Goal: Use online tool/utility: Utilize a website feature to perform a specific function

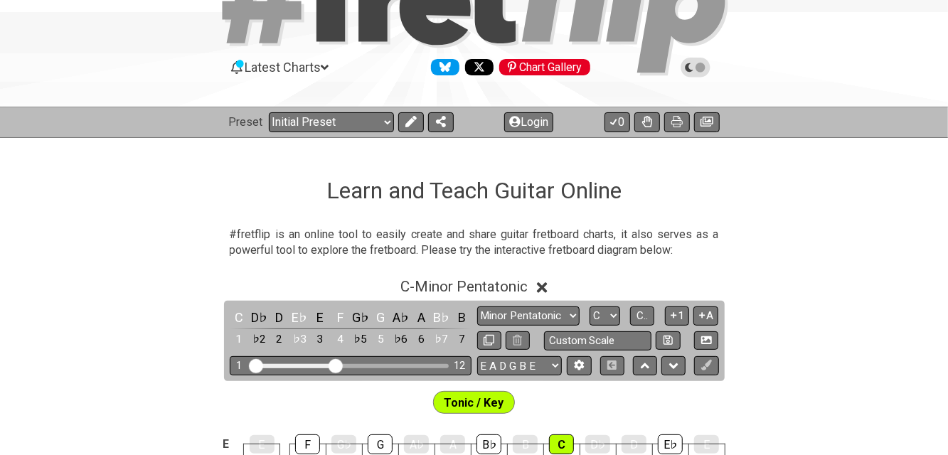
scroll to position [189, 0]
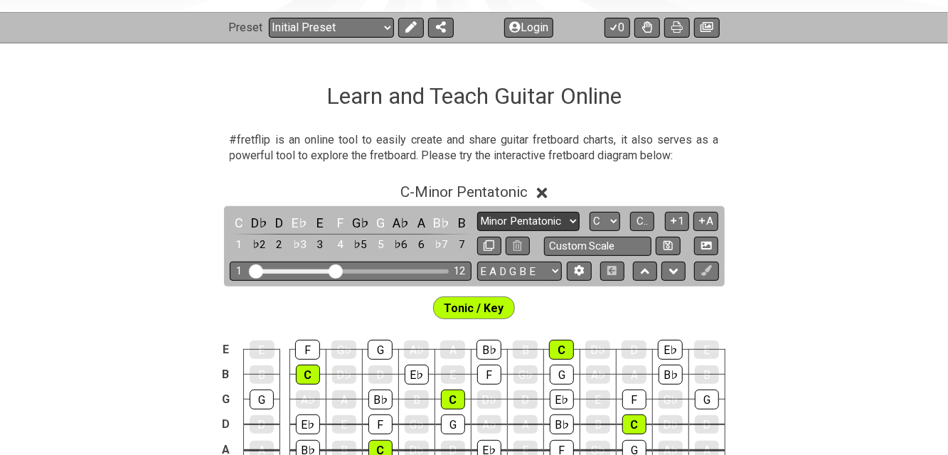
click at [573, 221] on select "Minor Pentatonic Click to edit Minor Pentatonic Major Pentatonic Minor Blues Ma…" at bounding box center [528, 221] width 102 height 19
select select "Major 7th"
click at [477, 212] on select "Minor Pentatonic Click to edit Minor Pentatonic Major Pentatonic Minor Blues Ma…" at bounding box center [528, 221] width 102 height 19
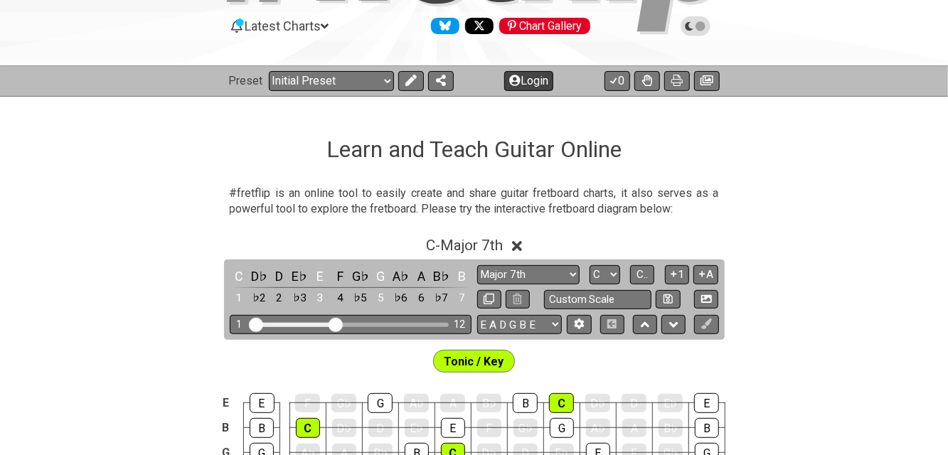
scroll to position [95, 0]
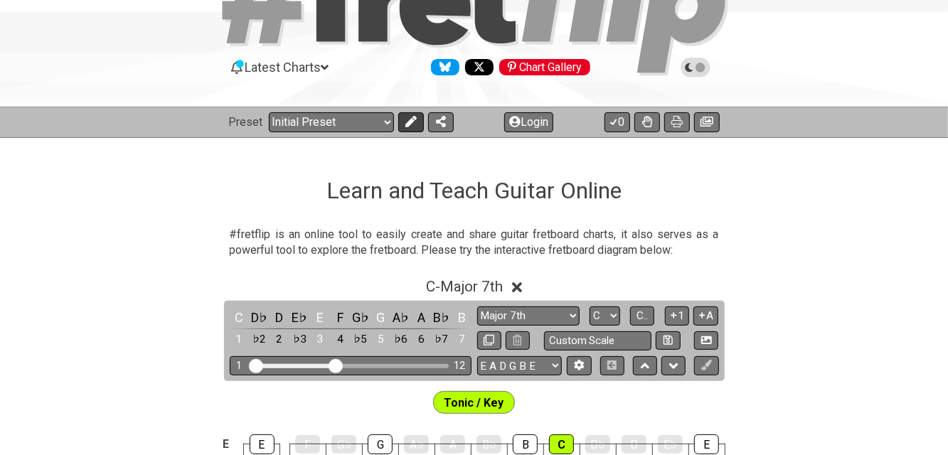
click at [418, 124] on button at bounding box center [411, 122] width 26 height 20
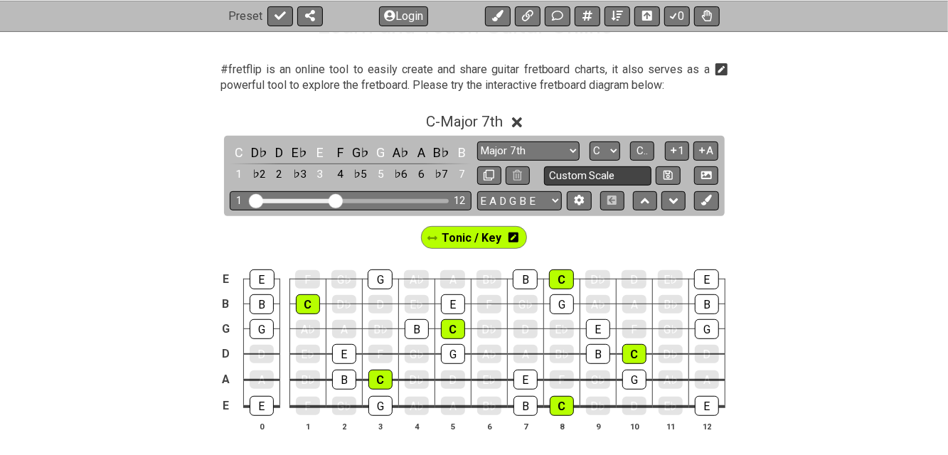
scroll to position [285, 0]
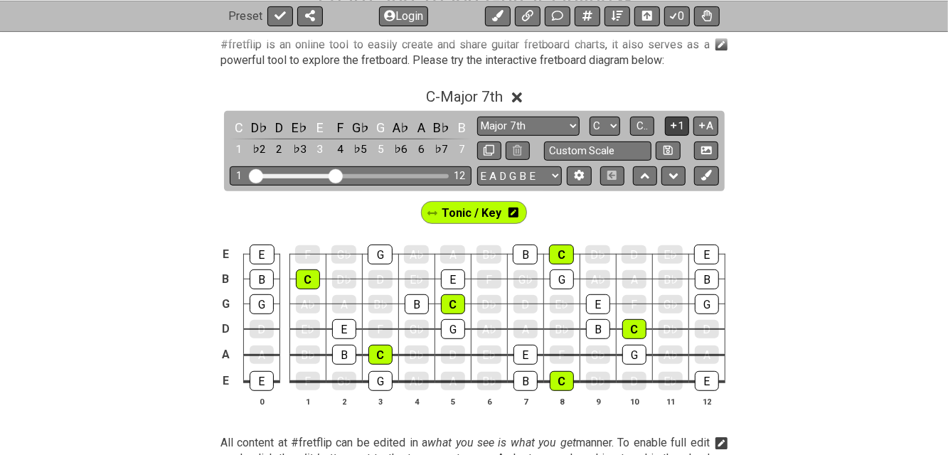
click at [673, 129] on icon at bounding box center [674, 125] width 14 height 11
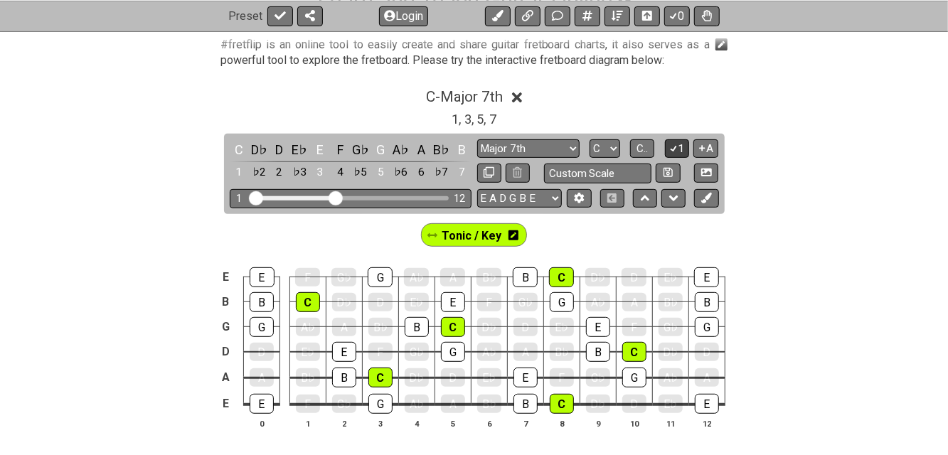
click at [681, 144] on button "1" at bounding box center [677, 148] width 24 height 19
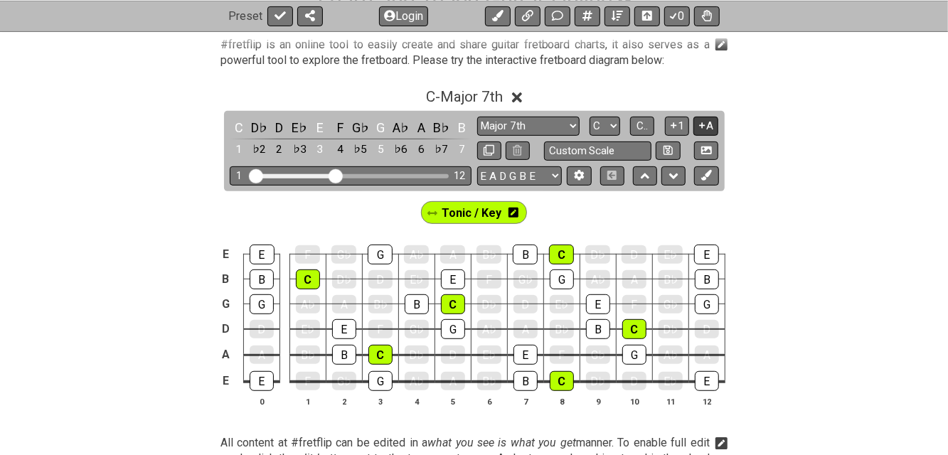
click at [700, 128] on icon at bounding box center [703, 125] width 14 height 11
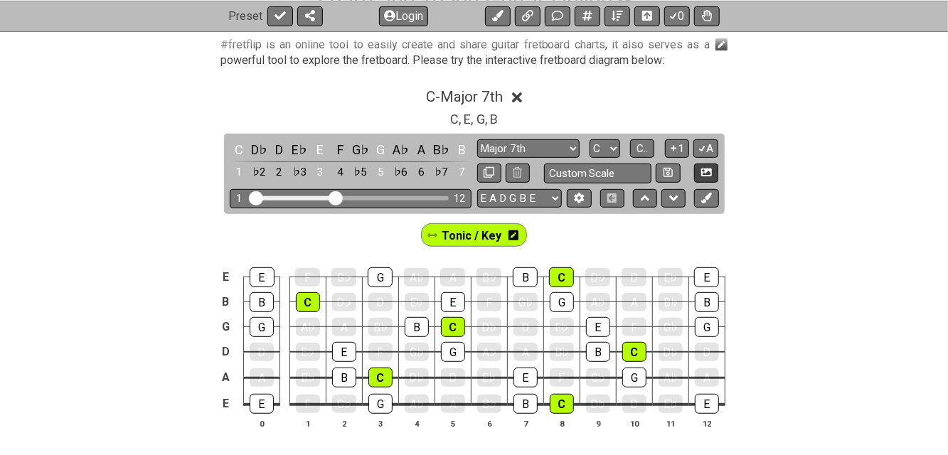
click at [708, 144] on button "A" at bounding box center [706, 148] width 25 height 19
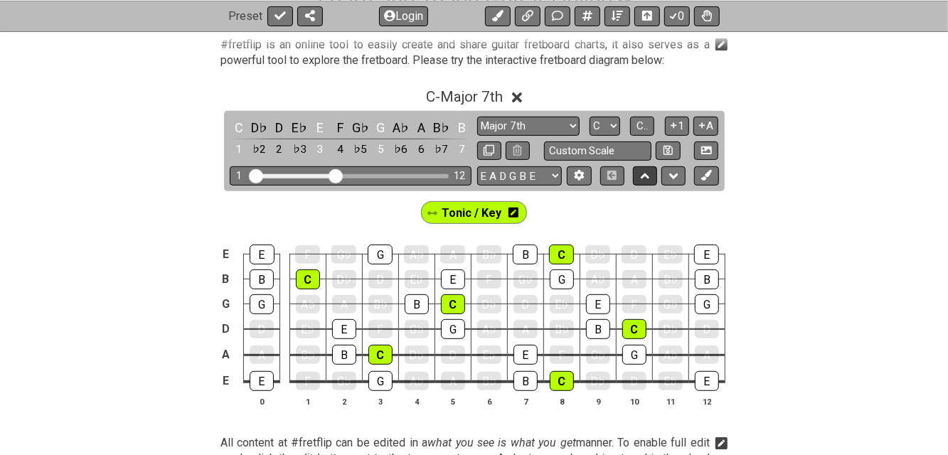
click at [649, 176] on icon at bounding box center [645, 177] width 9 height 6
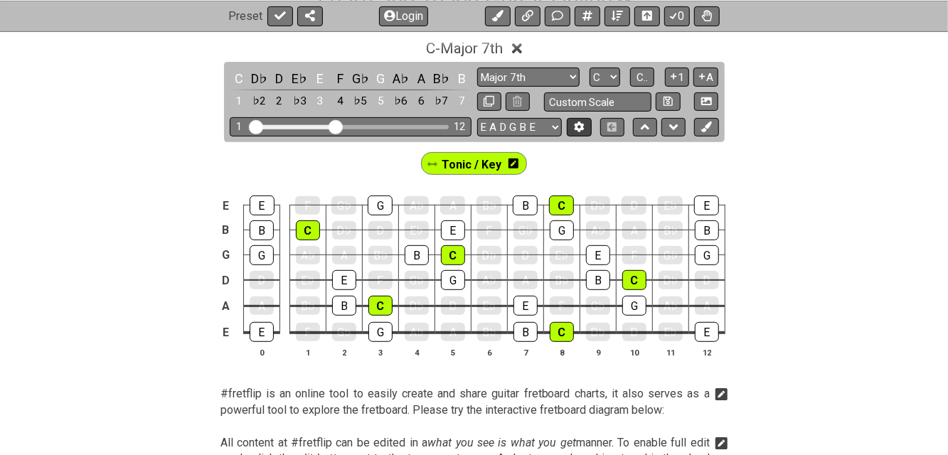
click at [581, 124] on icon at bounding box center [580, 127] width 10 height 11
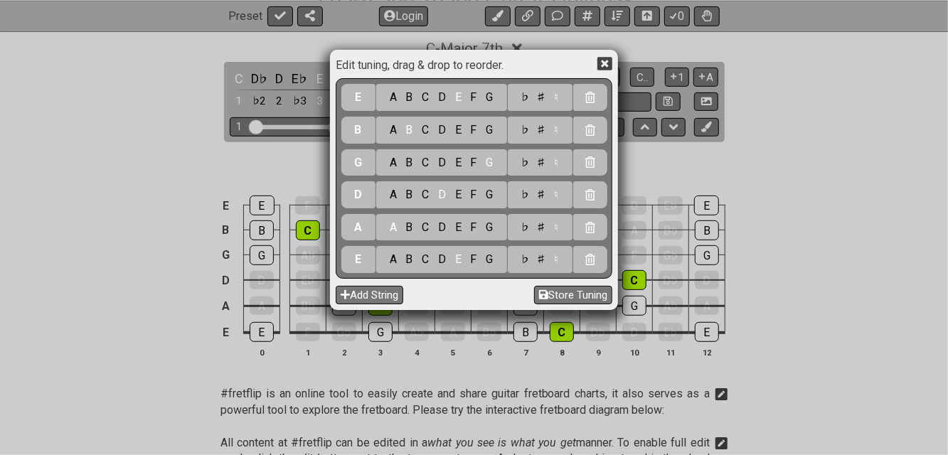
click at [603, 65] on icon at bounding box center [605, 63] width 15 height 15
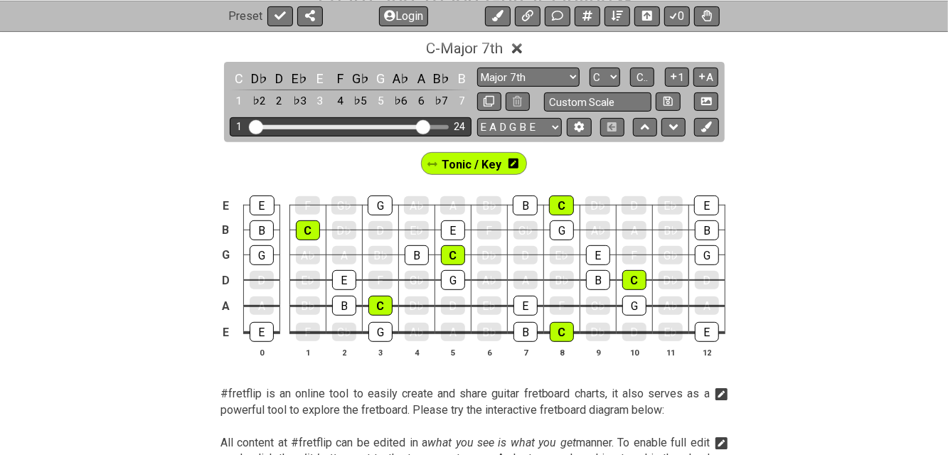
drag, startPoint x: 336, startPoint y: 125, endPoint x: 425, endPoint y: 131, distance: 89.9
click at [425, 126] on input "Visible fret range" at bounding box center [351, 126] width 202 height 0
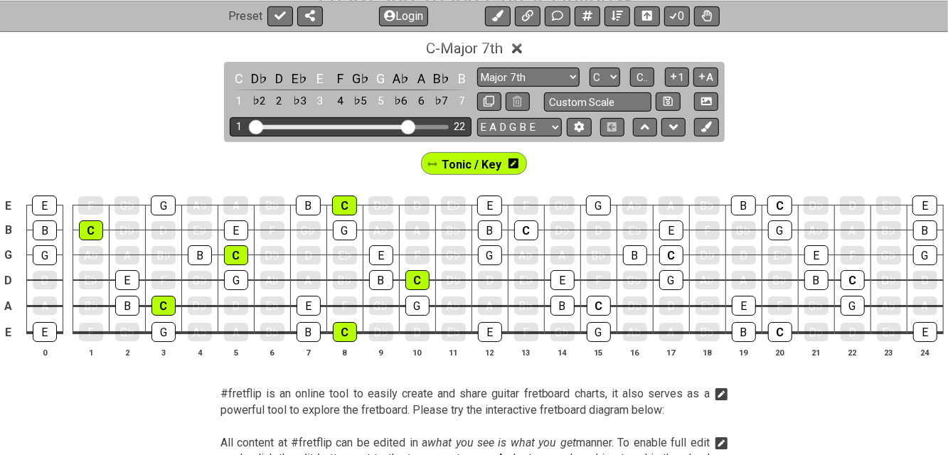
drag, startPoint x: 425, startPoint y: 126, endPoint x: 410, endPoint y: 134, distance: 17.2
click at [410, 126] on input "Visible fret range" at bounding box center [351, 126] width 202 height 0
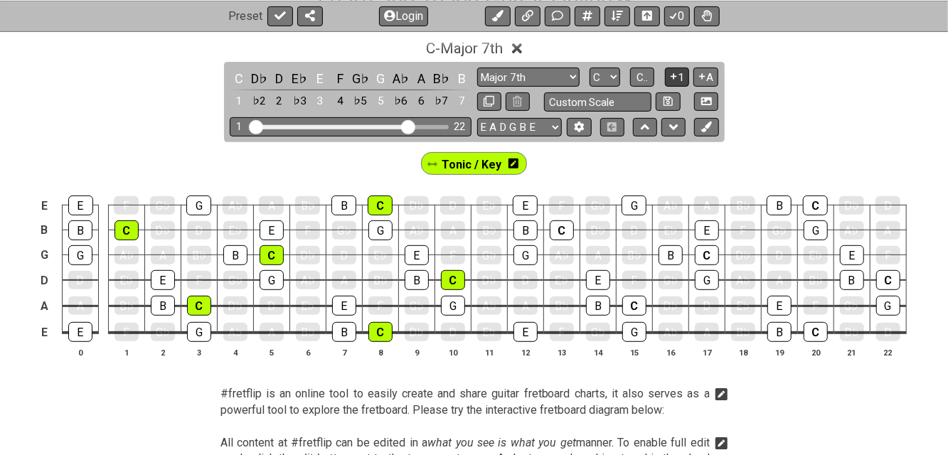
click at [677, 76] on icon at bounding box center [674, 76] width 14 height 11
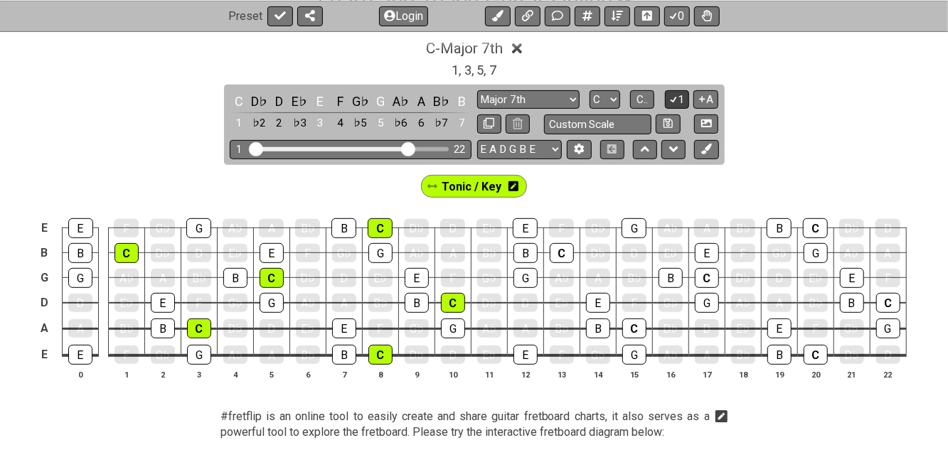
click at [676, 95] on icon at bounding box center [674, 99] width 14 height 11
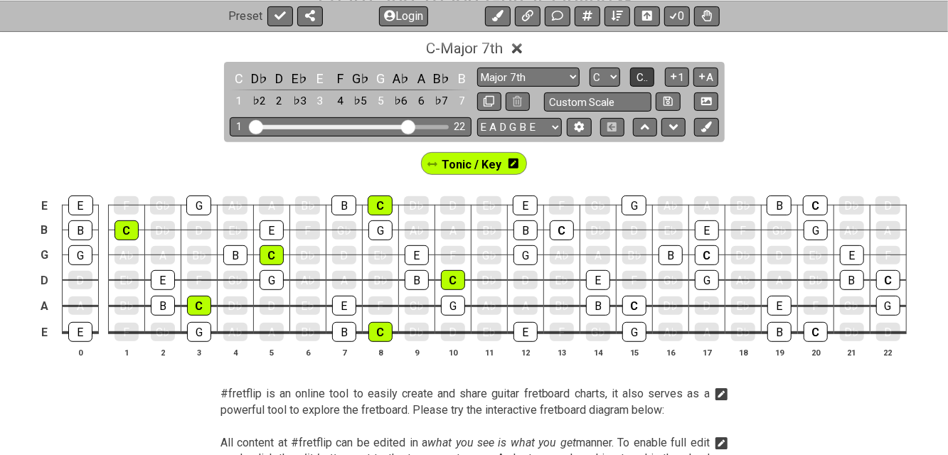
click at [648, 75] on span "C.." at bounding box center [642, 77] width 11 height 13
click at [517, 166] on icon at bounding box center [514, 164] width 10 height 10
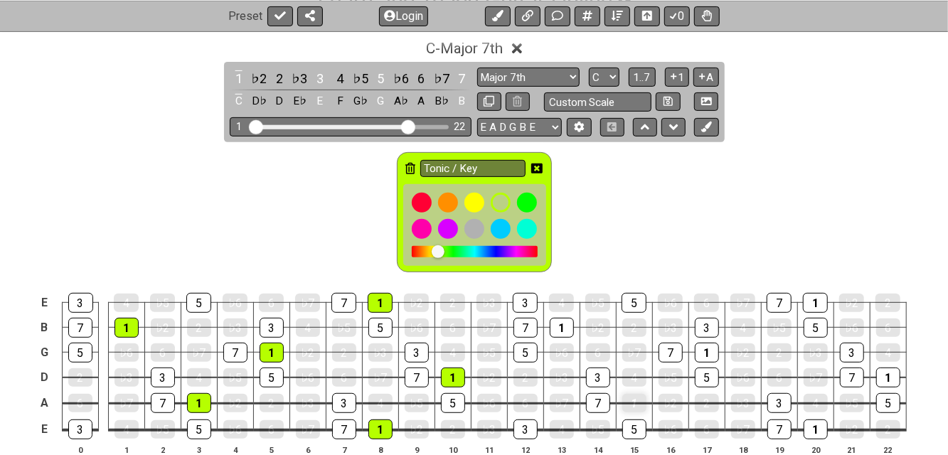
click at [635, 405] on div "1" at bounding box center [635, 403] width 24 height 18
click at [703, 132] on button at bounding box center [706, 127] width 24 height 19
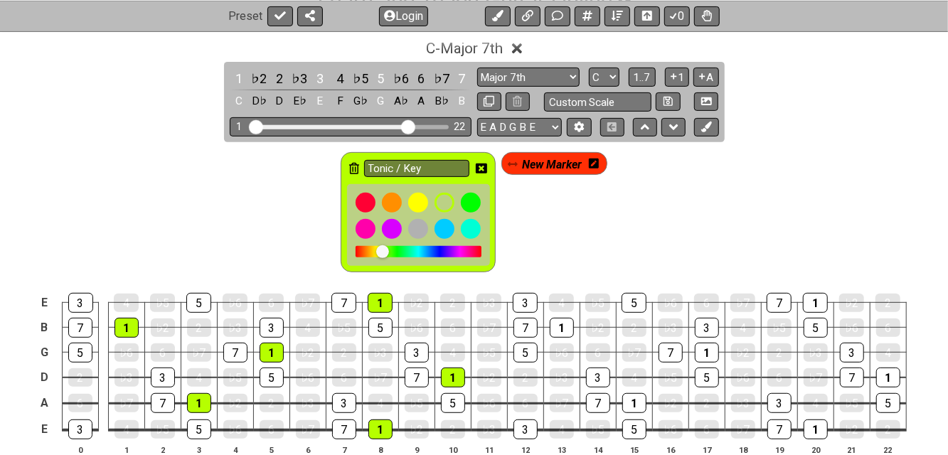
click at [594, 166] on icon at bounding box center [594, 164] width 10 height 10
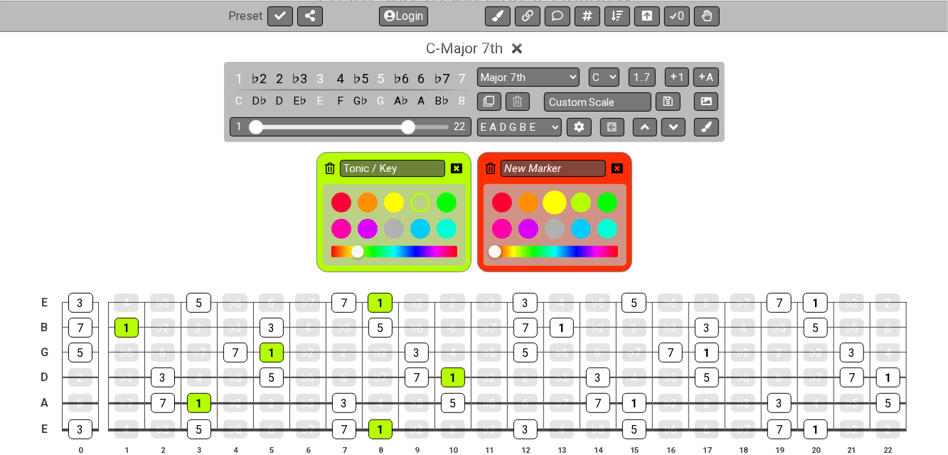
click at [559, 203] on div at bounding box center [555, 203] width 24 height 24
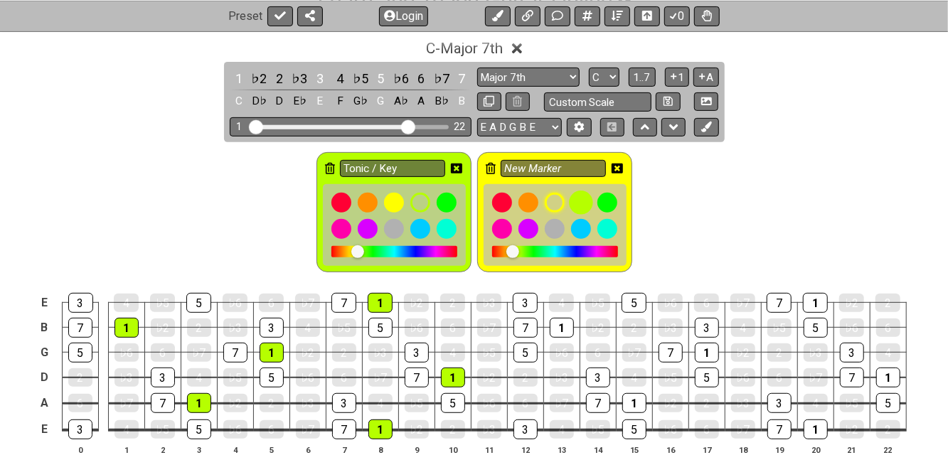
click at [580, 204] on div at bounding box center [581, 203] width 24 height 24
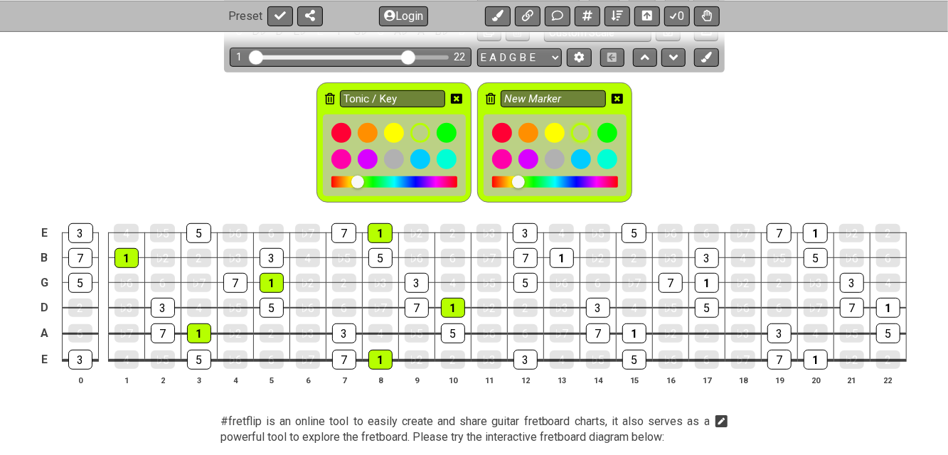
scroll to position [379, 0]
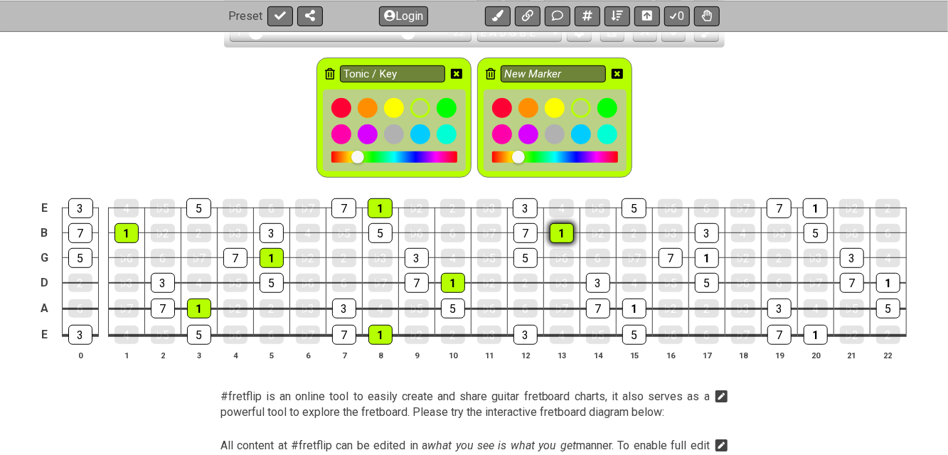
click at [560, 231] on div "1" at bounding box center [562, 233] width 24 height 20
click at [634, 302] on div "1" at bounding box center [635, 309] width 24 height 20
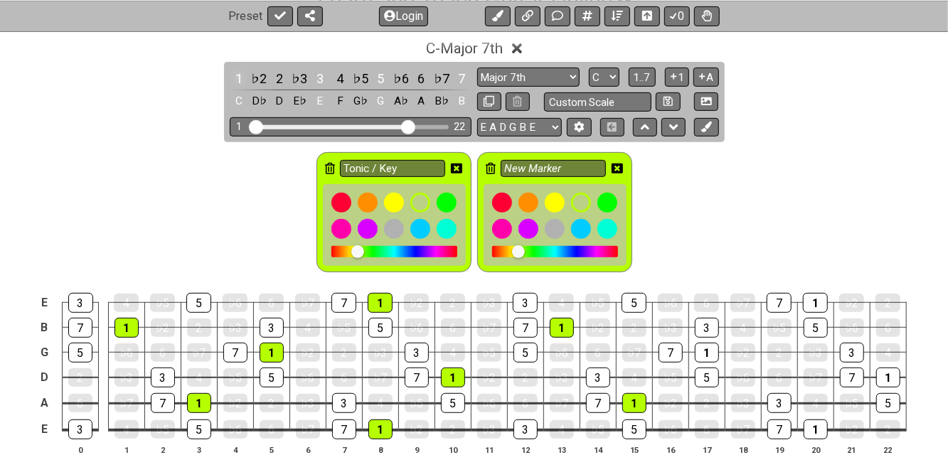
click at [236, 80] on div "1" at bounding box center [239, 78] width 18 height 19
click at [238, 76] on div "1" at bounding box center [239, 78] width 18 height 19
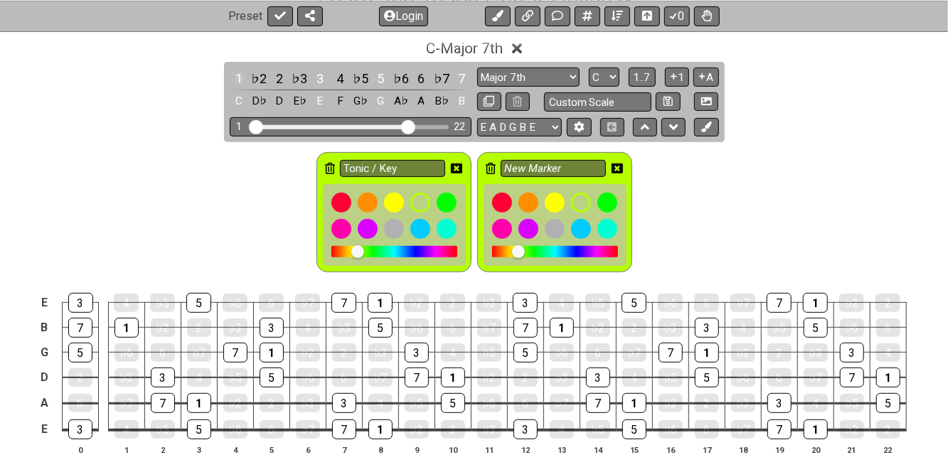
click at [238, 76] on div "1" at bounding box center [239, 78] width 18 height 19
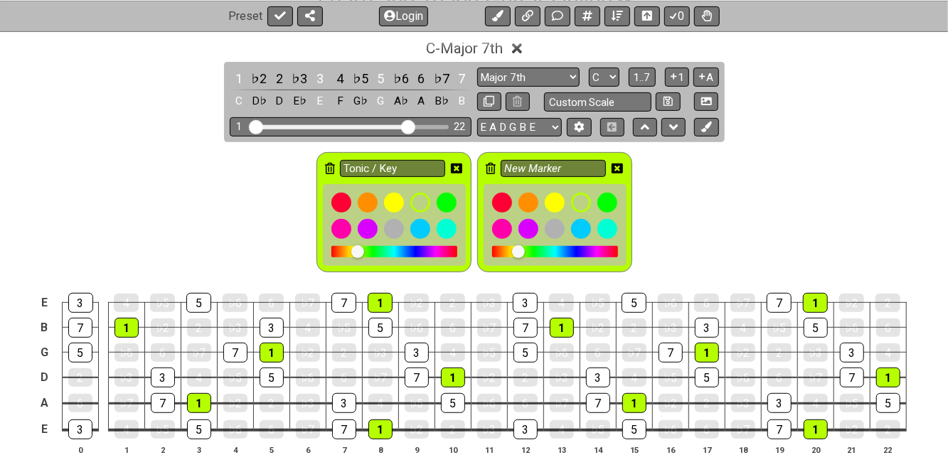
click at [457, 166] on icon at bounding box center [456, 168] width 11 height 11
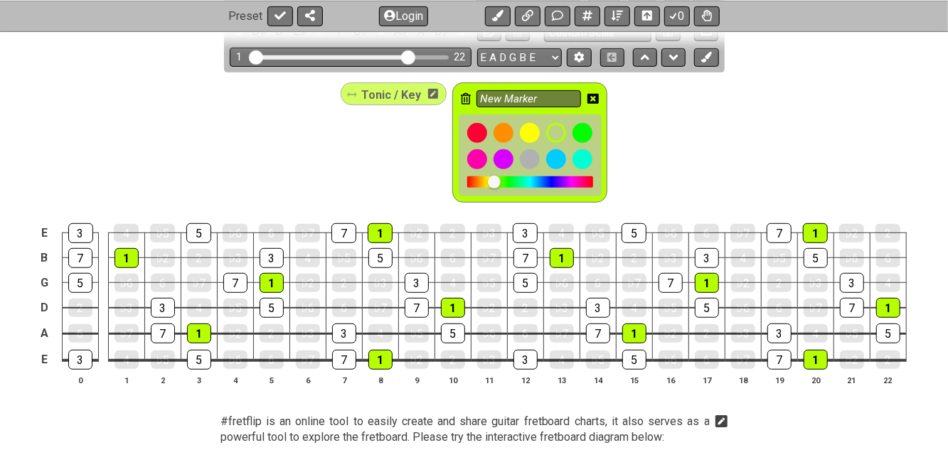
scroll to position [379, 0]
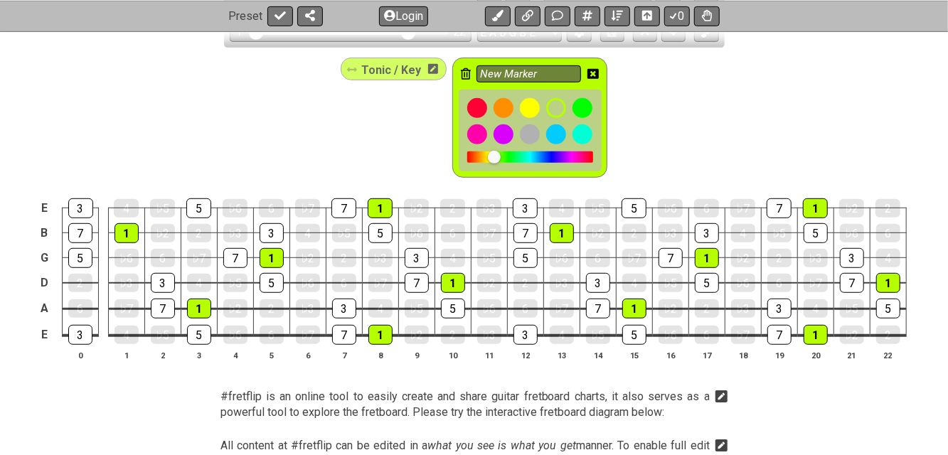
click at [433, 64] on icon at bounding box center [433, 69] width 10 height 10
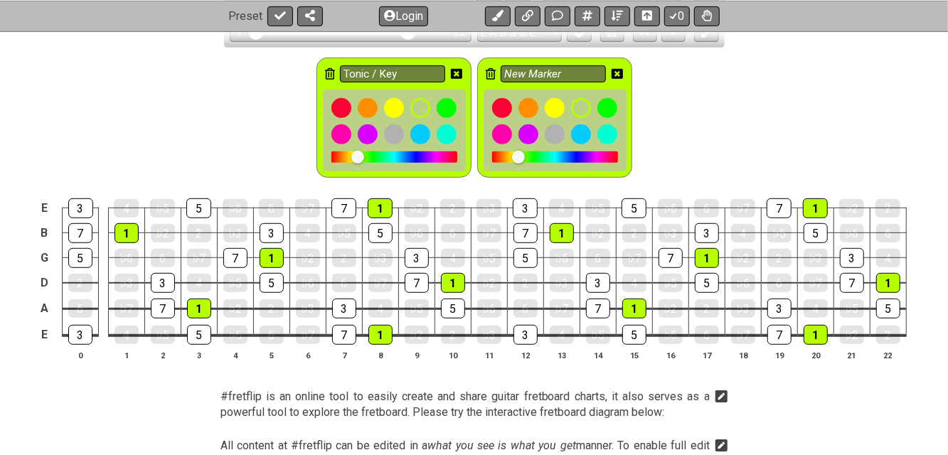
click at [330, 74] on icon at bounding box center [330, 73] width 10 height 11
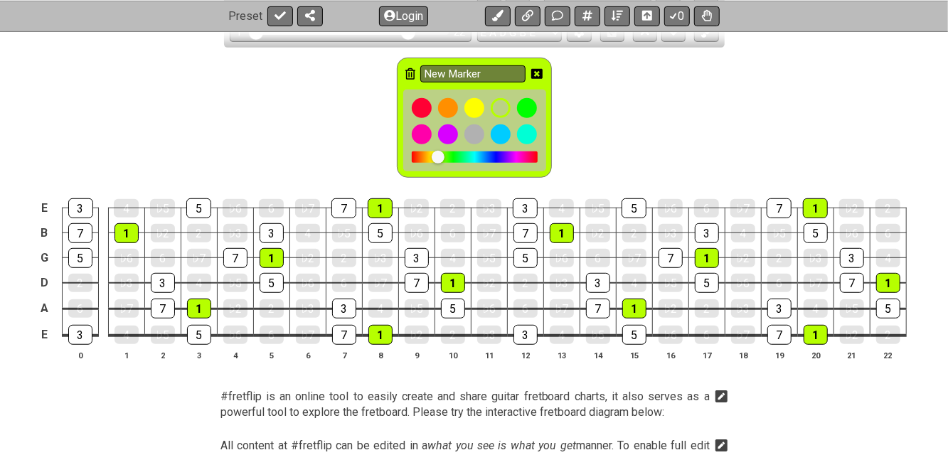
scroll to position [285, 0]
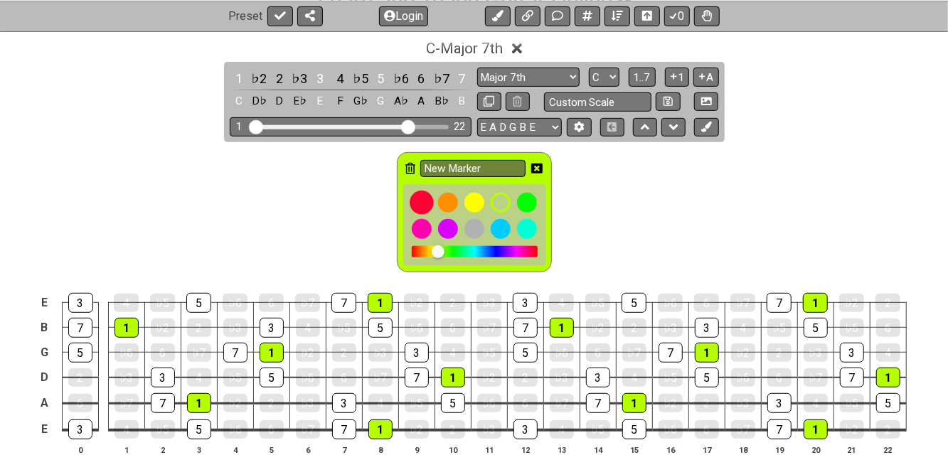
click at [419, 205] on div at bounding box center [422, 203] width 24 height 24
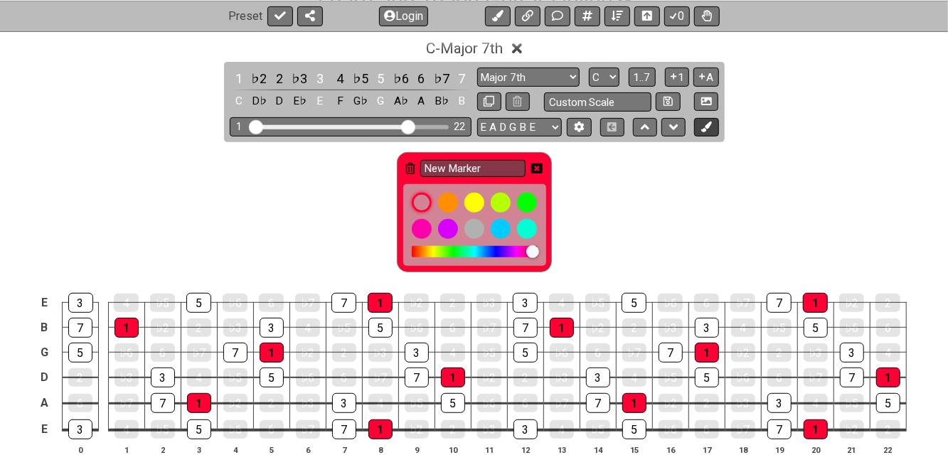
click at [712, 126] on button at bounding box center [706, 127] width 24 height 19
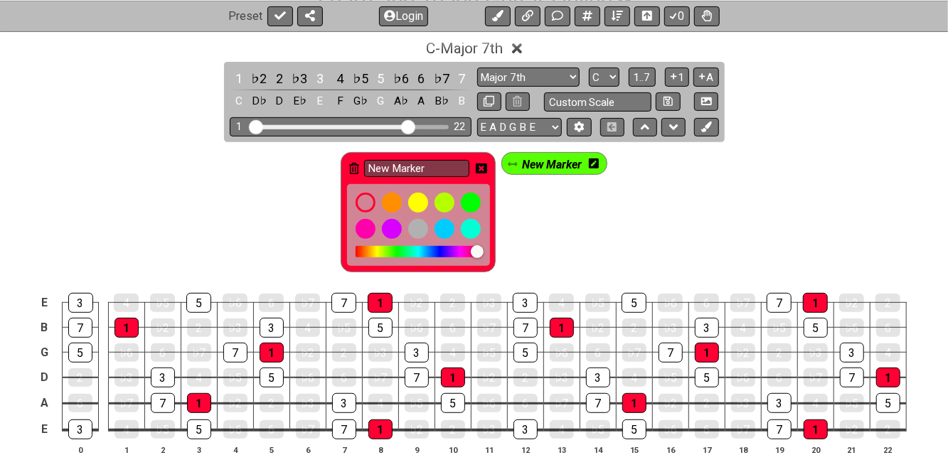
click at [595, 172] on icon at bounding box center [594, 164] width 10 height 21
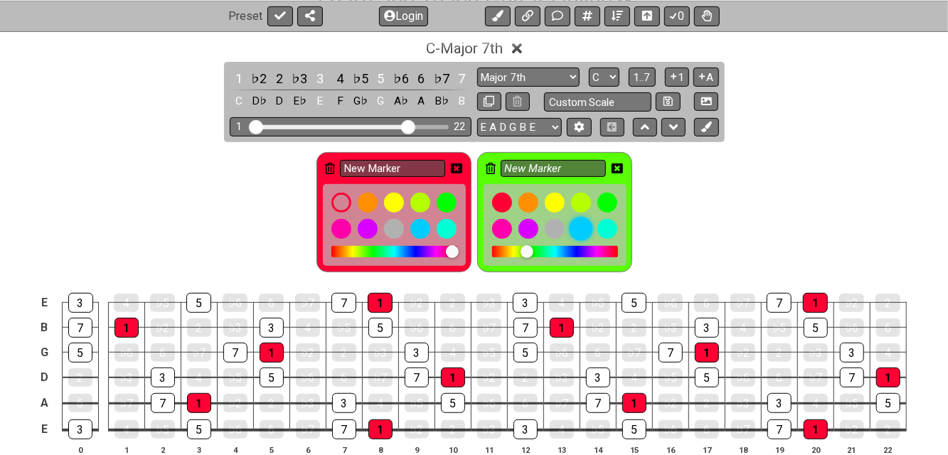
click at [583, 229] on div at bounding box center [581, 229] width 24 height 24
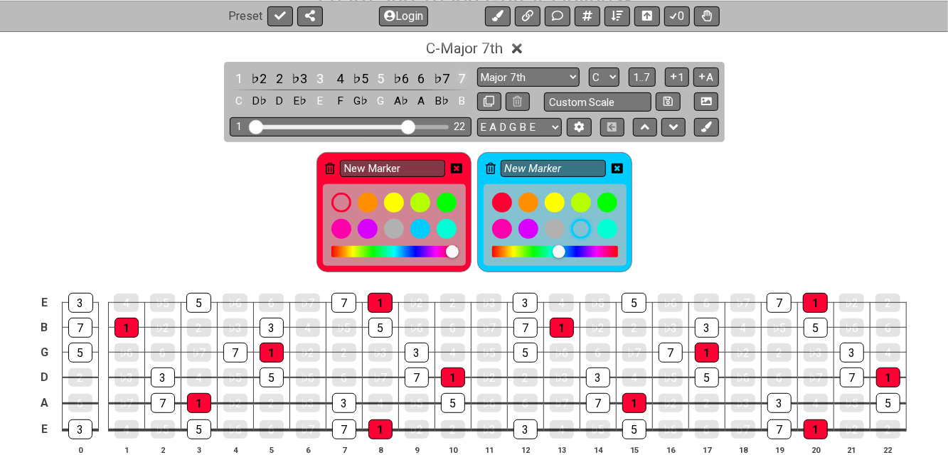
click at [457, 78] on div "7" at bounding box center [462, 78] width 18 height 19
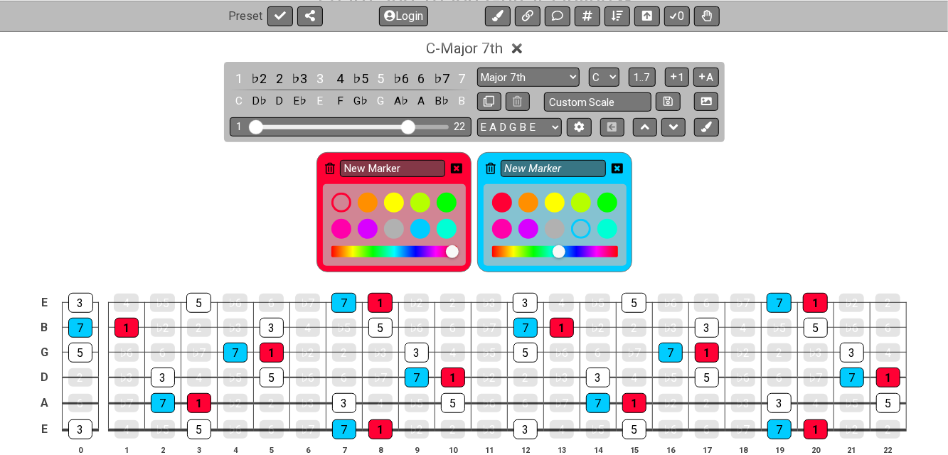
drag, startPoint x: 559, startPoint y: 246, endPoint x: 544, endPoint y: 251, distance: 15.7
click at [544, 251] on div at bounding box center [555, 251] width 126 height 11
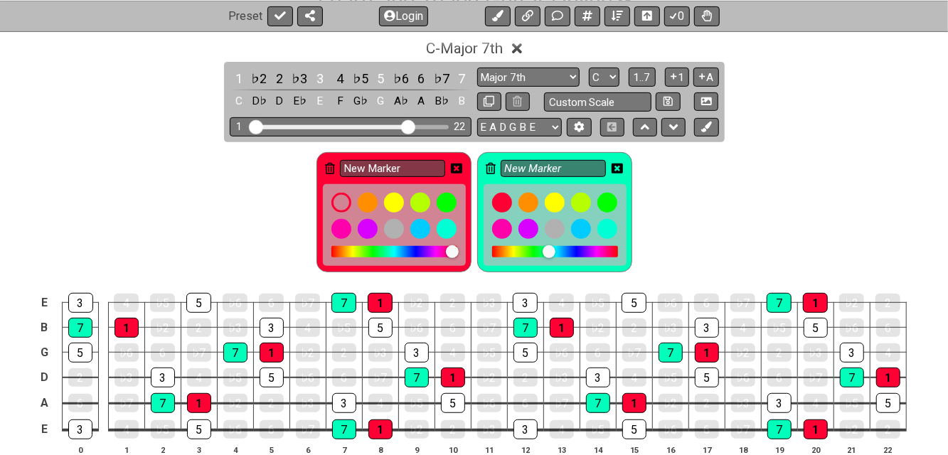
click at [543, 252] on div at bounding box center [549, 251] width 13 height 13
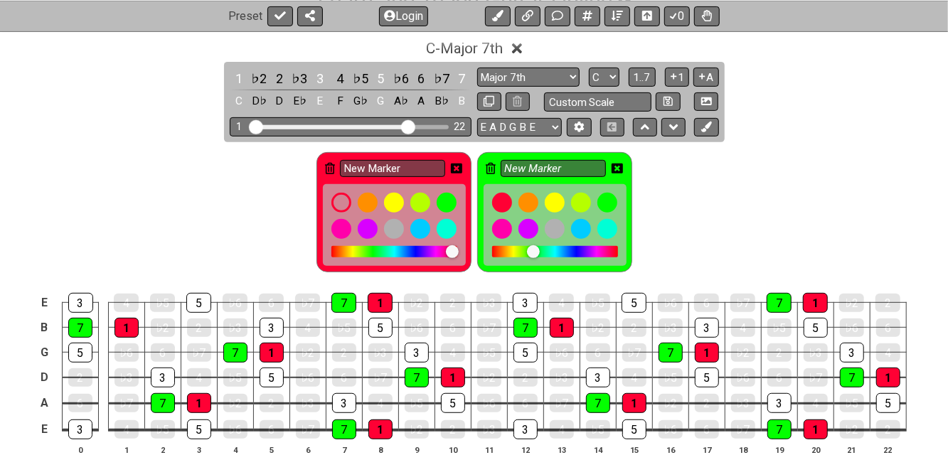
drag, startPoint x: 534, startPoint y: 249, endPoint x: 546, endPoint y: 249, distance: 12.8
click at [540, 249] on div at bounding box center [533, 251] width 13 height 13
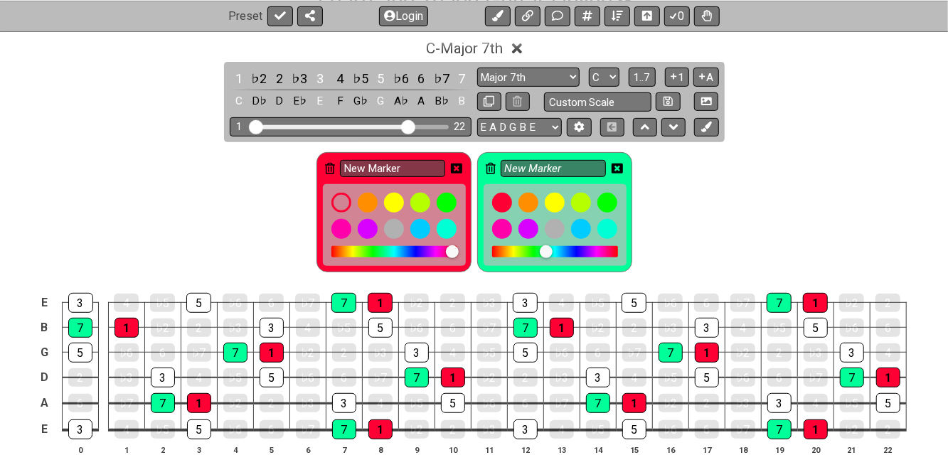
click at [551, 250] on div at bounding box center [546, 251] width 13 height 13
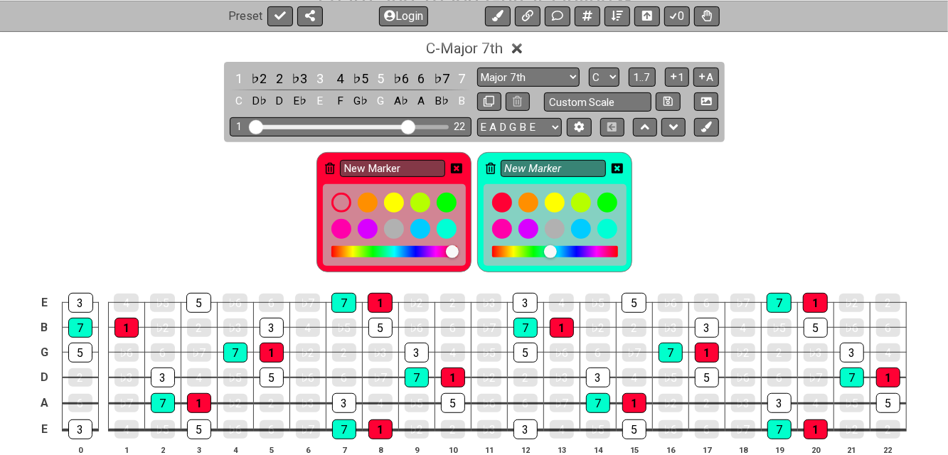
click at [552, 250] on div at bounding box center [550, 251] width 13 height 13
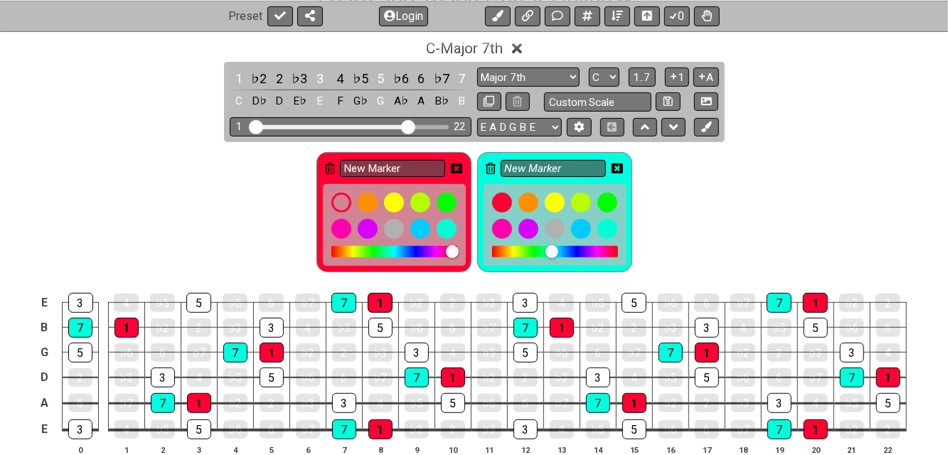
click at [558, 250] on div at bounding box center [552, 251] width 13 height 13
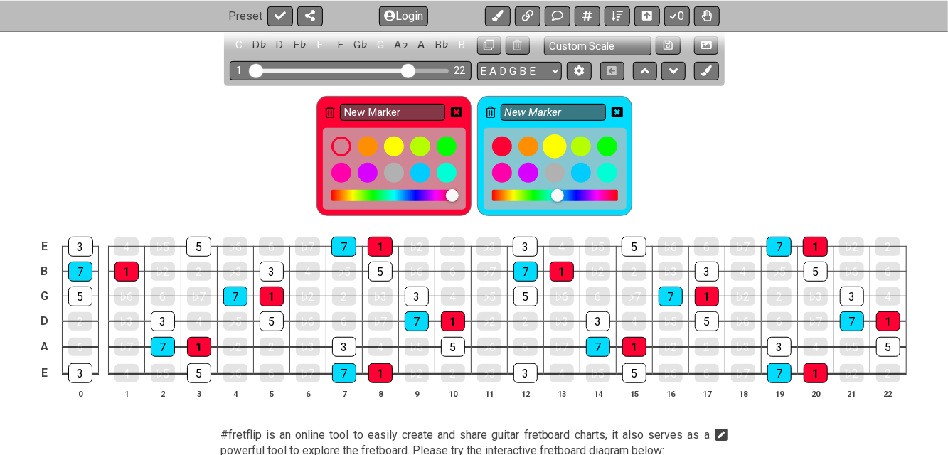
scroll to position [379, 0]
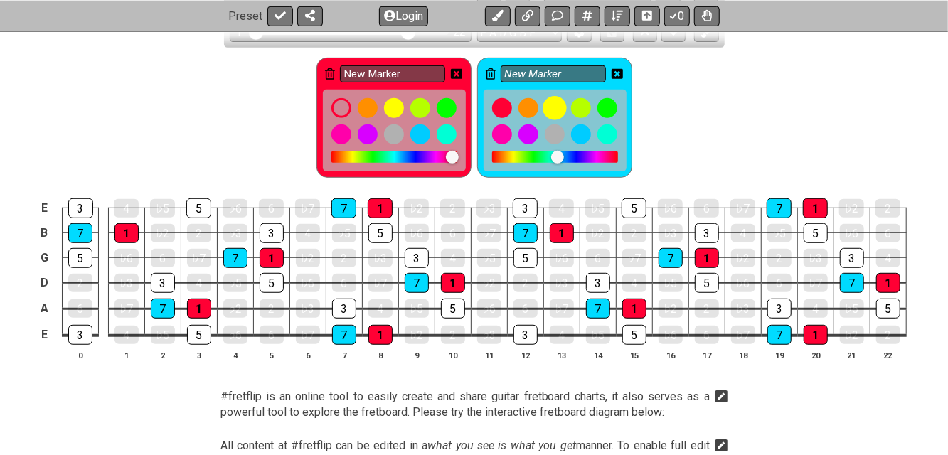
click at [557, 107] on div at bounding box center [555, 108] width 24 height 24
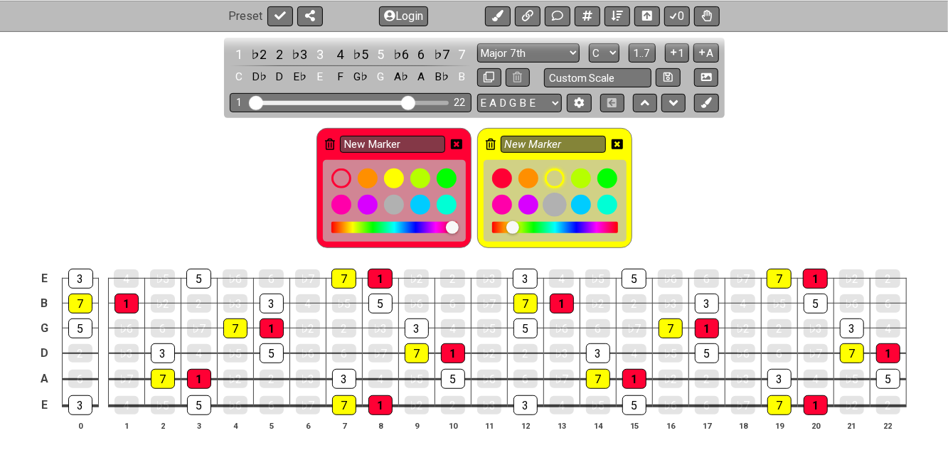
scroll to position [285, 0]
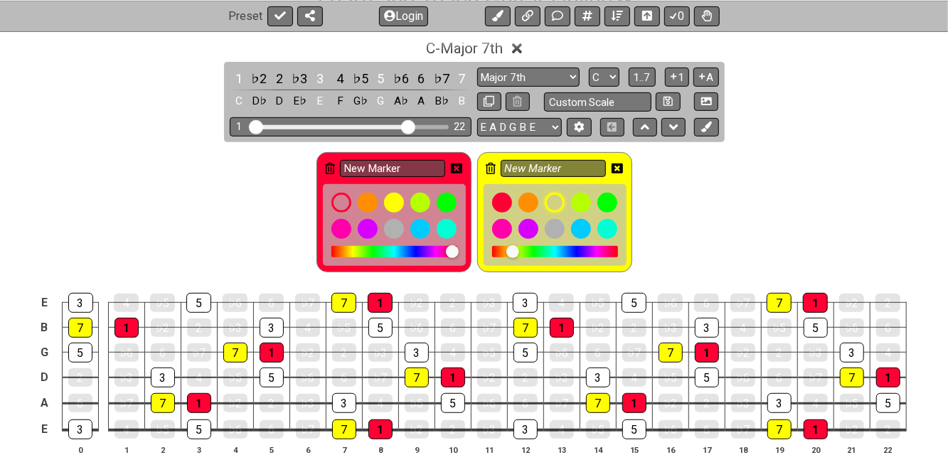
click at [618, 165] on icon at bounding box center [617, 168] width 11 height 11
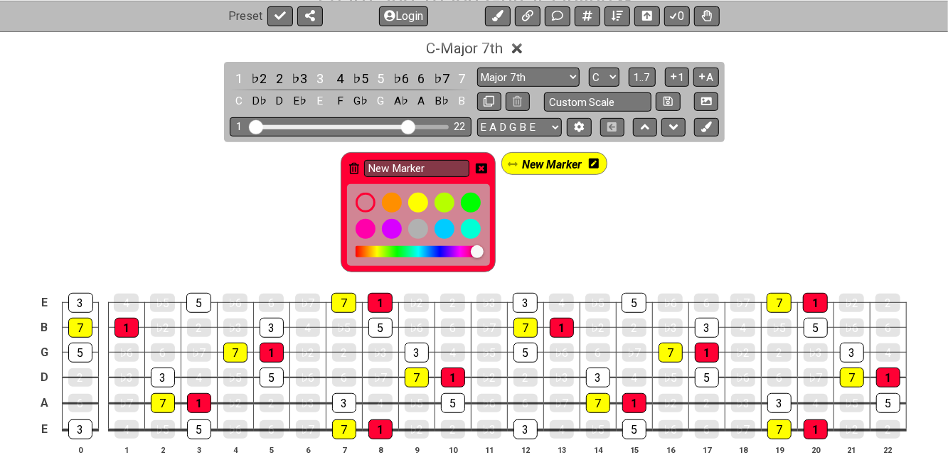
click at [595, 167] on icon at bounding box center [594, 164] width 10 height 10
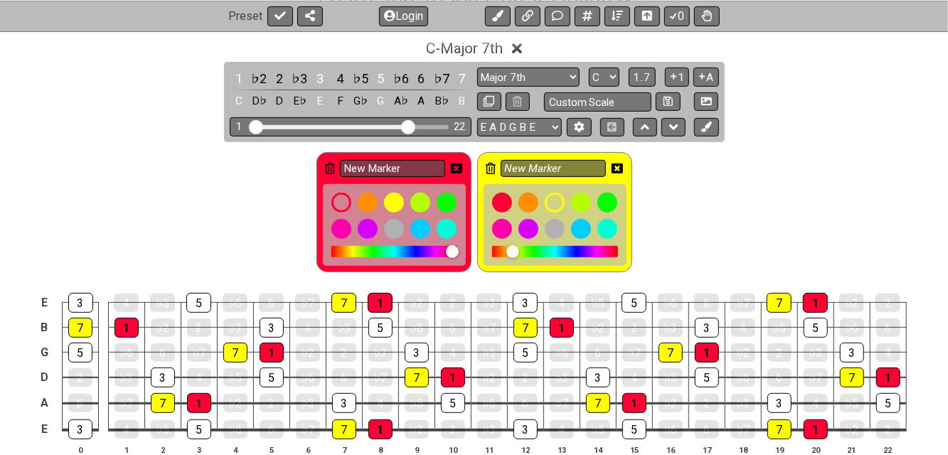
click at [494, 169] on icon at bounding box center [491, 168] width 10 height 11
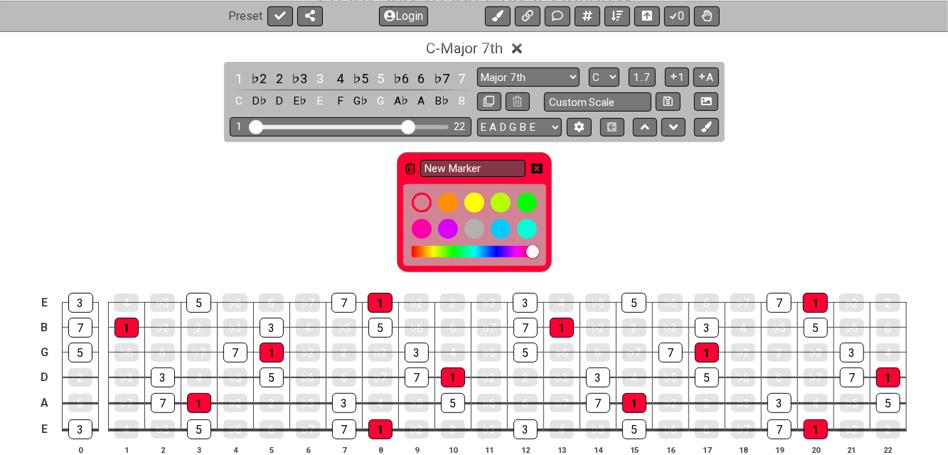
click at [538, 168] on icon at bounding box center [536, 168] width 11 height 11
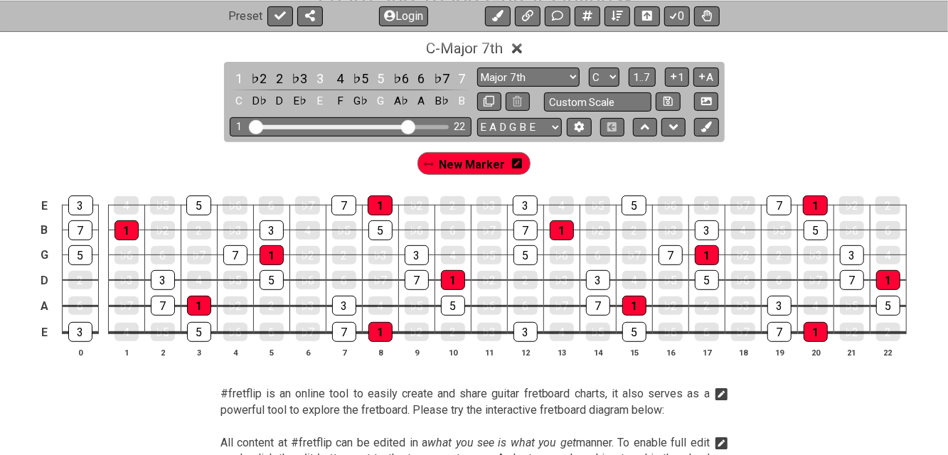
click at [512, 166] on icon at bounding box center [517, 164] width 10 height 10
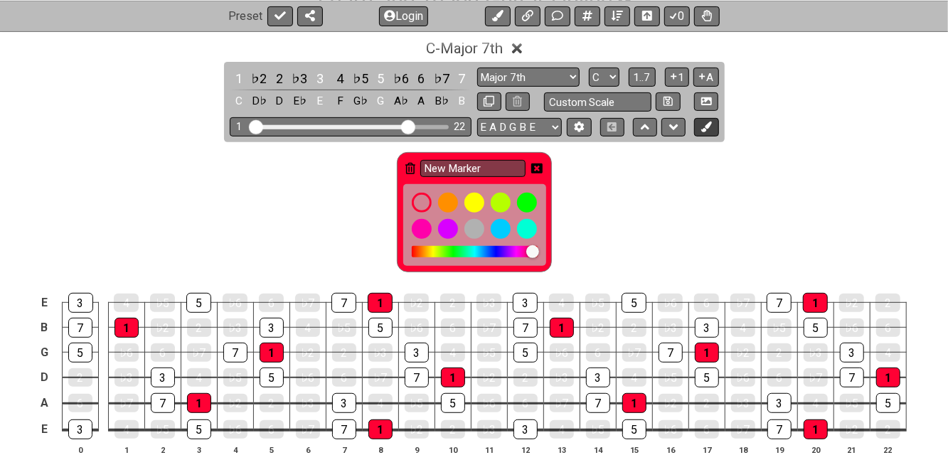
click at [706, 129] on icon at bounding box center [707, 127] width 11 height 11
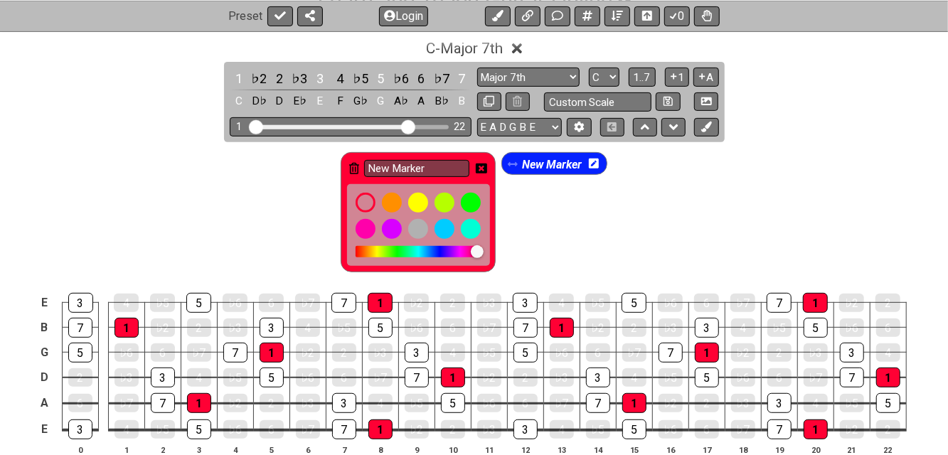
click at [349, 167] on icon at bounding box center [354, 168] width 10 height 11
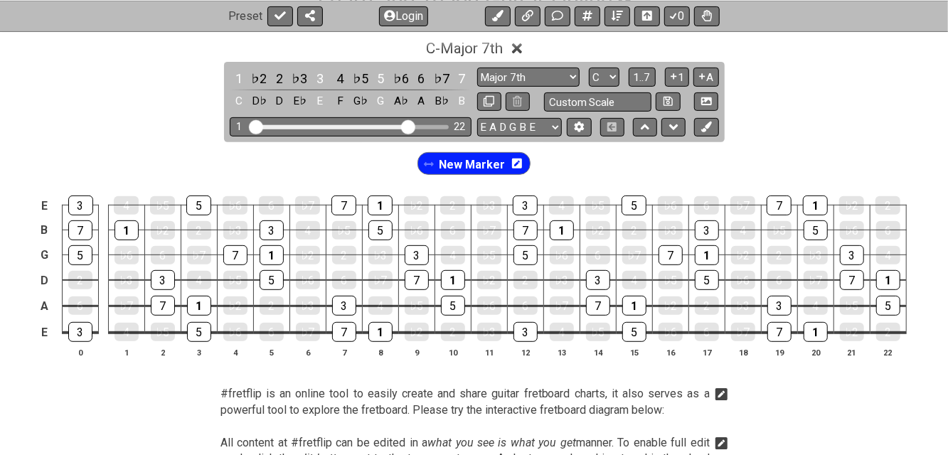
click at [517, 164] on icon at bounding box center [517, 164] width 10 height 10
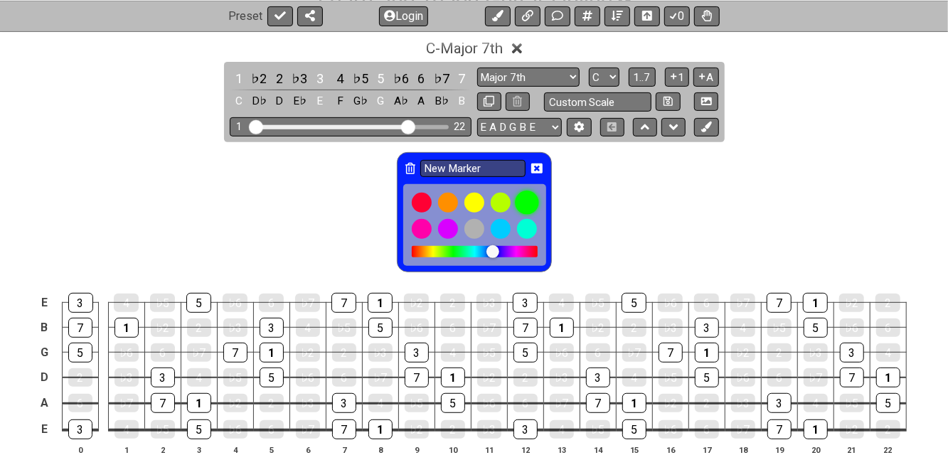
click at [525, 201] on div at bounding box center [527, 203] width 24 height 24
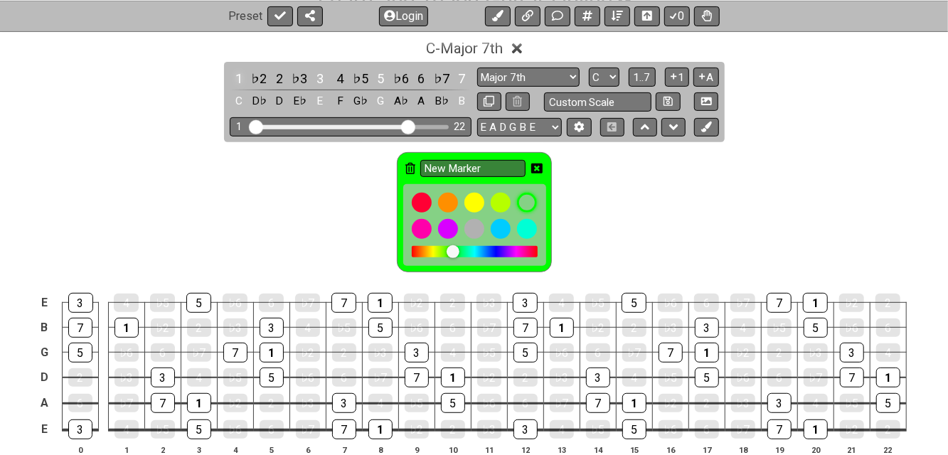
click at [237, 78] on div "1" at bounding box center [239, 78] width 18 height 19
click at [704, 129] on icon at bounding box center [707, 127] width 11 height 11
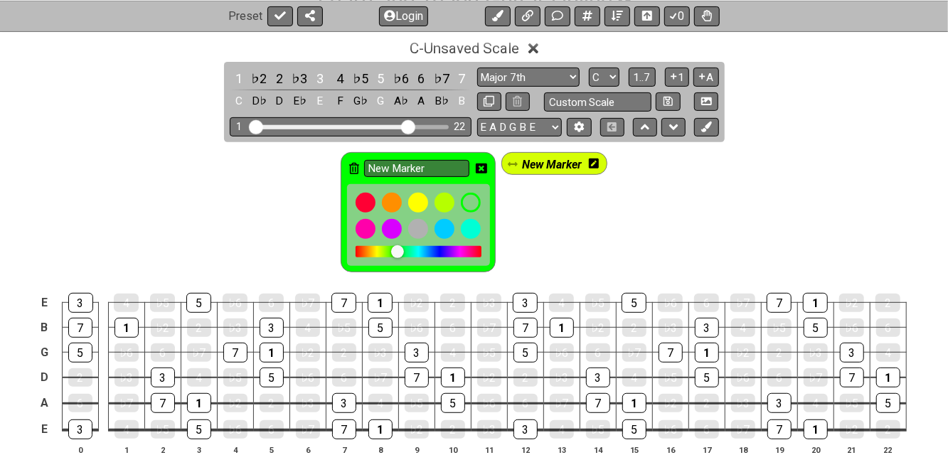
click at [595, 165] on icon at bounding box center [594, 164] width 10 height 10
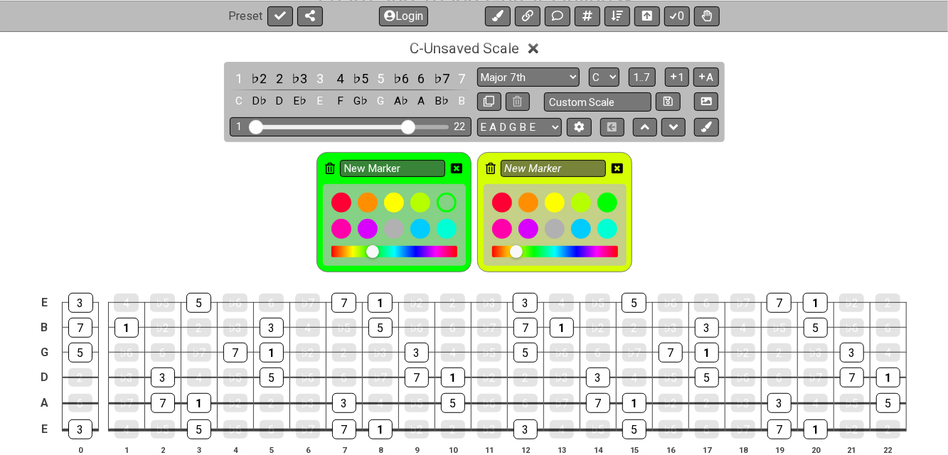
click at [489, 166] on icon at bounding box center [491, 168] width 10 height 11
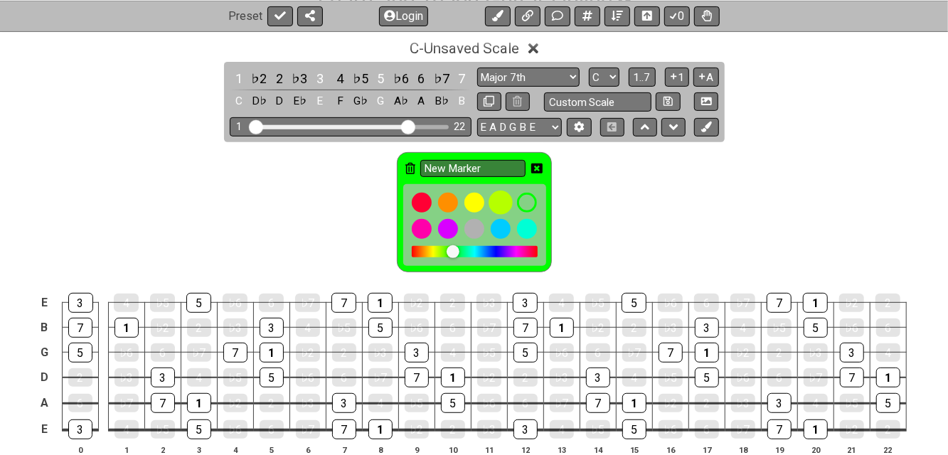
click at [502, 200] on div at bounding box center [501, 203] width 24 height 24
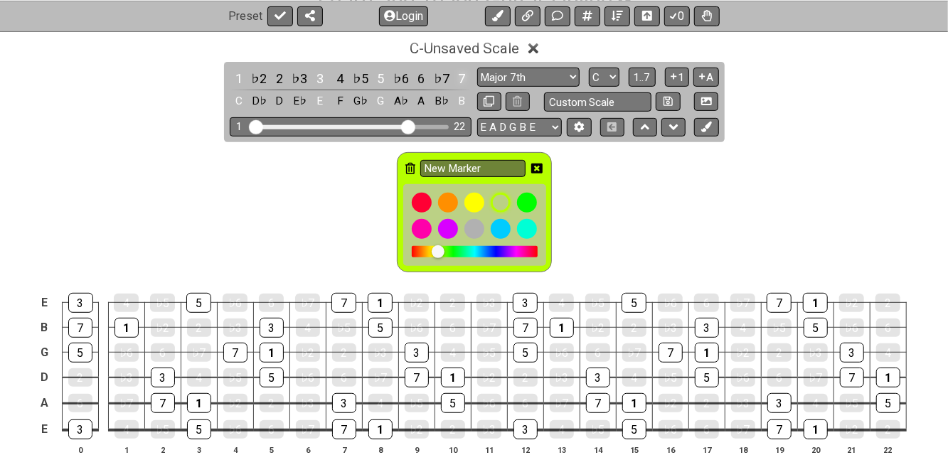
click at [462, 77] on div "7" at bounding box center [462, 78] width 18 height 19
click at [706, 123] on icon at bounding box center [707, 127] width 11 height 11
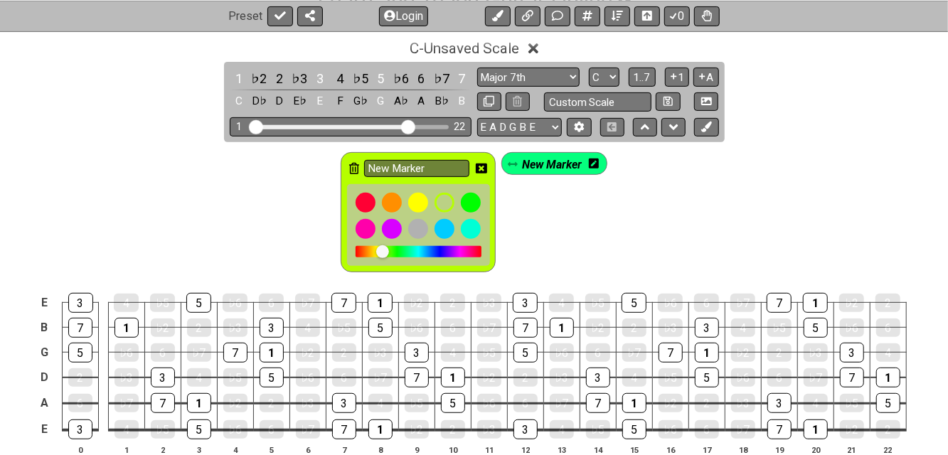
click at [481, 165] on icon at bounding box center [481, 168] width 11 height 11
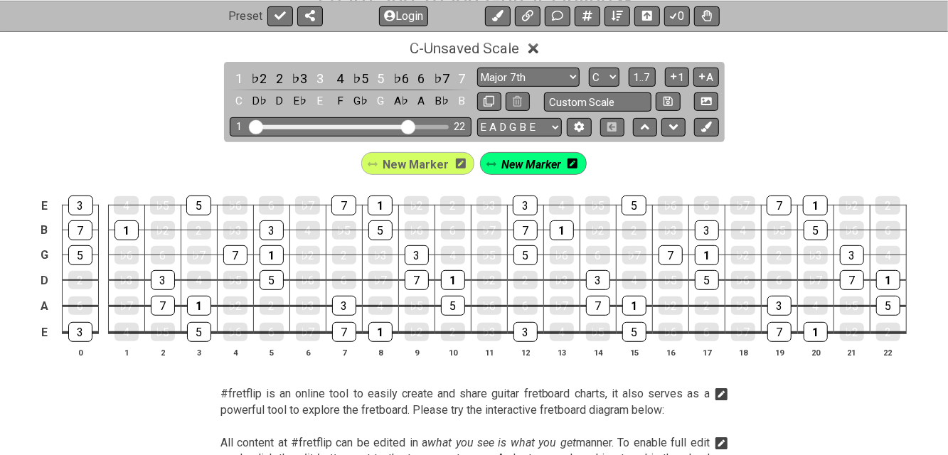
click at [457, 161] on icon at bounding box center [461, 164] width 10 height 10
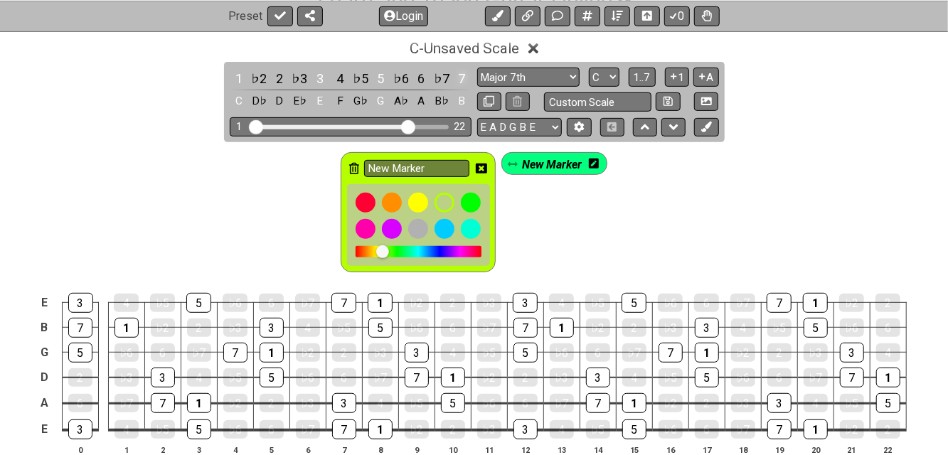
click at [460, 78] on div "7" at bounding box center [462, 78] width 18 height 19
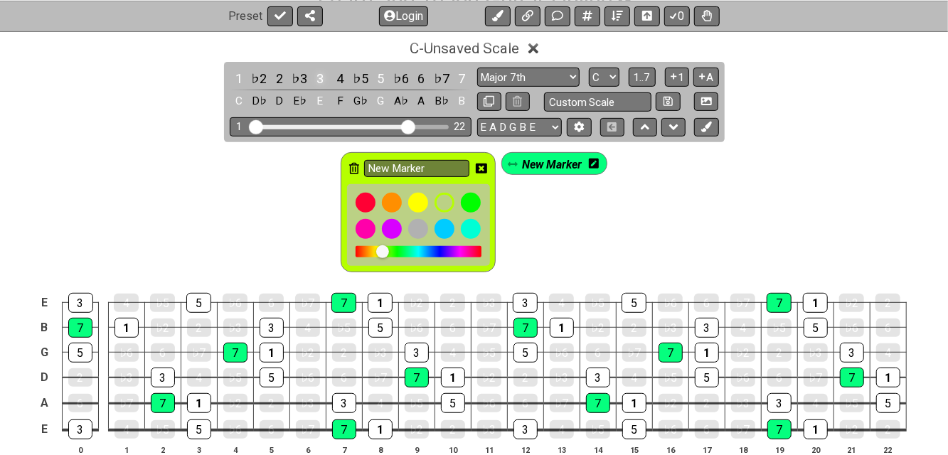
click at [318, 77] on div "3" at bounding box center [320, 78] width 18 height 19
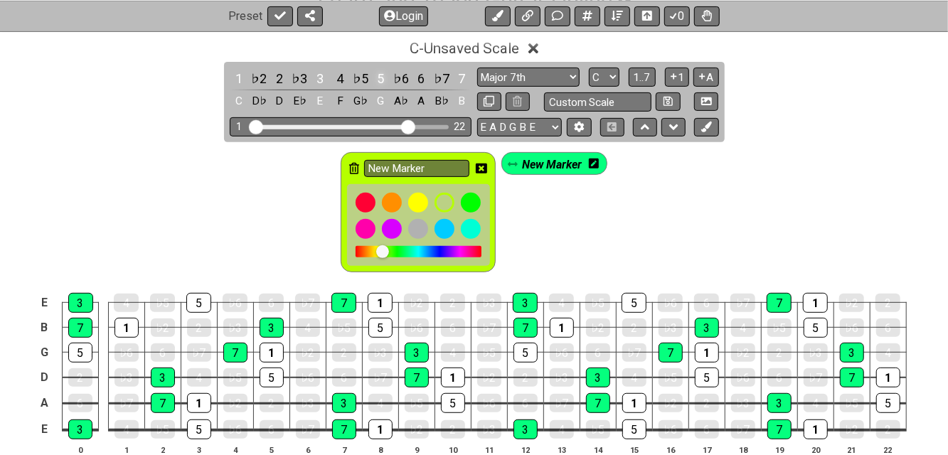
click at [379, 73] on div "5" at bounding box center [380, 78] width 18 height 19
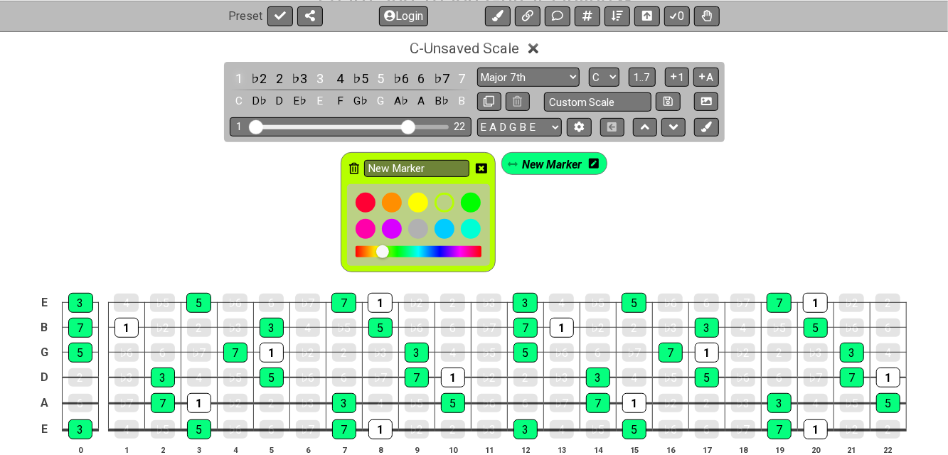
click at [238, 76] on div "1" at bounding box center [239, 78] width 18 height 19
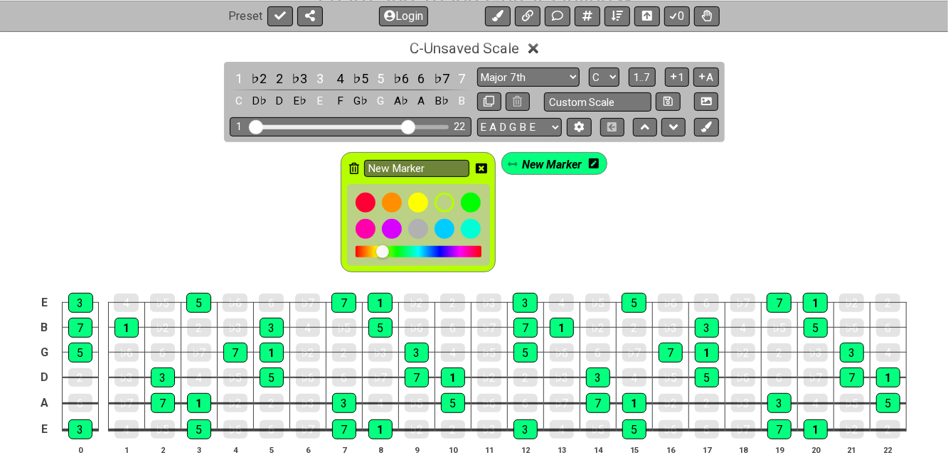
click at [356, 165] on icon at bounding box center [354, 168] width 10 height 11
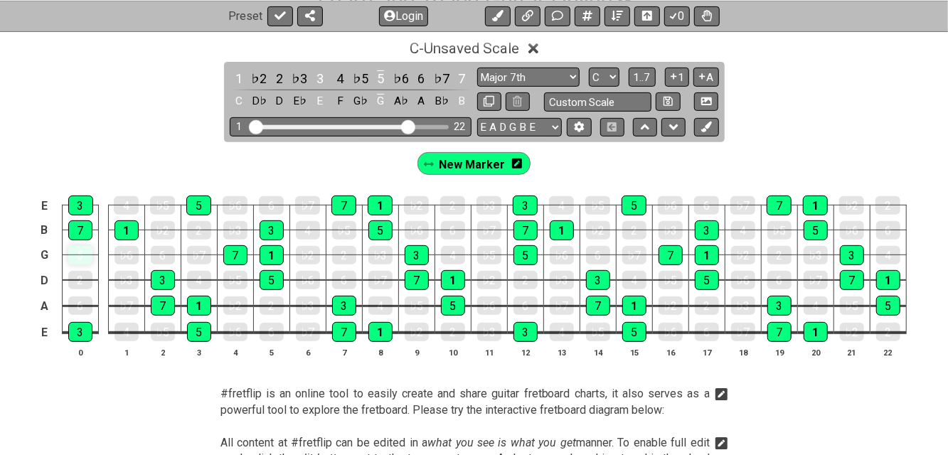
click at [83, 255] on div "5" at bounding box center [80, 255] width 24 height 18
click at [85, 231] on div "7" at bounding box center [80, 231] width 24 height 20
click at [87, 208] on div "3" at bounding box center [80, 205] width 25 height 18
click at [83, 336] on div "3" at bounding box center [80, 332] width 24 height 20
click at [711, 129] on icon at bounding box center [707, 127] width 11 height 11
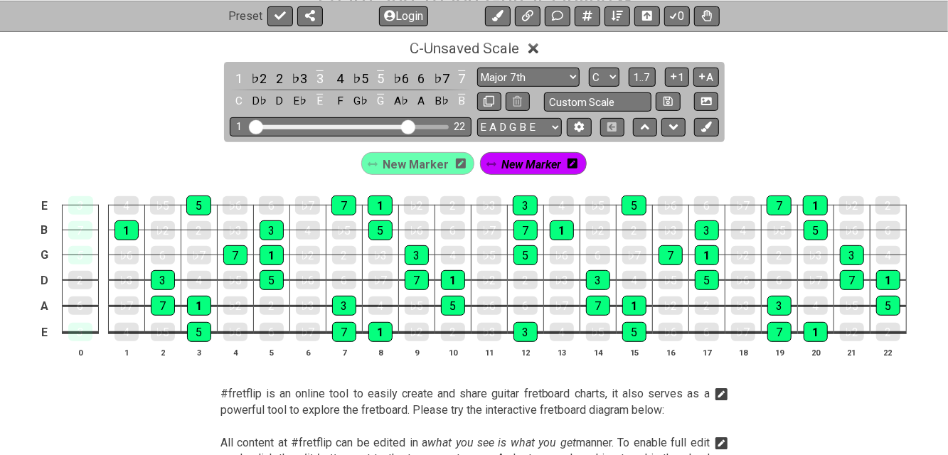
click at [576, 160] on div "New Marker" at bounding box center [533, 163] width 107 height 23
click at [575, 168] on icon at bounding box center [573, 163] width 10 height 11
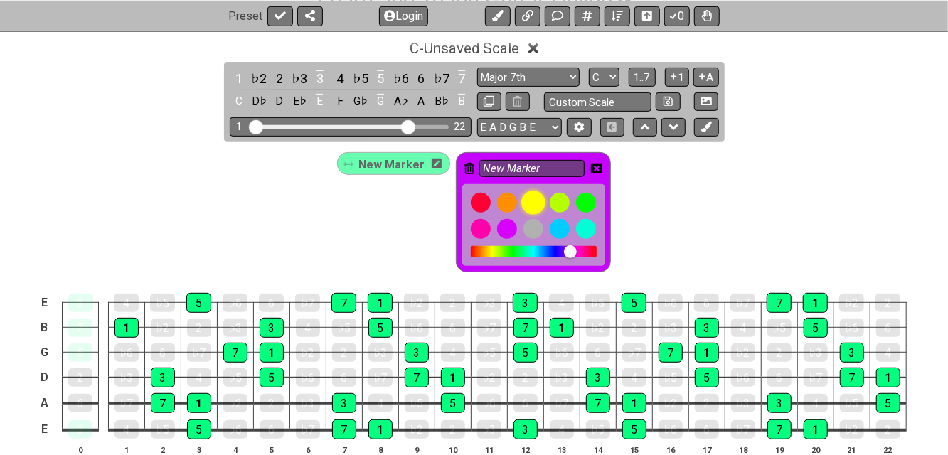
click at [527, 201] on div at bounding box center [534, 203] width 24 height 24
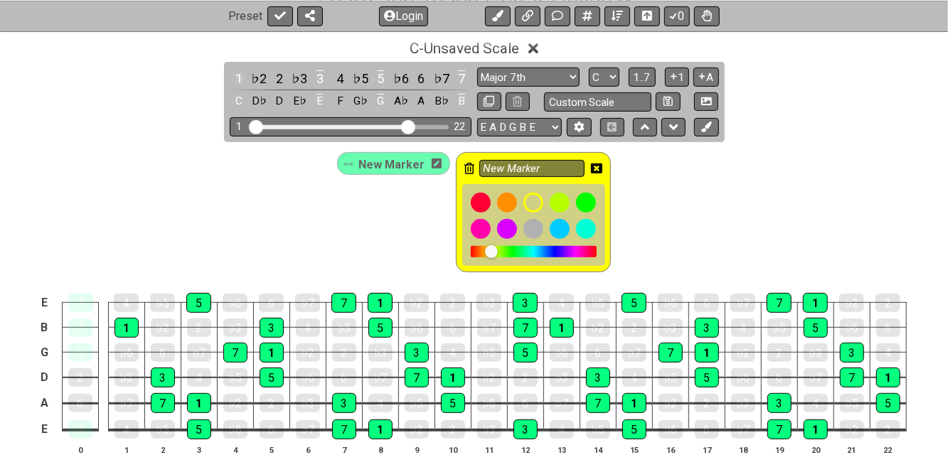
click at [238, 78] on div "1" at bounding box center [239, 78] width 18 height 19
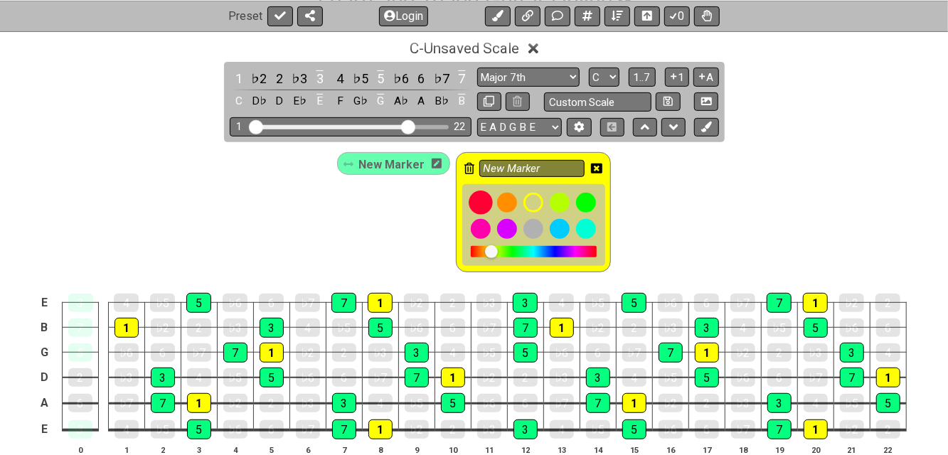
click at [477, 195] on div at bounding box center [481, 203] width 24 height 24
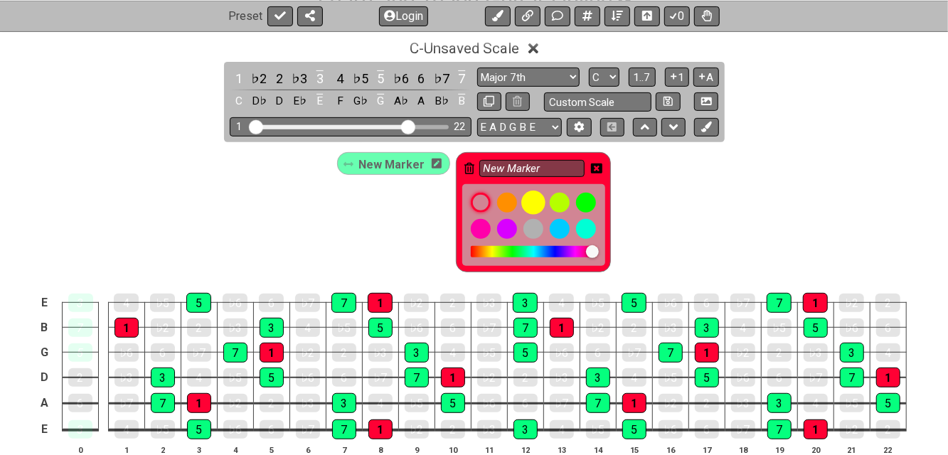
click at [532, 199] on div at bounding box center [534, 203] width 24 height 24
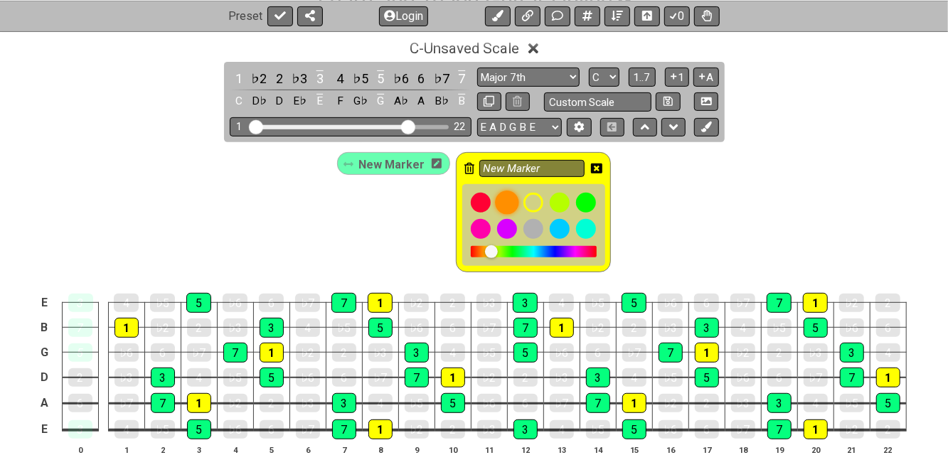
click at [507, 202] on div at bounding box center [507, 203] width 24 height 24
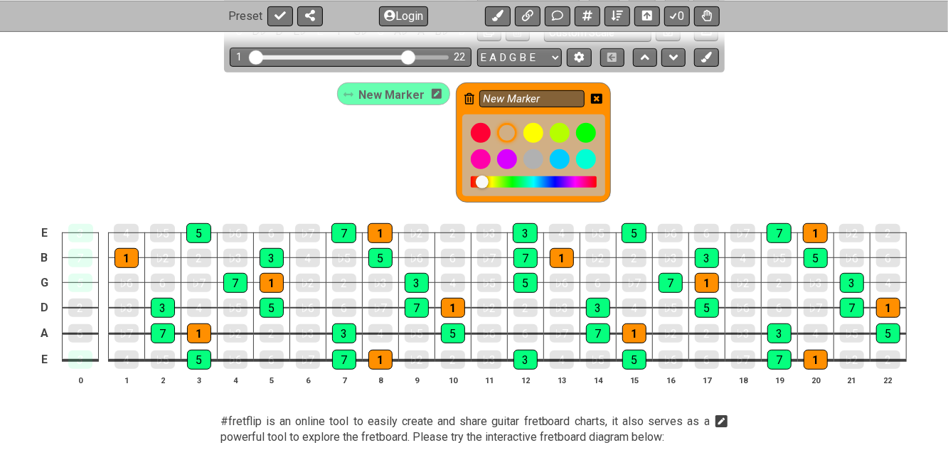
scroll to position [379, 0]
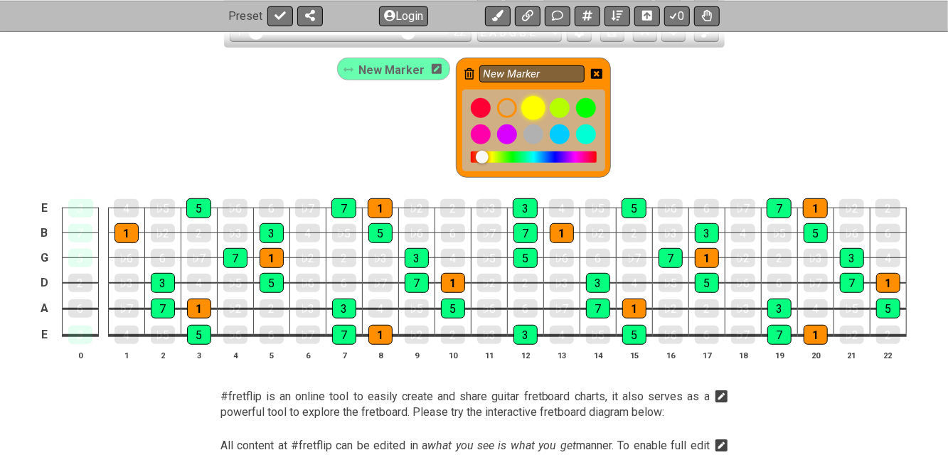
click at [536, 106] on div at bounding box center [534, 108] width 24 height 24
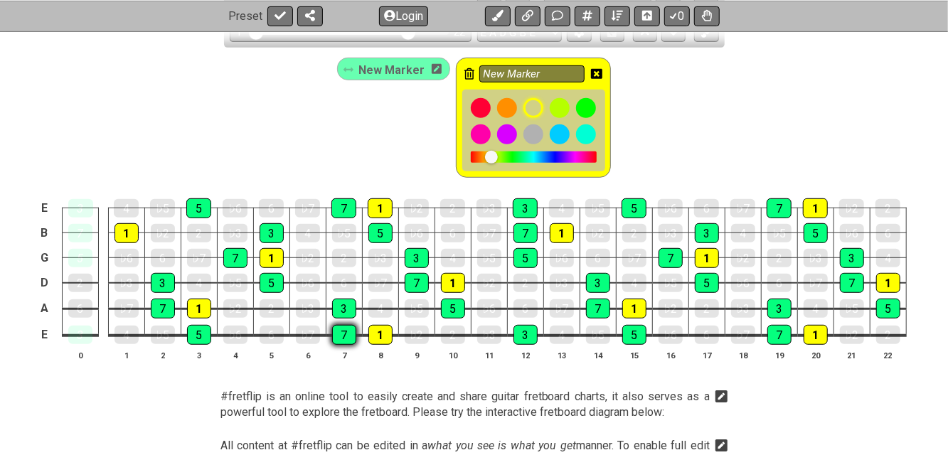
click at [342, 332] on div "7" at bounding box center [344, 335] width 24 height 20
click at [344, 337] on div "7" at bounding box center [344, 335] width 24 height 20
click at [344, 336] on div "7" at bounding box center [344, 335] width 24 height 20
click at [595, 68] on icon at bounding box center [596, 73] width 11 height 11
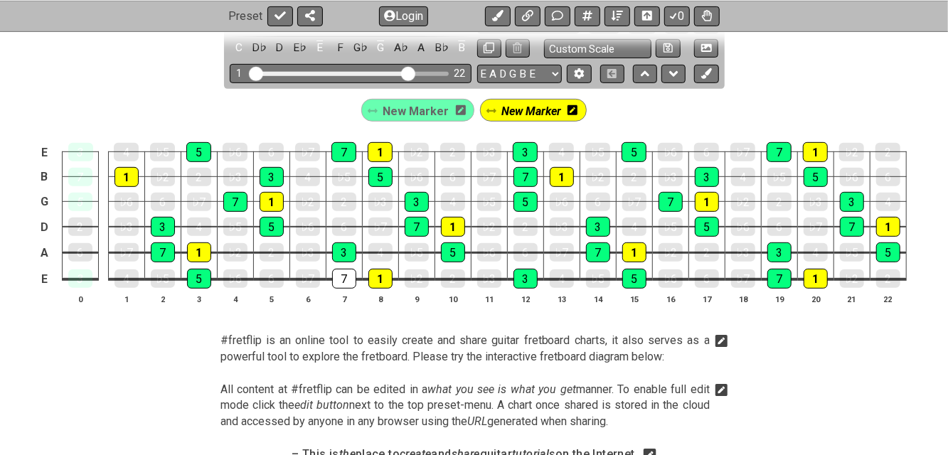
scroll to position [285, 0]
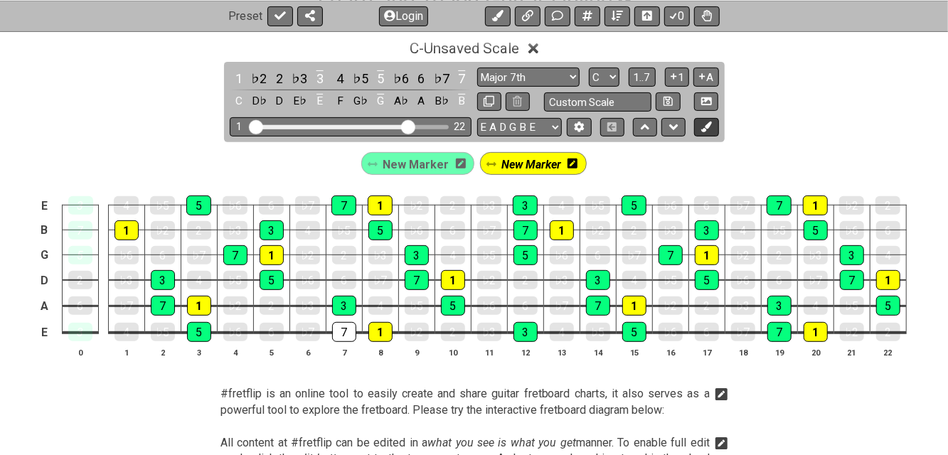
click at [709, 123] on icon at bounding box center [707, 127] width 11 height 11
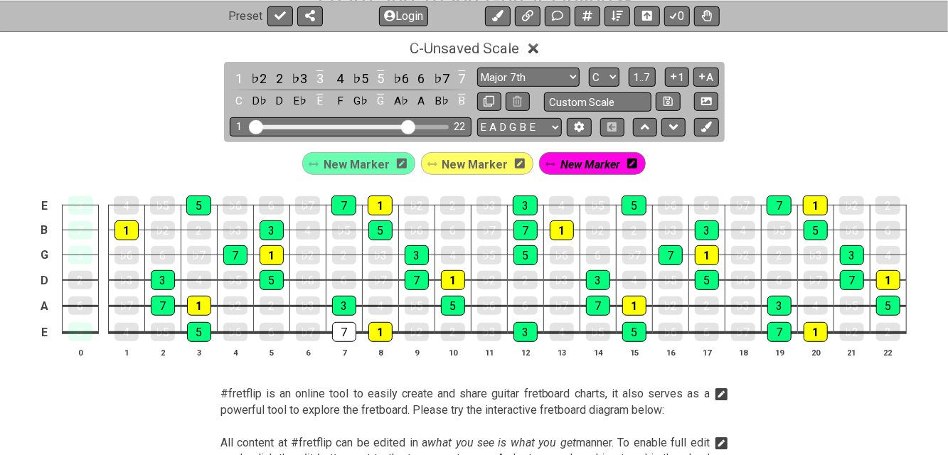
click at [633, 160] on div "New Marker" at bounding box center [592, 163] width 107 height 23
click at [631, 166] on icon at bounding box center [633, 164] width 10 height 10
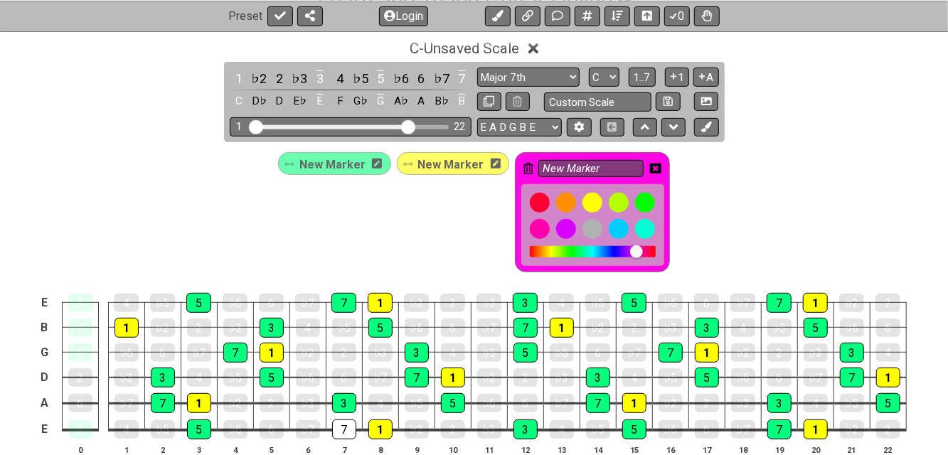
click at [524, 169] on icon at bounding box center [529, 168] width 10 height 11
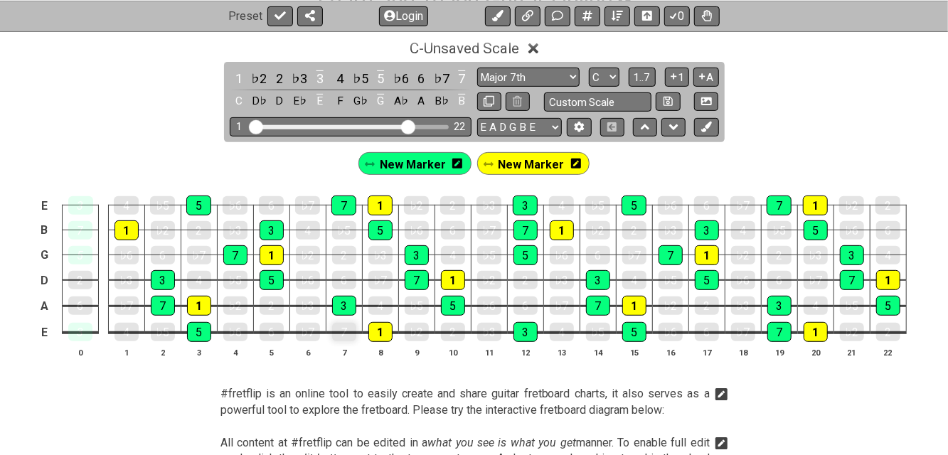
click at [346, 332] on div "7" at bounding box center [344, 332] width 24 height 18
click at [200, 334] on div "5" at bounding box center [199, 332] width 24 height 20
click at [130, 232] on div "1" at bounding box center [127, 231] width 24 height 20
click at [572, 166] on icon at bounding box center [576, 164] width 10 height 10
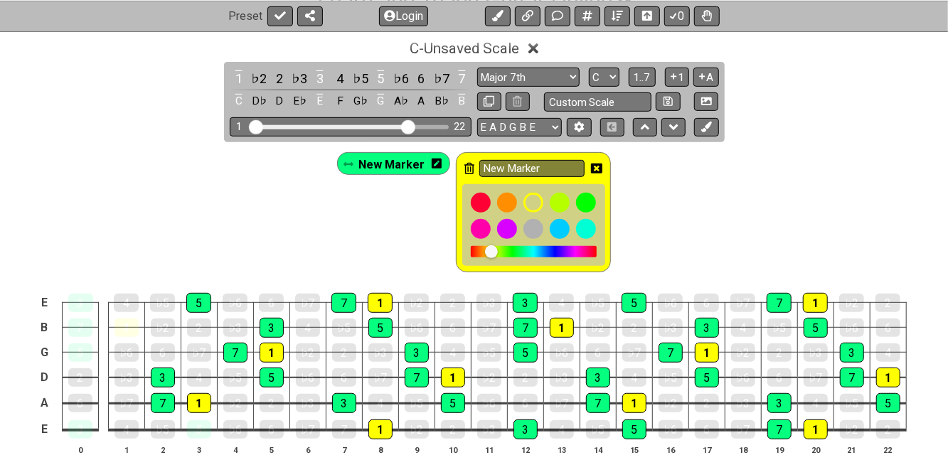
click at [595, 168] on icon at bounding box center [596, 168] width 11 height 11
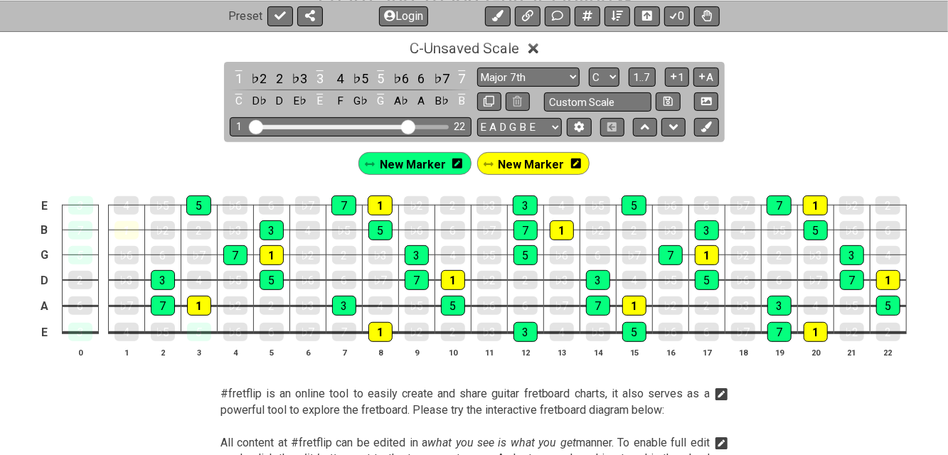
click at [574, 155] on icon at bounding box center [576, 164] width 10 height 21
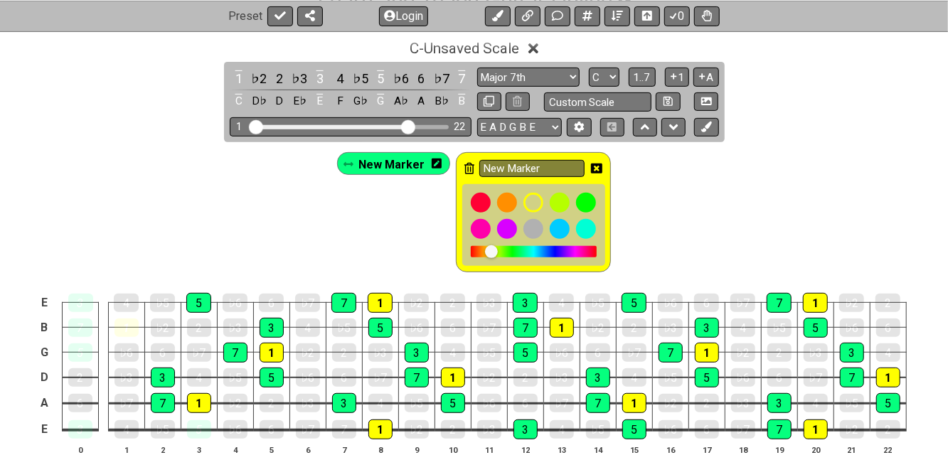
click at [465, 169] on icon at bounding box center [470, 168] width 10 height 11
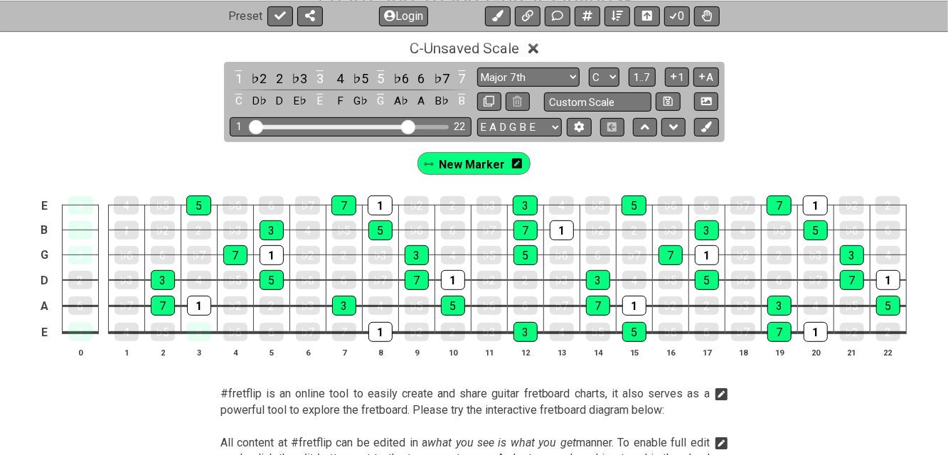
click at [515, 159] on icon at bounding box center [517, 164] width 10 height 10
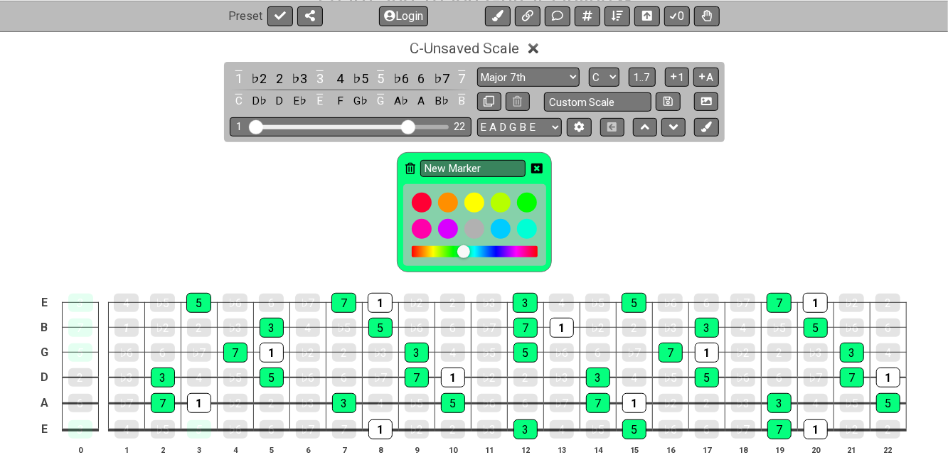
click at [413, 165] on icon at bounding box center [411, 168] width 10 height 11
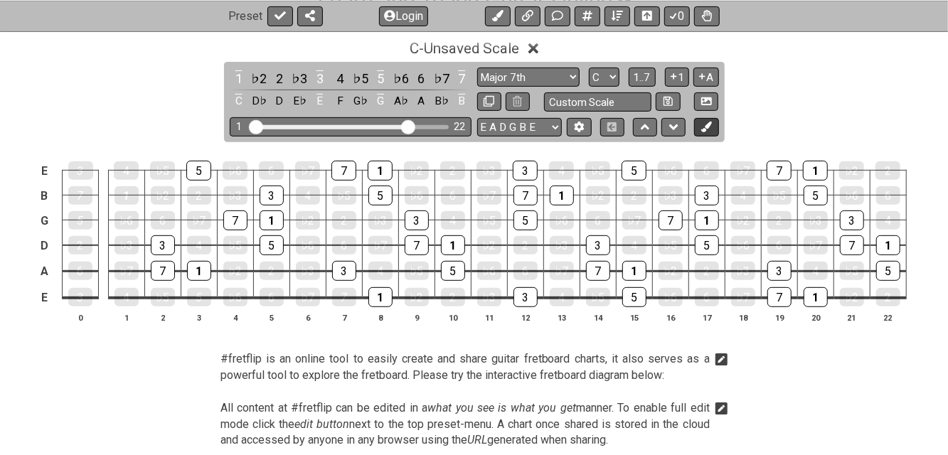
click at [706, 124] on icon at bounding box center [707, 127] width 11 height 11
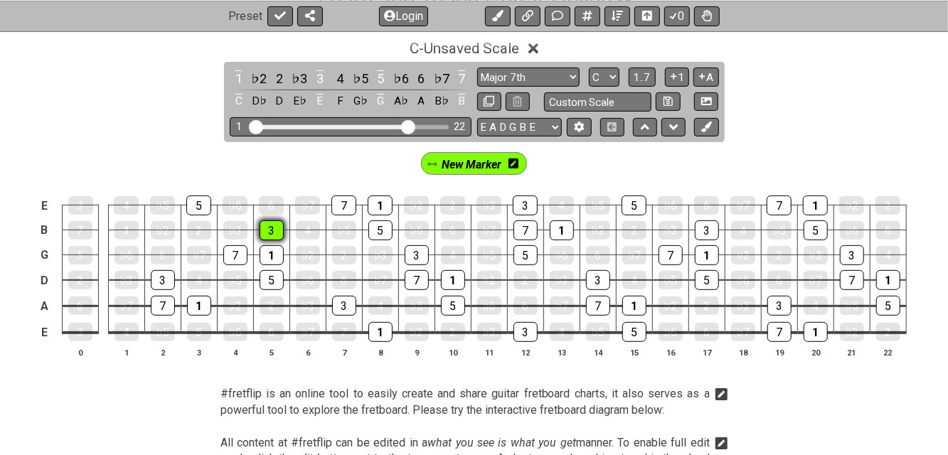
click at [273, 230] on div "3" at bounding box center [272, 231] width 24 height 20
click at [273, 247] on div "1" at bounding box center [272, 255] width 24 height 20
click at [275, 280] on div "5" at bounding box center [272, 280] width 24 height 20
click at [245, 258] on div "7" at bounding box center [235, 255] width 24 height 20
click at [201, 207] on div "5" at bounding box center [198, 206] width 25 height 20
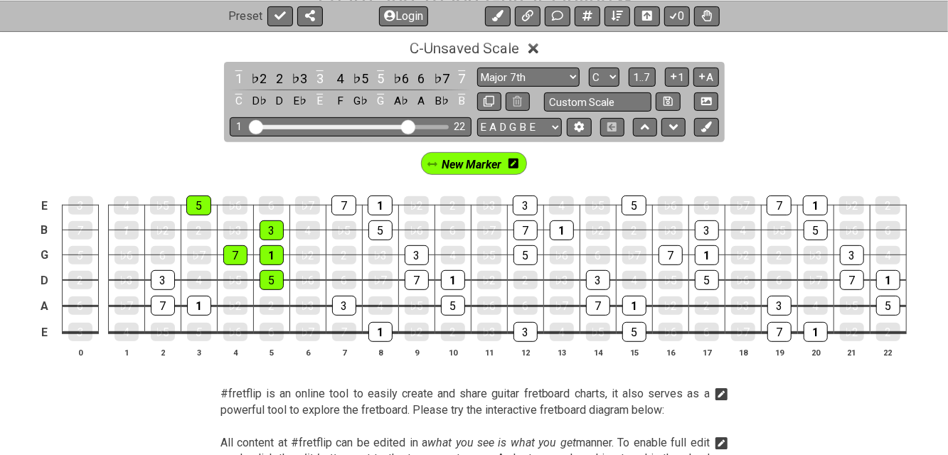
drag, startPoint x: 198, startPoint y: 305, endPoint x: 184, endPoint y: 305, distance: 13.5
click at [197, 305] on div "1" at bounding box center [199, 306] width 24 height 20
click at [161, 302] on div "7" at bounding box center [163, 306] width 24 height 20
click at [162, 273] on div "3" at bounding box center [163, 280] width 24 height 20
click at [711, 128] on icon at bounding box center [707, 127] width 11 height 11
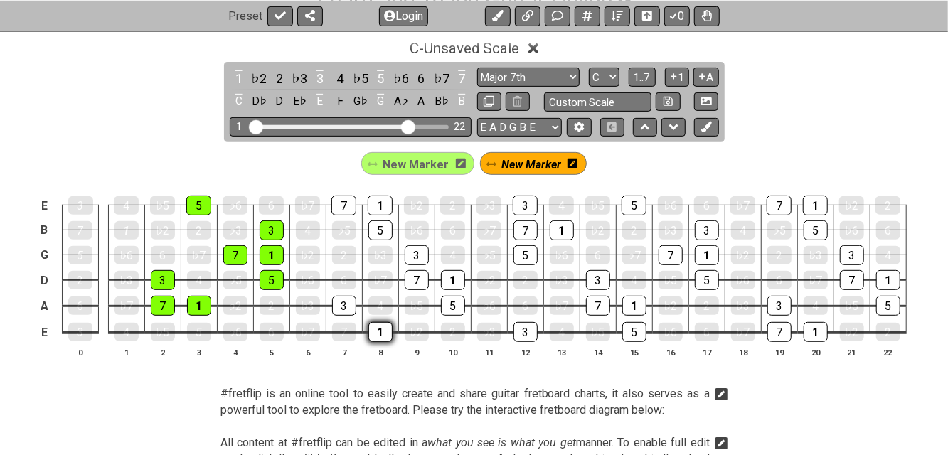
click at [376, 337] on div "1" at bounding box center [381, 332] width 24 height 20
click at [346, 310] on div "3" at bounding box center [344, 306] width 24 height 20
click at [452, 304] on div "5" at bounding box center [453, 306] width 24 height 20
drag, startPoint x: 417, startPoint y: 280, endPoint x: 433, endPoint y: 280, distance: 16.4
click at [416, 280] on div "7" at bounding box center [417, 280] width 24 height 20
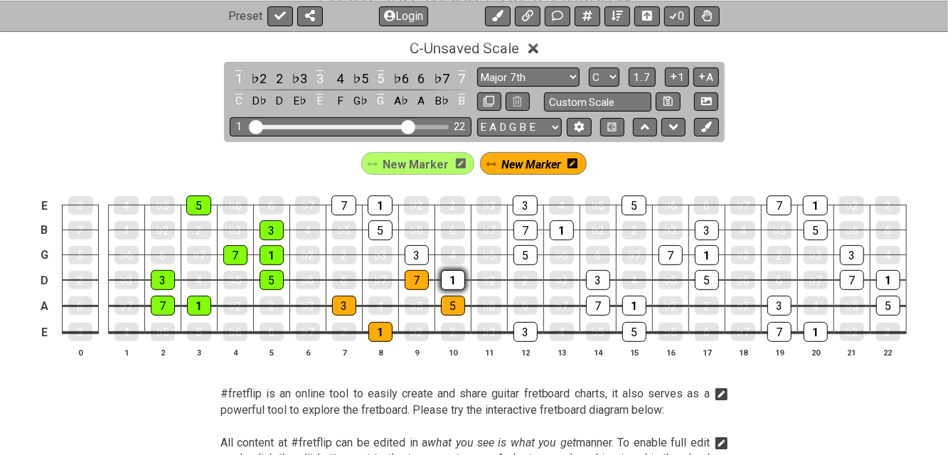
click at [450, 279] on div "1" at bounding box center [453, 280] width 24 height 20
click at [408, 255] on div "3" at bounding box center [417, 255] width 24 height 20
drag, startPoint x: 382, startPoint y: 228, endPoint x: 368, endPoint y: 220, distance: 16.6
click at [383, 228] on div "5" at bounding box center [381, 231] width 24 height 20
click at [355, 205] on div "7" at bounding box center [344, 206] width 25 height 20
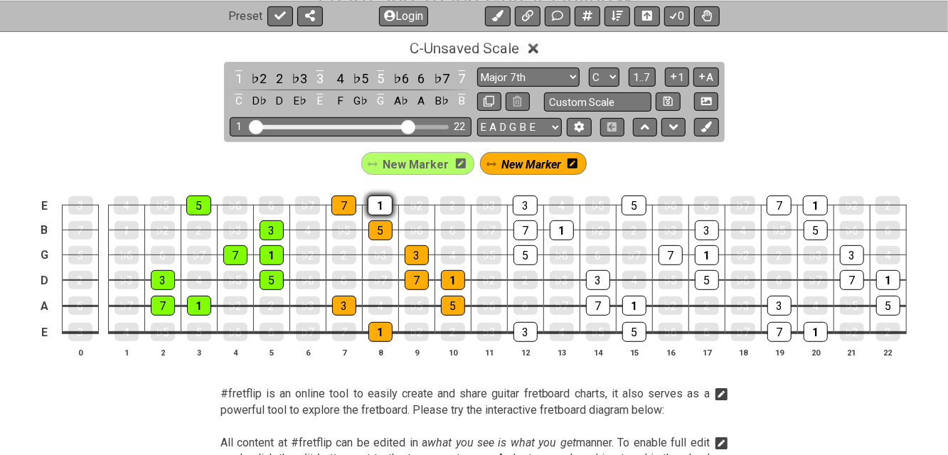
click at [383, 206] on div "1" at bounding box center [380, 206] width 25 height 20
click at [709, 122] on icon at bounding box center [707, 127] width 11 height 11
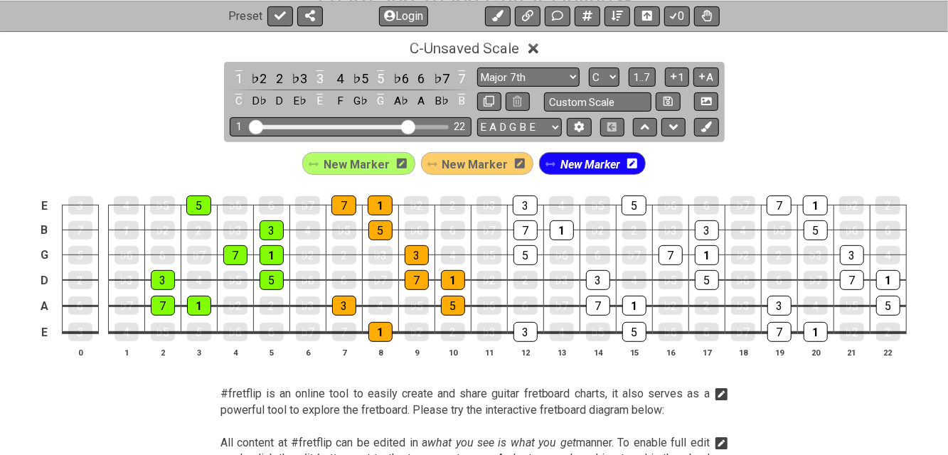
click at [628, 164] on icon at bounding box center [633, 164] width 10 height 10
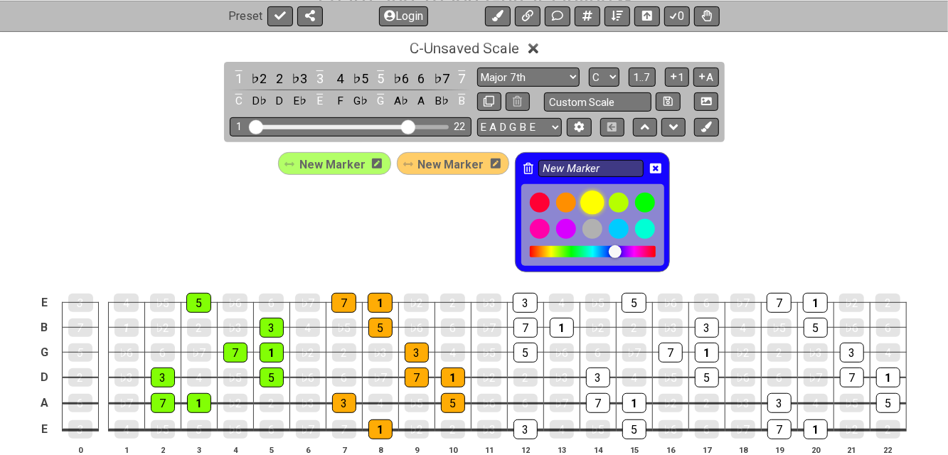
click at [594, 203] on div at bounding box center [593, 203] width 24 height 24
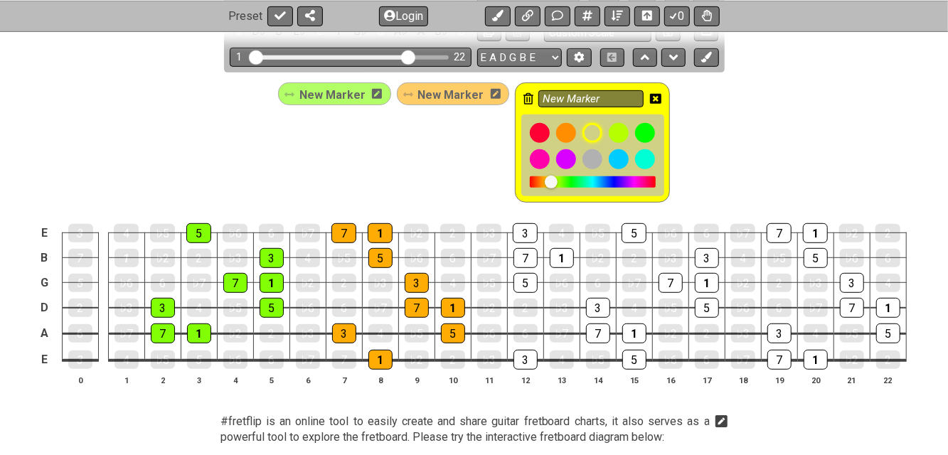
scroll to position [379, 0]
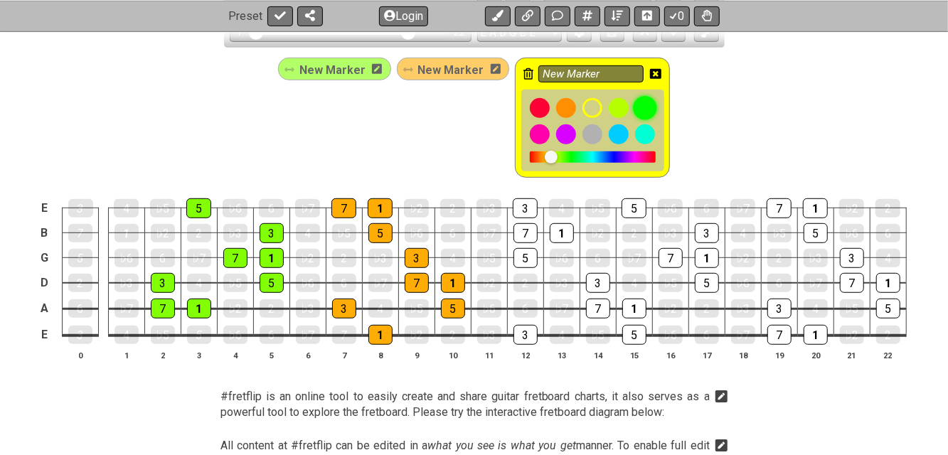
click at [636, 109] on div at bounding box center [645, 108] width 24 height 24
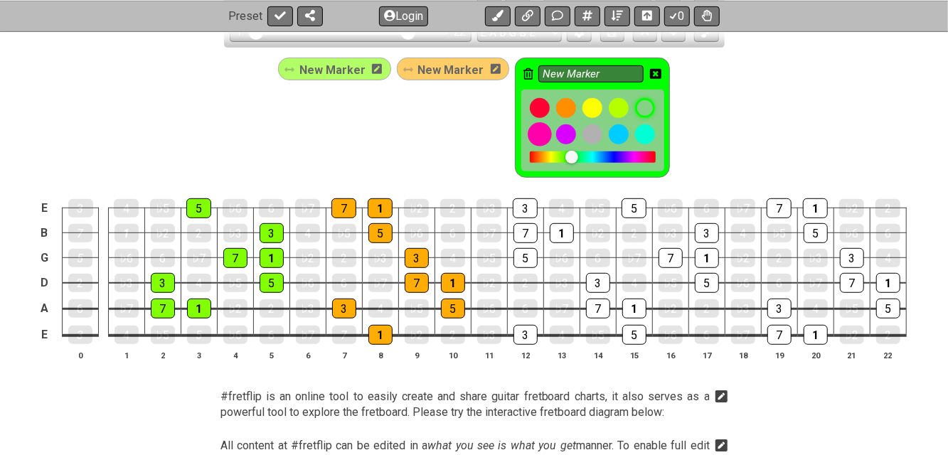
click at [529, 131] on div at bounding box center [540, 134] width 24 height 24
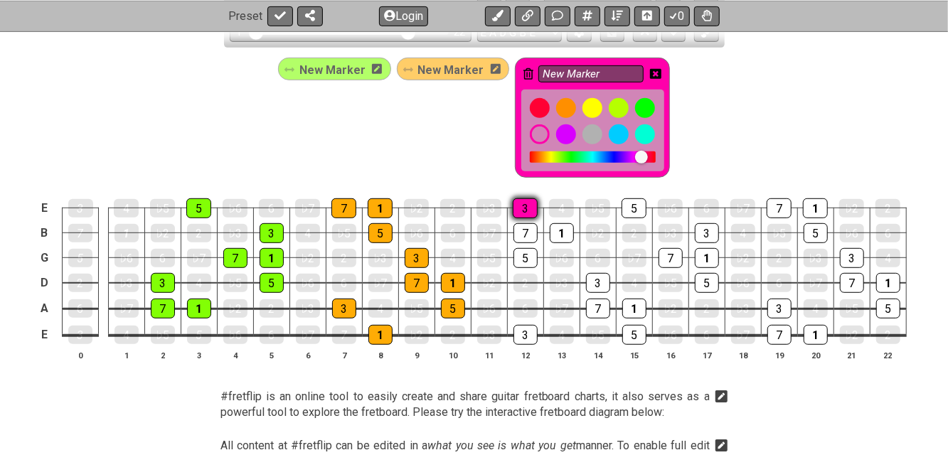
click at [529, 201] on div "3" at bounding box center [525, 209] width 25 height 20
drag, startPoint x: 522, startPoint y: 224, endPoint x: 544, endPoint y: 230, distance: 22.8
click at [522, 224] on div "7" at bounding box center [526, 233] width 24 height 20
drag, startPoint x: 566, startPoint y: 223, endPoint x: 559, endPoint y: 222, distance: 7.2
click at [566, 223] on div "1" at bounding box center [562, 233] width 24 height 20
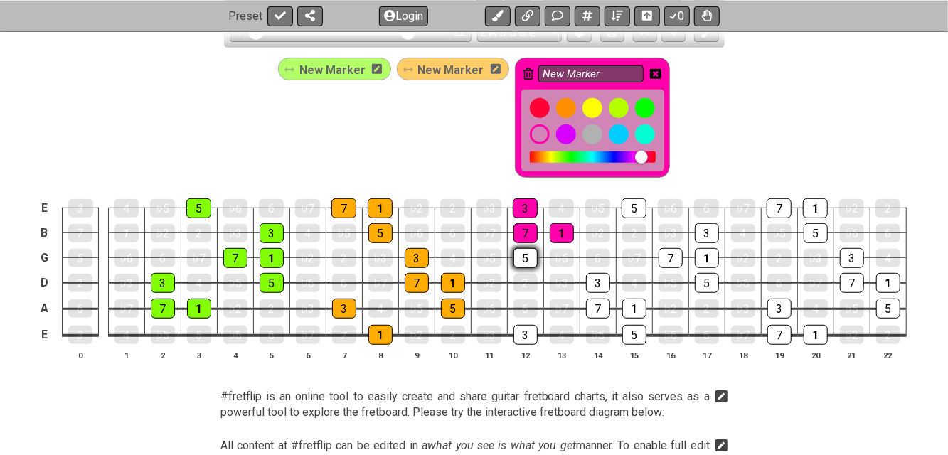
click at [531, 252] on div "5" at bounding box center [526, 258] width 24 height 20
click at [596, 280] on div "3" at bounding box center [598, 283] width 24 height 20
click at [596, 305] on div "7" at bounding box center [598, 309] width 24 height 20
click at [633, 305] on div "1" at bounding box center [635, 309] width 24 height 20
click at [637, 334] on div "5" at bounding box center [635, 335] width 24 height 20
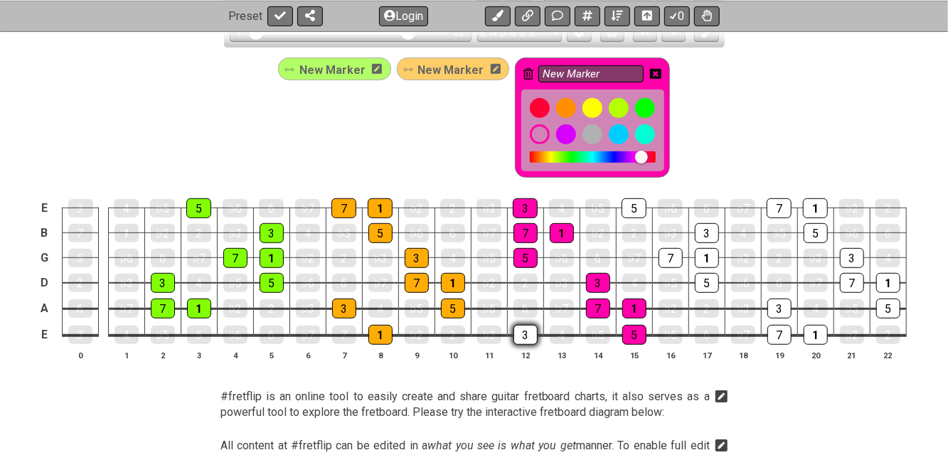
click at [530, 330] on div "3" at bounding box center [526, 335] width 24 height 20
click at [655, 69] on icon at bounding box center [655, 74] width 11 height 10
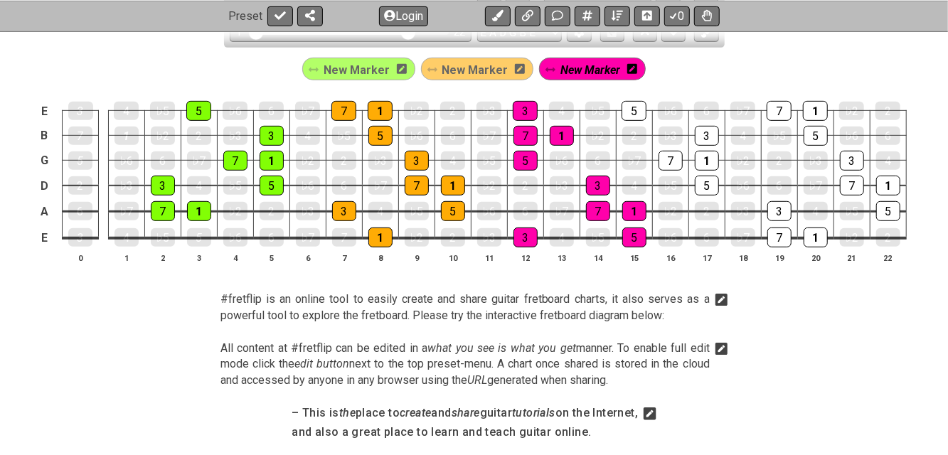
click at [402, 73] on icon at bounding box center [402, 69] width 10 height 10
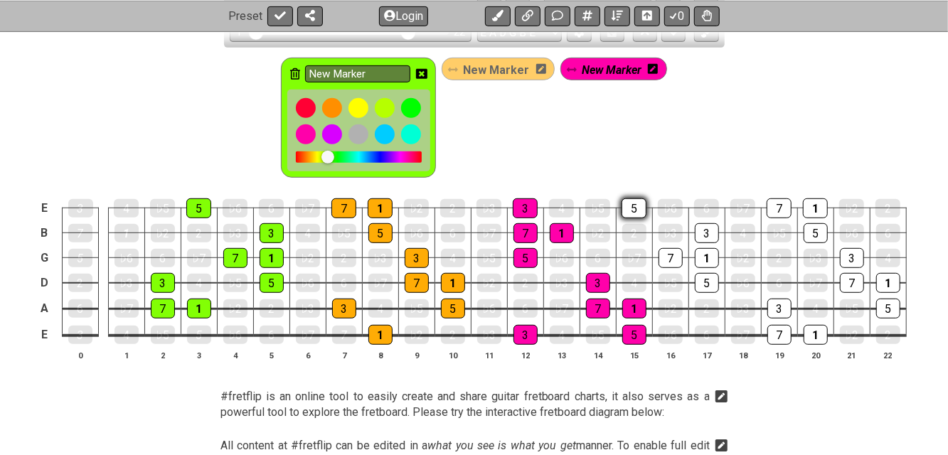
click at [635, 207] on div "5" at bounding box center [634, 209] width 25 height 20
click at [636, 203] on div "5" at bounding box center [634, 209] width 25 height 20
click at [390, 106] on div at bounding box center [386, 108] width 24 height 24
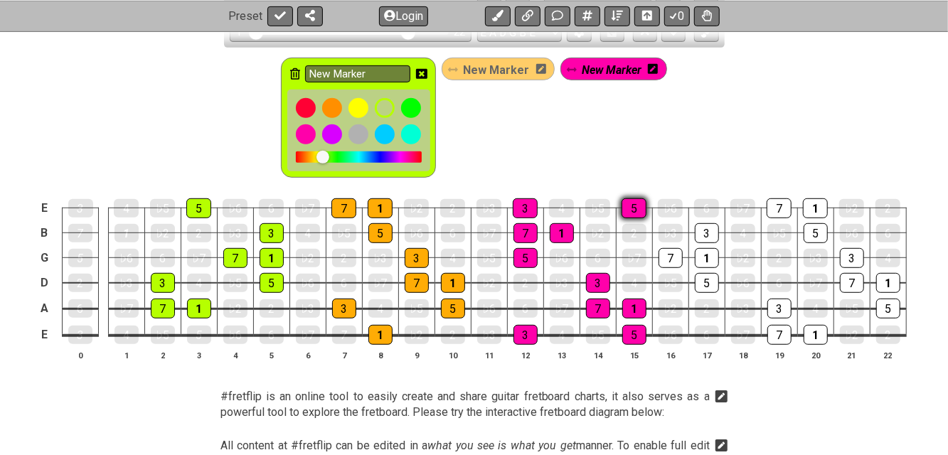
click at [633, 205] on div "5" at bounding box center [634, 209] width 25 height 20
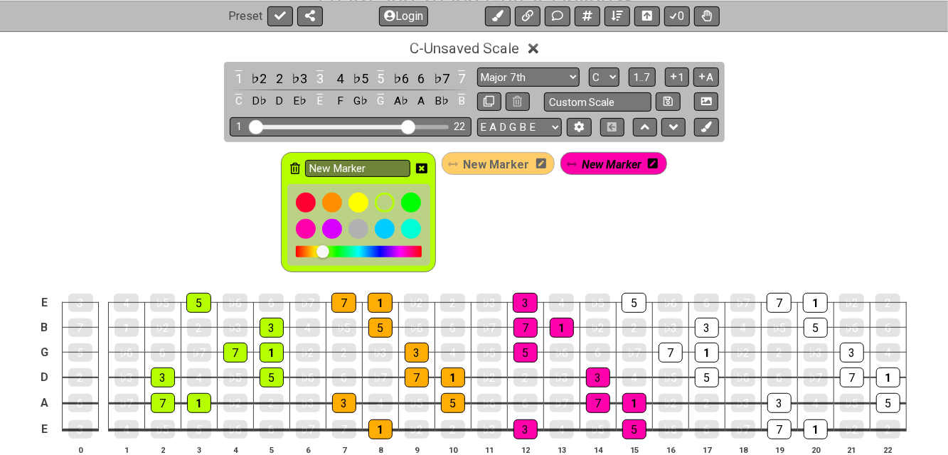
click at [654, 166] on icon at bounding box center [653, 164] width 10 height 10
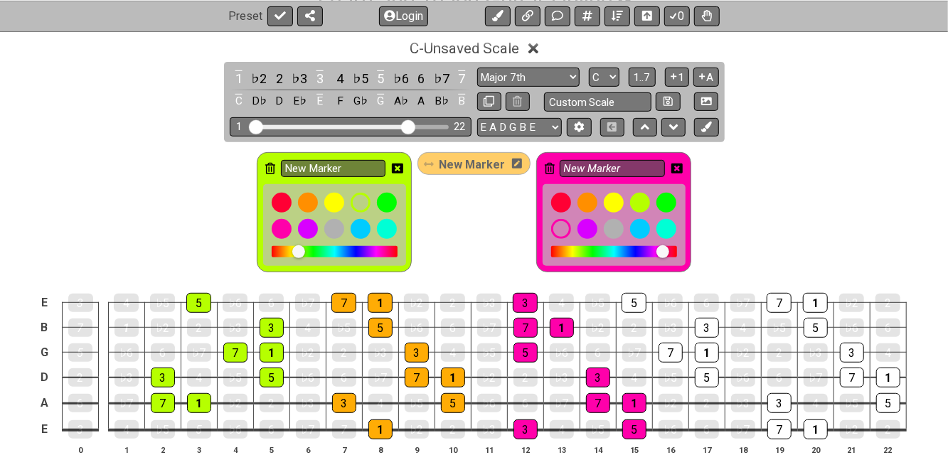
click at [679, 165] on icon at bounding box center [677, 169] width 11 height 10
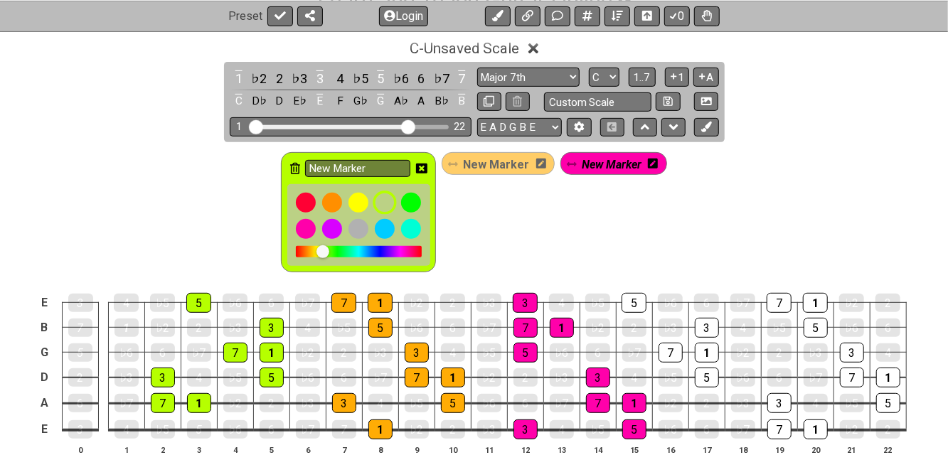
click at [383, 203] on div at bounding box center [386, 203] width 24 height 24
click at [384, 202] on div at bounding box center [386, 203] width 24 height 24
click at [704, 132] on button at bounding box center [706, 127] width 24 height 19
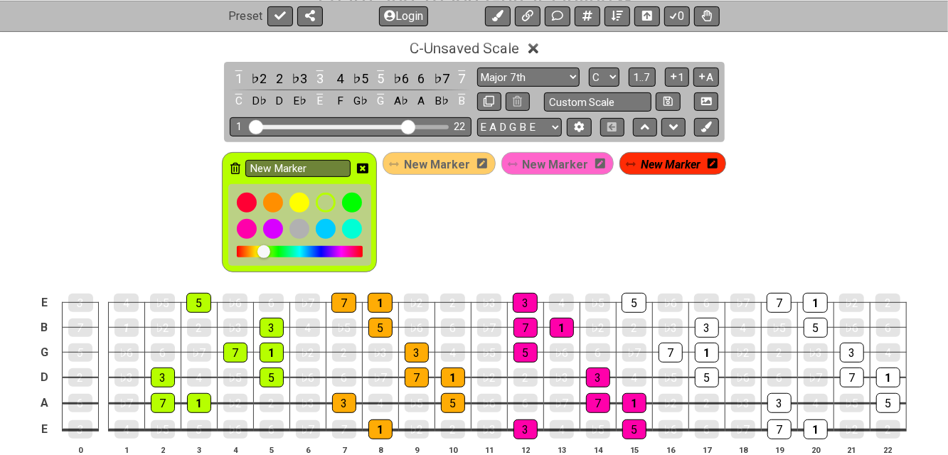
click at [708, 163] on icon at bounding box center [713, 163] width 10 height 11
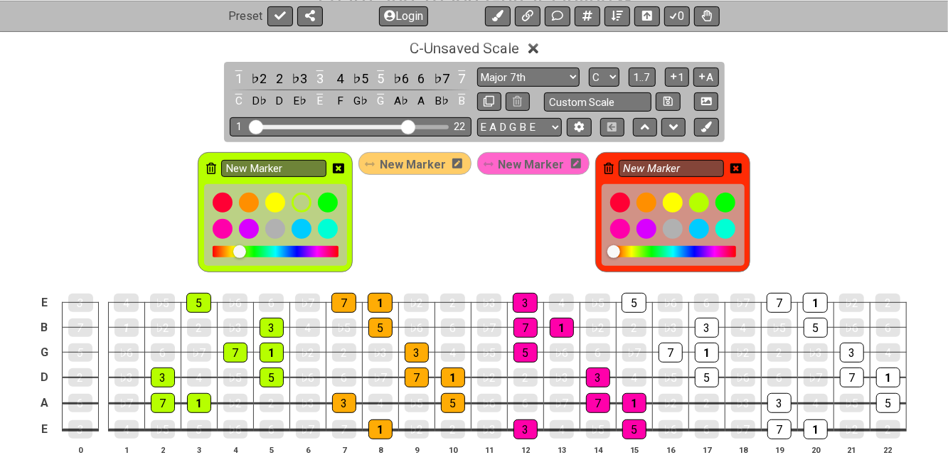
click at [604, 164] on icon at bounding box center [609, 168] width 10 height 11
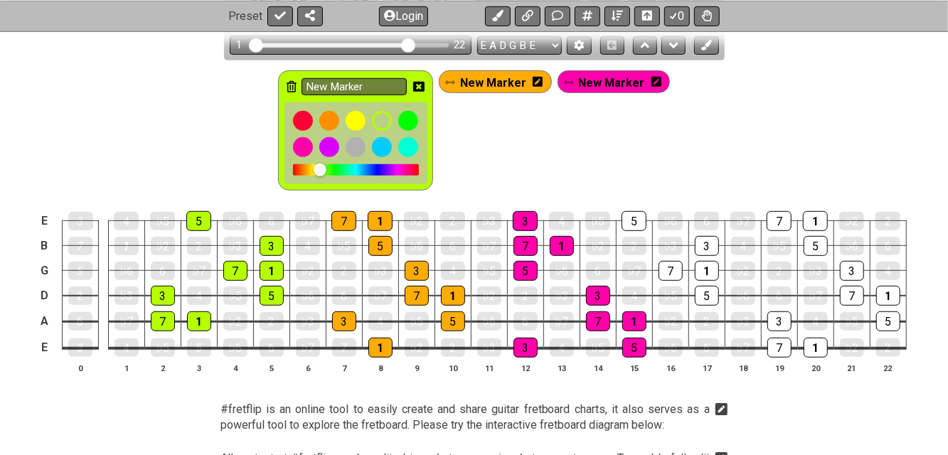
scroll to position [379, 0]
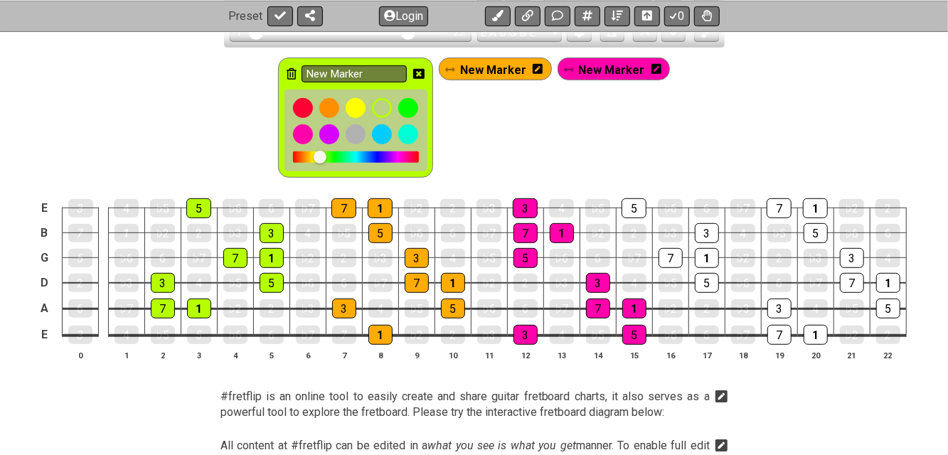
click at [425, 73] on icon at bounding box center [418, 74] width 11 height 10
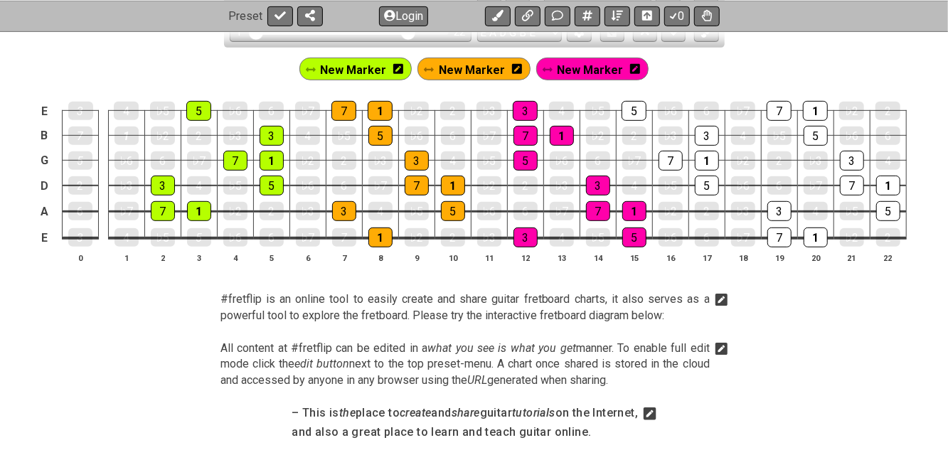
scroll to position [285, 0]
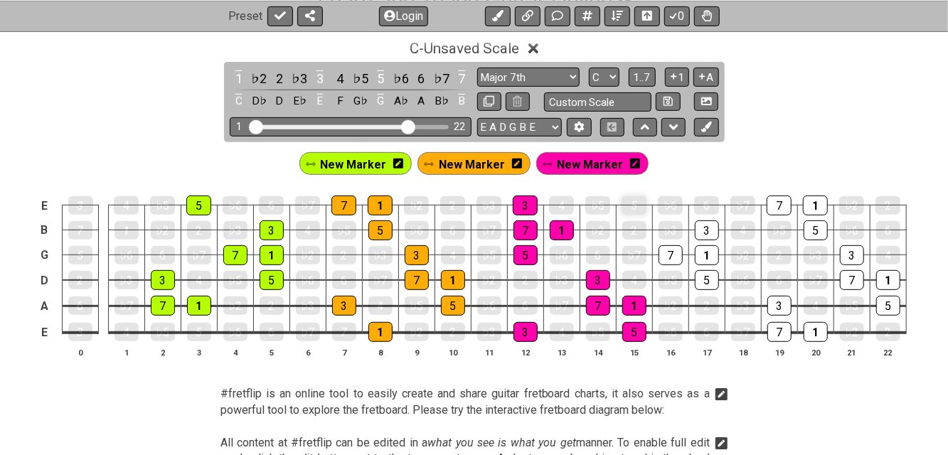
click at [637, 210] on div "5" at bounding box center [634, 205] width 25 height 18
click at [635, 209] on div "5" at bounding box center [634, 206] width 25 height 20
click at [403, 164] on icon at bounding box center [398, 164] width 10 height 10
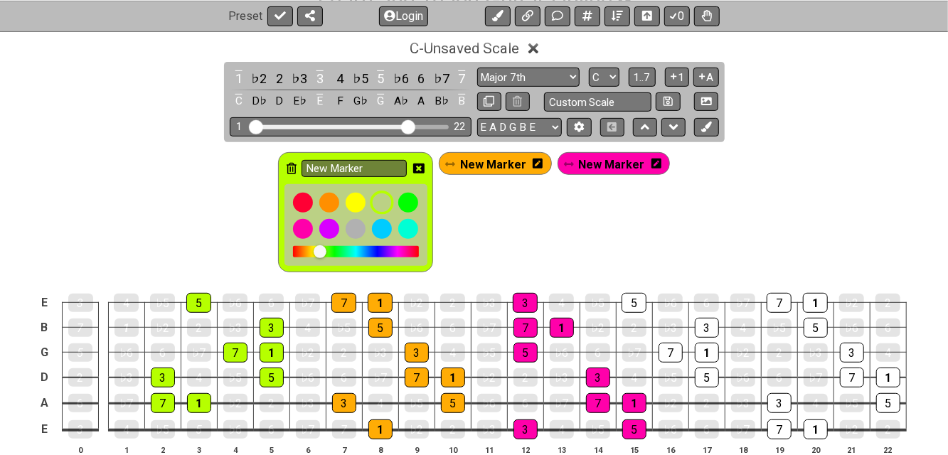
click at [394, 198] on div at bounding box center [382, 203] width 24 height 24
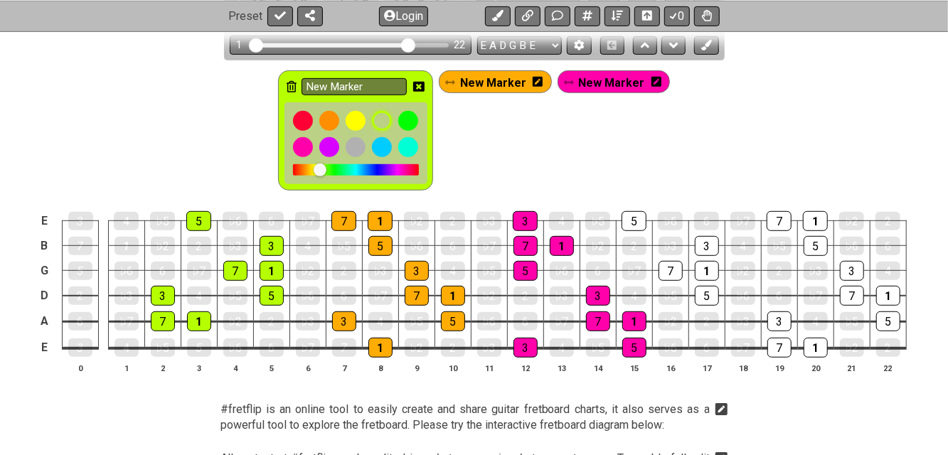
scroll to position [379, 0]
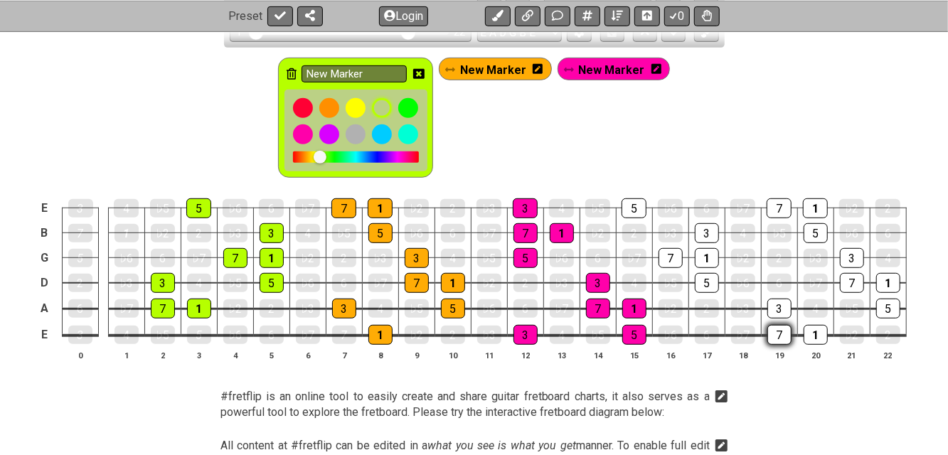
click at [784, 332] on div "7" at bounding box center [780, 335] width 24 height 20
click at [784, 332] on div "7" at bounding box center [780, 335] width 24 height 18
click at [342, 334] on div "7" at bounding box center [344, 335] width 24 height 18
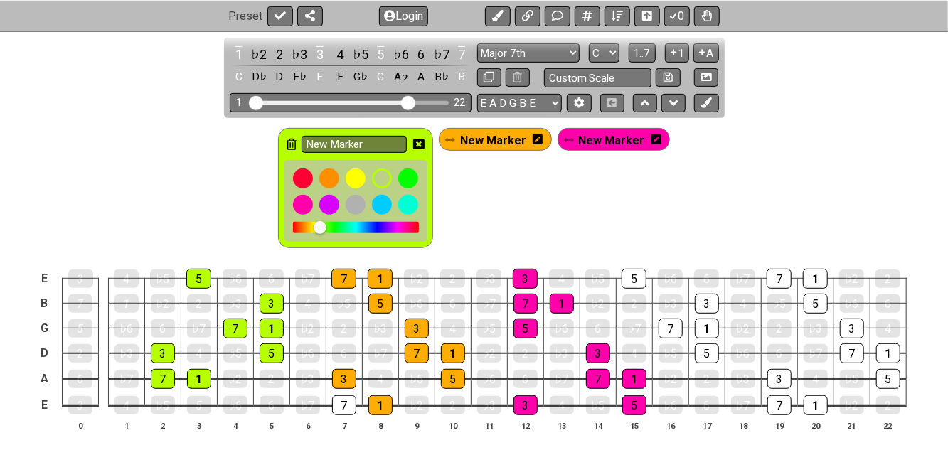
scroll to position [285, 0]
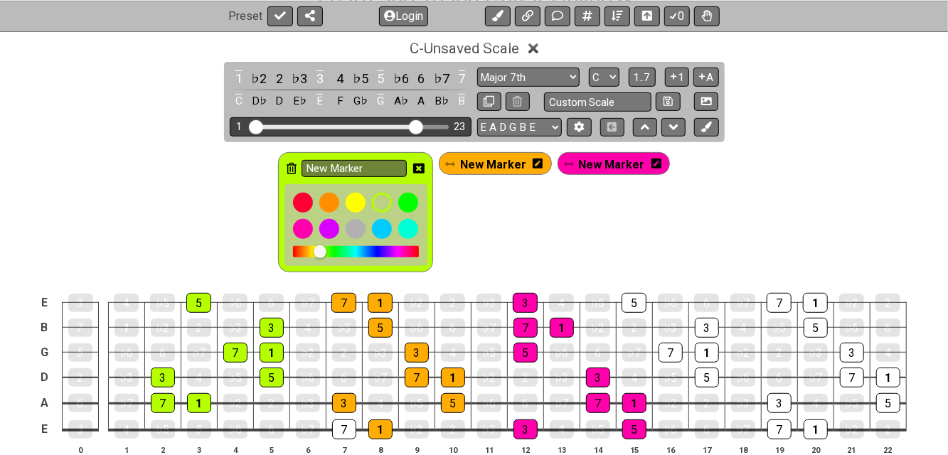
click at [412, 126] on input "Visible fret range" at bounding box center [351, 126] width 202 height 0
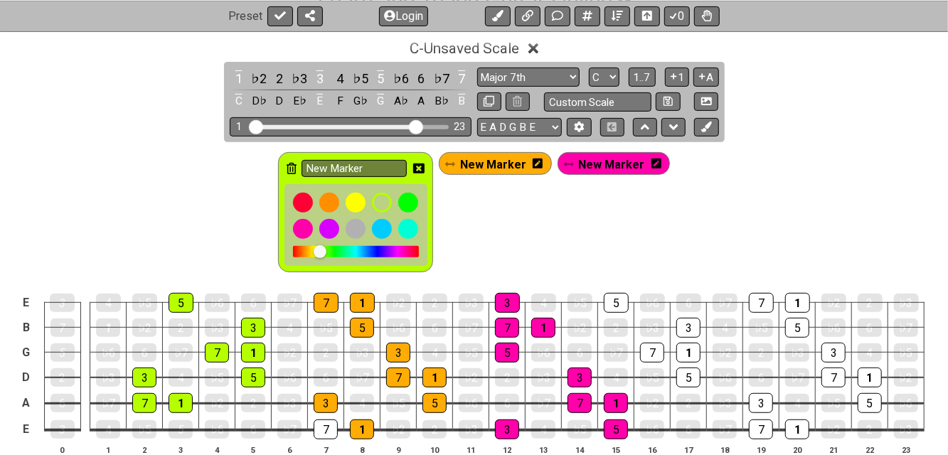
scroll to position [189, 0]
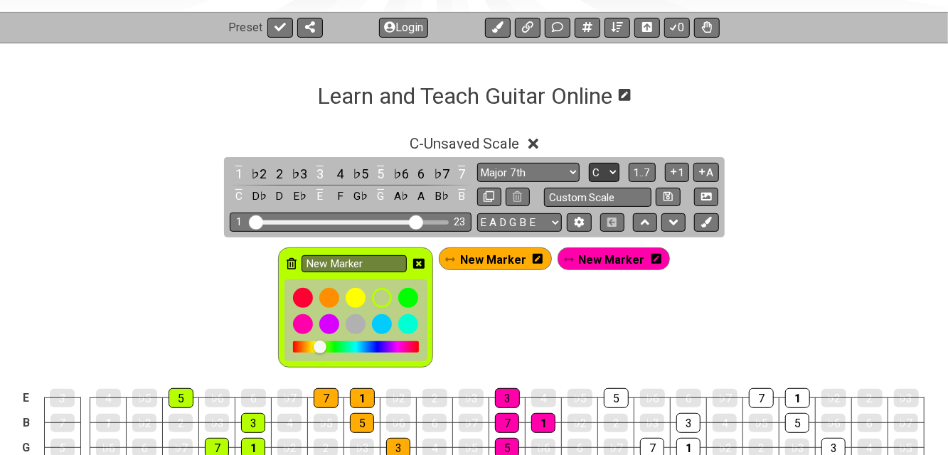
click at [615, 173] on select "A♭ A A♯ B♭ B C C♯ D♭ D D♯ E♭ E F F♯ G♭ G G♯" at bounding box center [604, 172] width 31 height 19
click at [730, 282] on div "New Marker New Marker New Marker" at bounding box center [474, 304] width 948 height 133
click at [485, 198] on icon at bounding box center [489, 196] width 11 height 11
select select "Major 7th"
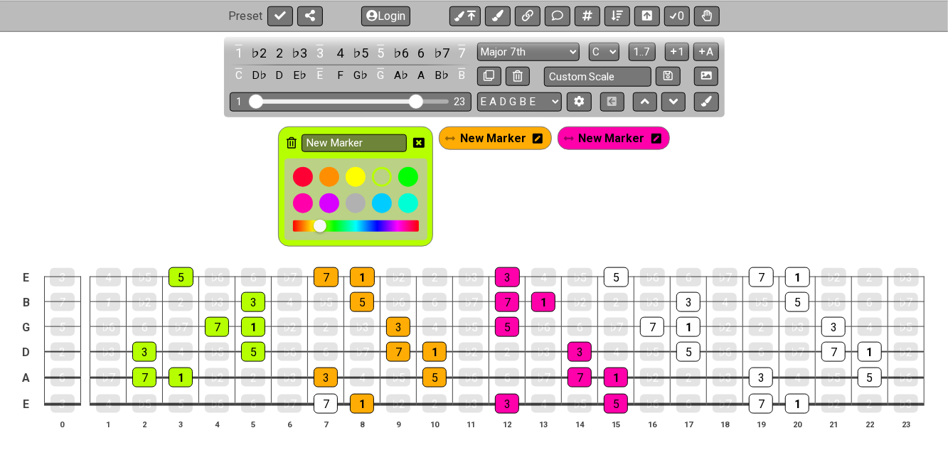
scroll to position [664, 0]
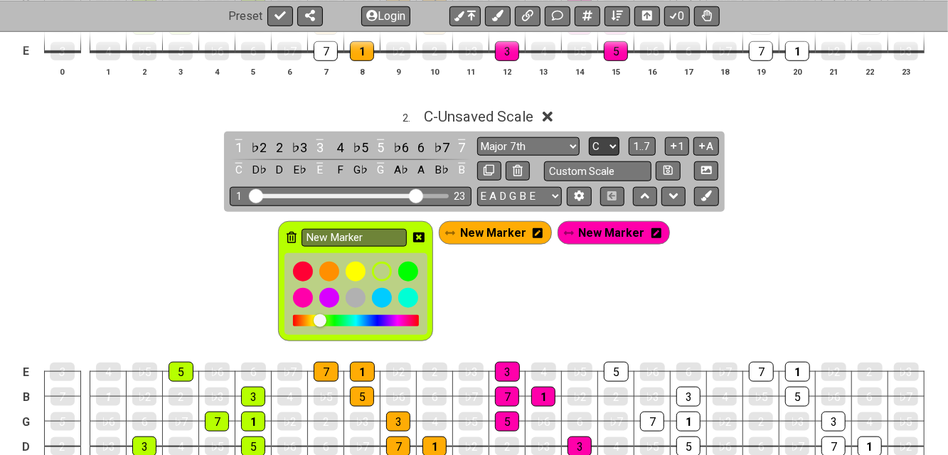
click at [610, 141] on select "A♭ A A♯ B♭ B C C♯ D♭ D D♯ E♭ E F F♯ G♭ G G♯" at bounding box center [604, 146] width 31 height 19
select select "D"
click at [589, 137] on select "A♭ A A♯ B♭ B C C♯ D♭ D D♯ E♭ E F F♯ G♭ G G♯" at bounding box center [604, 146] width 31 height 19
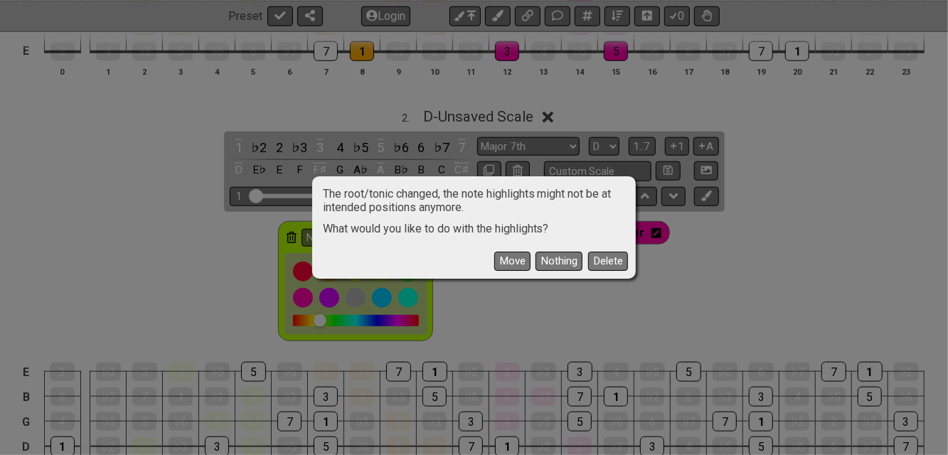
click at [517, 261] on button "Move" at bounding box center [512, 261] width 36 height 19
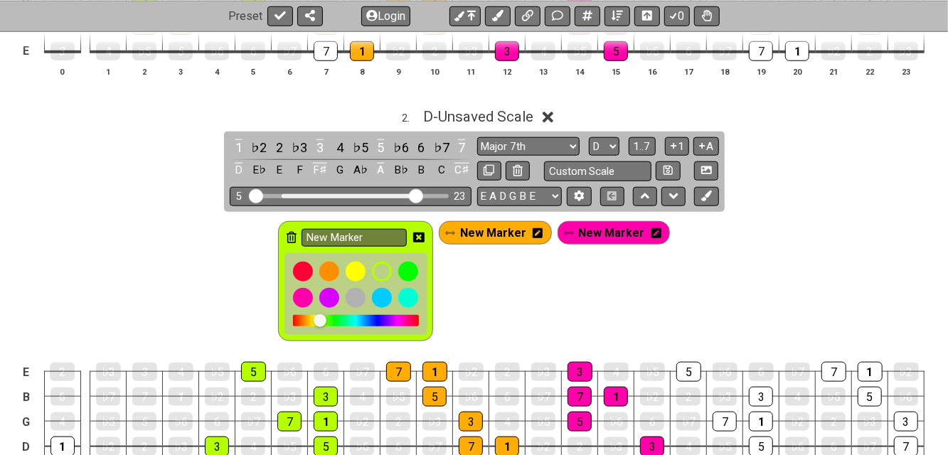
drag, startPoint x: 258, startPoint y: 189, endPoint x: 184, endPoint y: 201, distance: 75.7
click at [250, 195] on input "Visible fret range" at bounding box center [351, 195] width 202 height 0
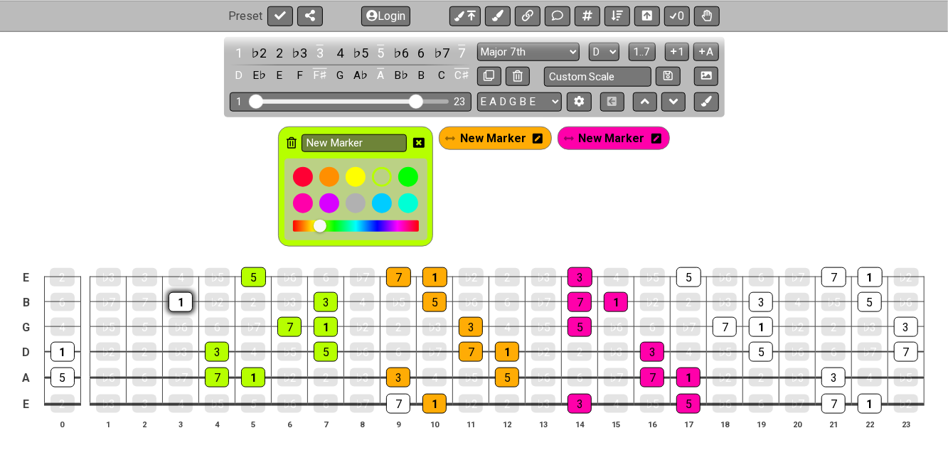
click at [181, 299] on div "1" at bounding box center [181, 302] width 24 height 20
click at [149, 273] on div "3" at bounding box center [144, 277] width 25 height 18
click at [151, 299] on div "7" at bounding box center [144, 302] width 24 height 20
click at [147, 322] on div "5" at bounding box center [144, 327] width 24 height 20
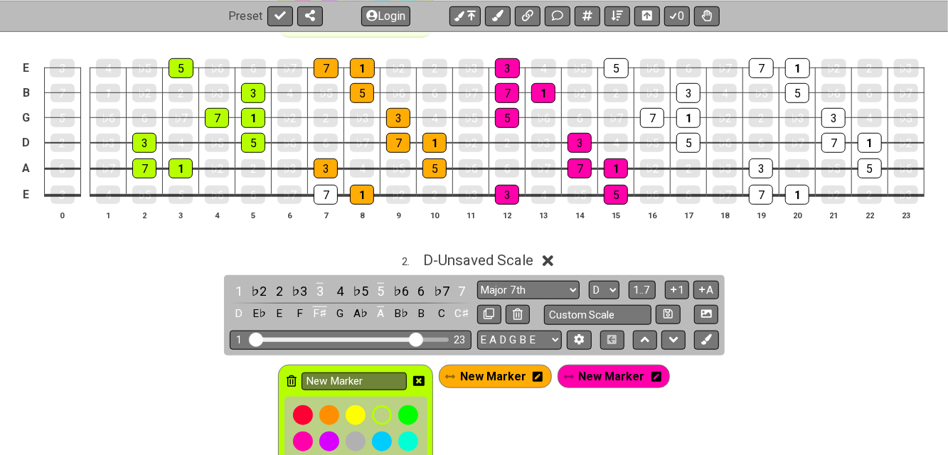
scroll to position [664, 0]
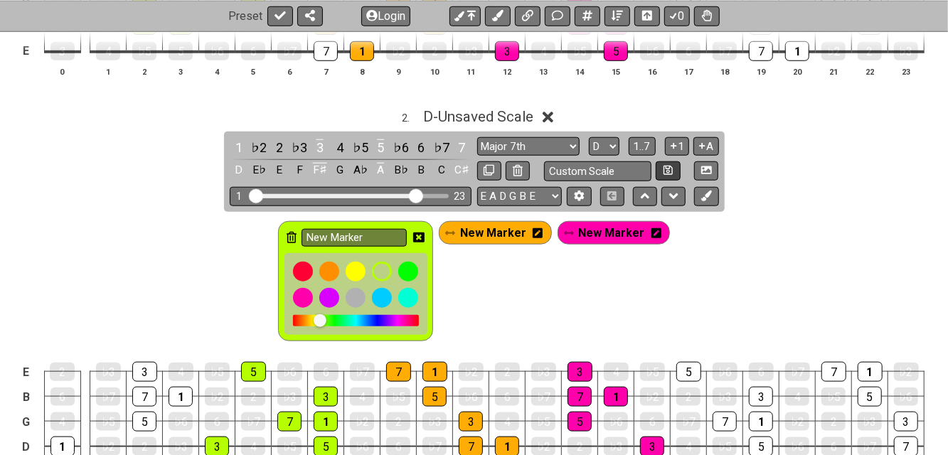
click at [671, 168] on icon at bounding box center [668, 170] width 9 height 11
select select "Custom Scale"
click at [497, 171] on button at bounding box center [489, 171] width 24 height 19
select select "Custom Scale"
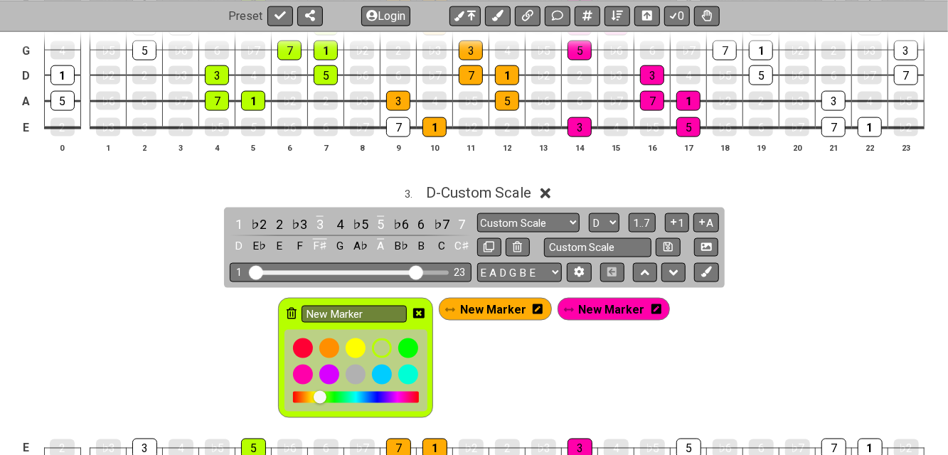
scroll to position [1043, 0]
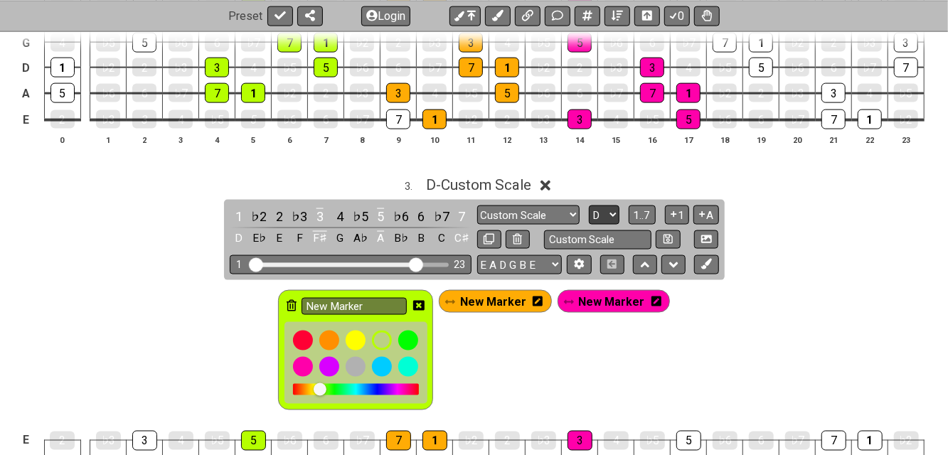
click at [613, 212] on select "A♭ A A♯ B♭ B C C♯ D♭ D D♯ E♭ E F F♯ G♭ G G♯" at bounding box center [604, 215] width 31 height 19
click at [589, 206] on select "A♭ A A♯ B♭ B C C♯ D♭ D D♯ E♭ E F F♯ G♭ G G♯" at bounding box center [604, 215] width 31 height 19
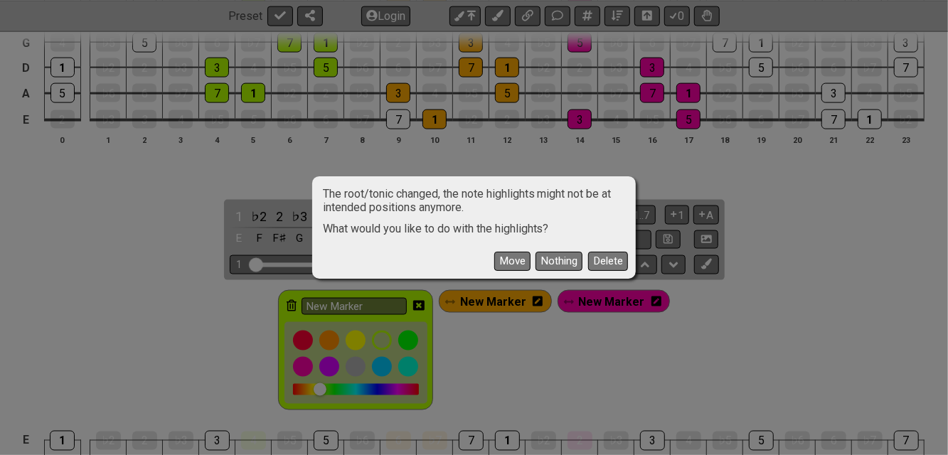
click at [510, 260] on button "Move" at bounding box center [512, 261] width 36 height 19
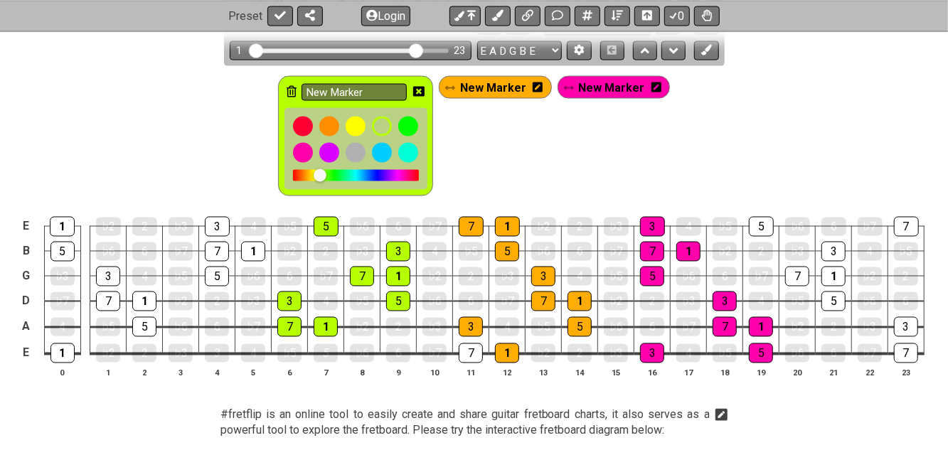
scroll to position [1233, 0]
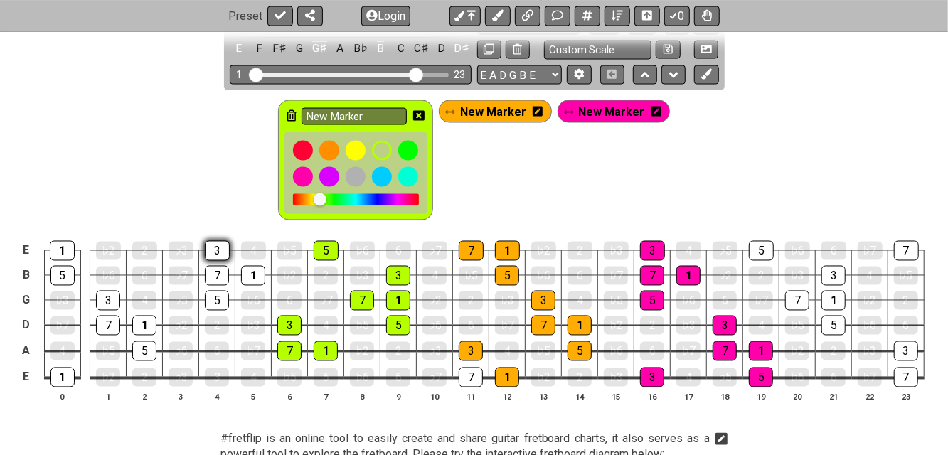
click at [218, 247] on div "3" at bounding box center [217, 251] width 25 height 20
click at [222, 247] on div "3" at bounding box center [217, 251] width 25 height 20
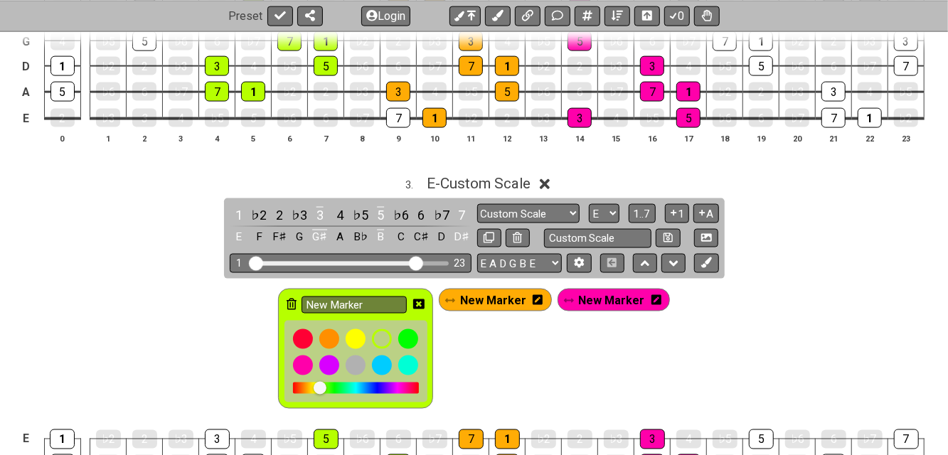
scroll to position [1043, 0]
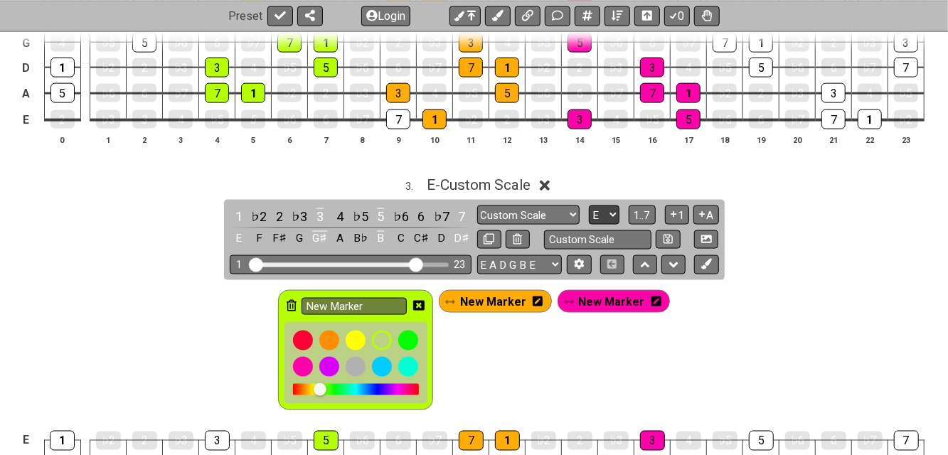
click at [610, 206] on select "A♭ A A♯ B♭ B C C♯ D♭ D D♯ E♭ E F F♯ G♭ G G♯" at bounding box center [604, 215] width 31 height 19
click at [589, 206] on select "A♭ A A♯ B♭ B C C♯ D♭ D D♯ E♭ E F F♯ G♭ G G♯" at bounding box center [604, 215] width 31 height 19
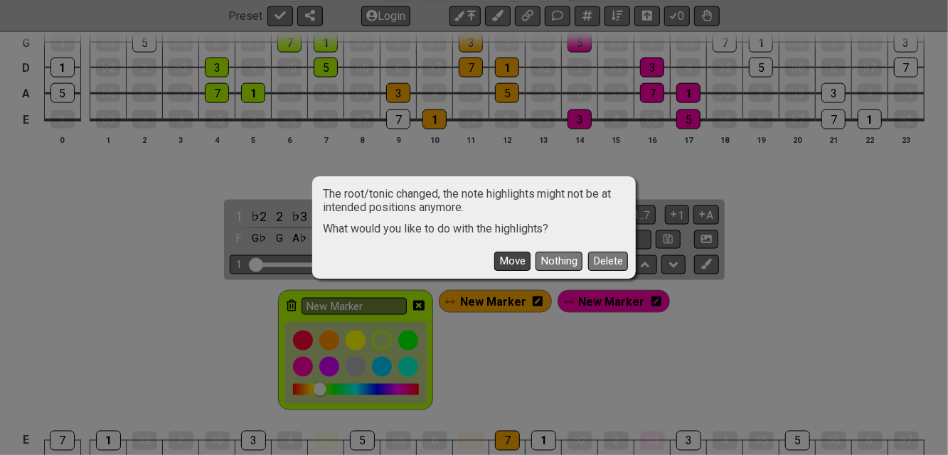
click at [525, 268] on button "Move" at bounding box center [512, 261] width 36 height 19
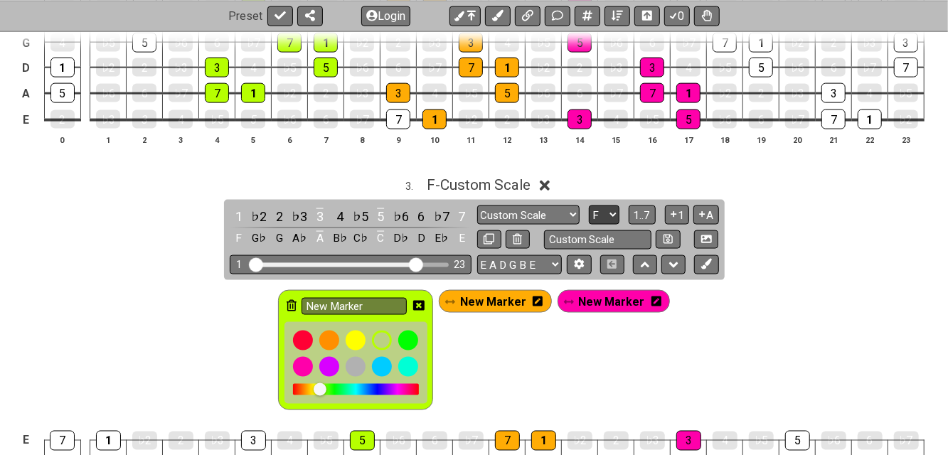
click at [608, 213] on select "A♭ A A♯ B♭ B C C♯ D♭ D D♯ E♭ E F F♯ G♭ G G♯" at bounding box center [604, 215] width 31 height 19
select select "E"
click at [589, 206] on select "A♭ A A♯ B♭ B C C♯ D♭ D D♯ E♭ E F F♯ G♭ G G♯" at bounding box center [604, 215] width 31 height 19
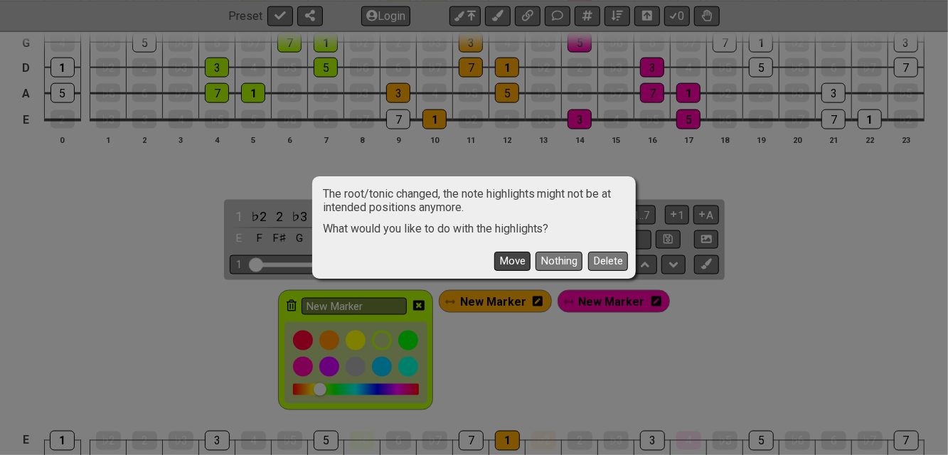
click at [517, 266] on button "Move" at bounding box center [512, 261] width 36 height 19
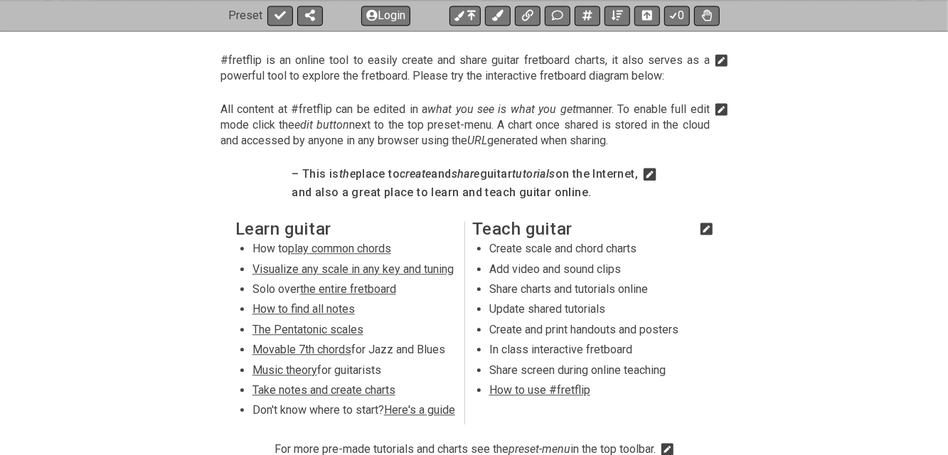
scroll to position [1138, 0]
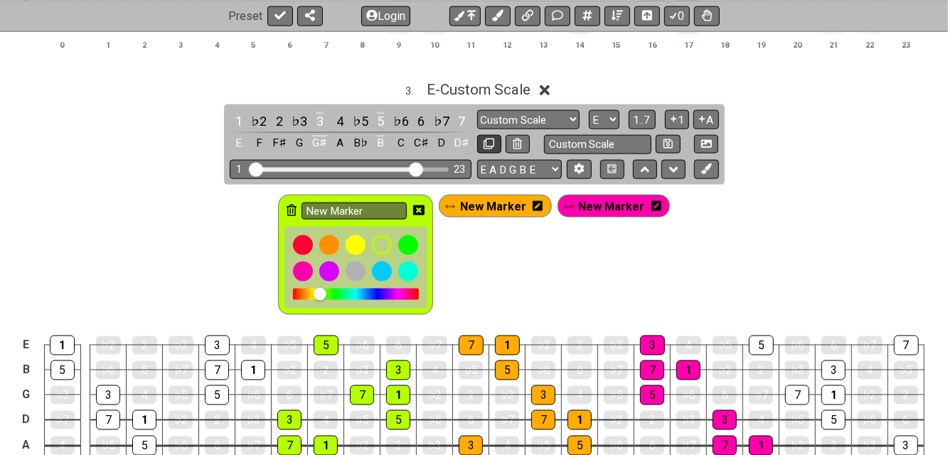
click at [494, 139] on button at bounding box center [489, 144] width 24 height 19
select select "Custom Scale"
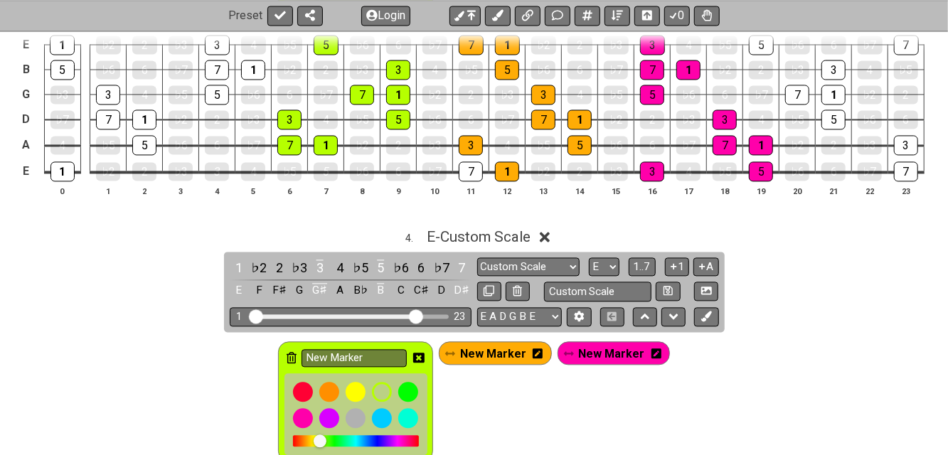
scroll to position [1518, 0]
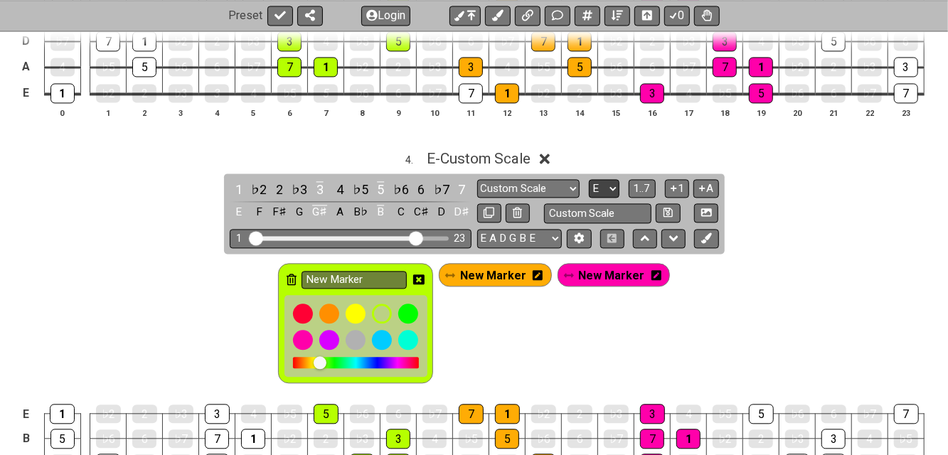
click at [613, 179] on select "A♭ A A♯ B♭ B C C♯ D♭ D D♯ E♭ E F F♯ G♭ G G♯" at bounding box center [604, 188] width 31 height 19
select select "F"
click at [589, 179] on select "A♭ A A♯ B♭ B C C♯ D♭ D D♯ E♭ E F F♯ G♭ G G♯" at bounding box center [604, 188] width 31 height 19
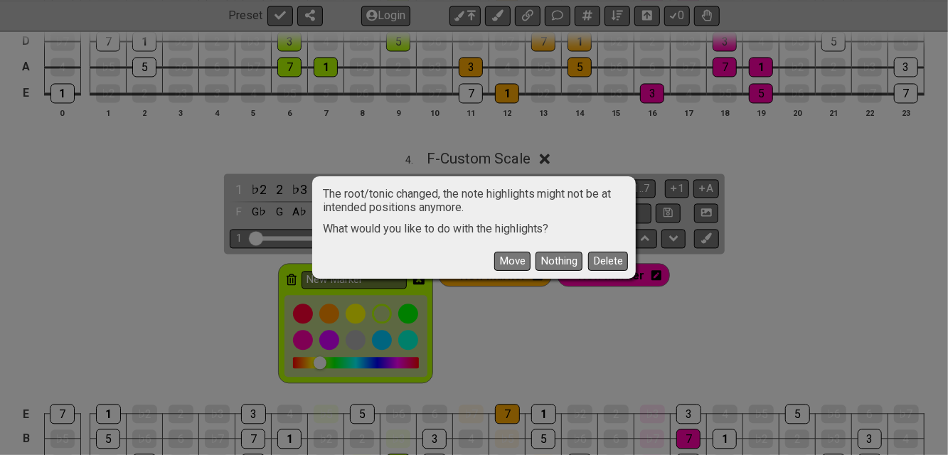
scroll to position [1612, 0]
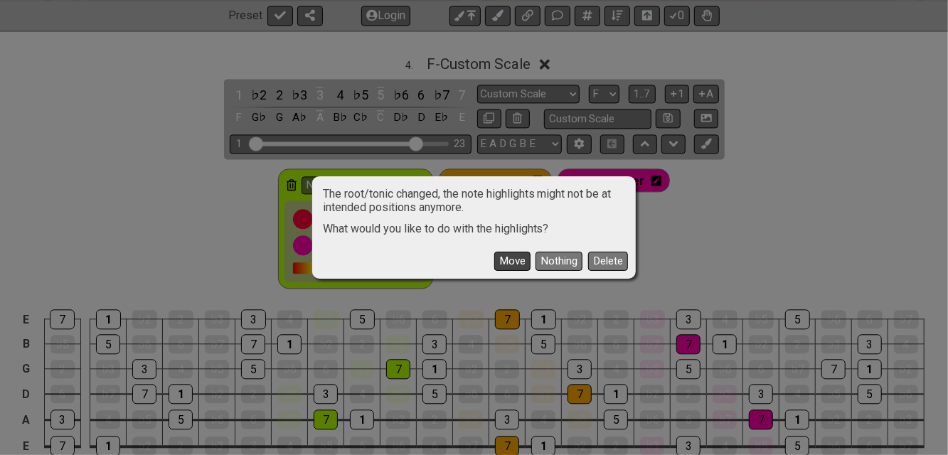
click at [516, 263] on button "Move" at bounding box center [512, 261] width 36 height 19
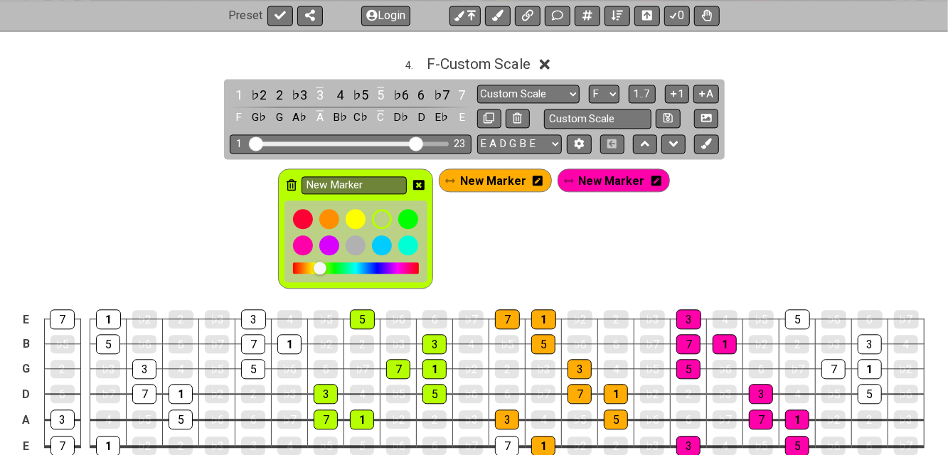
drag, startPoint x: 488, startPoint y: 112, endPoint x: 542, endPoint y: 174, distance: 82.2
click at [487, 112] on icon at bounding box center [489, 117] width 11 height 11
select select "Custom Scale"
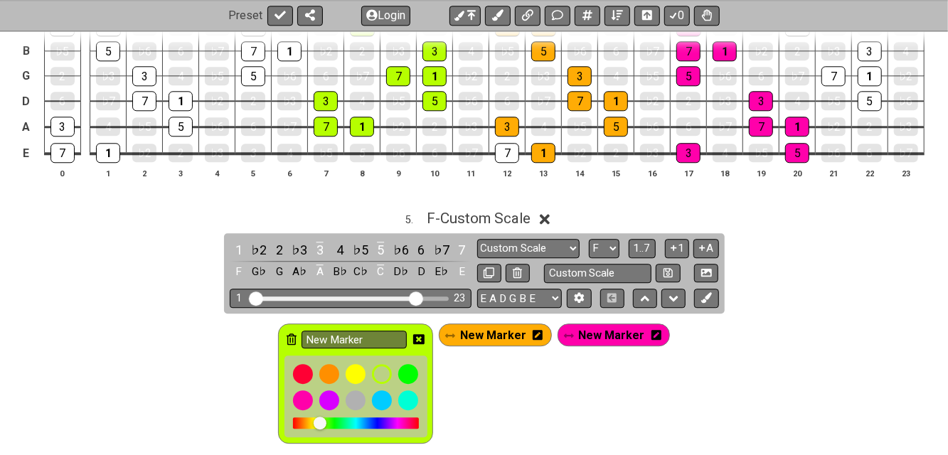
scroll to position [2087, 0]
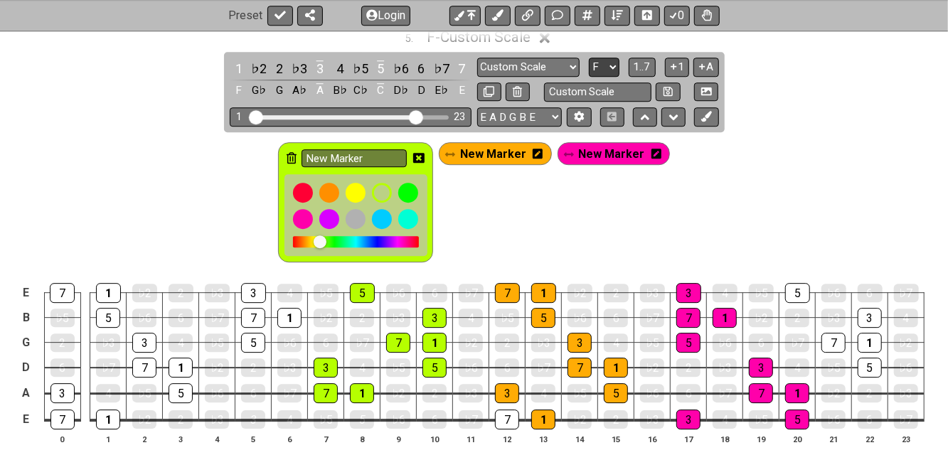
click at [613, 59] on select "A♭ A A♯ B♭ B C C♯ D♭ D D♯ E♭ E F F♯ G♭ G G♯" at bounding box center [604, 67] width 31 height 19
select select "G"
click at [589, 58] on select "A♭ A A♯ B♭ B C C♯ D♭ D D♯ E♭ E F F♯ G♭ G G♯" at bounding box center [604, 67] width 31 height 19
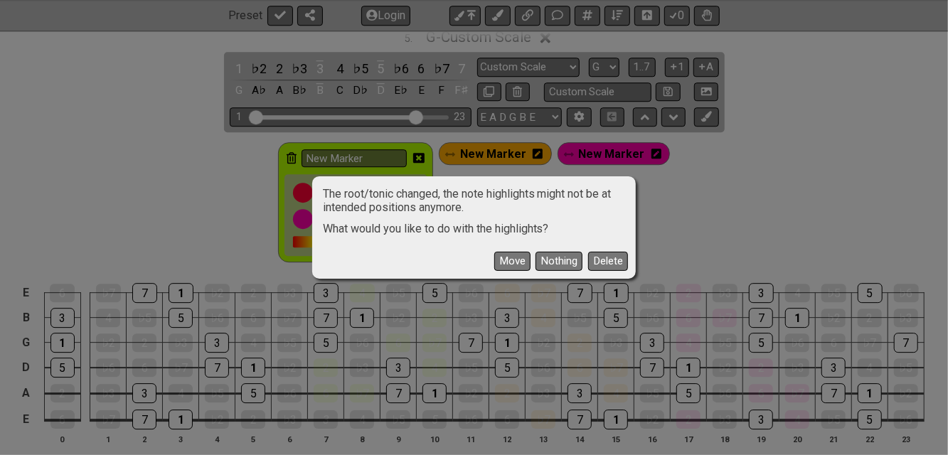
click at [514, 263] on button "Move" at bounding box center [512, 261] width 36 height 19
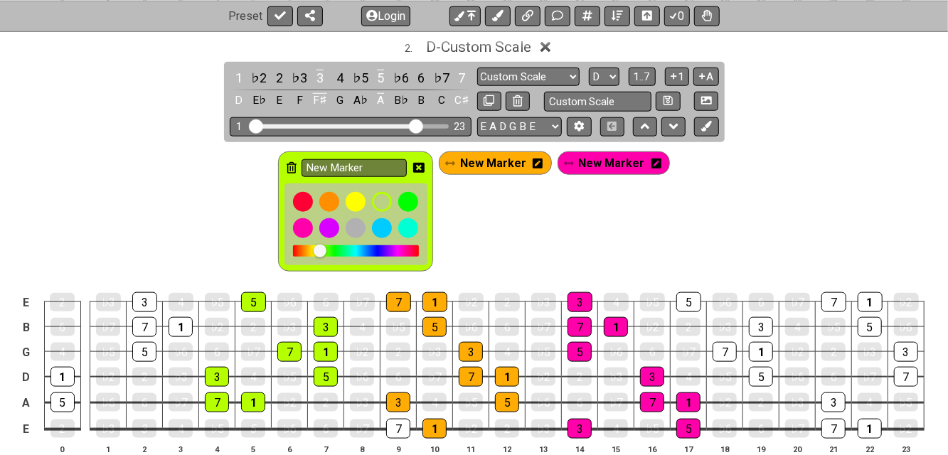
scroll to position [758, 0]
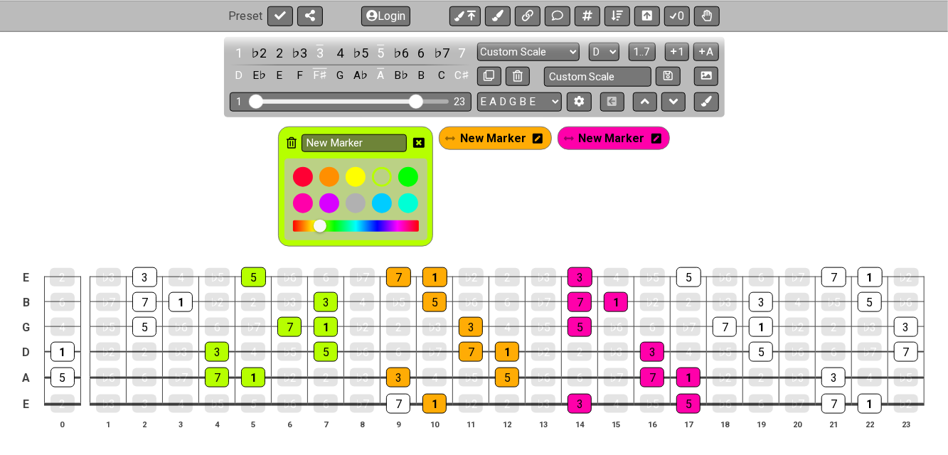
click at [297, 138] on icon at bounding box center [292, 142] width 10 height 11
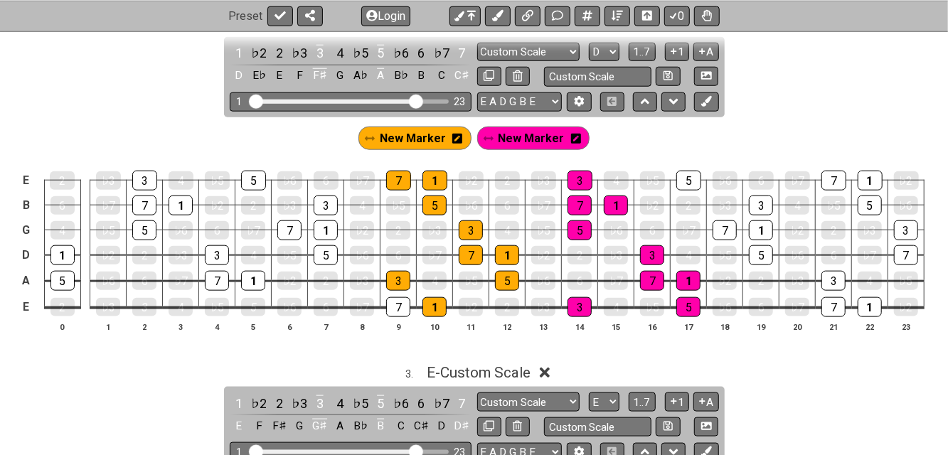
click at [460, 134] on icon at bounding box center [458, 139] width 10 height 10
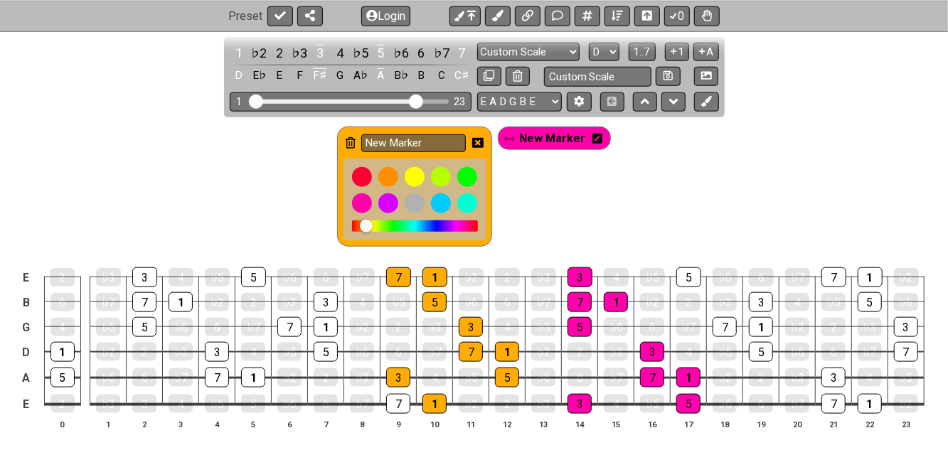
click at [354, 140] on icon at bounding box center [351, 142] width 10 height 11
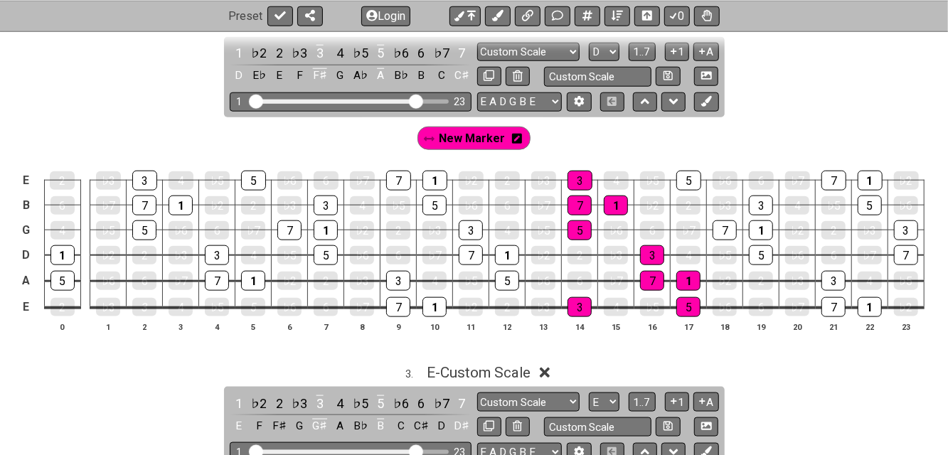
click at [517, 139] on icon at bounding box center [517, 139] width 10 height 10
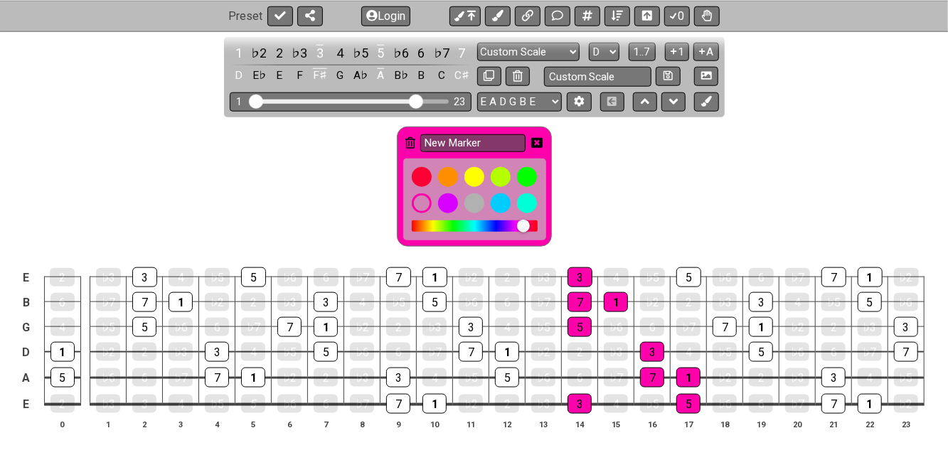
click at [411, 143] on icon at bounding box center [411, 142] width 10 height 11
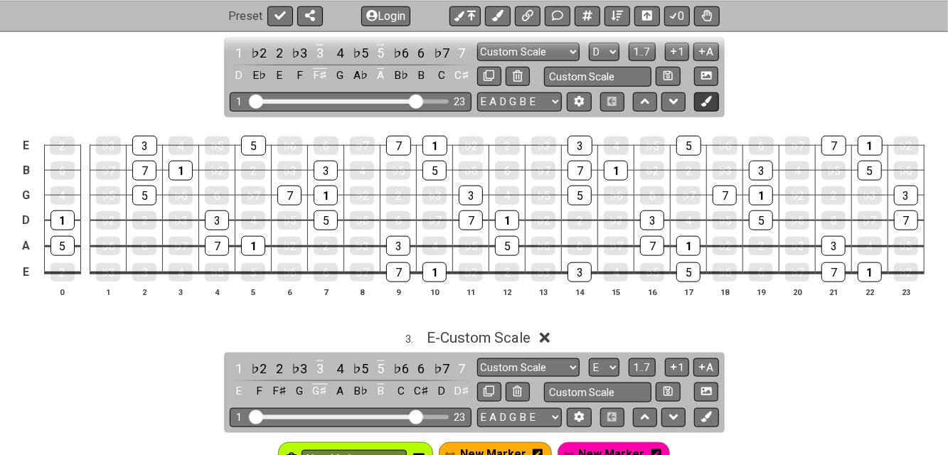
click at [711, 96] on icon at bounding box center [707, 101] width 11 height 11
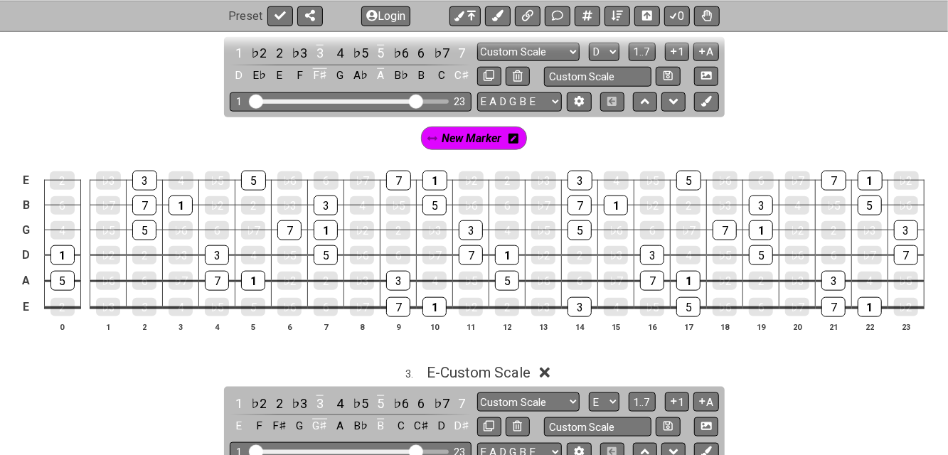
click at [515, 133] on icon at bounding box center [514, 138] width 10 height 11
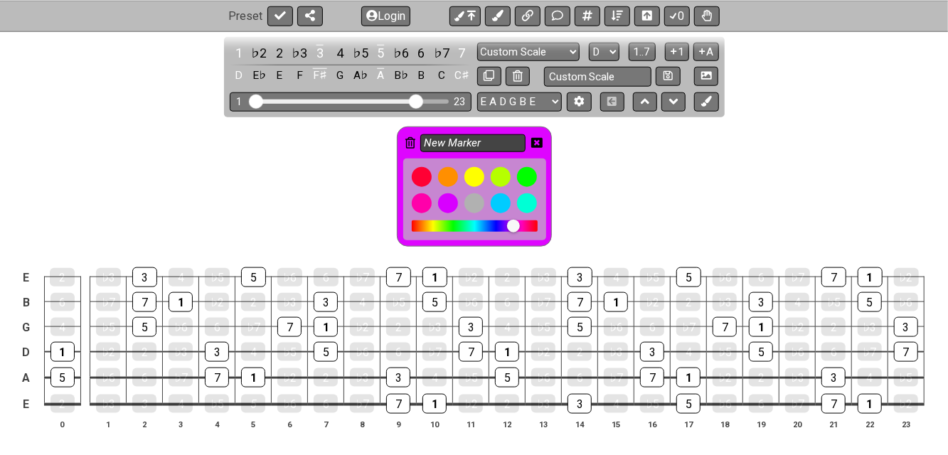
click at [514, 134] on input "New Marker" at bounding box center [472, 143] width 105 height 18
click at [534, 138] on icon at bounding box center [536, 143] width 11 height 10
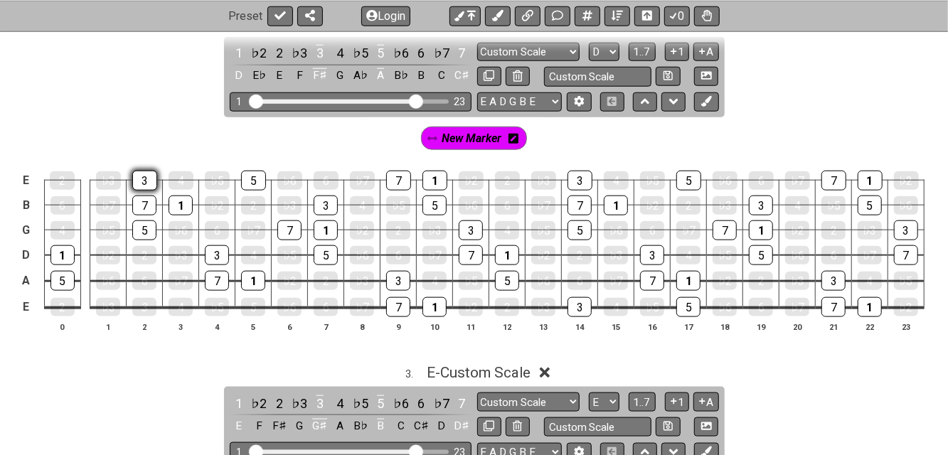
click at [149, 179] on div "3" at bounding box center [144, 181] width 25 height 20
click at [177, 196] on div "1" at bounding box center [181, 206] width 24 height 20
click at [145, 201] on div "7" at bounding box center [144, 206] width 24 height 20
click at [148, 226] on div "5" at bounding box center [144, 231] width 24 height 20
click at [216, 251] on div "3" at bounding box center [217, 255] width 24 height 20
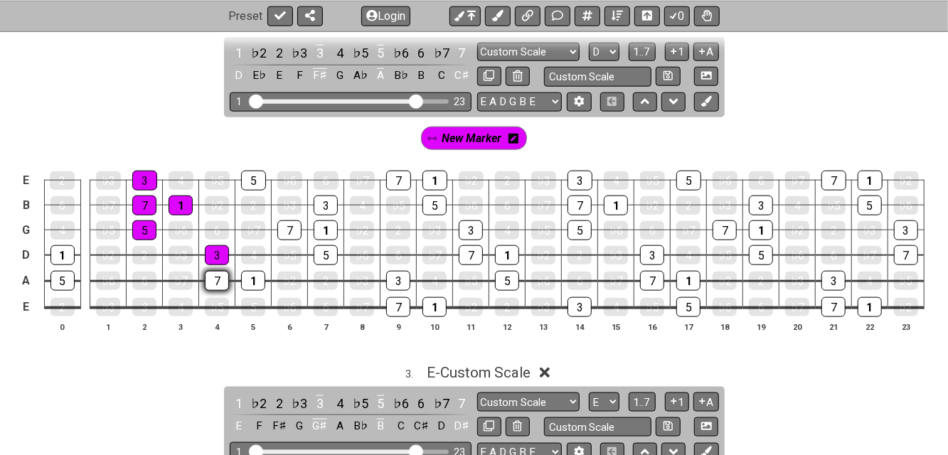
click at [216, 274] on div "7" at bounding box center [217, 281] width 24 height 20
click at [244, 278] on div "1" at bounding box center [253, 281] width 24 height 20
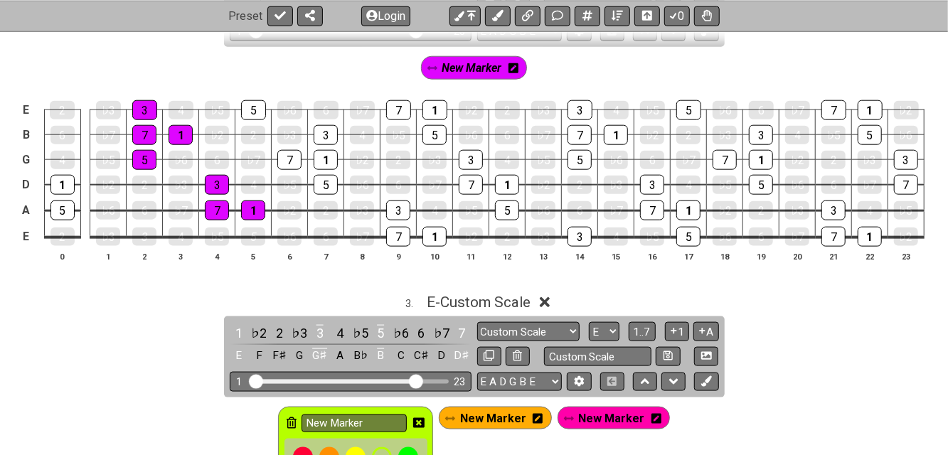
scroll to position [854, 0]
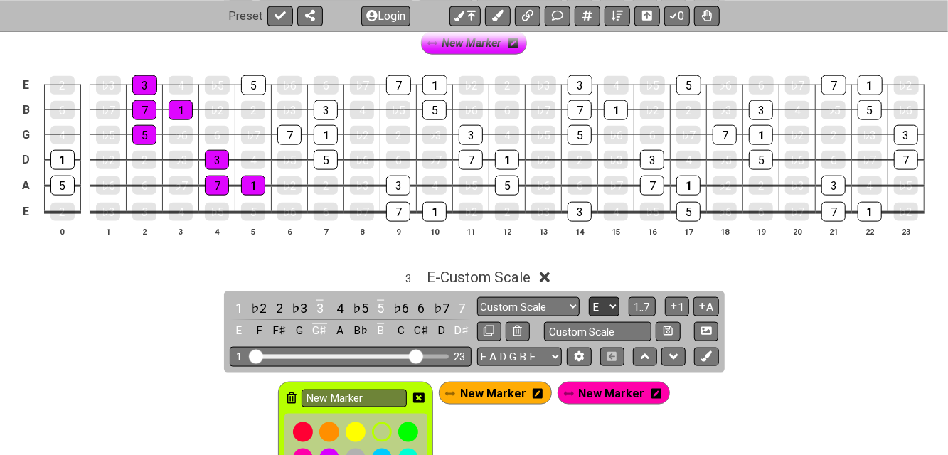
click at [611, 305] on select "A♭ A A♯ B♭ B C C♯ D♭ D D♯ E♭ E F F♯ G♭ G G♯" at bounding box center [604, 306] width 31 height 19
select select "D"
click at [589, 297] on select "A♭ A A♯ B♭ B C C♯ D♭ D D♯ E♭ E F F♯ G♭ G G♯" at bounding box center [604, 306] width 31 height 19
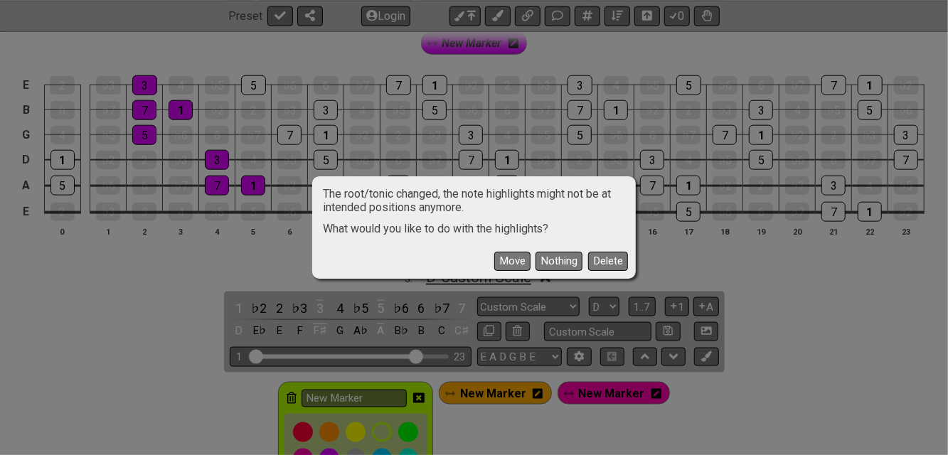
click at [507, 264] on button "Move" at bounding box center [512, 261] width 36 height 19
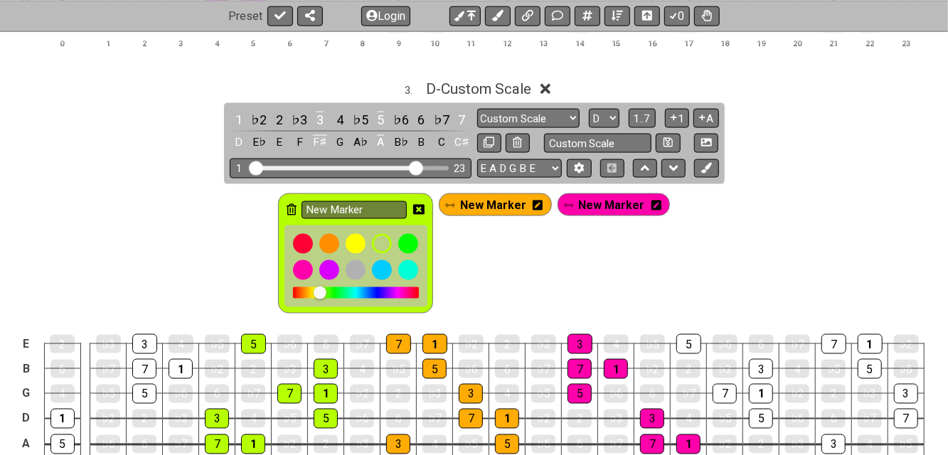
scroll to position [1043, 0]
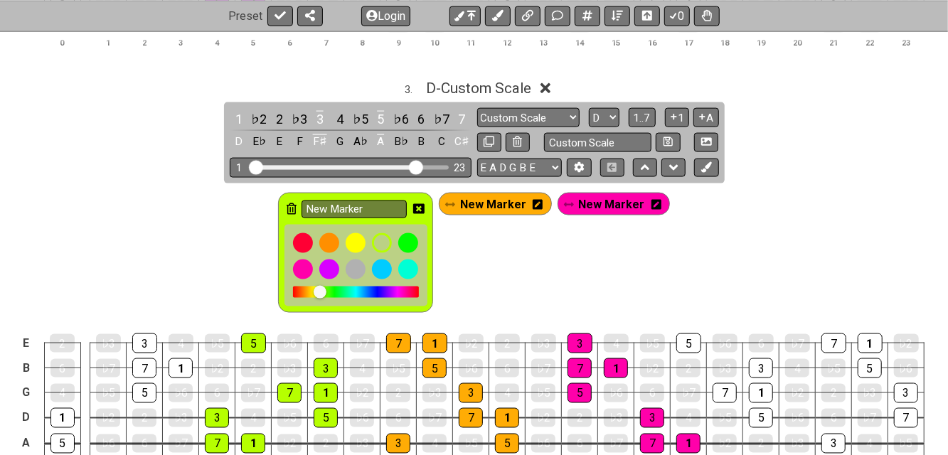
click at [539, 203] on icon at bounding box center [538, 205] width 10 height 10
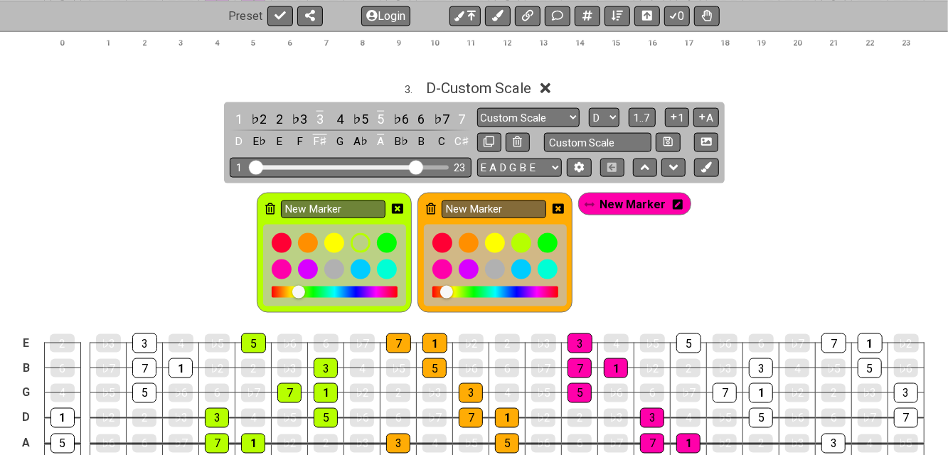
click at [432, 203] on icon at bounding box center [431, 208] width 10 height 11
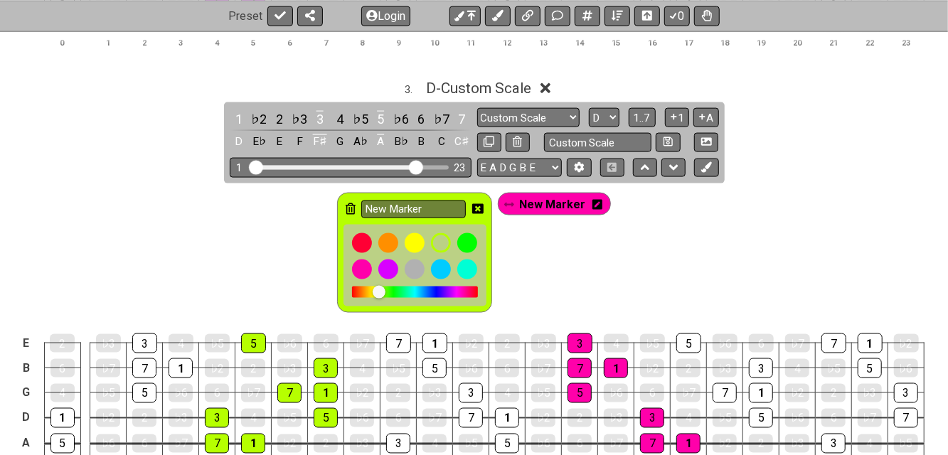
click at [351, 206] on icon at bounding box center [351, 208] width 10 height 11
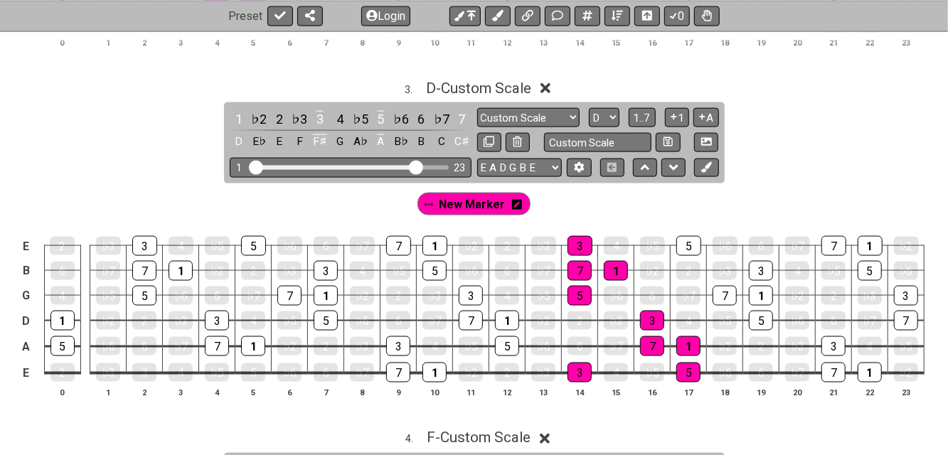
click at [515, 204] on icon at bounding box center [517, 205] width 10 height 10
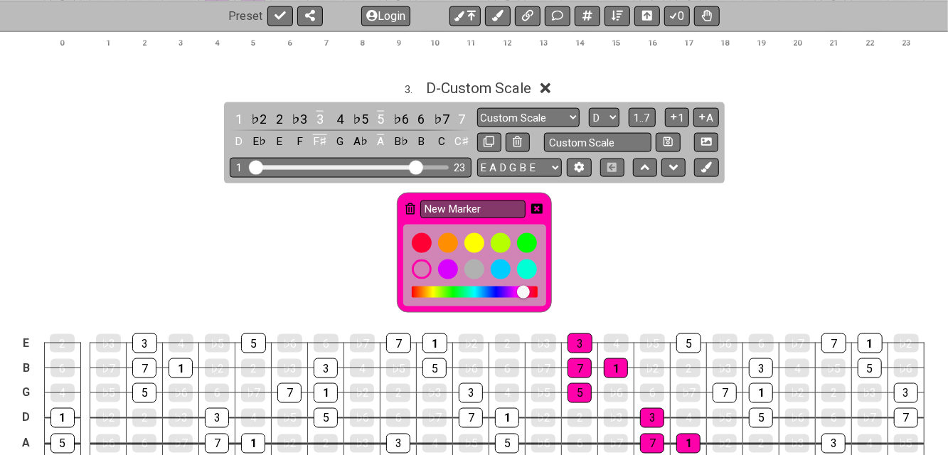
click at [412, 203] on icon at bounding box center [411, 208] width 10 height 11
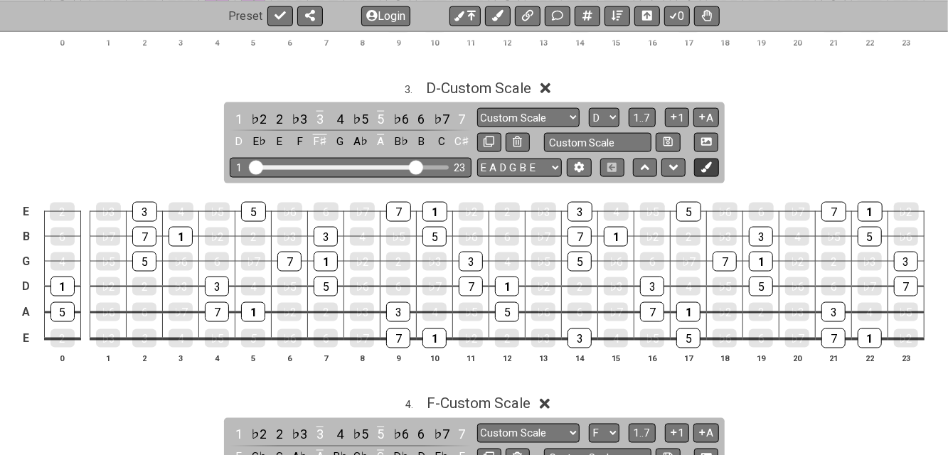
click at [713, 165] on button at bounding box center [706, 168] width 24 height 19
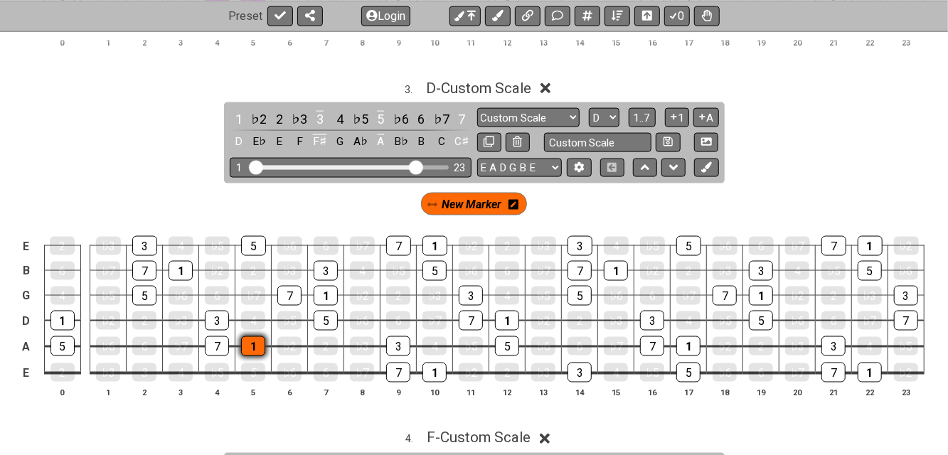
click at [258, 339] on div "1" at bounding box center [253, 347] width 24 height 20
click at [222, 339] on div "7" at bounding box center [217, 347] width 24 height 20
drag, startPoint x: 218, startPoint y: 319, endPoint x: 228, endPoint y: 315, distance: 10.6
click at [217, 317] on div "3" at bounding box center [217, 321] width 24 height 20
click at [328, 312] on div "5" at bounding box center [326, 321] width 24 height 20
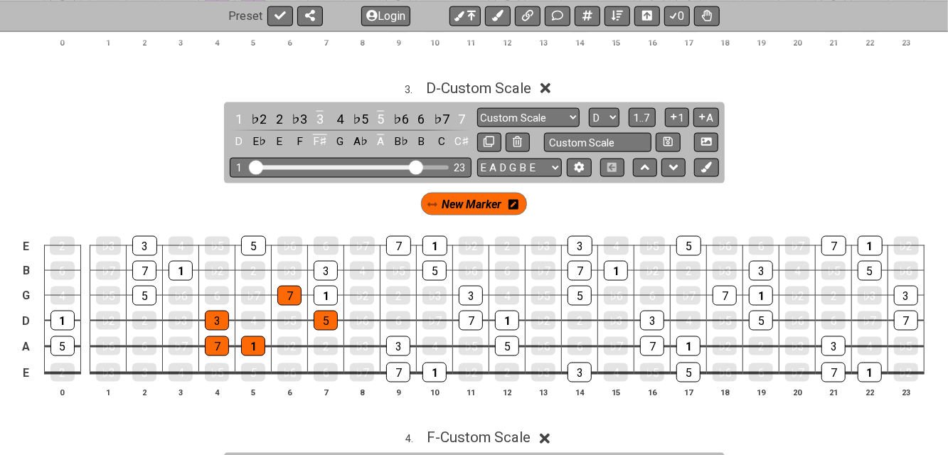
drag, startPoint x: 291, startPoint y: 291, endPoint x: 307, endPoint y: 292, distance: 16.4
click at [293, 290] on div "7" at bounding box center [289, 296] width 24 height 20
click at [324, 295] on div "1" at bounding box center [326, 296] width 24 height 20
click at [317, 264] on div "3" at bounding box center [326, 271] width 24 height 20
click at [259, 244] on div "5" at bounding box center [253, 246] width 25 height 20
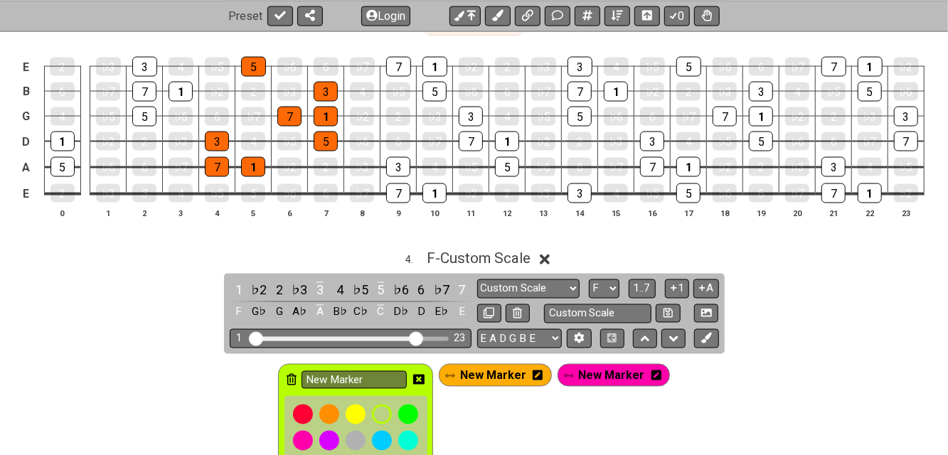
scroll to position [1233, 0]
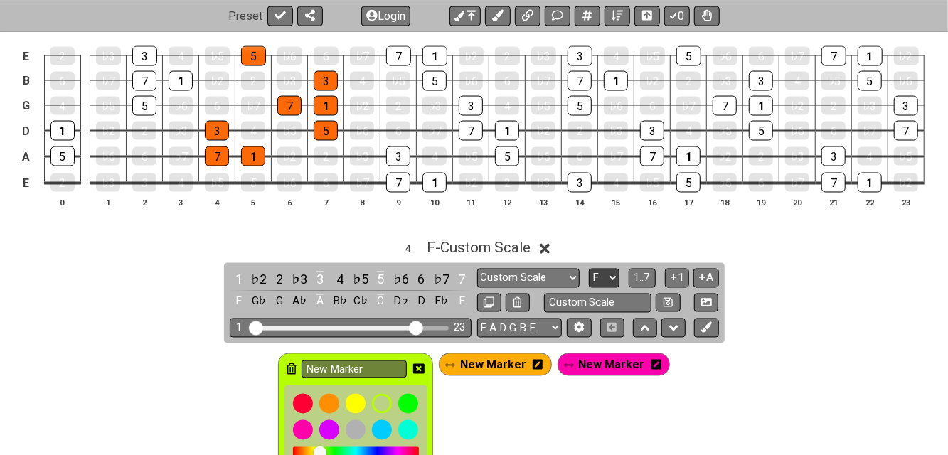
click at [613, 274] on select "A♭ A A♯ B♭ B C C♯ D♭ D D♯ E♭ E F F♯ G♭ G G♯" at bounding box center [604, 278] width 31 height 19
select select "D"
click at [589, 269] on select "A♭ A A♯ B♭ B C C♯ D♭ D D♯ E♭ E F F♯ G♭ G G♯" at bounding box center [604, 278] width 31 height 19
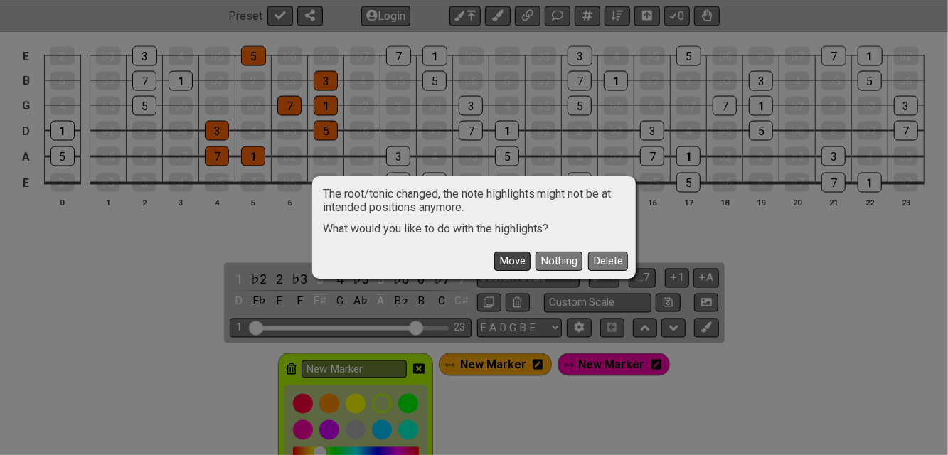
click at [522, 265] on button "Move" at bounding box center [512, 261] width 36 height 19
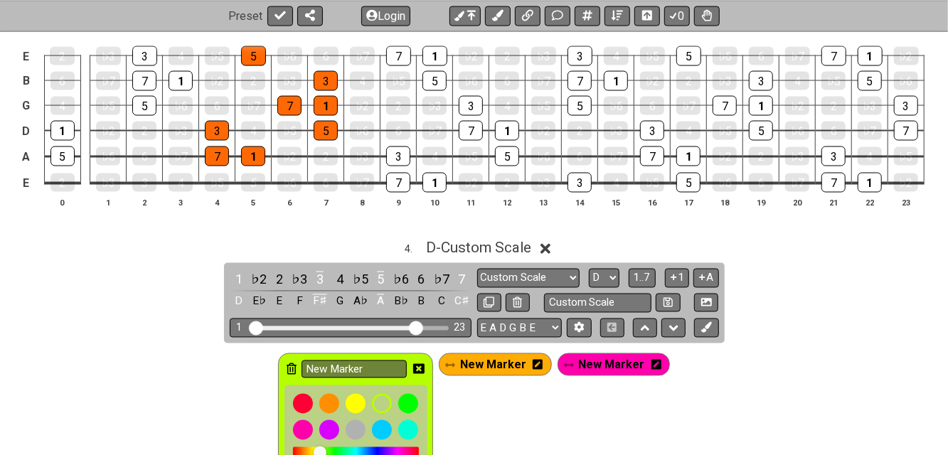
click at [297, 364] on icon at bounding box center [292, 369] width 10 height 11
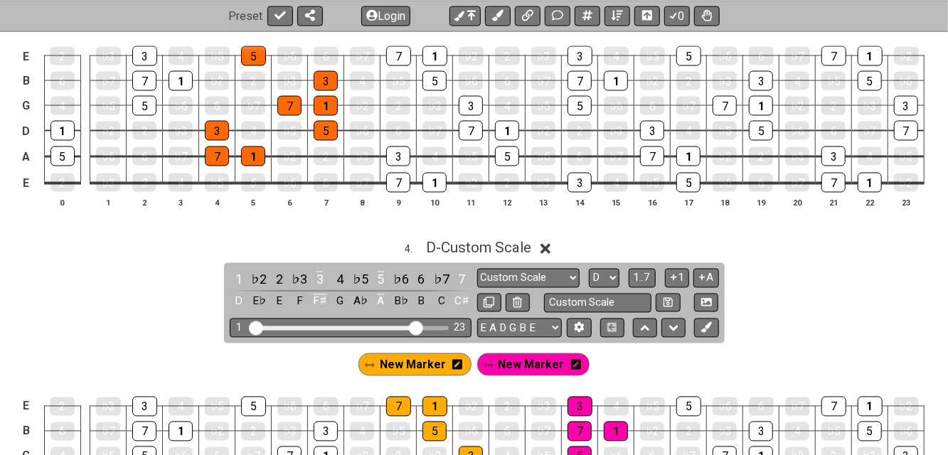
click at [460, 365] on icon at bounding box center [458, 365] width 10 height 21
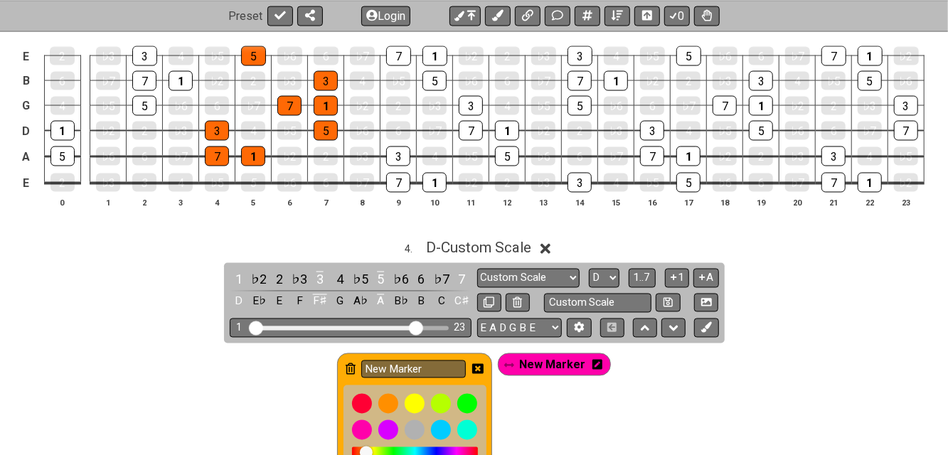
click at [353, 366] on icon at bounding box center [351, 369] width 10 height 11
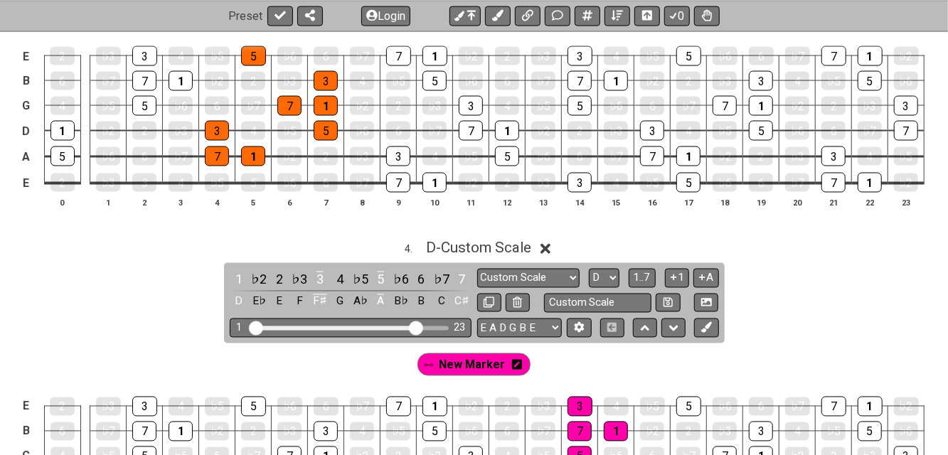
click at [514, 359] on icon at bounding box center [517, 364] width 10 height 11
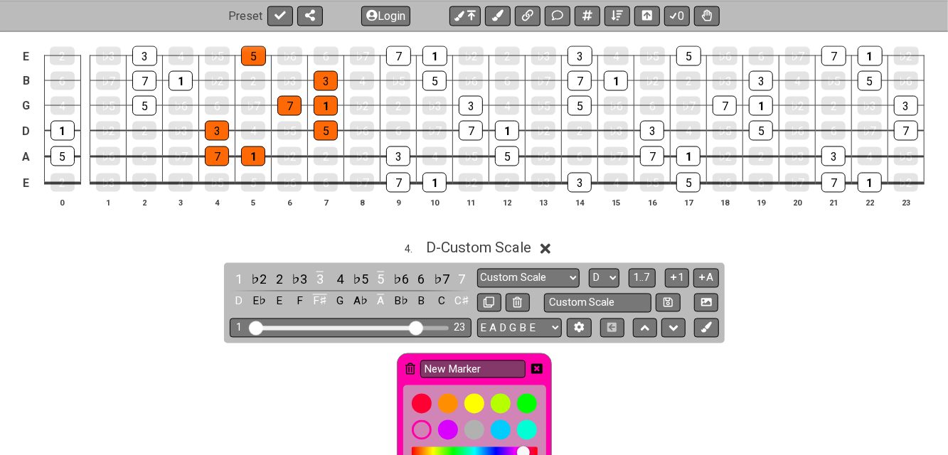
click at [411, 366] on icon at bounding box center [411, 369] width 10 height 11
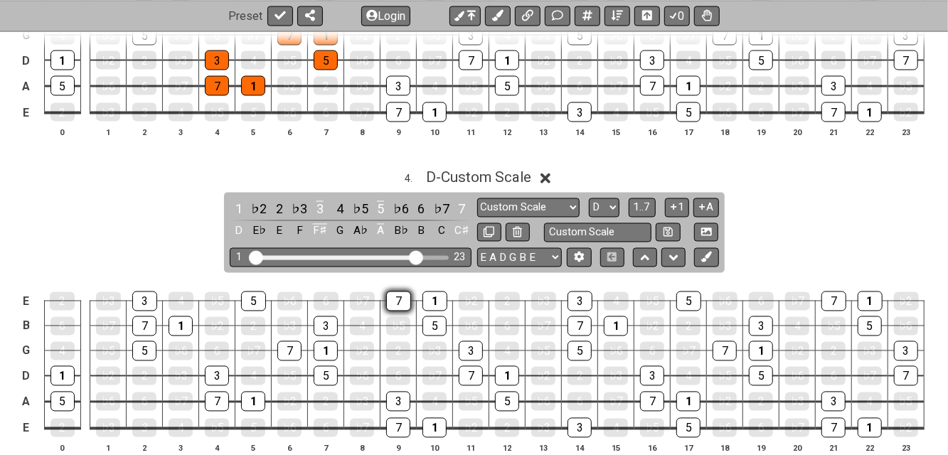
scroll to position [1328, 0]
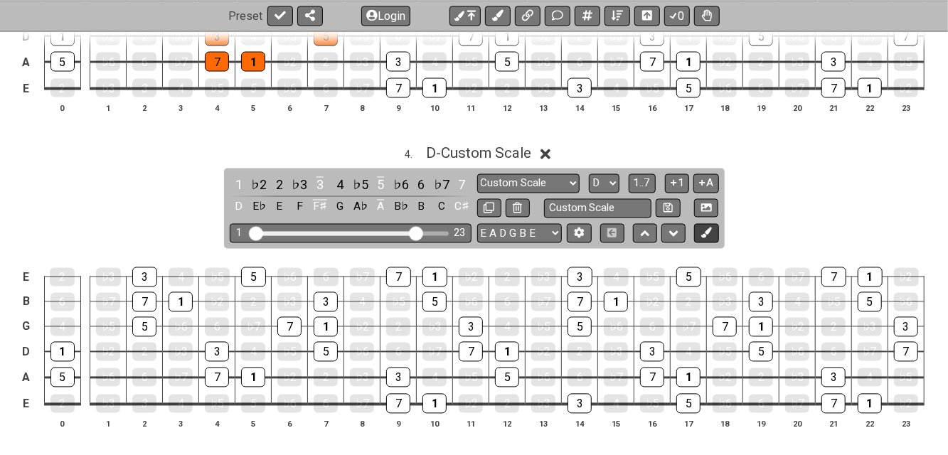
click at [709, 228] on icon at bounding box center [707, 233] width 11 height 11
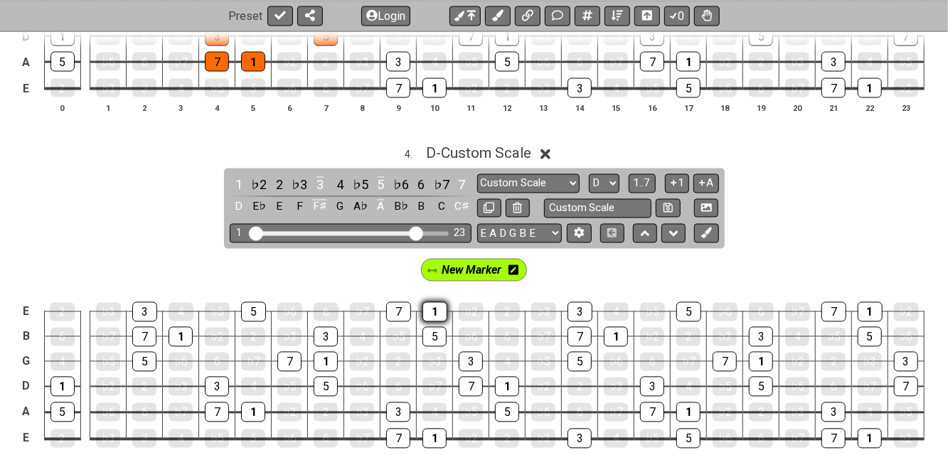
click at [437, 305] on div "1" at bounding box center [435, 312] width 25 height 20
drag, startPoint x: 398, startPoint y: 302, endPoint x: 416, endPoint y: 315, distance: 21.8
click at [398, 302] on div "7" at bounding box center [398, 312] width 25 height 20
click at [435, 329] on div "5" at bounding box center [435, 337] width 24 height 20
click at [467, 356] on div "3" at bounding box center [471, 362] width 24 height 20
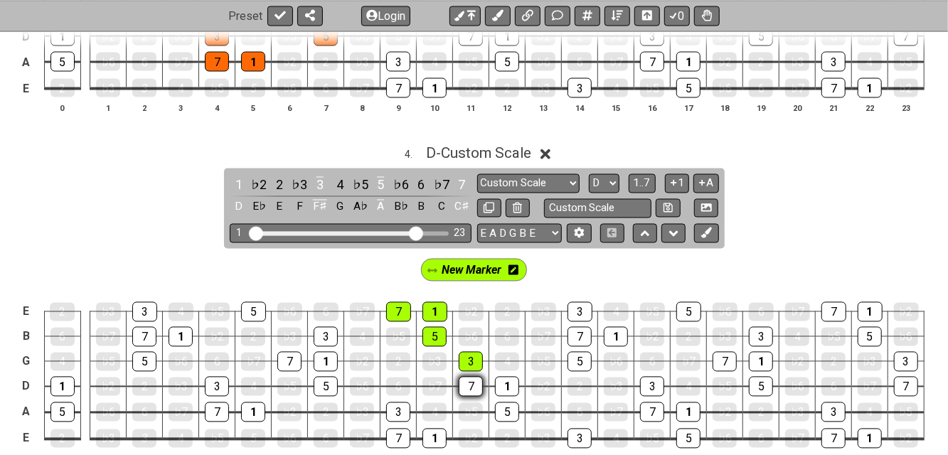
click at [472, 385] on div "7" at bounding box center [471, 387] width 24 height 20
click at [507, 385] on div "1" at bounding box center [507, 387] width 24 height 20
click at [506, 404] on div "5" at bounding box center [507, 413] width 24 height 20
click at [435, 438] on div "1" at bounding box center [435, 439] width 24 height 20
click at [405, 409] on div "3" at bounding box center [398, 413] width 24 height 20
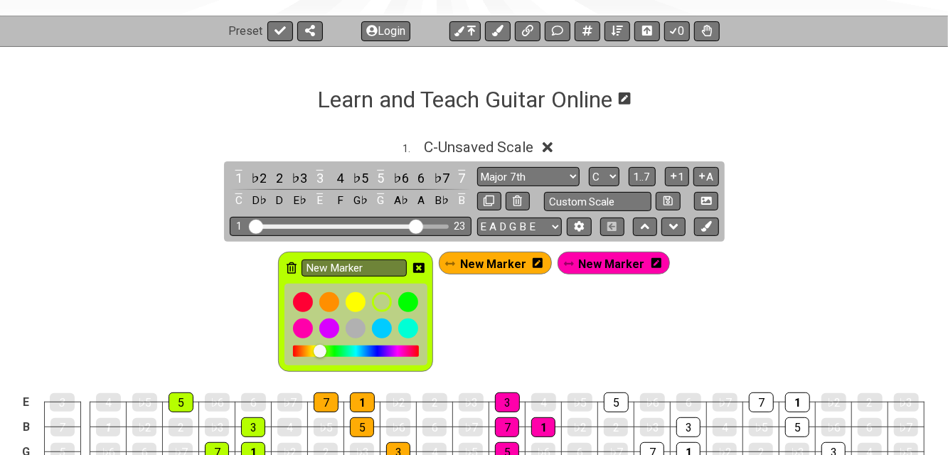
scroll to position [95, 0]
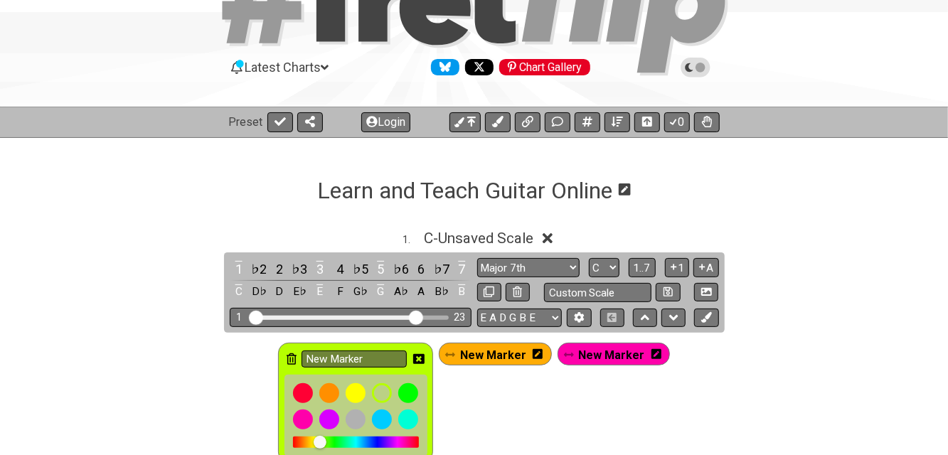
click at [554, 240] on icon at bounding box center [548, 238] width 11 height 11
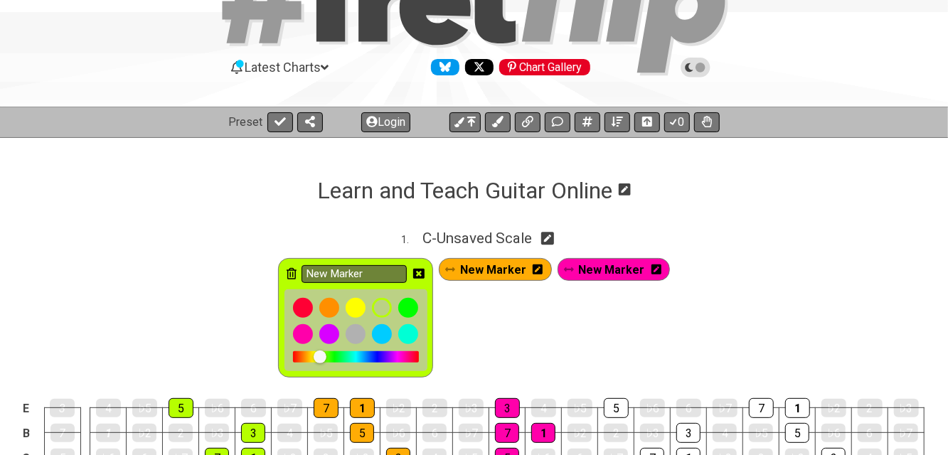
click at [553, 235] on icon at bounding box center [548, 239] width 14 height 14
select select "Major 7th"
select select "C"
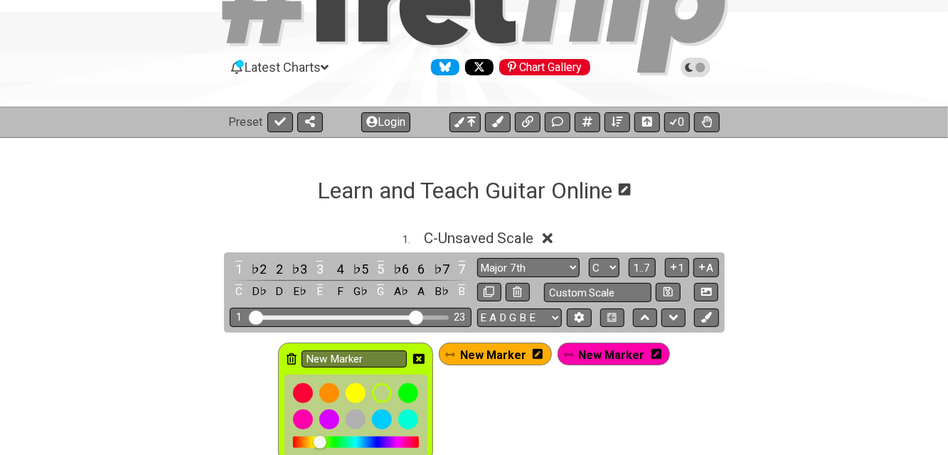
click at [553, 235] on icon at bounding box center [548, 238] width 11 height 15
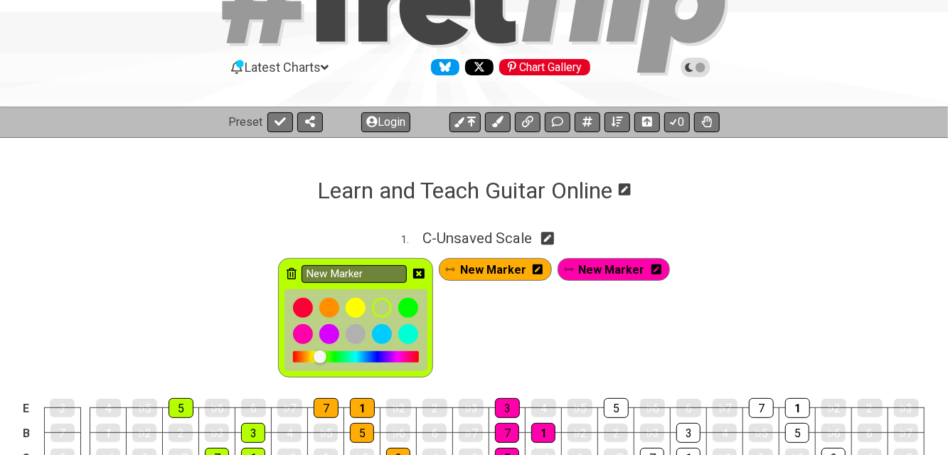
click at [551, 237] on icon at bounding box center [548, 239] width 14 height 14
select select "Major 7th"
select select "C"
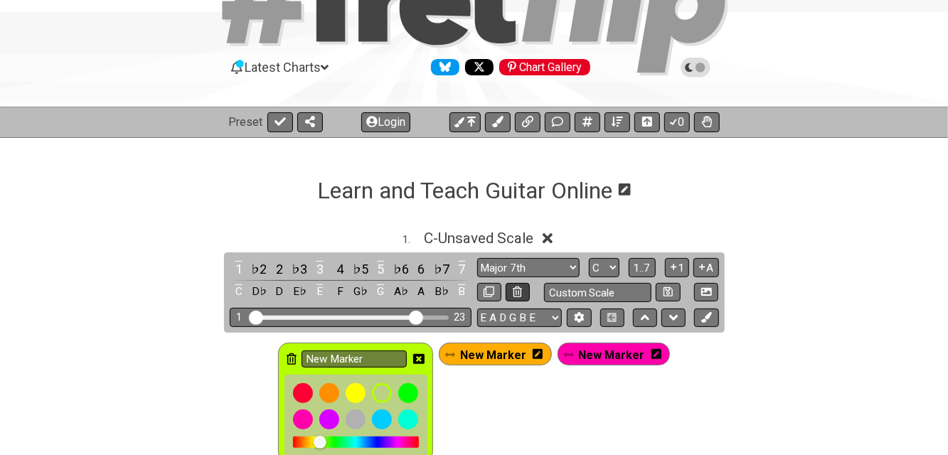
click at [522, 292] on icon at bounding box center [517, 292] width 9 height 11
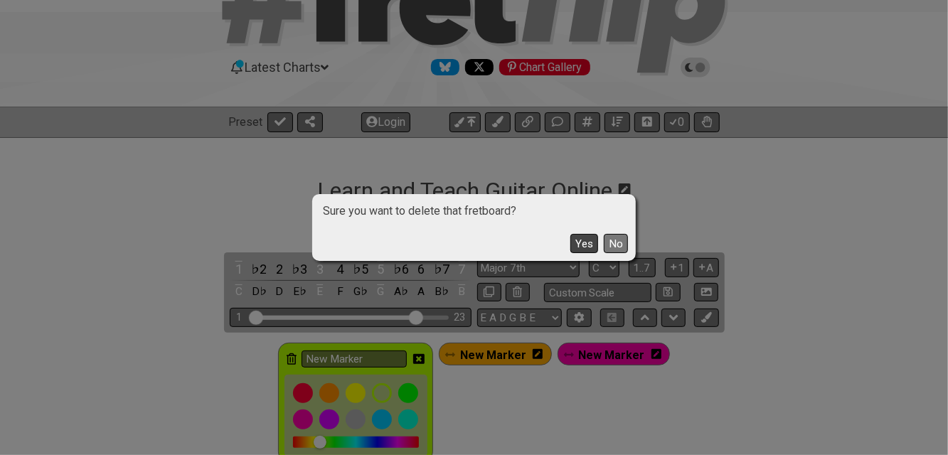
click at [582, 238] on button "Yes" at bounding box center [585, 243] width 28 height 19
select select "G"
select select "D"
select select "Custom Scale"
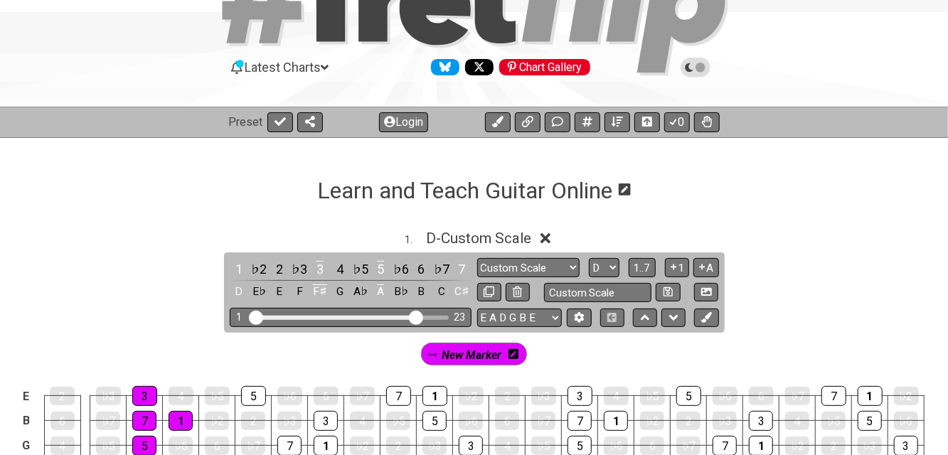
scroll to position [189, 0]
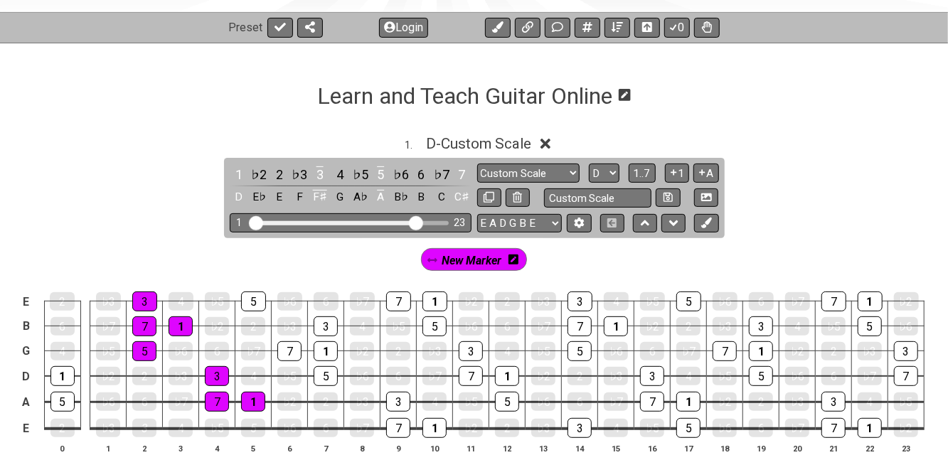
click at [513, 262] on icon at bounding box center [514, 260] width 10 height 10
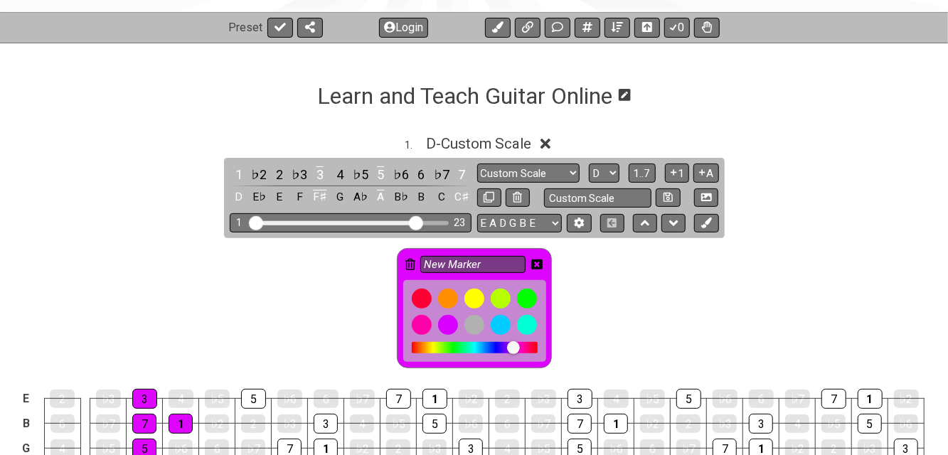
click at [541, 260] on icon at bounding box center [536, 265] width 11 height 10
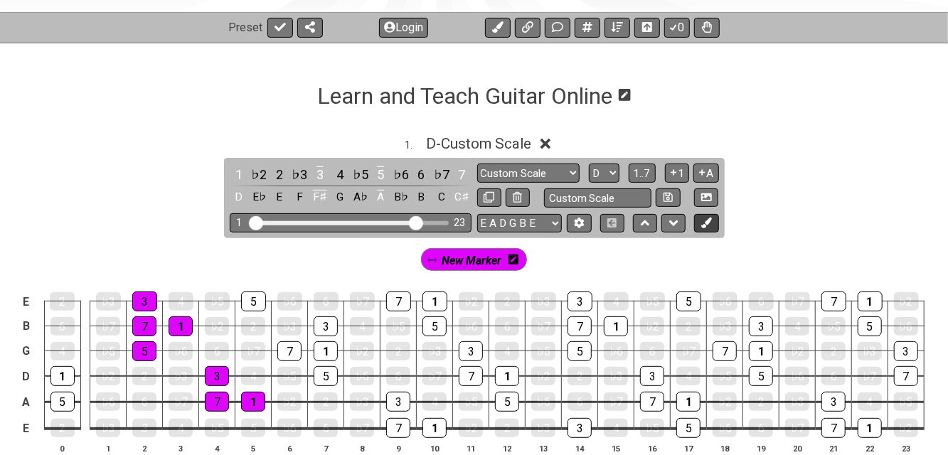
click at [708, 225] on icon at bounding box center [707, 223] width 11 height 11
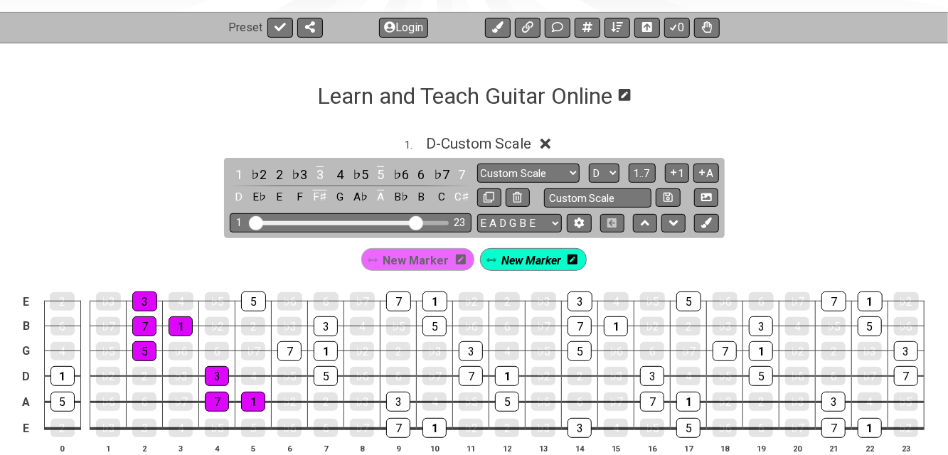
click at [571, 259] on icon at bounding box center [573, 259] width 10 height 11
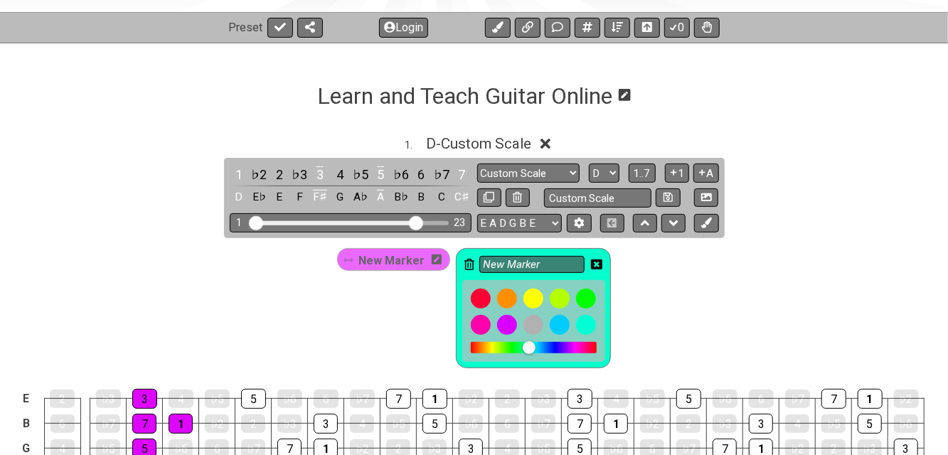
click at [465, 264] on icon at bounding box center [470, 264] width 10 height 11
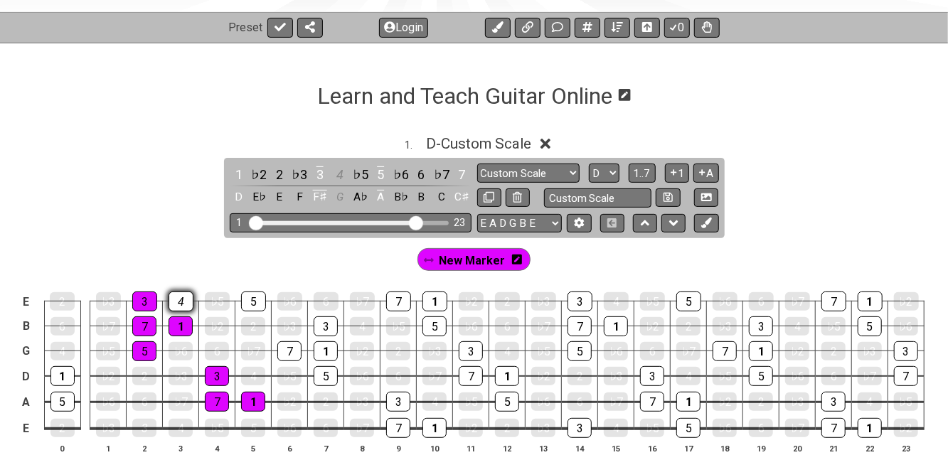
click at [185, 298] on div "4" at bounding box center [181, 302] width 25 height 20
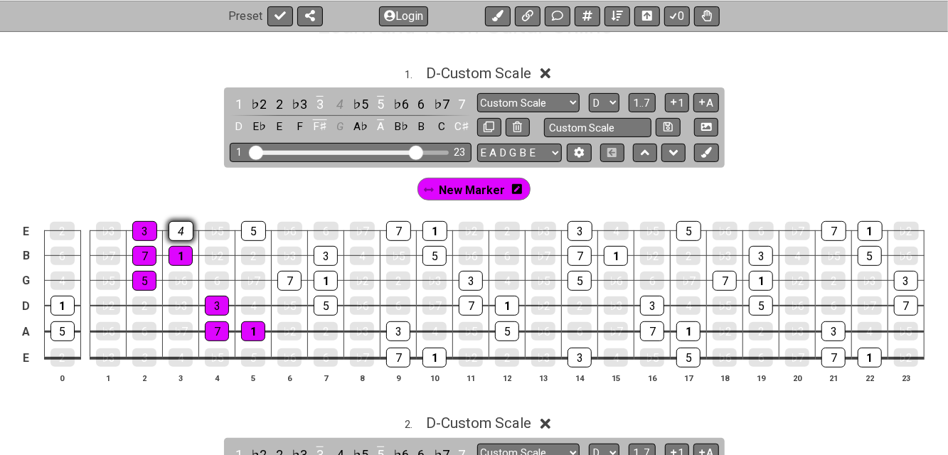
scroll to position [285, 0]
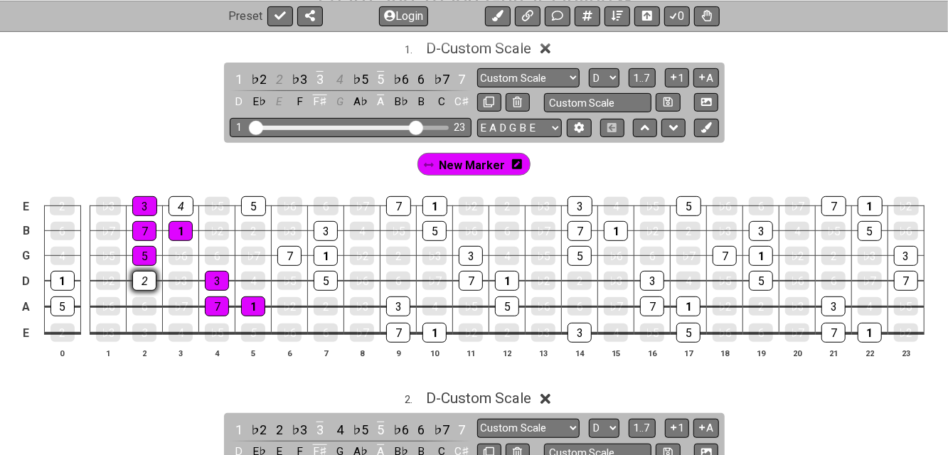
click at [144, 277] on div "2" at bounding box center [144, 281] width 24 height 20
click at [184, 330] on div "4" at bounding box center [181, 333] width 24 height 20
click at [250, 230] on div "2" at bounding box center [253, 231] width 24 height 18
click at [366, 227] on div "4" at bounding box center [362, 231] width 24 height 18
click at [361, 233] on div "4" at bounding box center [362, 231] width 24 height 20
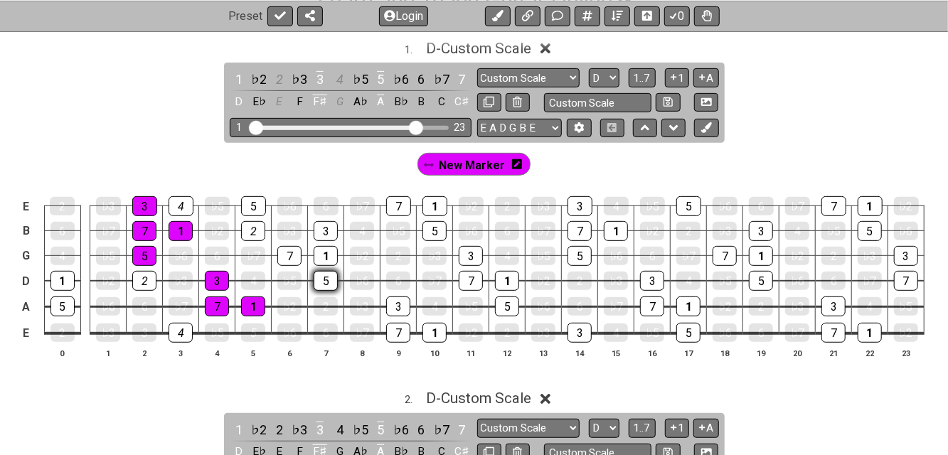
click at [329, 282] on div "5" at bounding box center [326, 281] width 24 height 20
click at [332, 257] on div "1" at bounding box center [326, 256] width 24 height 20
click at [300, 253] on div "7" at bounding box center [289, 256] width 24 height 20
click at [329, 232] on div "3" at bounding box center [326, 231] width 24 height 20
drag, startPoint x: 259, startPoint y: 231, endPoint x: 259, endPoint y: 218, distance: 12.8
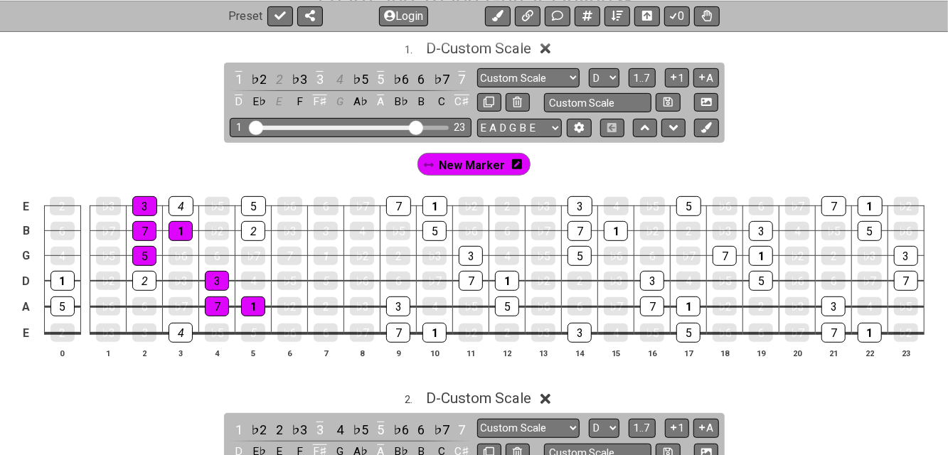
click at [259, 231] on div "2" at bounding box center [253, 231] width 24 height 20
click at [261, 209] on div "5" at bounding box center [253, 206] width 25 height 18
click at [404, 208] on div "7" at bounding box center [398, 206] width 25 height 20
click at [435, 210] on div "1" at bounding box center [435, 206] width 25 height 20
click at [437, 227] on div "5" at bounding box center [435, 231] width 24 height 20
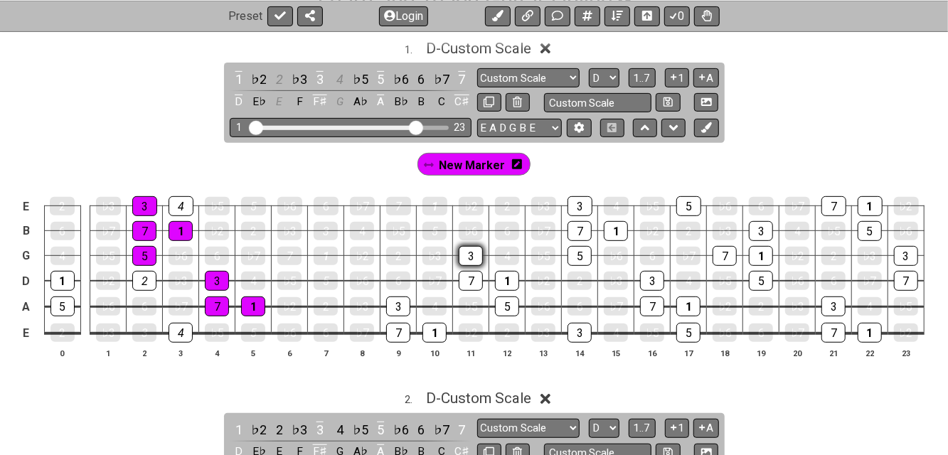
click at [468, 259] on div "3" at bounding box center [471, 256] width 24 height 20
drag, startPoint x: 475, startPoint y: 279, endPoint x: 496, endPoint y: 282, distance: 20.9
click at [477, 280] on div "7" at bounding box center [471, 281] width 24 height 18
click at [509, 282] on div "1" at bounding box center [507, 281] width 24 height 20
drag, startPoint x: 509, startPoint y: 308, endPoint x: 470, endPoint y: 309, distance: 39.1
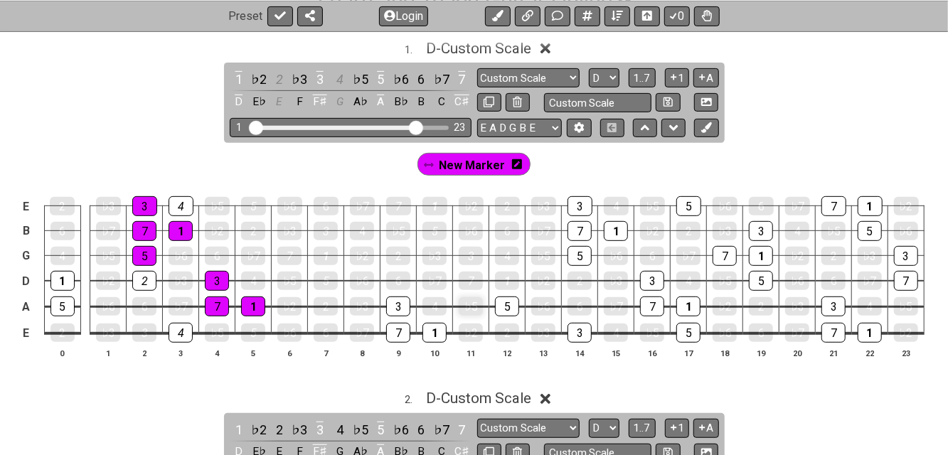
click at [508, 308] on div "5" at bounding box center [507, 307] width 24 height 20
click at [401, 307] on div "3" at bounding box center [398, 307] width 24 height 20
click at [435, 331] on div "1" at bounding box center [435, 333] width 24 height 18
drag, startPoint x: 400, startPoint y: 329, endPoint x: 459, endPoint y: 322, distance: 59.5
click at [401, 329] on div "7" at bounding box center [398, 333] width 24 height 18
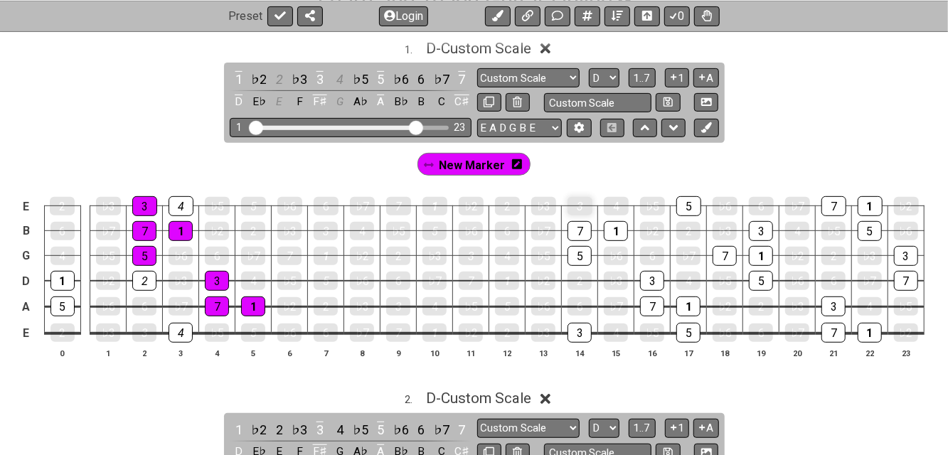
click at [582, 204] on div "3" at bounding box center [580, 206] width 25 height 18
drag, startPoint x: 579, startPoint y: 222, endPoint x: 579, endPoint y: 247, distance: 24.9
click at [579, 223] on div "7" at bounding box center [580, 231] width 24 height 20
click at [579, 252] on div "5" at bounding box center [580, 256] width 24 height 20
click at [569, 339] on div "3" at bounding box center [580, 333] width 24 height 18
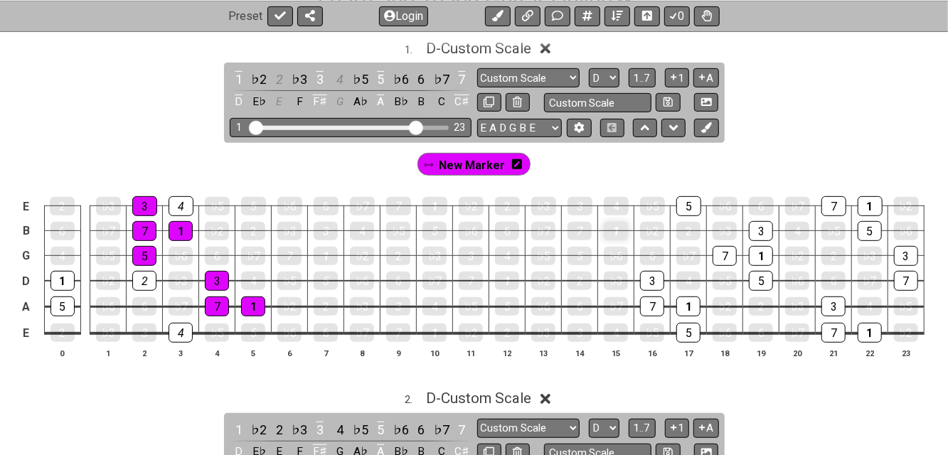
click at [616, 228] on div "1" at bounding box center [616, 231] width 24 height 18
click at [647, 275] on div "3" at bounding box center [652, 281] width 24 height 18
click at [656, 300] on div "7" at bounding box center [652, 306] width 24 height 18
click at [689, 308] on div "1" at bounding box center [689, 307] width 24 height 20
drag, startPoint x: 690, startPoint y: 327, endPoint x: 691, endPoint y: 319, distance: 7.9
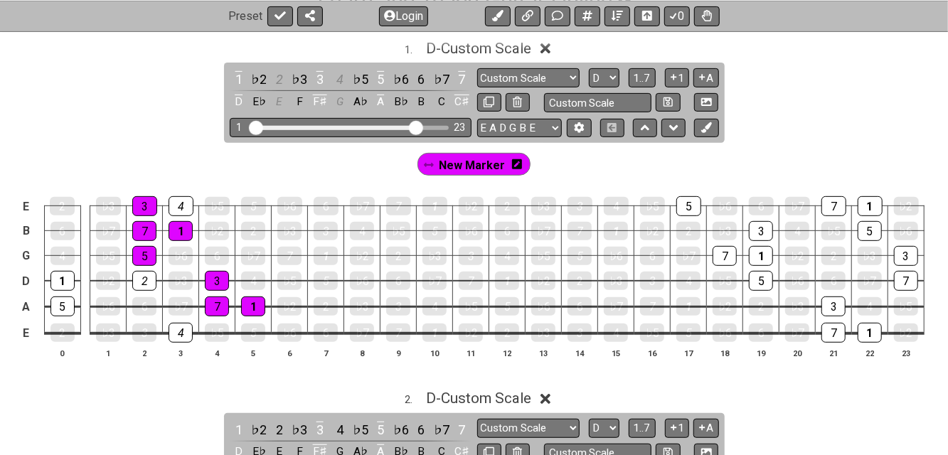
click at [690, 328] on div "5" at bounding box center [689, 333] width 24 height 18
click at [688, 208] on div "5" at bounding box center [689, 206] width 25 height 18
click at [716, 255] on div "7" at bounding box center [725, 256] width 24 height 20
click at [768, 229] on div "3" at bounding box center [761, 231] width 24 height 20
click at [764, 250] on div "1" at bounding box center [761, 256] width 24 height 18
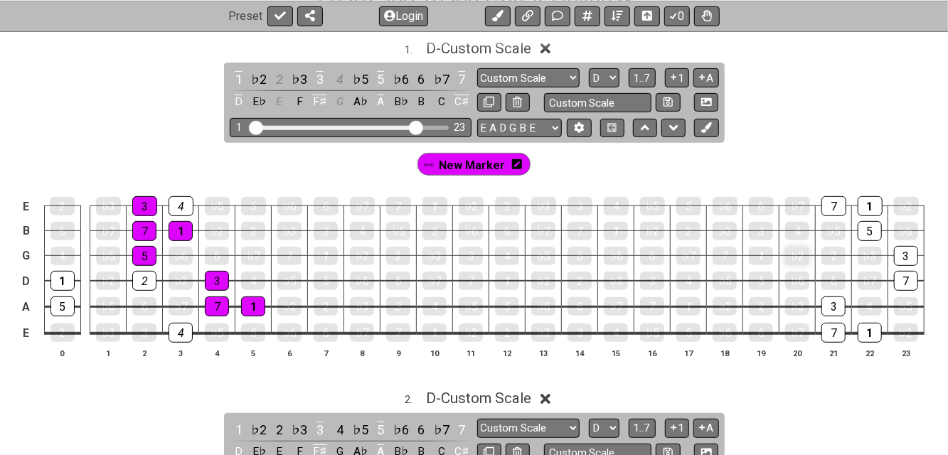
drag, startPoint x: 761, startPoint y: 281, endPoint x: 800, endPoint y: 255, distance: 46.6
click at [763, 282] on div "5" at bounding box center [761, 281] width 24 height 18
drag, startPoint x: 843, startPoint y: 209, endPoint x: 852, endPoint y: 208, distance: 8.7
click at [845, 208] on tbody "E 2 ♭3 3 4 ♭5 5 ♭6 6 ♭7 7 1 ♭2 2 ♭3 3 4 ♭5 5 ♭6 6 ♭7 7 1 ♭2 B 6 ♭7 7 1 ♭2 2 ♭3 …" at bounding box center [471, 264] width 907 height 167
click at [873, 206] on div "1" at bounding box center [870, 206] width 25 height 18
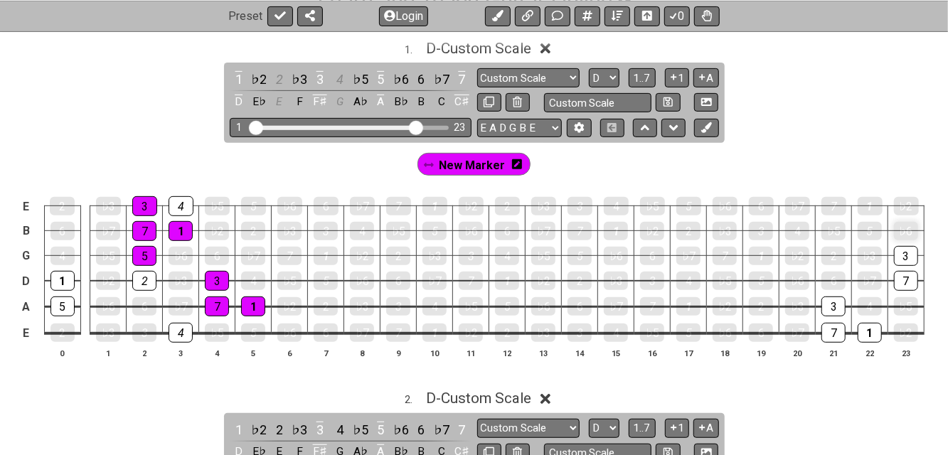
drag, startPoint x: 872, startPoint y: 225, endPoint x: 895, endPoint y: 233, distance: 24.3
click at [876, 226] on div "5" at bounding box center [870, 231] width 24 height 18
drag, startPoint x: 919, startPoint y: 246, endPoint x: 910, endPoint y: 259, distance: 15.4
click at [921, 248] on td "3" at bounding box center [907, 243] width 36 height 25
click at [906, 260] on div "3" at bounding box center [906, 256] width 24 height 20
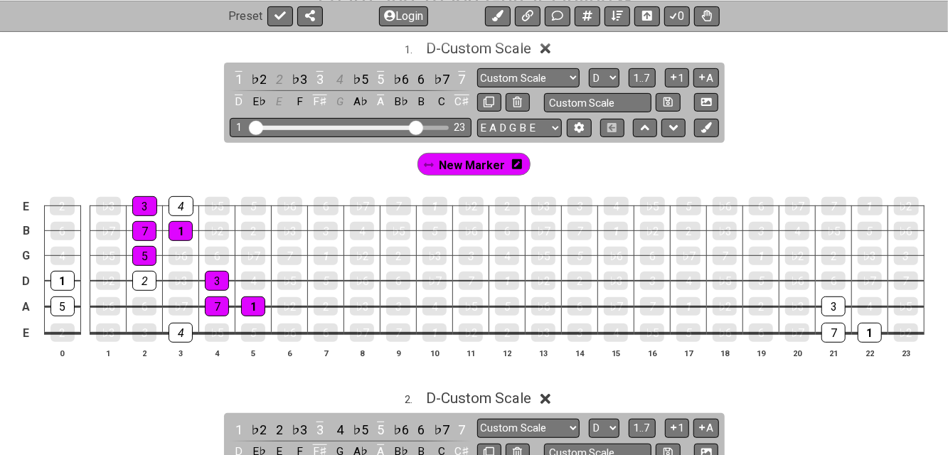
click at [902, 289] on tbody "E 2 ♭3 3 4 ♭5 5 ♭6 6 ♭7 7 1 ♭2 2 ♭3 3 4 ♭5 5 ♭6 6 ♭7 7 1 ♭2 B 6 ♭7 7 1 ♭2 2 ♭3 …" at bounding box center [471, 264] width 907 height 167
drag, startPoint x: 870, startPoint y: 332, endPoint x: 844, endPoint y: 331, distance: 26.4
click at [869, 332] on div "1" at bounding box center [870, 333] width 24 height 18
drag, startPoint x: 841, startPoint y: 331, endPoint x: 837, endPoint y: 312, distance: 19.7
click at [840, 329] on div "7" at bounding box center [834, 333] width 24 height 20
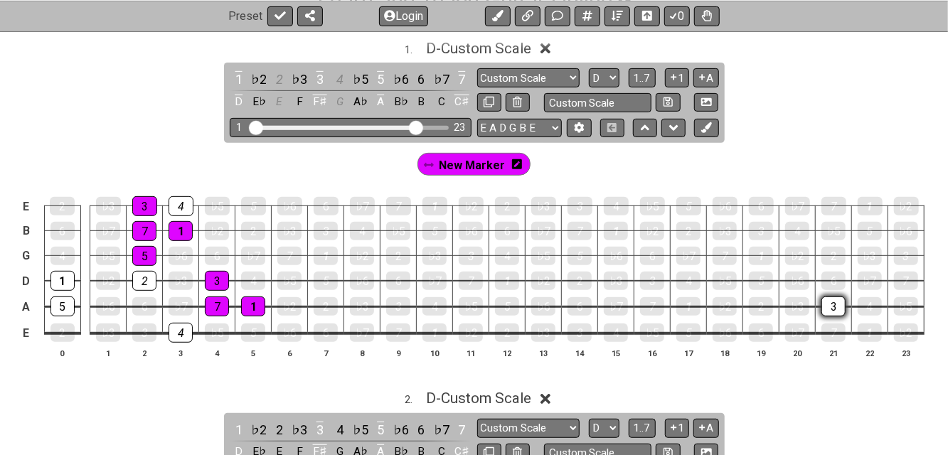
click at [835, 304] on div "3" at bounding box center [834, 307] width 24 height 20
click at [255, 228] on div "2" at bounding box center [253, 231] width 24 height 20
click at [218, 250] on div "6" at bounding box center [217, 256] width 24 height 18
click at [137, 307] on div "6" at bounding box center [144, 306] width 24 height 18
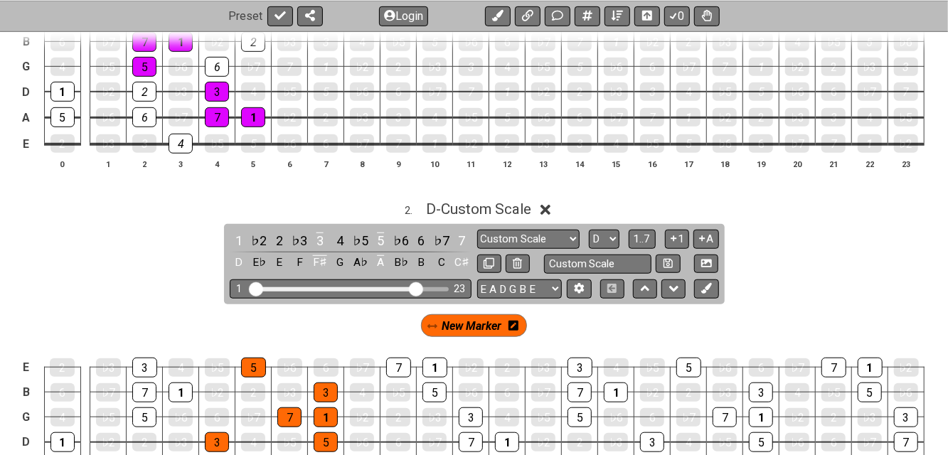
scroll to position [569, 0]
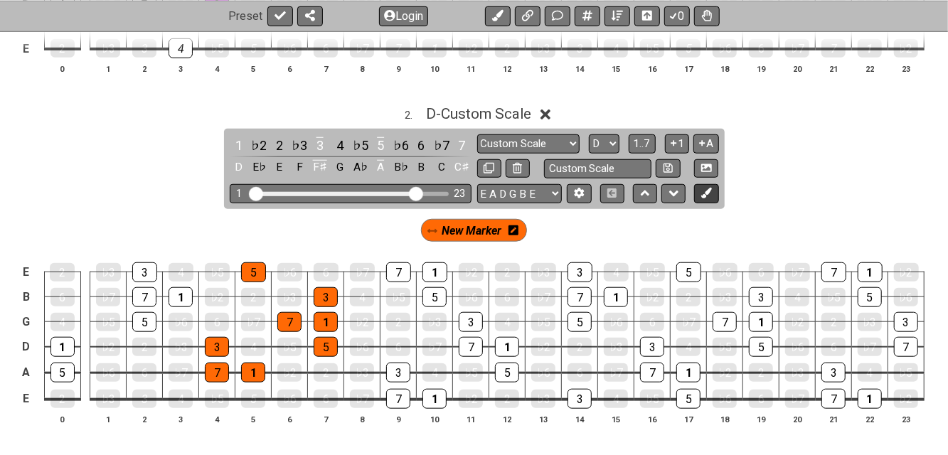
click at [709, 196] on icon at bounding box center [707, 193] width 11 height 11
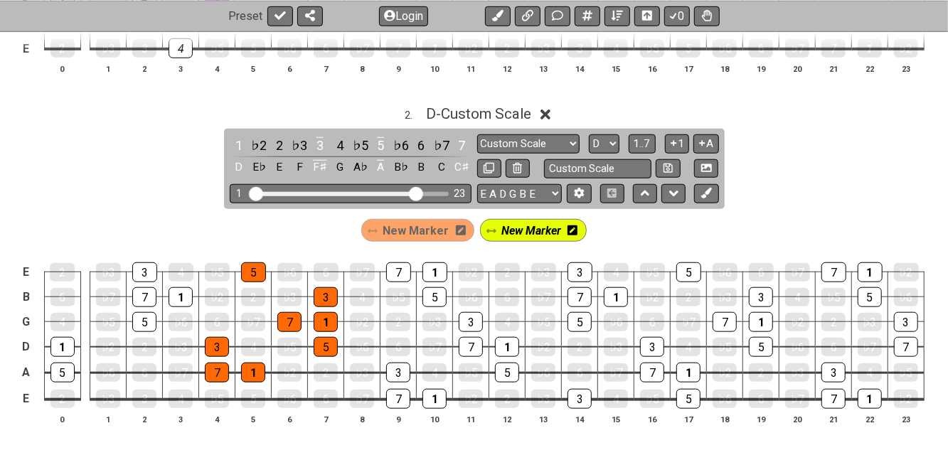
click at [571, 231] on icon at bounding box center [573, 231] width 10 height 10
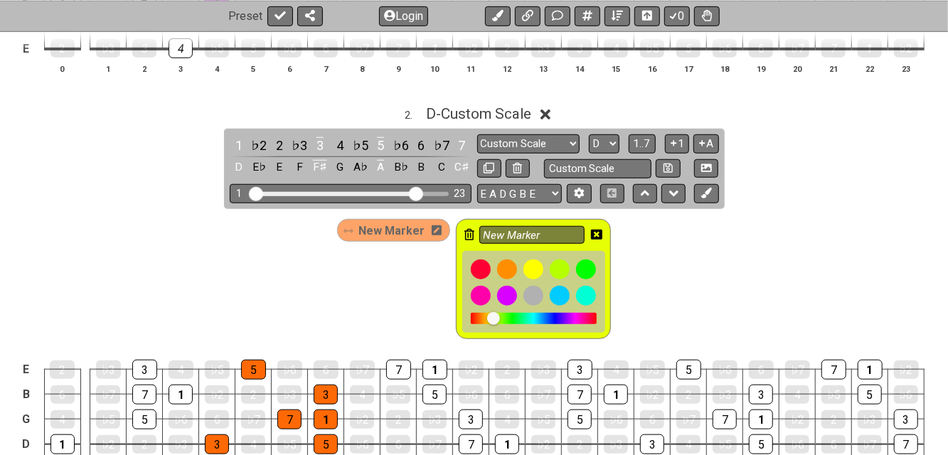
click at [465, 233] on icon at bounding box center [470, 234] width 10 height 11
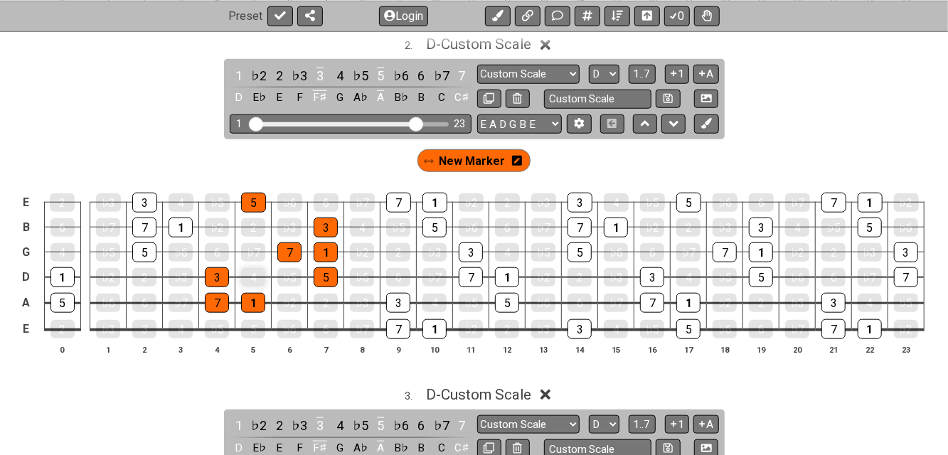
scroll to position [664, 0]
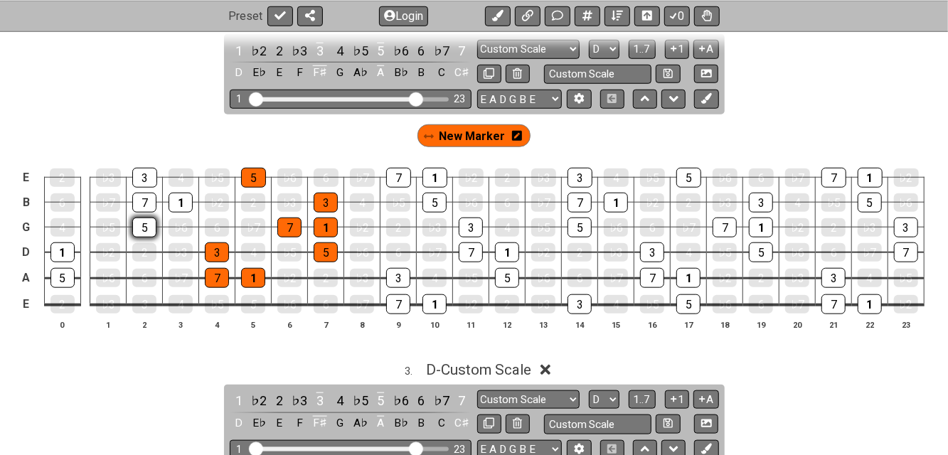
click at [149, 218] on div "5" at bounding box center [144, 228] width 24 height 20
click at [154, 196] on div "7" at bounding box center [144, 203] width 24 height 20
click at [144, 176] on div "3" at bounding box center [144, 178] width 25 height 18
click at [179, 197] on div "1" at bounding box center [181, 203] width 24 height 20
click at [64, 250] on div "1" at bounding box center [63, 253] width 24 height 20
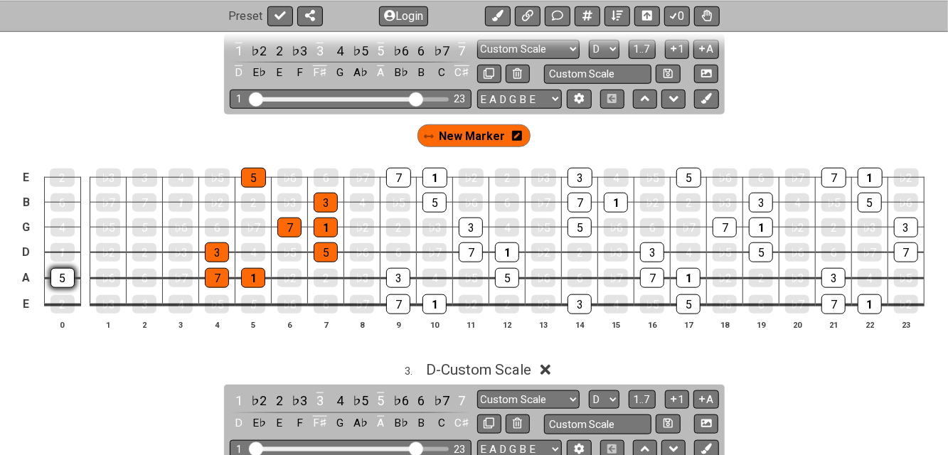
click at [64, 268] on div "5" at bounding box center [63, 278] width 24 height 20
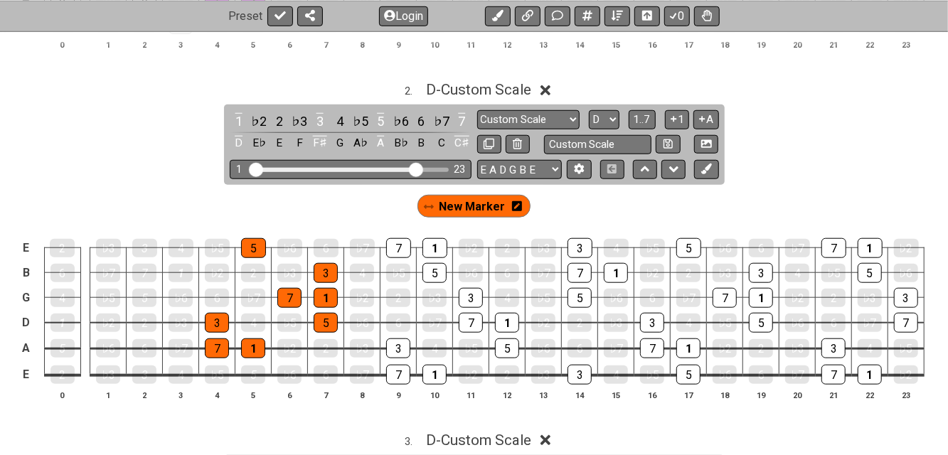
scroll to position [569, 0]
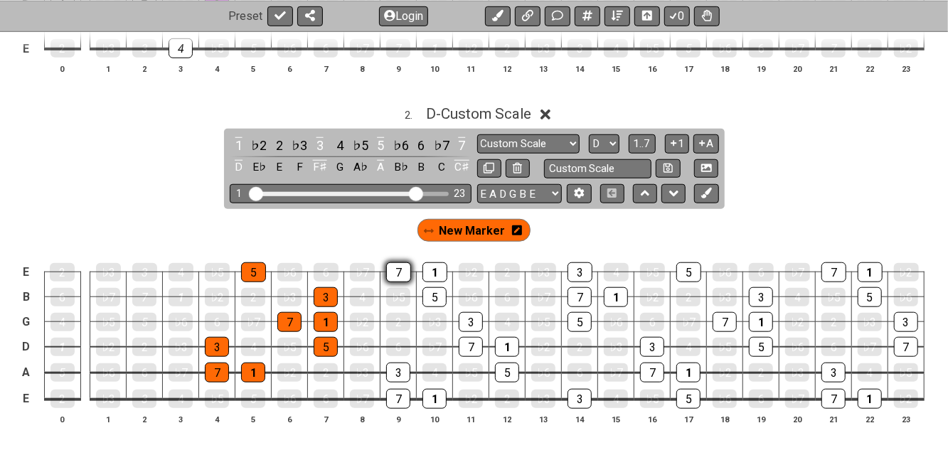
click at [406, 267] on div "7" at bounding box center [398, 273] width 25 height 20
click at [441, 278] on div "1" at bounding box center [435, 272] width 25 height 18
click at [440, 300] on div "5" at bounding box center [435, 297] width 24 height 20
click at [470, 319] on div "3" at bounding box center [471, 322] width 24 height 20
drag, startPoint x: 472, startPoint y: 341, endPoint x: 507, endPoint y: 356, distance: 37.6
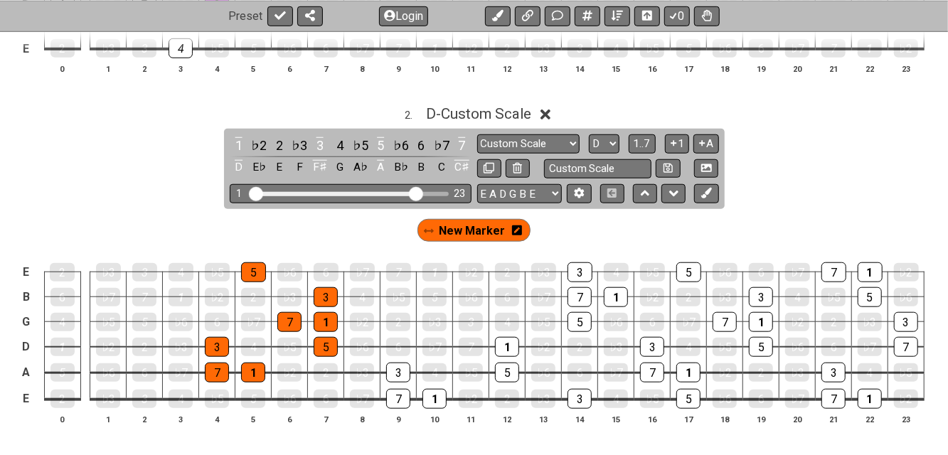
click at [474, 342] on div "7" at bounding box center [471, 347] width 24 height 18
click at [509, 355] on td "5" at bounding box center [508, 360] width 36 height 26
click at [506, 368] on div "5" at bounding box center [507, 373] width 24 height 20
drag, startPoint x: 505, startPoint y: 346, endPoint x: 480, endPoint y: 349, distance: 25.8
click at [505, 346] on div "1" at bounding box center [507, 347] width 24 height 18
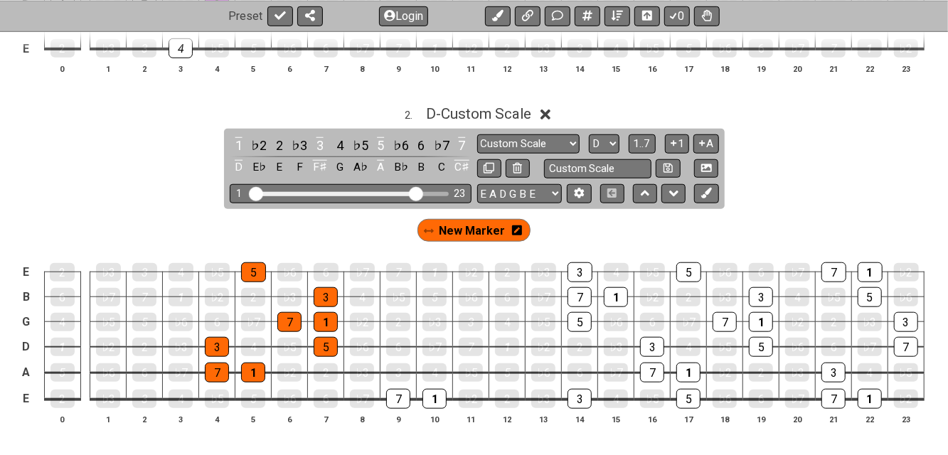
drag, startPoint x: 393, startPoint y: 369, endPoint x: 396, endPoint y: 380, distance: 11.2
click at [392, 369] on div "3" at bounding box center [398, 373] width 24 height 18
click at [401, 393] on div "7" at bounding box center [398, 399] width 24 height 20
drag, startPoint x: 433, startPoint y: 396, endPoint x: 470, endPoint y: 408, distance: 39.6
click at [435, 396] on div "1" at bounding box center [435, 399] width 24 height 20
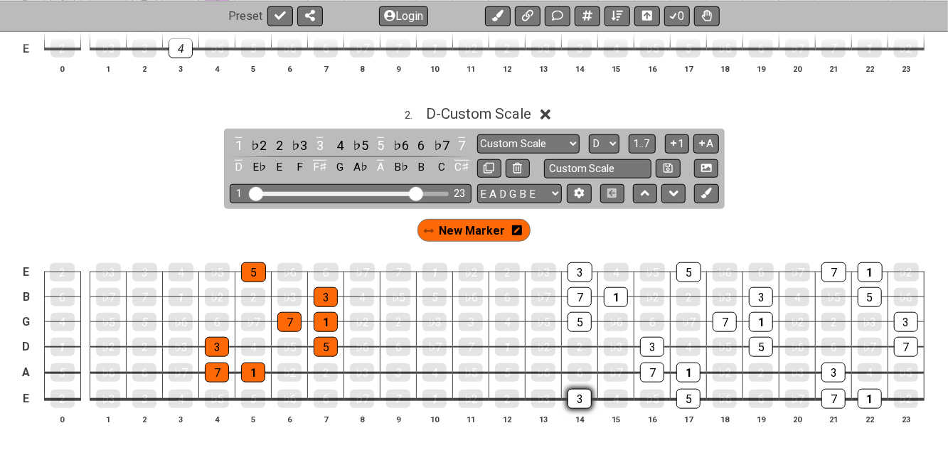
click at [581, 394] on div "3" at bounding box center [580, 399] width 24 height 20
drag, startPoint x: 576, startPoint y: 317, endPoint x: 579, endPoint y: 304, distance: 14.0
click at [576, 317] on div "5" at bounding box center [580, 322] width 24 height 18
click at [580, 294] on div "7" at bounding box center [580, 297] width 24 height 20
click at [580, 265] on div "3" at bounding box center [580, 273] width 25 height 20
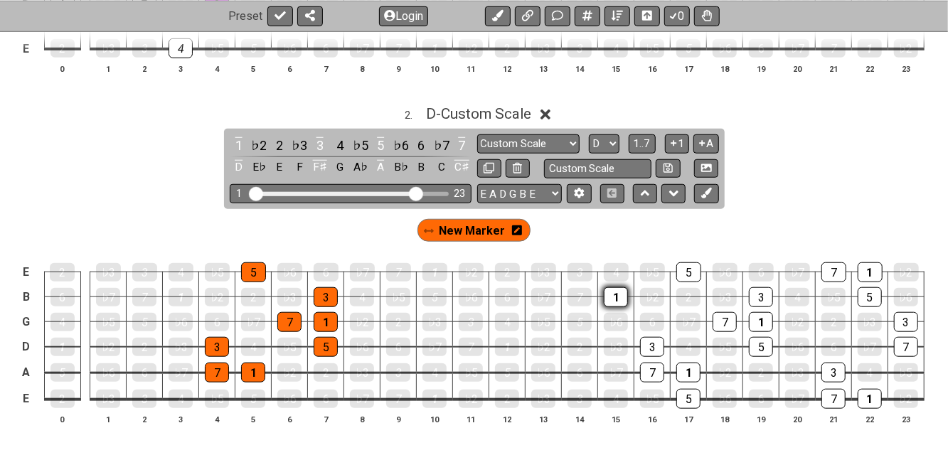
click at [614, 295] on div "1" at bounding box center [616, 297] width 24 height 20
click at [685, 268] on div "5" at bounding box center [689, 273] width 25 height 20
drag, startPoint x: 723, startPoint y: 308, endPoint x: 750, endPoint y: 326, distance: 32.4
click at [726, 310] on td "7" at bounding box center [725, 309] width 36 height 25
click at [754, 326] on div "1" at bounding box center [761, 322] width 24 height 20
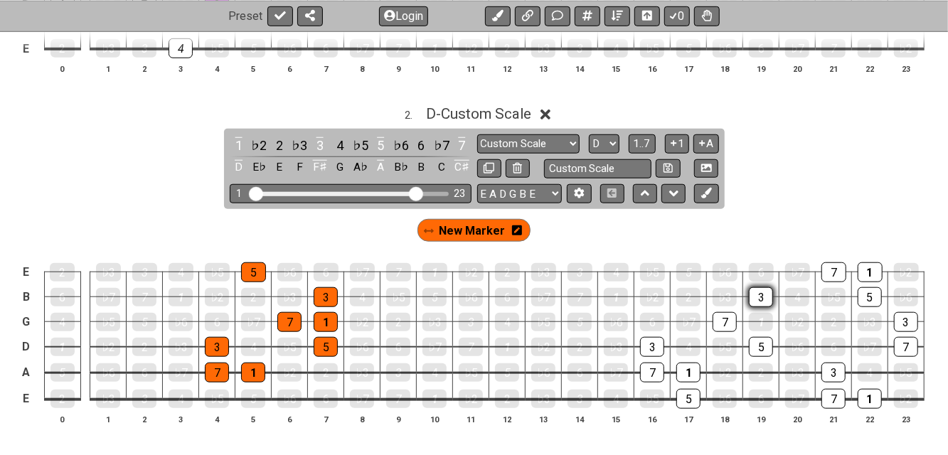
click at [760, 297] on div "3" at bounding box center [761, 297] width 24 height 20
click at [760, 358] on td "2" at bounding box center [762, 360] width 36 height 26
click at [722, 327] on div "7" at bounding box center [725, 322] width 24 height 20
drag, startPoint x: 760, startPoint y: 339, endPoint x: 711, endPoint y: 339, distance: 49.1
click at [761, 339] on div "5" at bounding box center [761, 347] width 24 height 20
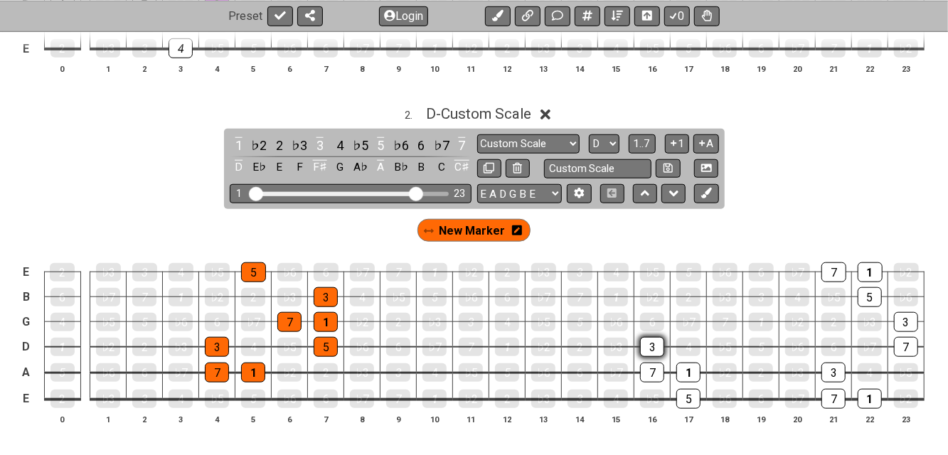
click at [657, 344] on div "3" at bounding box center [652, 347] width 24 height 20
click at [655, 371] on div "7" at bounding box center [652, 373] width 24 height 20
click at [691, 369] on div "1" at bounding box center [689, 373] width 24 height 20
drag, startPoint x: 689, startPoint y: 390, endPoint x: 718, endPoint y: 398, distance: 29.5
click at [693, 393] on div "5" at bounding box center [689, 399] width 24 height 18
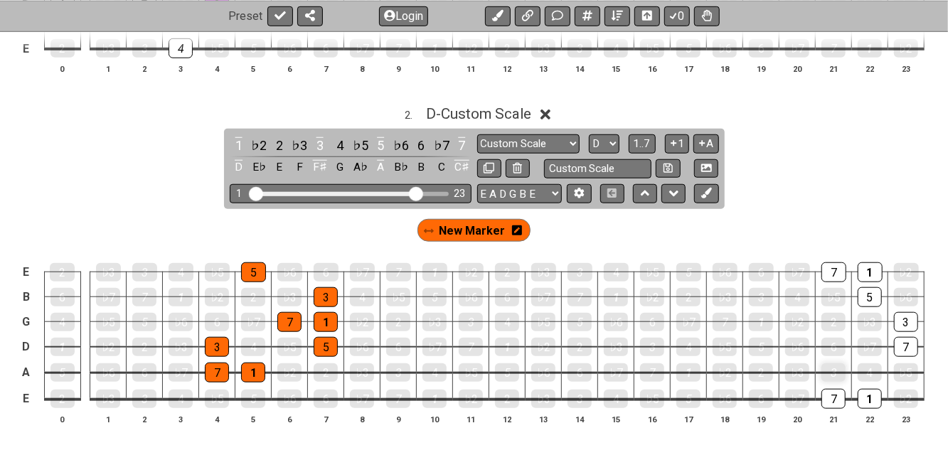
click at [822, 373] on div "3" at bounding box center [834, 373] width 24 height 18
drag, startPoint x: 835, startPoint y: 397, endPoint x: 864, endPoint y: 403, distance: 29.7
click at [838, 398] on div "7" at bounding box center [834, 399] width 24 height 20
drag, startPoint x: 874, startPoint y: 397, endPoint x: 884, endPoint y: 380, distance: 19.8
click at [875, 396] on div "1" at bounding box center [870, 399] width 24 height 18
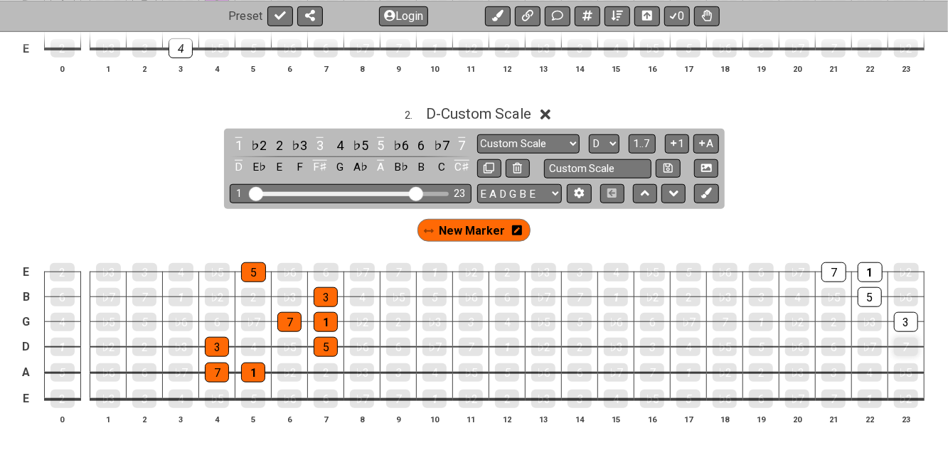
click at [914, 349] on div "7" at bounding box center [906, 347] width 24 height 18
drag, startPoint x: 902, startPoint y: 317, endPoint x: 875, endPoint y: 309, distance: 28.4
click at [900, 315] on div "3" at bounding box center [906, 322] width 24 height 18
drag, startPoint x: 869, startPoint y: 301, endPoint x: 864, endPoint y: 287, distance: 14.9
click at [868, 298] on div "5" at bounding box center [870, 297] width 24 height 18
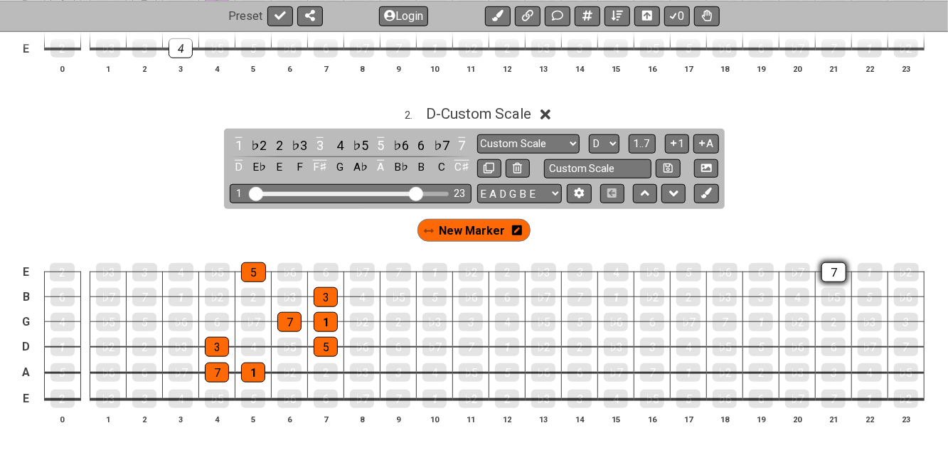
drag, startPoint x: 865, startPoint y: 273, endPoint x: 832, endPoint y: 273, distance: 32.7
click at [864, 272] on div "1" at bounding box center [870, 272] width 25 height 18
drag, startPoint x: 830, startPoint y: 273, endPoint x: 515, endPoint y: 337, distance: 321.6
click at [828, 274] on div "7" at bounding box center [834, 273] width 25 height 20
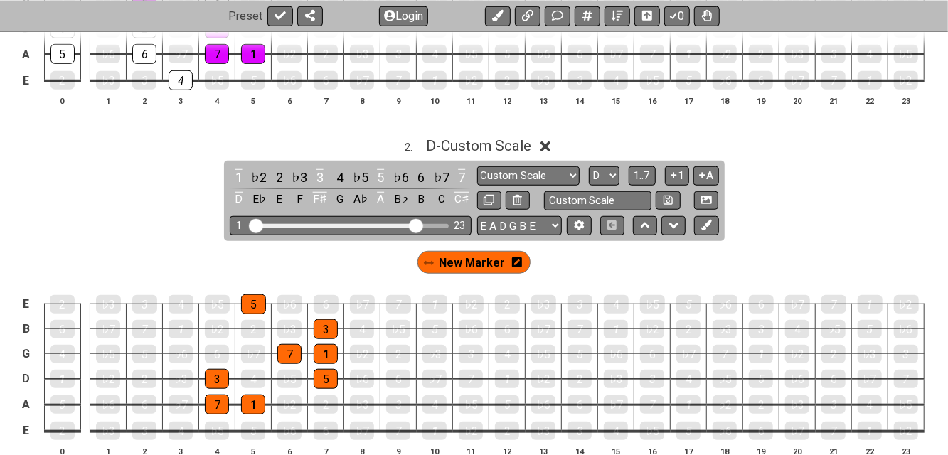
scroll to position [664, 0]
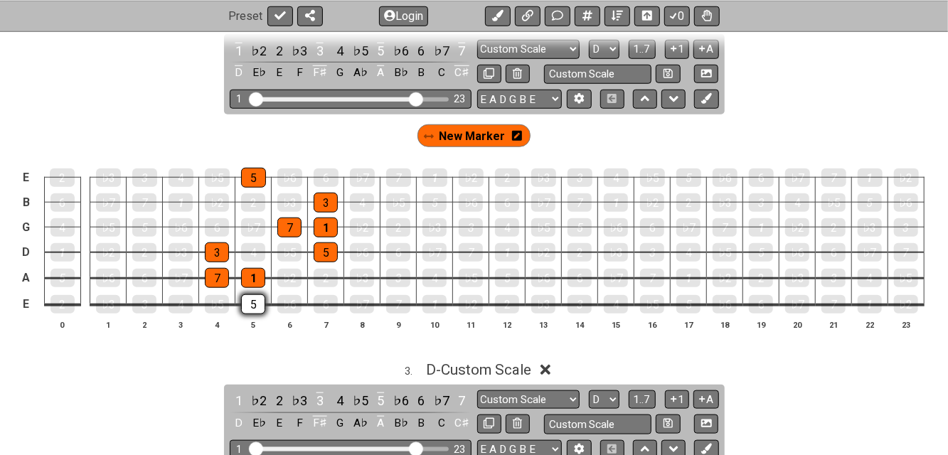
click at [257, 305] on div "5" at bounding box center [253, 305] width 24 height 20
click at [256, 305] on div "5" at bounding box center [253, 304] width 24 height 18
click at [323, 308] on div "6" at bounding box center [326, 304] width 24 height 18
click at [328, 277] on div "2" at bounding box center [326, 278] width 24 height 20
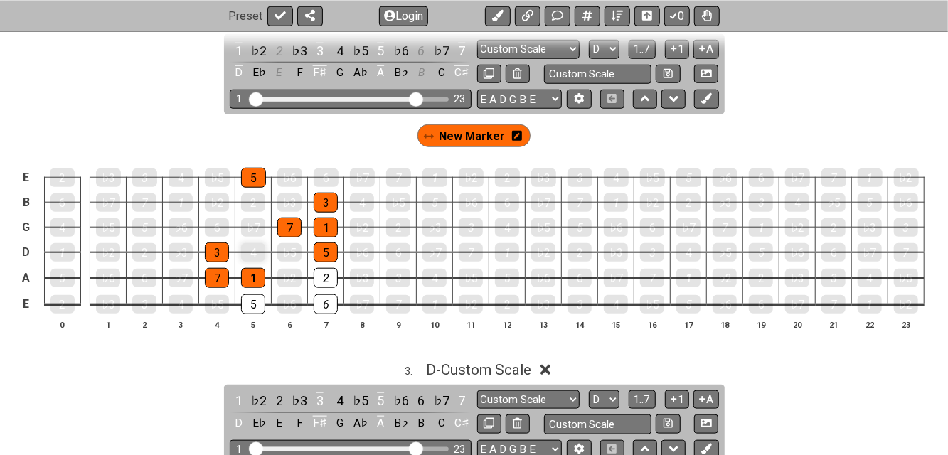
click at [248, 250] on div "4" at bounding box center [253, 252] width 24 height 18
click at [211, 227] on div "6" at bounding box center [217, 227] width 24 height 18
click at [257, 198] on div "2" at bounding box center [253, 203] width 24 height 20
click at [324, 174] on div "6" at bounding box center [326, 178] width 25 height 18
click at [183, 177] on div "4" at bounding box center [181, 178] width 25 height 18
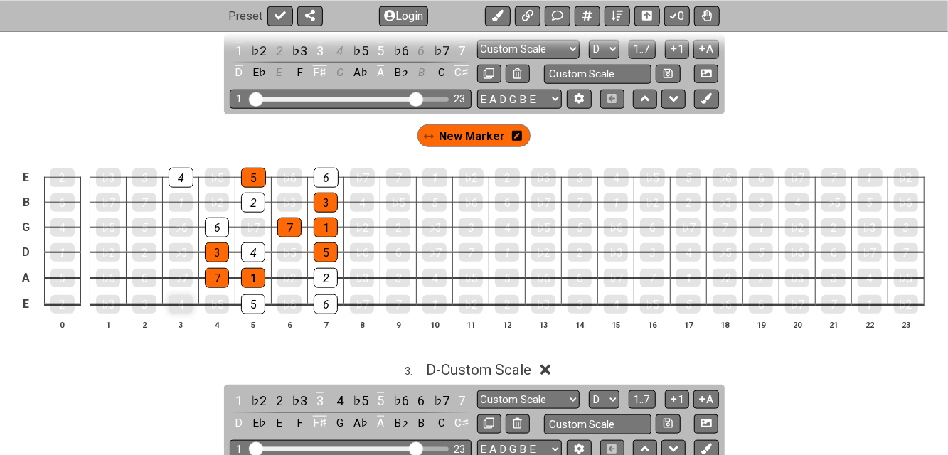
click at [181, 302] on div "4" at bounding box center [181, 304] width 24 height 18
click at [181, 176] on div "4" at bounding box center [181, 178] width 25 height 20
click at [176, 304] on div "4" at bounding box center [181, 304] width 24 height 18
click at [182, 302] on div "4" at bounding box center [181, 304] width 24 height 18
click at [182, 173] on div "4" at bounding box center [181, 178] width 25 height 20
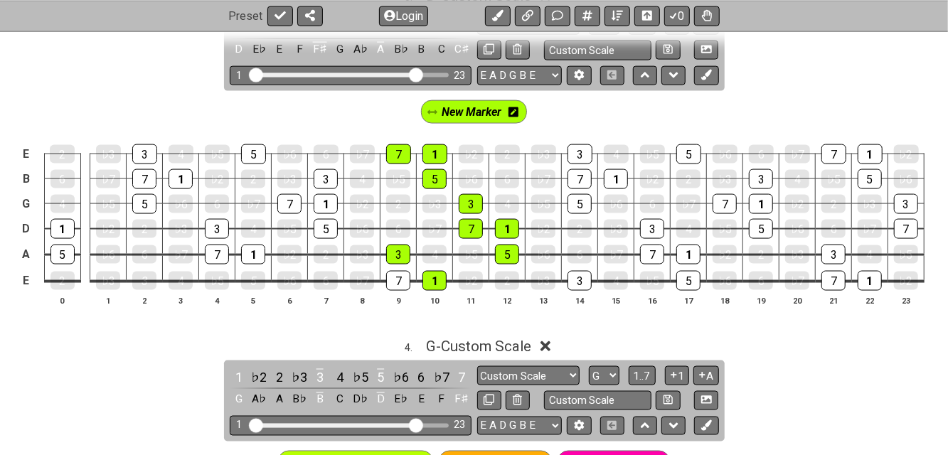
scroll to position [1043, 0]
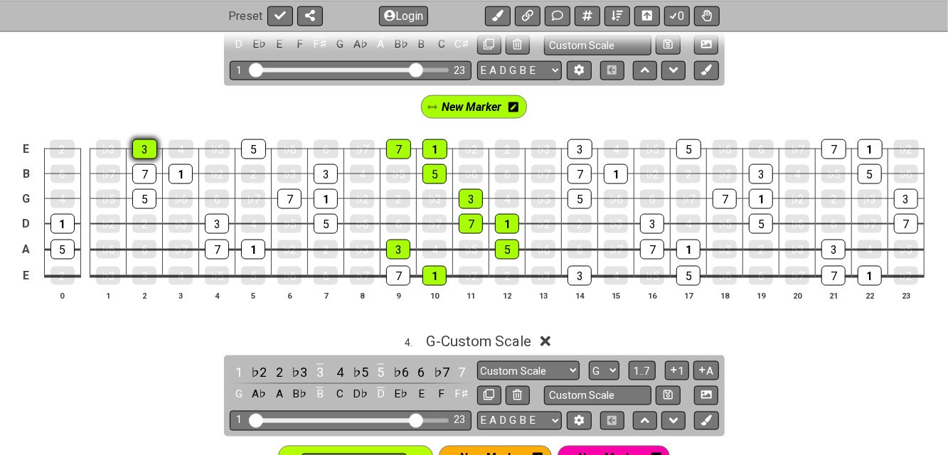
click at [139, 142] on div "3" at bounding box center [144, 149] width 25 height 20
click at [144, 144] on div "3" at bounding box center [144, 149] width 25 height 20
click at [515, 103] on icon at bounding box center [514, 107] width 10 height 10
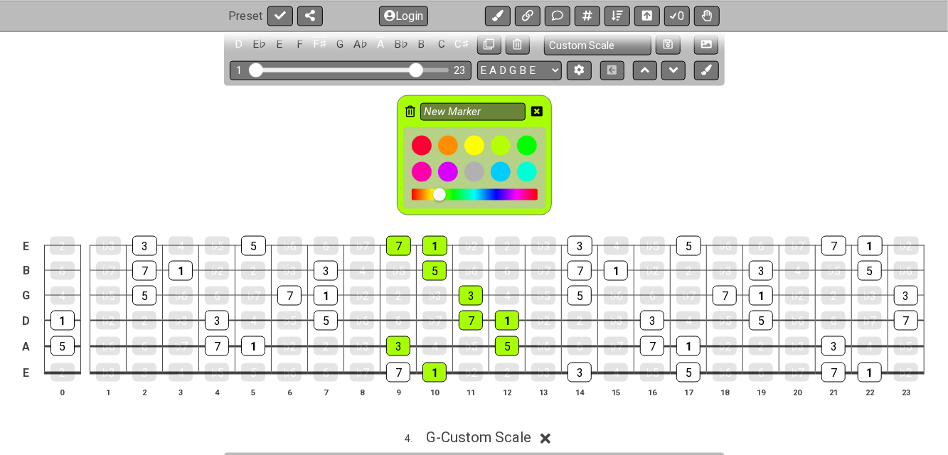
click at [409, 106] on icon at bounding box center [411, 111] width 10 height 11
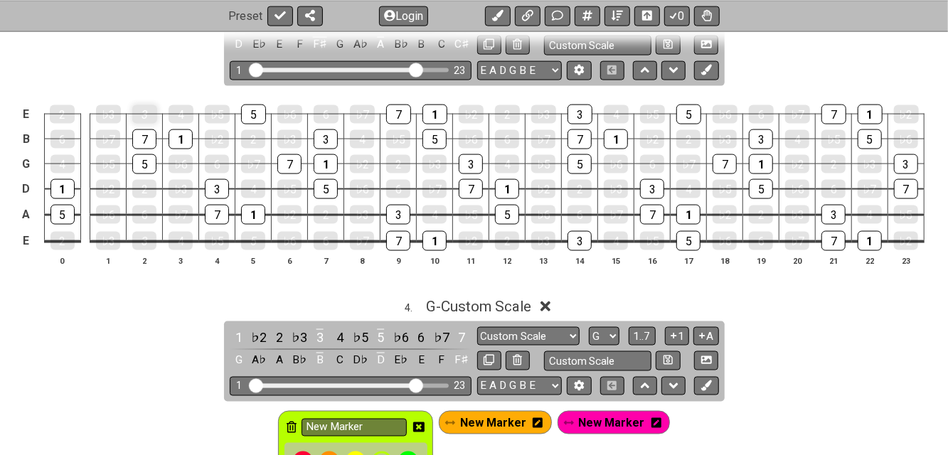
click at [147, 107] on div "3" at bounding box center [144, 114] width 25 height 18
click at [154, 135] on div "7" at bounding box center [144, 139] width 24 height 20
click at [147, 157] on div "5" at bounding box center [144, 164] width 24 height 20
click at [68, 185] on div "1" at bounding box center [63, 189] width 24 height 18
click at [63, 214] on div "5" at bounding box center [63, 215] width 24 height 20
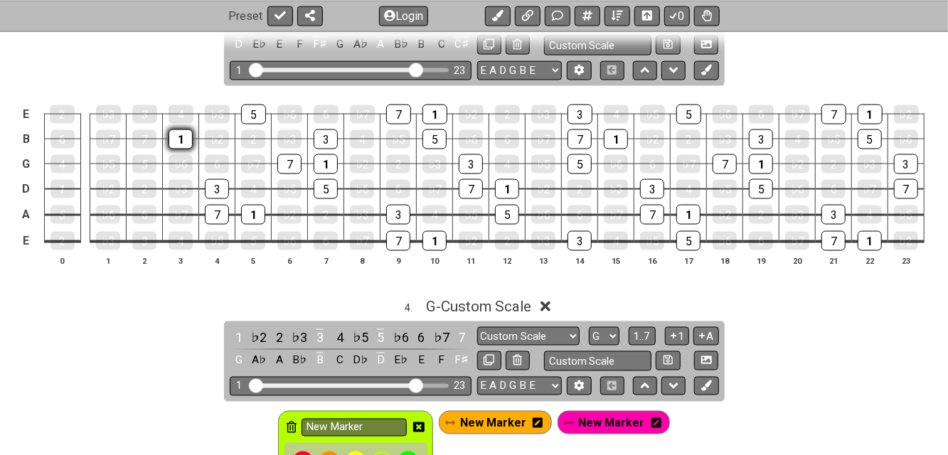
click at [176, 134] on div "1" at bounding box center [181, 139] width 24 height 20
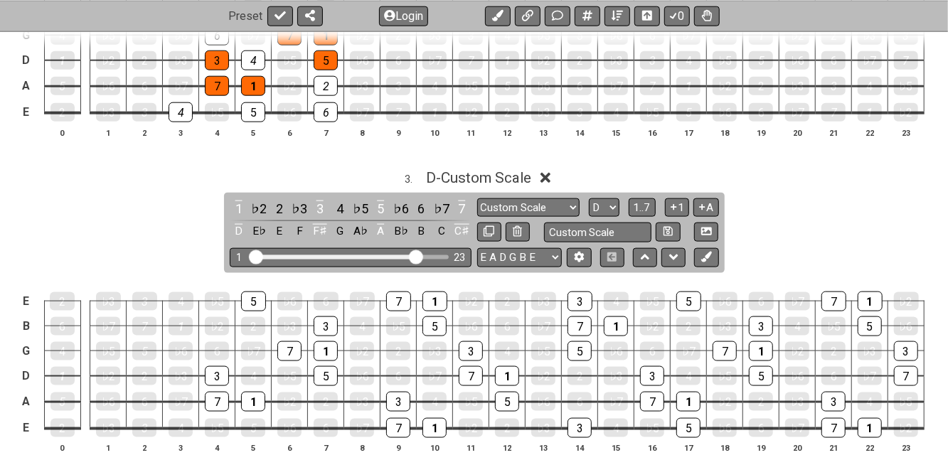
scroll to position [854, 0]
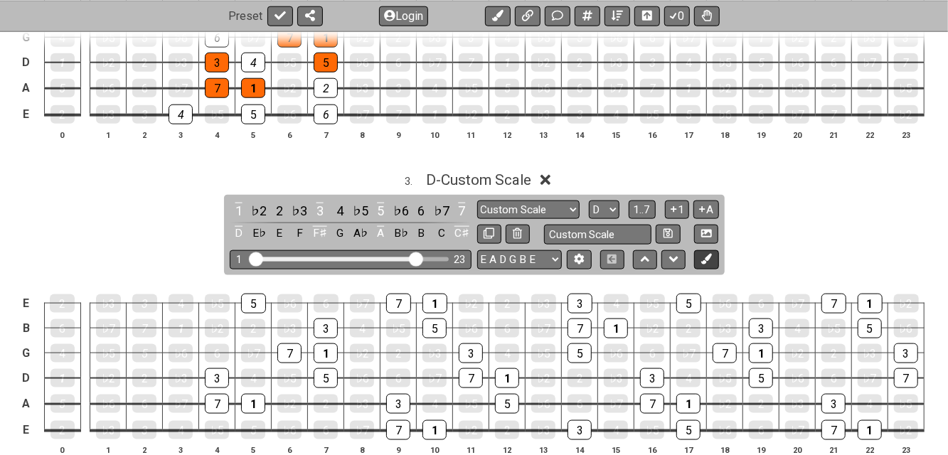
click at [703, 255] on icon at bounding box center [707, 259] width 11 height 11
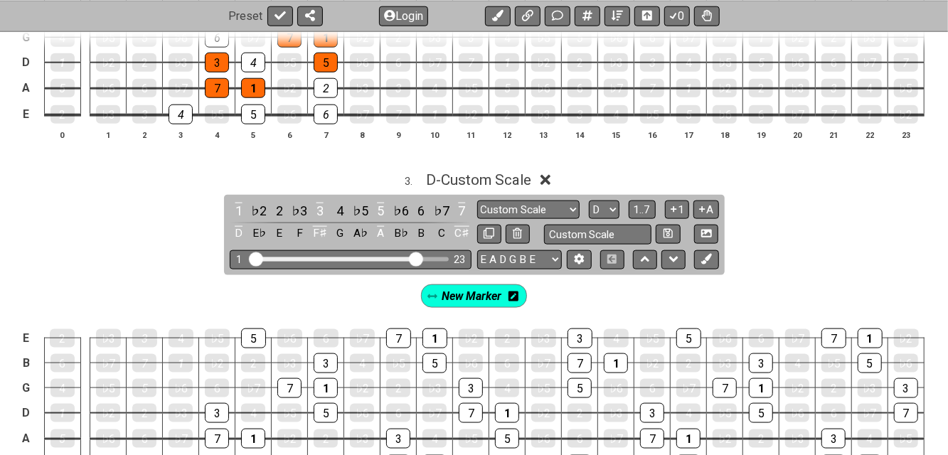
click at [520, 301] on div "New Marker" at bounding box center [474, 296] width 107 height 23
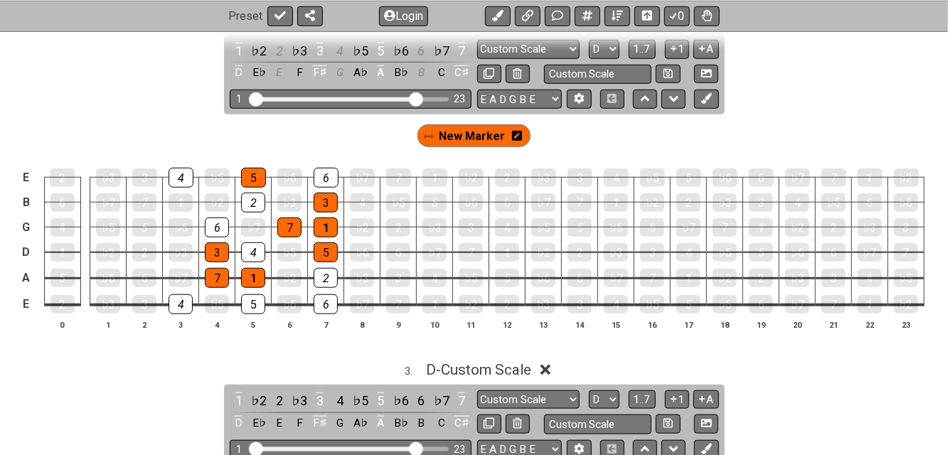
scroll to position [948, 0]
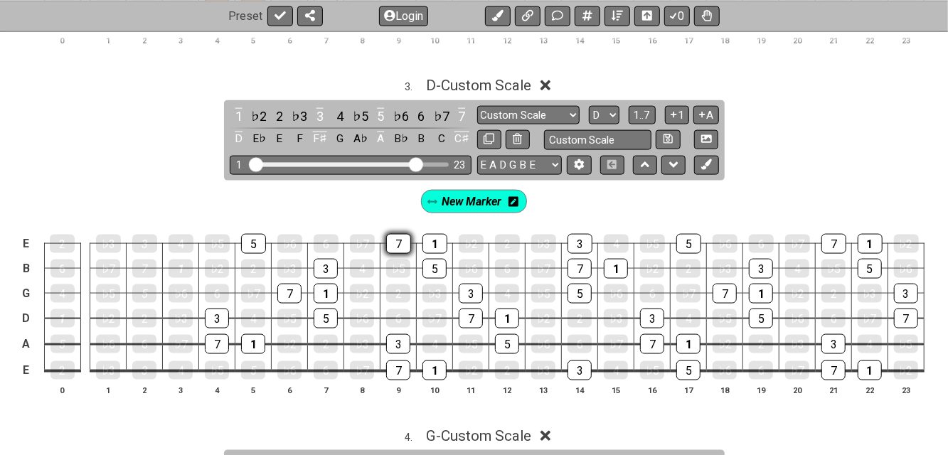
click at [406, 240] on div "7" at bounding box center [398, 244] width 25 height 20
click at [425, 239] on div "1" at bounding box center [435, 244] width 25 height 20
drag, startPoint x: 425, startPoint y: 258, endPoint x: 448, endPoint y: 272, distance: 27.1
click at [427, 260] on div "5" at bounding box center [435, 269] width 24 height 20
click at [472, 287] on div "3" at bounding box center [471, 294] width 24 height 20
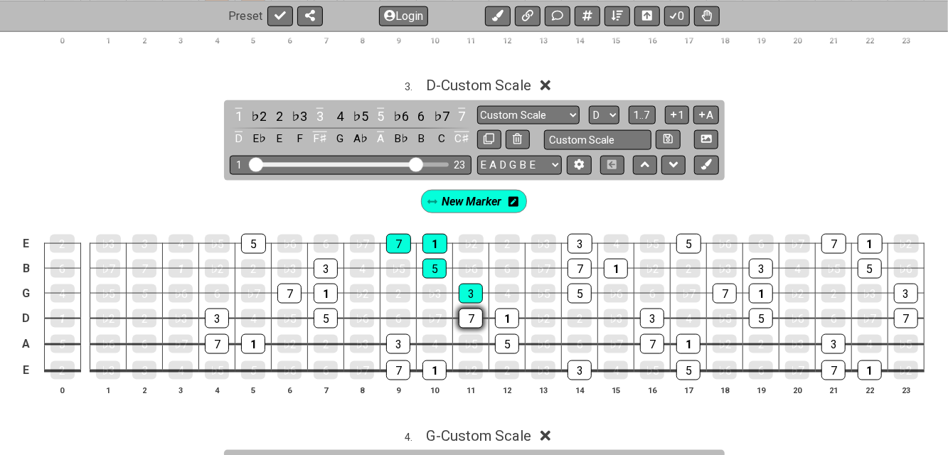
click at [474, 317] on div "7" at bounding box center [471, 319] width 24 height 20
click at [502, 313] on div "1" at bounding box center [507, 319] width 24 height 20
click at [505, 337] on div "5" at bounding box center [507, 344] width 24 height 20
click at [431, 371] on div "1" at bounding box center [435, 371] width 24 height 20
click at [391, 368] on div "7" at bounding box center [398, 371] width 24 height 20
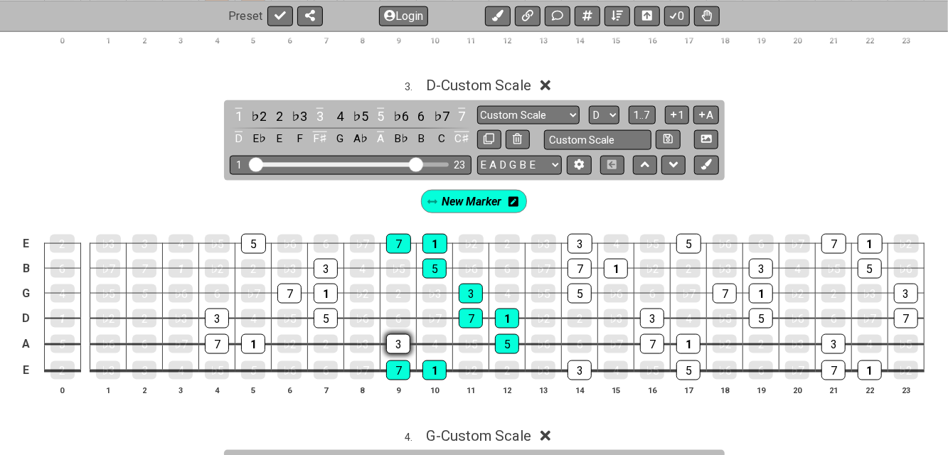
click at [393, 340] on div "3" at bounding box center [398, 344] width 24 height 20
click at [716, 165] on button at bounding box center [706, 165] width 24 height 19
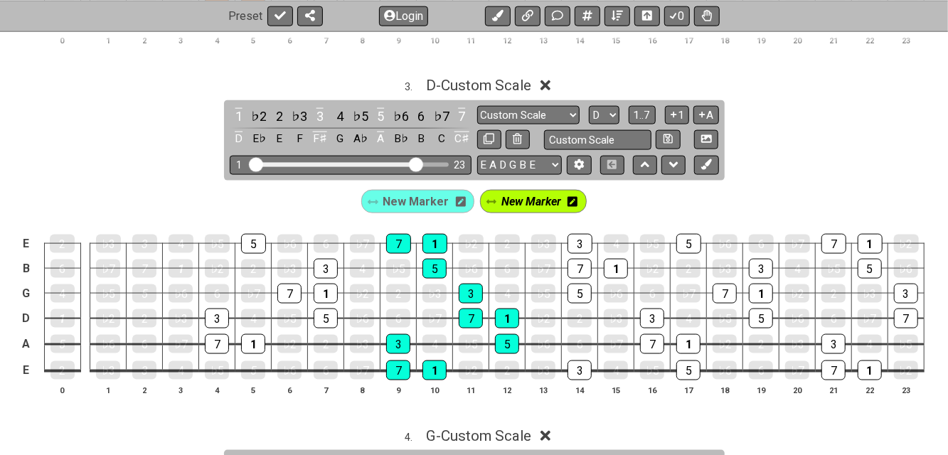
click at [571, 199] on icon at bounding box center [573, 202] width 10 height 10
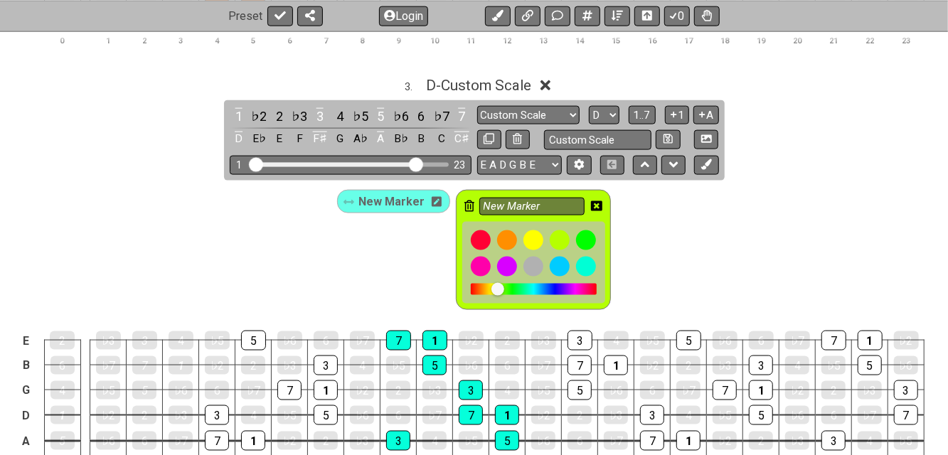
click at [456, 202] on div "New Marker" at bounding box center [533, 250] width 155 height 120
click at [471, 203] on icon at bounding box center [470, 206] width 10 height 11
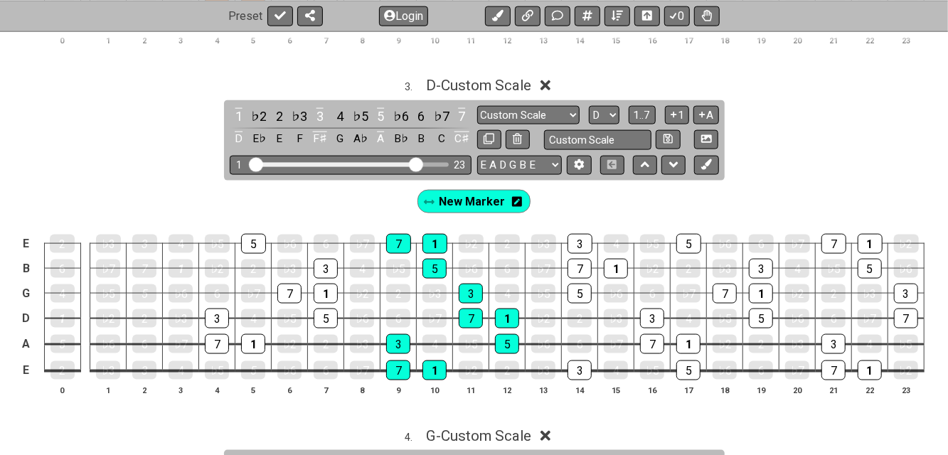
scroll to position [1138, 0]
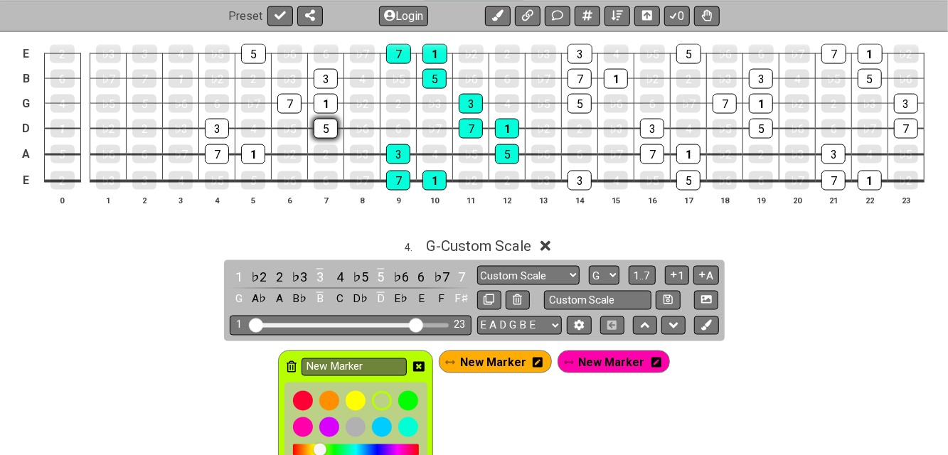
click at [324, 126] on div "5" at bounding box center [326, 129] width 24 height 20
click at [292, 105] on div "7" at bounding box center [289, 104] width 24 height 20
click at [326, 101] on div "1" at bounding box center [326, 104] width 24 height 20
click at [331, 72] on div "3" at bounding box center [326, 79] width 24 height 20
click at [262, 49] on div "5" at bounding box center [253, 54] width 25 height 20
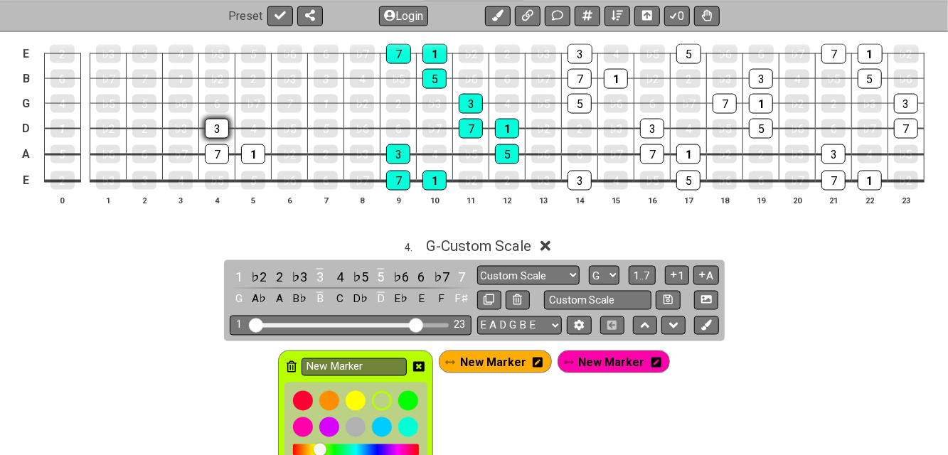
click at [217, 124] on div "3" at bounding box center [217, 129] width 24 height 20
click at [217, 147] on div "7" at bounding box center [217, 154] width 24 height 18
click at [251, 147] on div "1" at bounding box center [253, 154] width 24 height 20
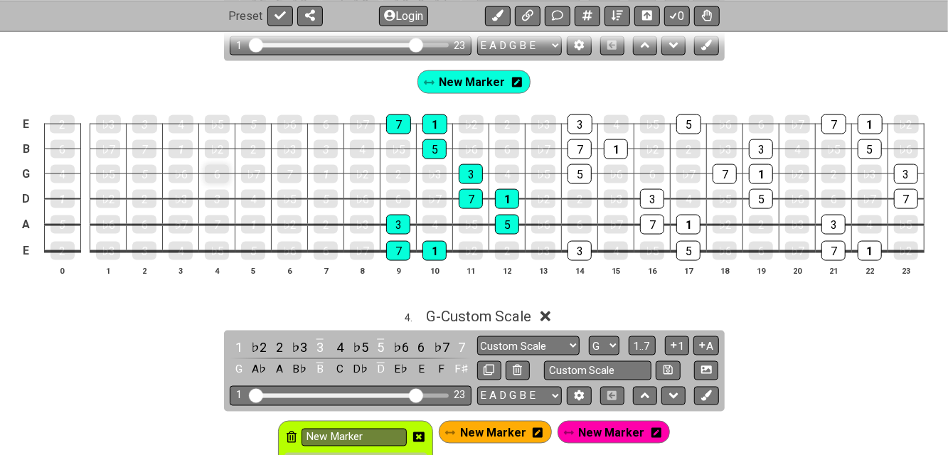
scroll to position [1043, 0]
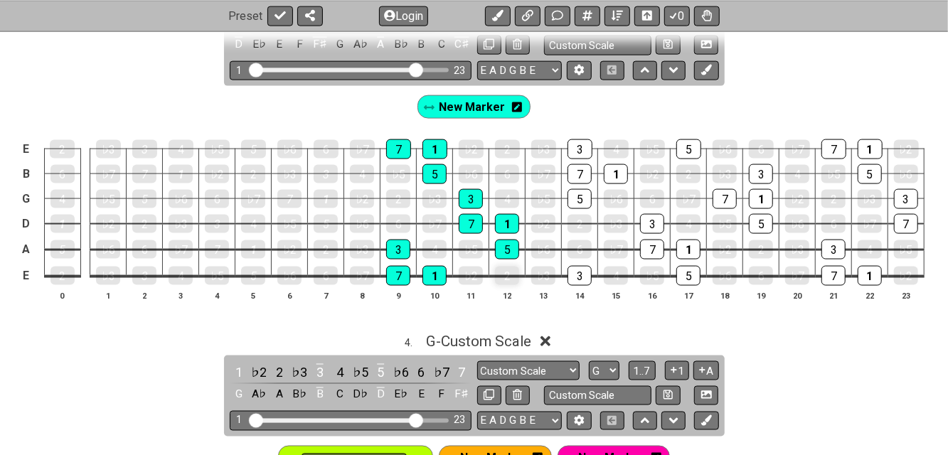
click at [504, 274] on div "2" at bounding box center [507, 276] width 24 height 18
click at [437, 250] on div "4" at bounding box center [435, 249] width 24 height 18
click at [402, 221] on div "6" at bounding box center [398, 224] width 24 height 20
click at [398, 198] on div "2" at bounding box center [398, 199] width 24 height 18
click at [510, 194] on div "4" at bounding box center [507, 199] width 24 height 20
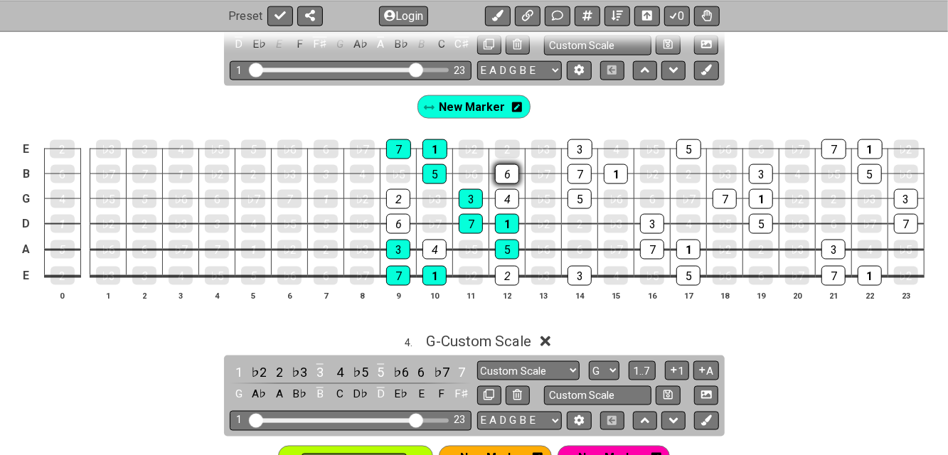
click at [510, 173] on div "6" at bounding box center [507, 174] width 24 height 20
click at [512, 149] on div "2" at bounding box center [507, 149] width 25 height 18
click at [580, 147] on div "3" at bounding box center [580, 149] width 25 height 18
drag, startPoint x: 582, startPoint y: 165, endPoint x: 596, endPoint y: 171, distance: 15.0
click at [582, 166] on div "7" at bounding box center [580, 174] width 24 height 20
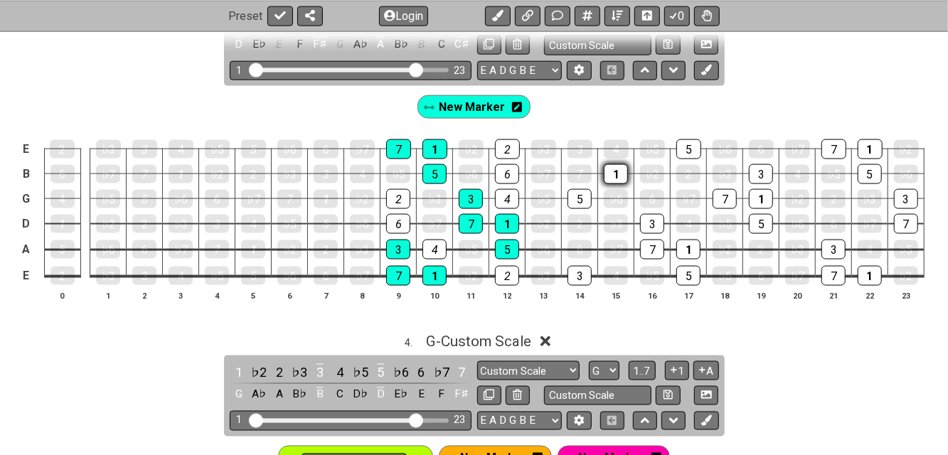
click at [615, 171] on div "1" at bounding box center [616, 174] width 24 height 20
click at [587, 196] on div "5" at bounding box center [580, 199] width 24 height 18
click at [579, 270] on div "3" at bounding box center [580, 276] width 24 height 20
click at [649, 247] on div "7" at bounding box center [652, 249] width 24 height 18
click at [647, 220] on div "3" at bounding box center [652, 224] width 24 height 18
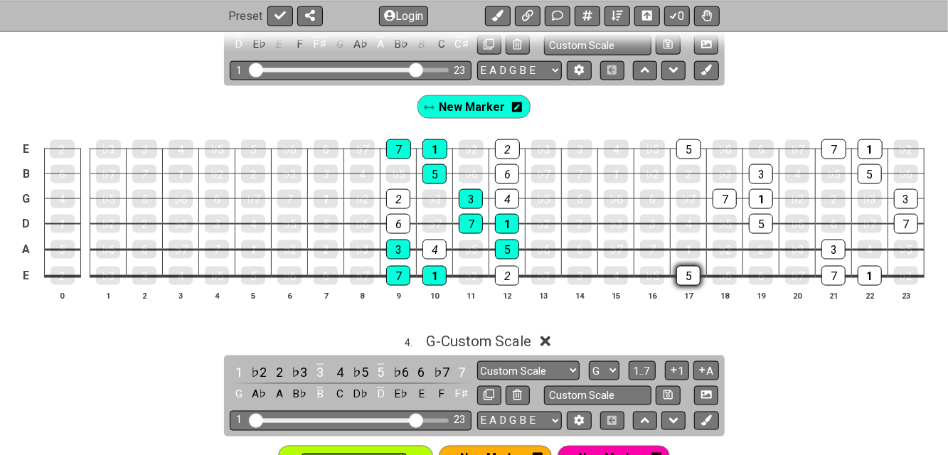
drag, startPoint x: 684, startPoint y: 250, endPoint x: 688, endPoint y: 271, distance: 20.9
click at [684, 250] on div "1" at bounding box center [689, 249] width 24 height 18
drag, startPoint x: 688, startPoint y: 275, endPoint x: 691, endPoint y: 242, distance: 32.9
click at [688, 275] on div "5" at bounding box center [689, 276] width 24 height 20
click at [686, 146] on div "5" at bounding box center [689, 149] width 25 height 20
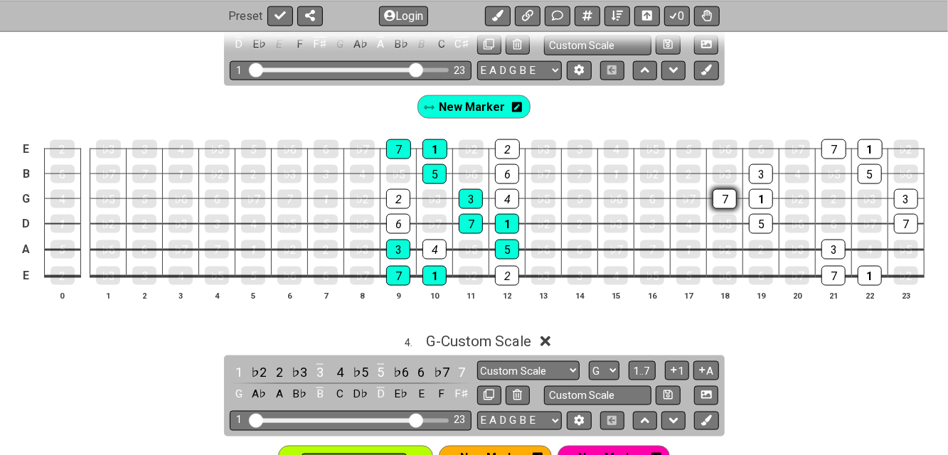
click at [724, 194] on div "7" at bounding box center [725, 199] width 24 height 20
drag, startPoint x: 755, startPoint y: 171, endPoint x: 765, endPoint y: 185, distance: 16.8
click at [758, 173] on div "3" at bounding box center [761, 174] width 24 height 20
drag, startPoint x: 763, startPoint y: 193, endPoint x: 768, endPoint y: 210, distance: 17.6
click at [763, 195] on div "1" at bounding box center [761, 199] width 24 height 18
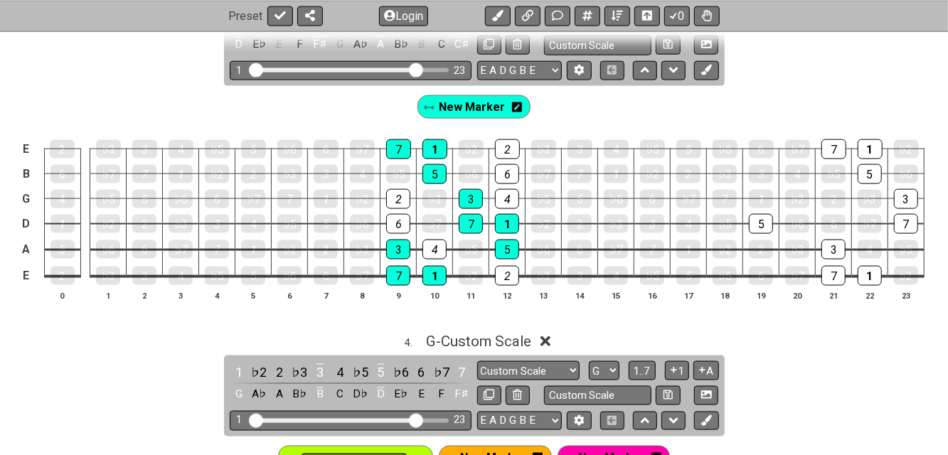
click at [768, 217] on div "5" at bounding box center [761, 224] width 24 height 20
drag, startPoint x: 839, startPoint y: 147, endPoint x: 847, endPoint y: 144, distance: 8.1
click at [841, 144] on div "7" at bounding box center [834, 149] width 25 height 18
click at [880, 143] on div "1" at bounding box center [870, 149] width 25 height 20
drag, startPoint x: 872, startPoint y: 171, endPoint x: 903, endPoint y: 180, distance: 32.6
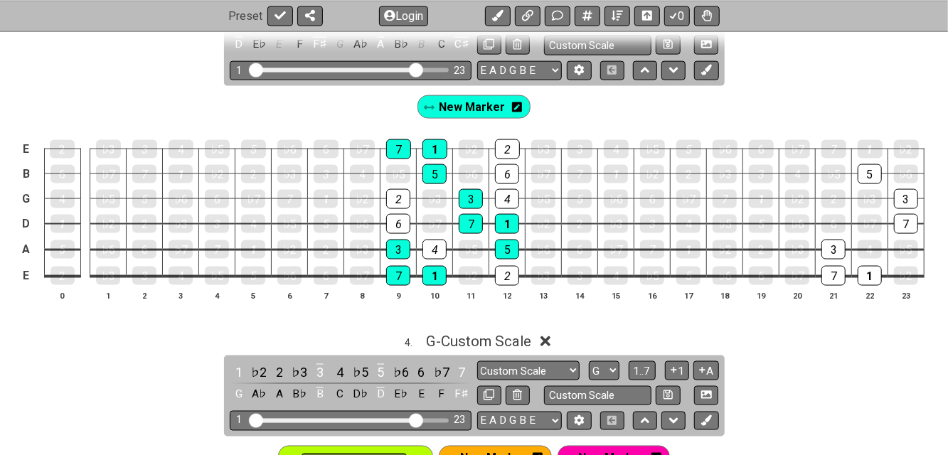
click at [872, 171] on div "5" at bounding box center [870, 174] width 24 height 20
click at [913, 196] on div "3" at bounding box center [906, 199] width 24 height 18
click at [907, 222] on div "7" at bounding box center [906, 224] width 24 height 20
click at [832, 245] on div "3" at bounding box center [834, 250] width 24 height 20
drag, startPoint x: 822, startPoint y: 269, endPoint x: 847, endPoint y: 267, distance: 24.3
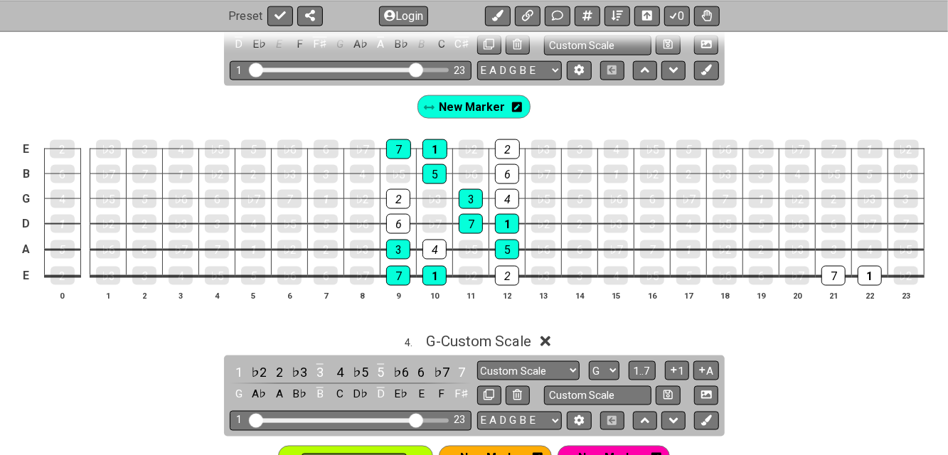
click at [825, 269] on div "7" at bounding box center [834, 276] width 24 height 20
click at [864, 267] on div "1" at bounding box center [870, 276] width 24 height 20
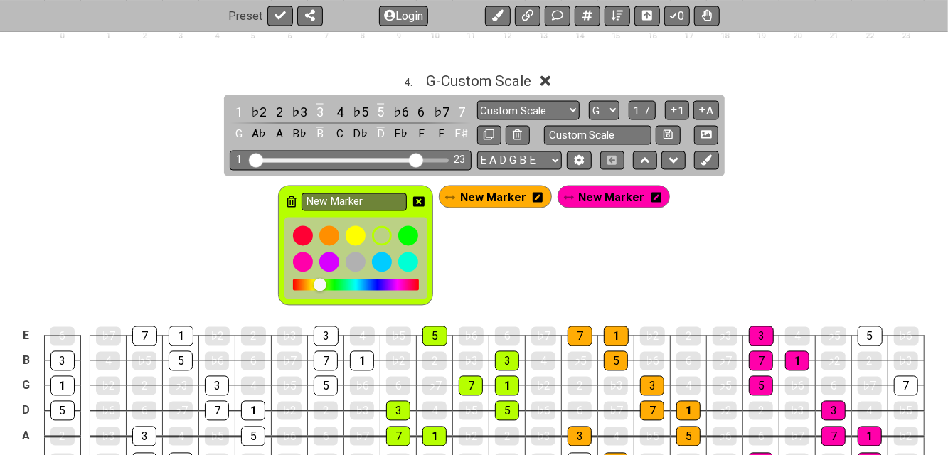
scroll to position [1328, 0]
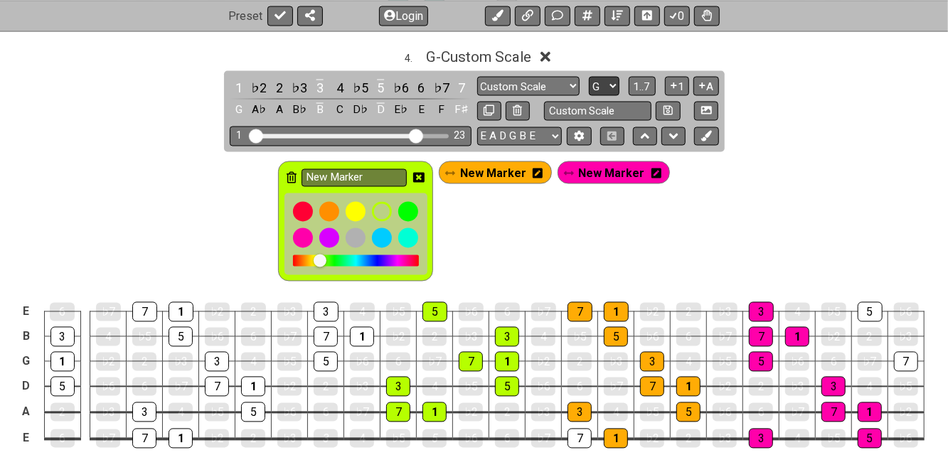
click at [611, 87] on select "A♭ A A♯ B♭ B C C♯ D♭ D D♯ E♭ E F F♯ G♭ G G♯" at bounding box center [604, 86] width 31 height 19
select select "D"
click at [589, 77] on select "A♭ A A♯ B♭ B C C♯ D♭ D D♯ E♭ E F F♯ G♭ G G♯" at bounding box center [604, 86] width 31 height 19
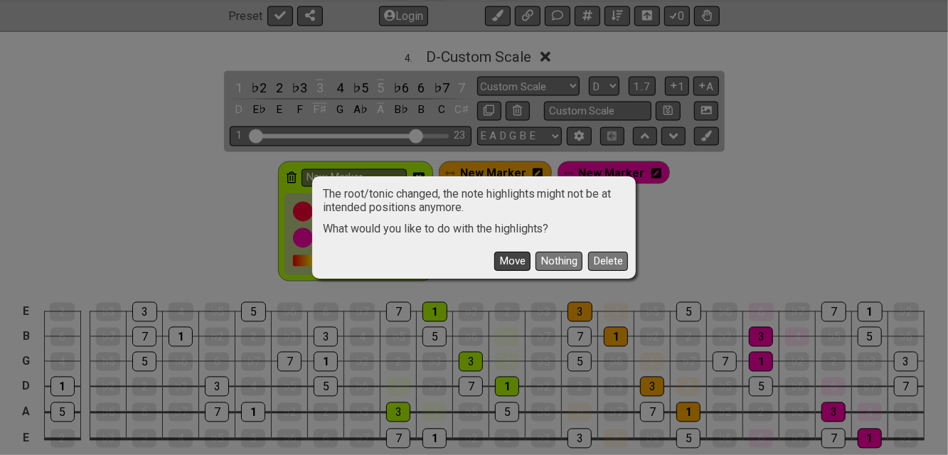
click at [521, 266] on button "Move" at bounding box center [512, 261] width 36 height 19
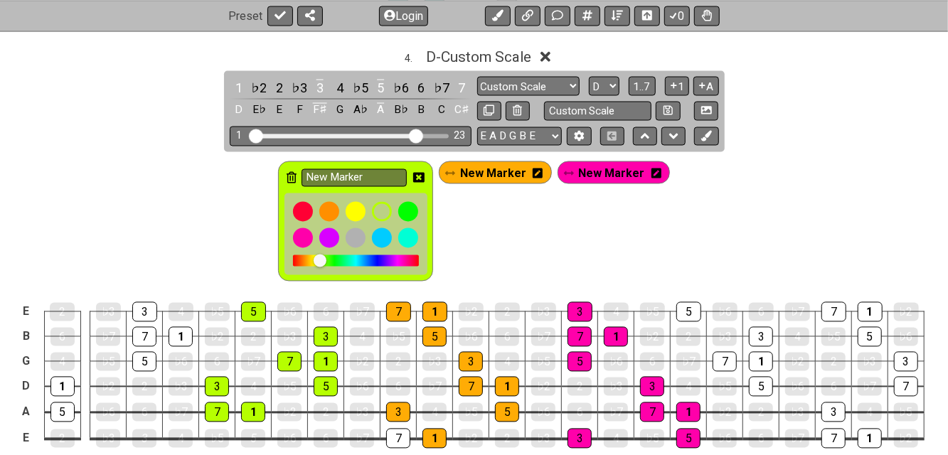
scroll to position [1423, 0]
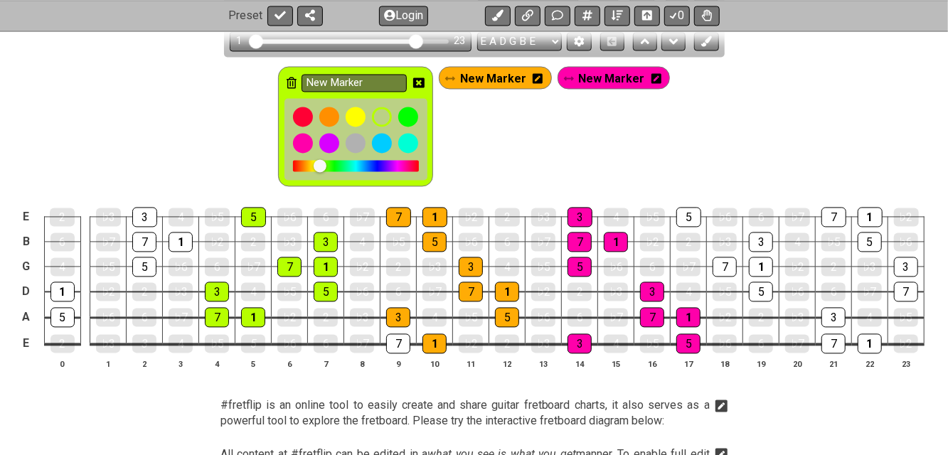
click at [420, 78] on icon at bounding box center [418, 83] width 11 height 10
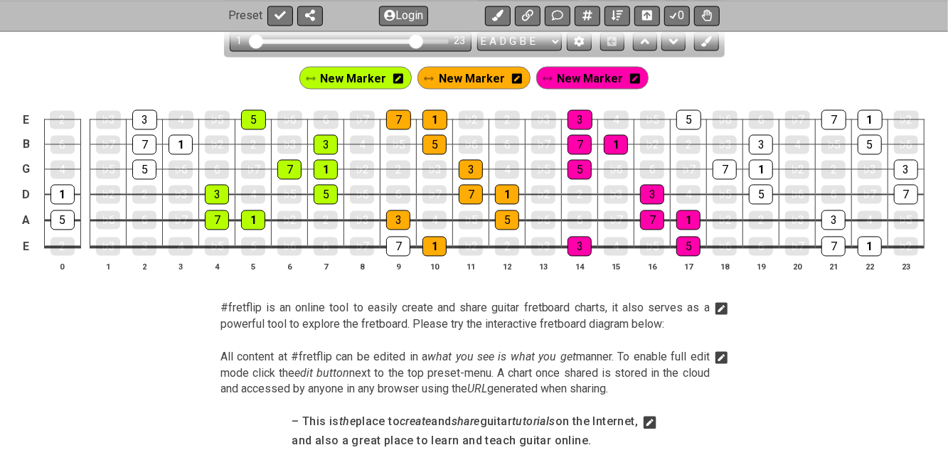
click at [630, 73] on icon at bounding box center [635, 78] width 10 height 11
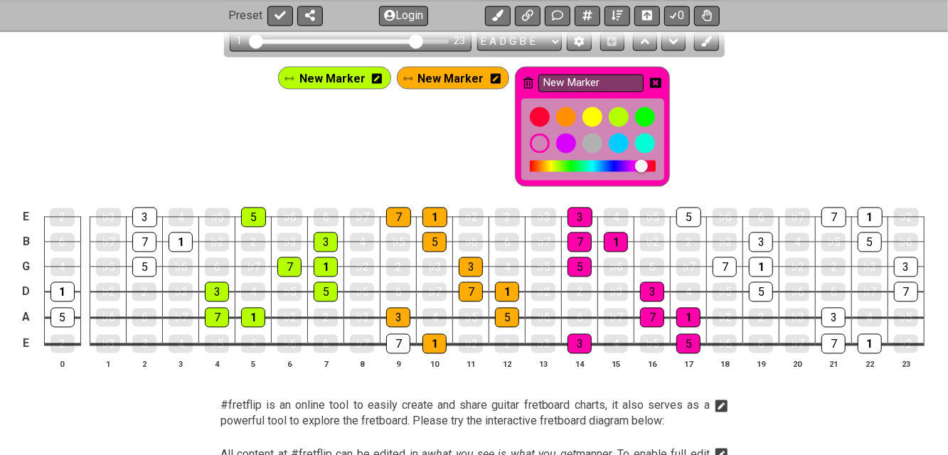
click at [524, 78] on icon at bounding box center [529, 82] width 10 height 11
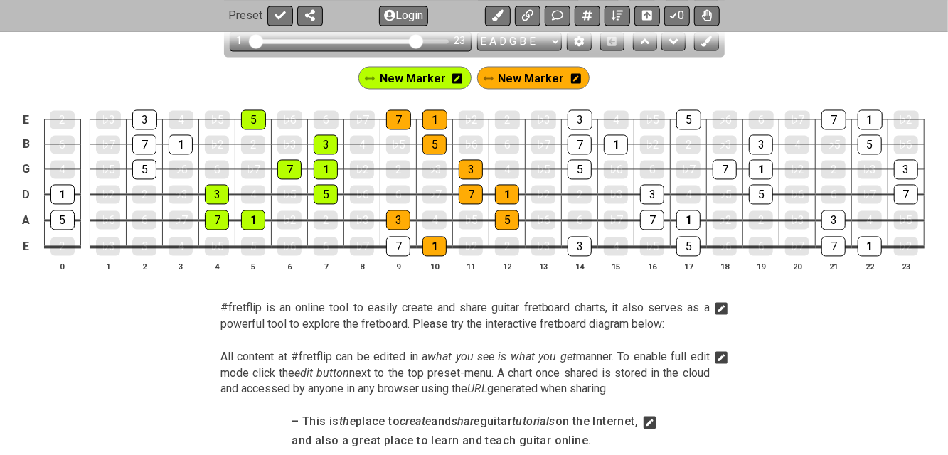
click at [573, 75] on icon at bounding box center [576, 78] width 10 height 10
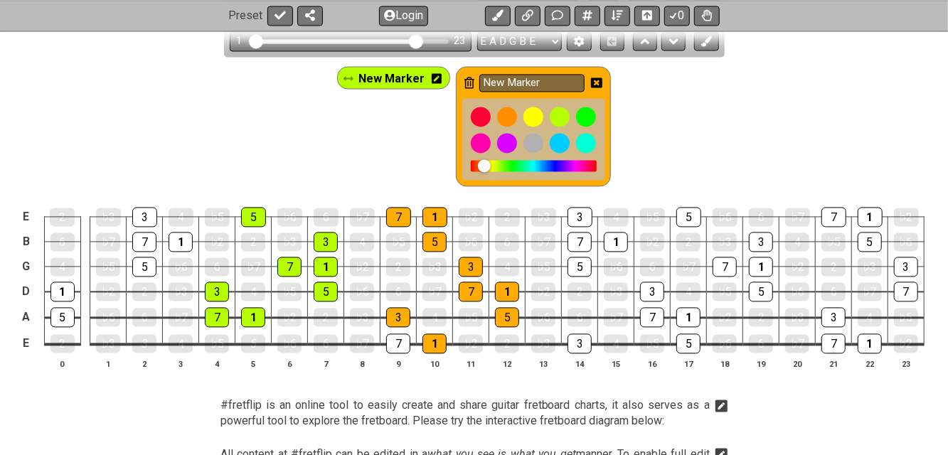
click at [470, 77] on icon at bounding box center [470, 82] width 10 height 11
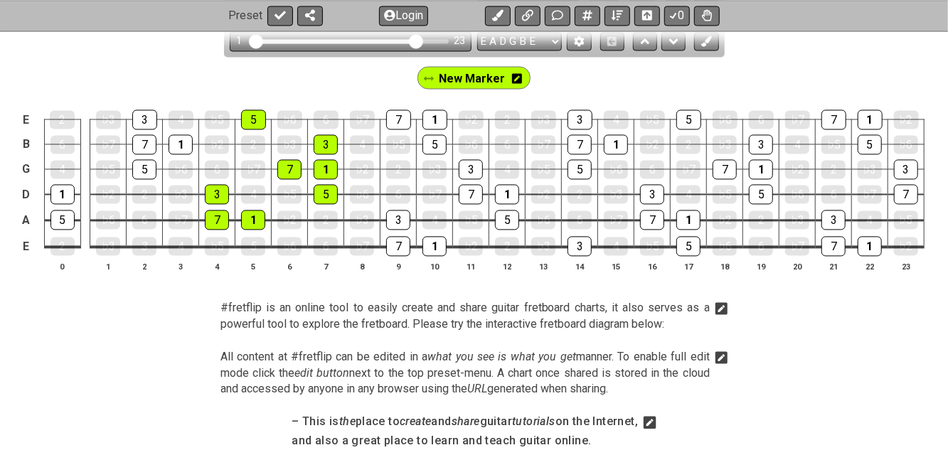
click at [519, 73] on icon at bounding box center [517, 78] width 10 height 10
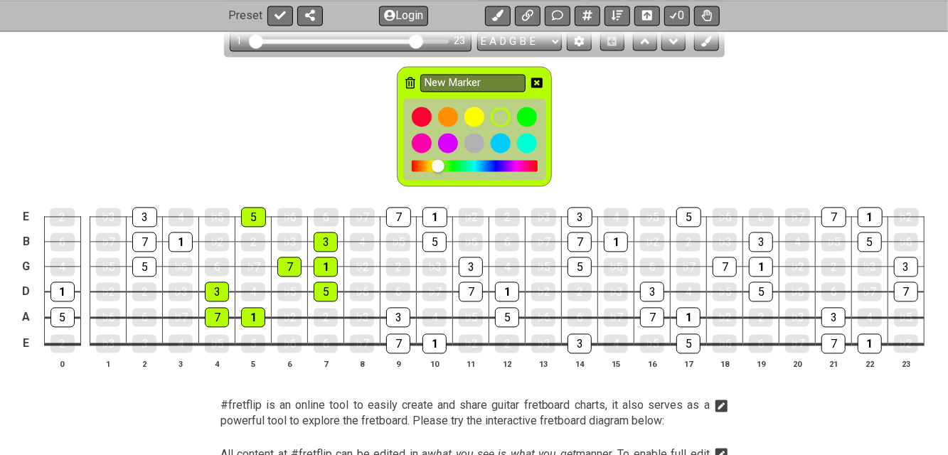
click at [410, 78] on icon at bounding box center [411, 82] width 10 height 11
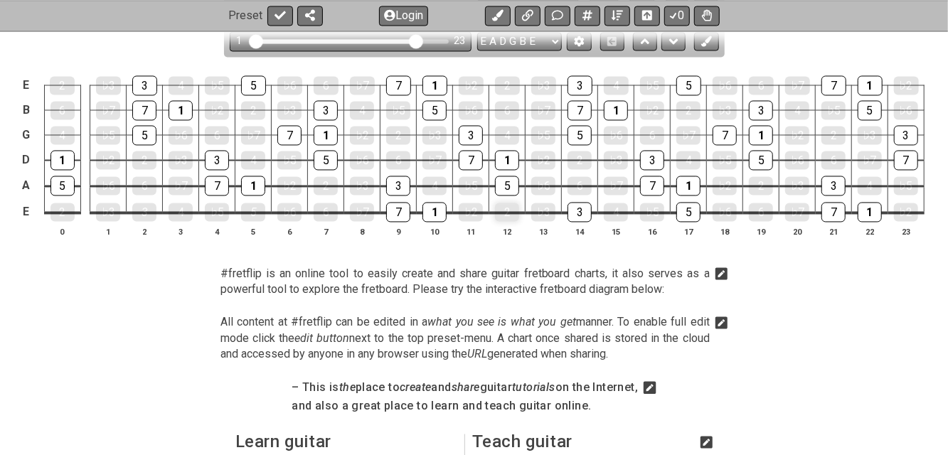
scroll to position [1233, 0]
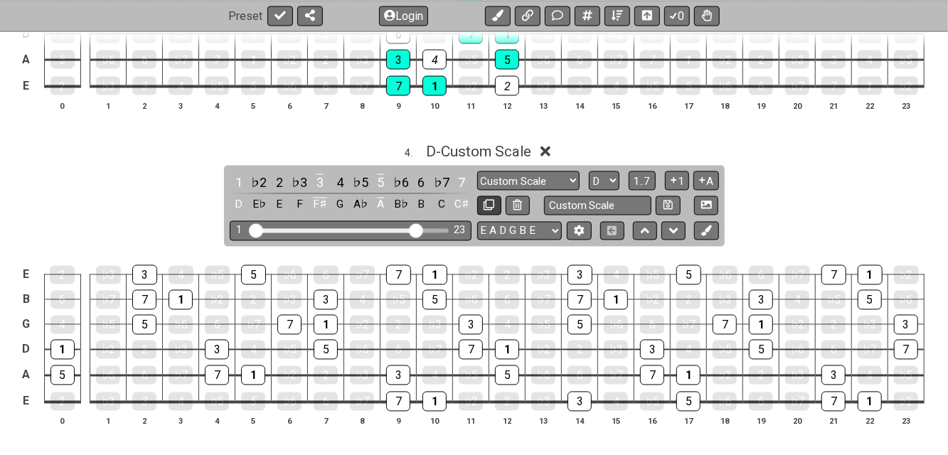
click at [492, 202] on icon at bounding box center [489, 205] width 11 height 11
select select "Custom Scale"
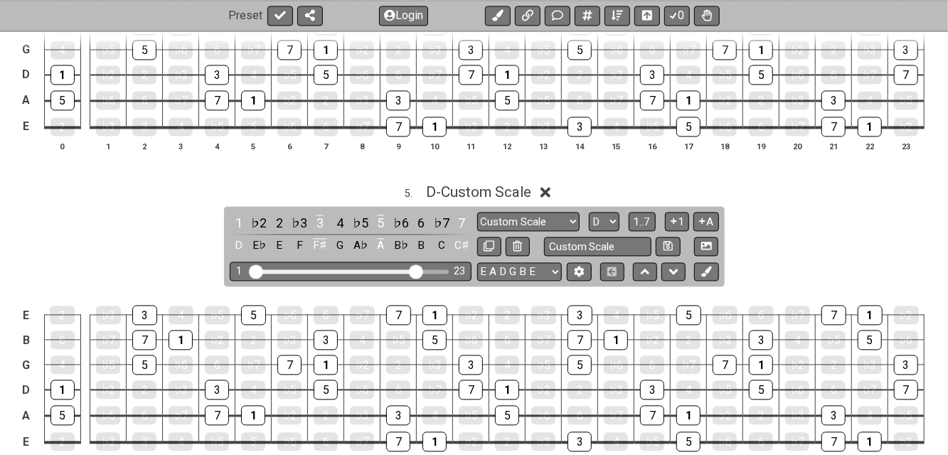
scroll to position [1518, 0]
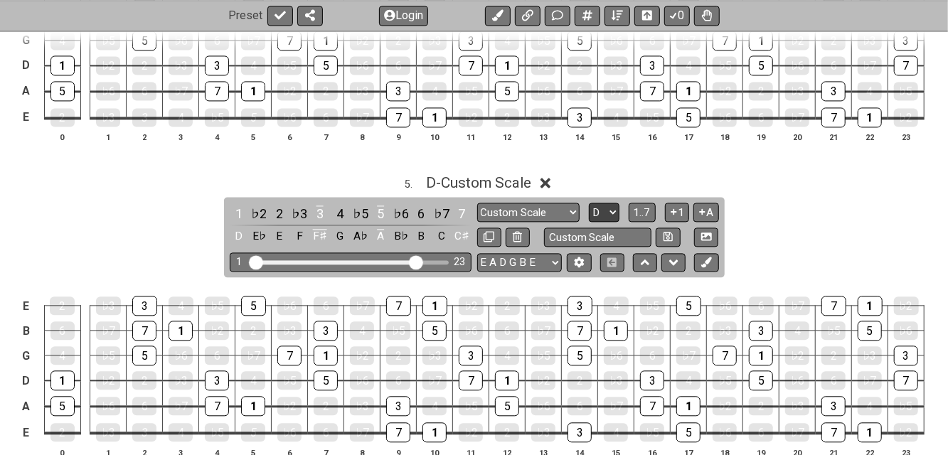
click at [614, 205] on select "A♭ A A♯ B♭ B C C♯ D♭ D D♯ E♭ E F F♯ G♭ G G♯" at bounding box center [604, 212] width 31 height 19
select select "E"
click at [589, 203] on select "A♭ A A♯ B♭ B C C♯ D♭ D D♯ E♭ E F F♯ G♭ G G♯" at bounding box center [604, 212] width 31 height 19
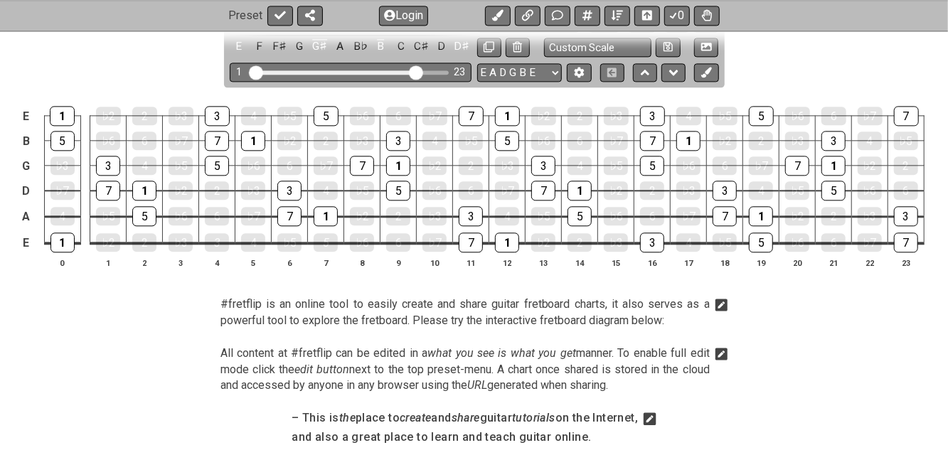
scroll to position [1612, 0]
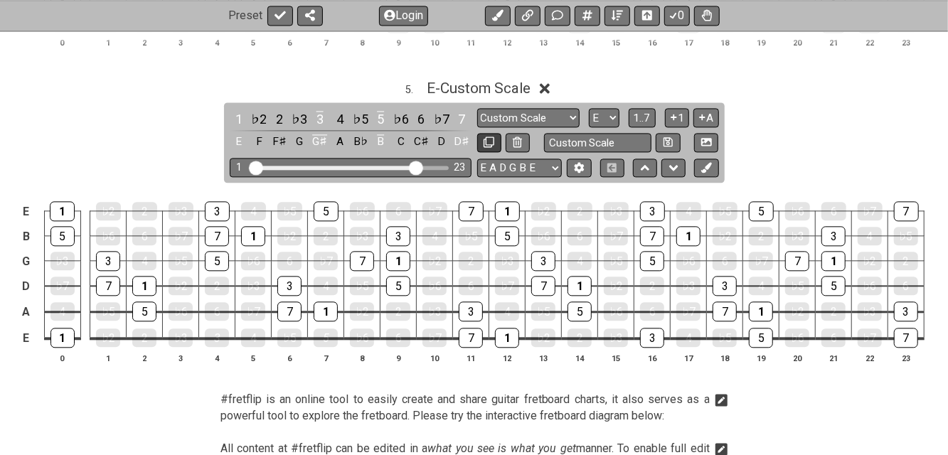
click at [489, 138] on icon at bounding box center [489, 142] width 11 height 11
select select "Custom Scale"
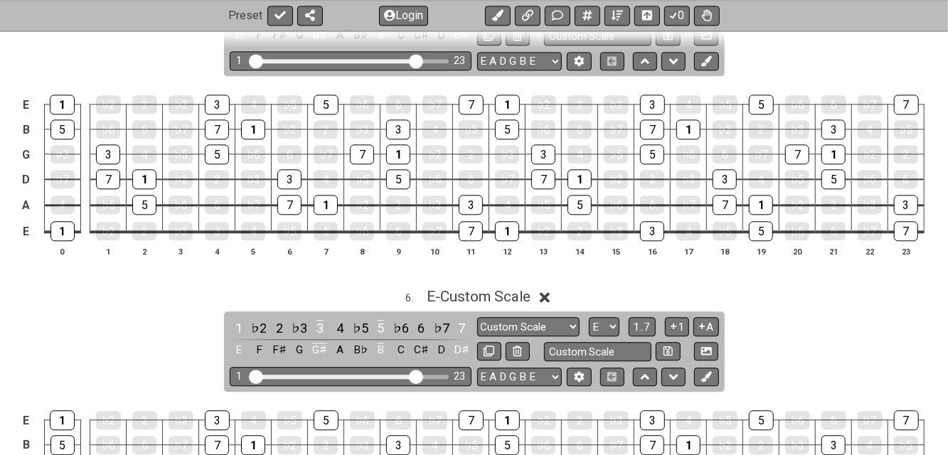
scroll to position [1897, 0]
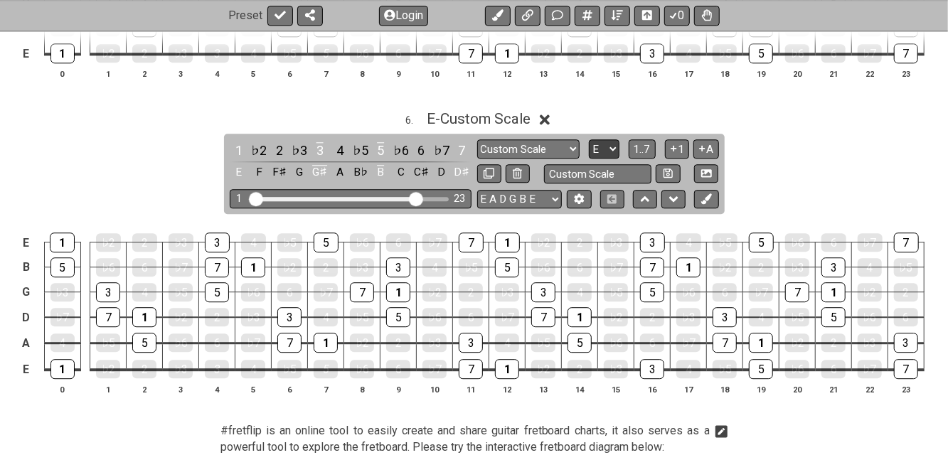
click at [610, 143] on select "A♭ A A♯ B♭ B C C♯ D♭ D D♯ E♭ E F F♯ G♭ G G♯" at bounding box center [604, 148] width 31 height 19
select select "F"
click at [589, 139] on select "A♭ A A♯ B♭ B C C♯ D♭ D D♯ E♭ E F F♯ G♭ G G♯" at bounding box center [604, 148] width 31 height 19
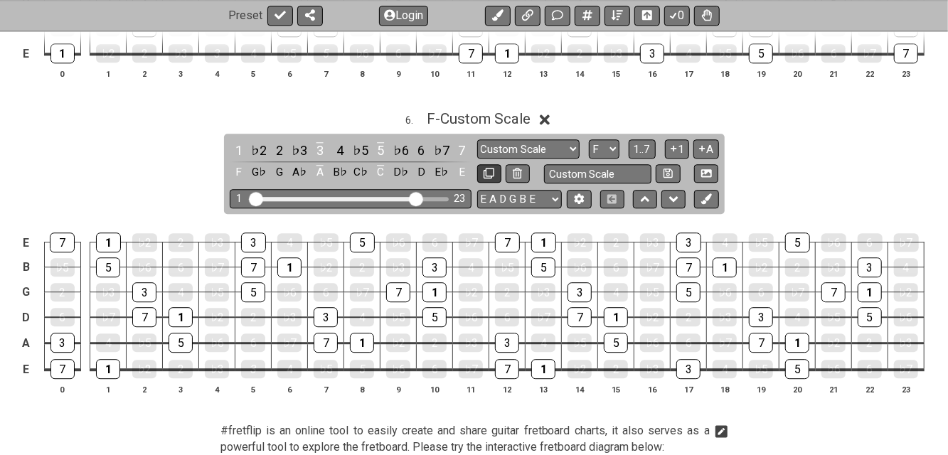
click at [484, 168] on icon at bounding box center [489, 173] width 11 height 11
select select "Custom Scale"
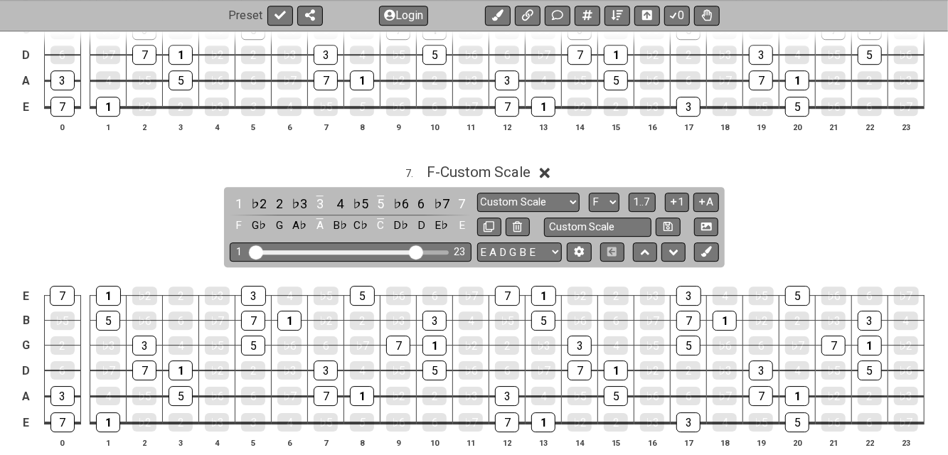
scroll to position [2181, 0]
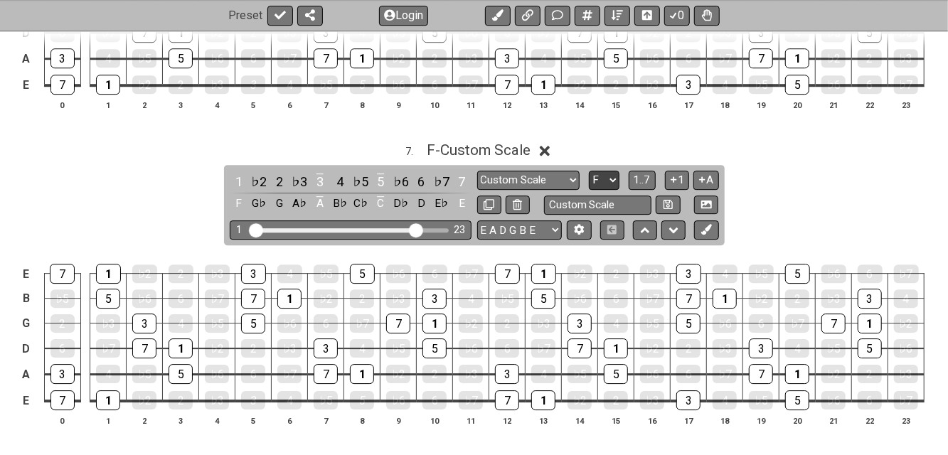
click at [611, 172] on select "A♭ A A♯ B♭ B C C♯ D♭ D D♯ E♭ E F F♯ G♭ G G♯" at bounding box center [604, 180] width 31 height 19
select select "G"
click at [589, 171] on select "A♭ A A♯ B♭ B C C♯ D♭ D D♯ E♭ E F F♯ G♭ G G♯" at bounding box center [604, 180] width 31 height 19
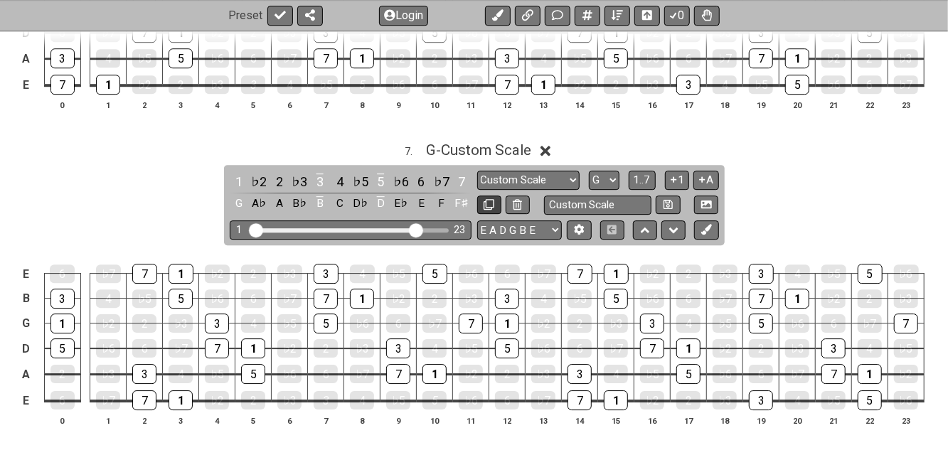
click at [490, 199] on icon at bounding box center [489, 204] width 11 height 11
select select "Custom Scale"
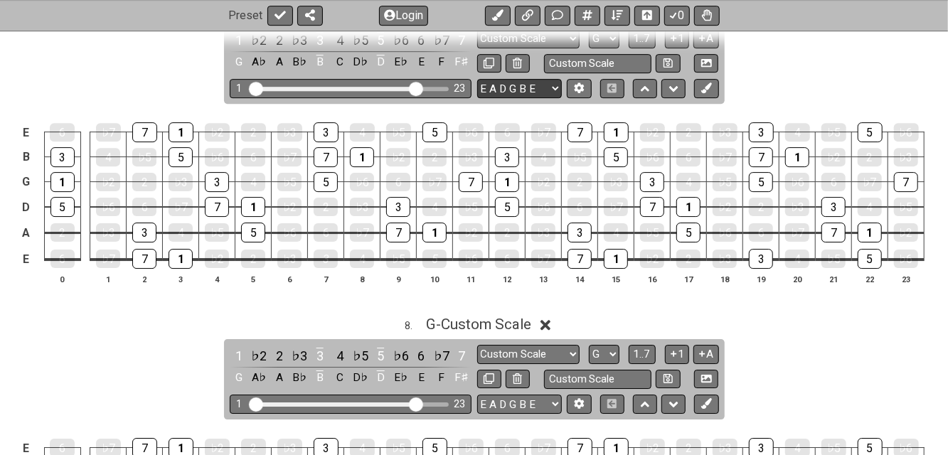
scroll to position [2466, 0]
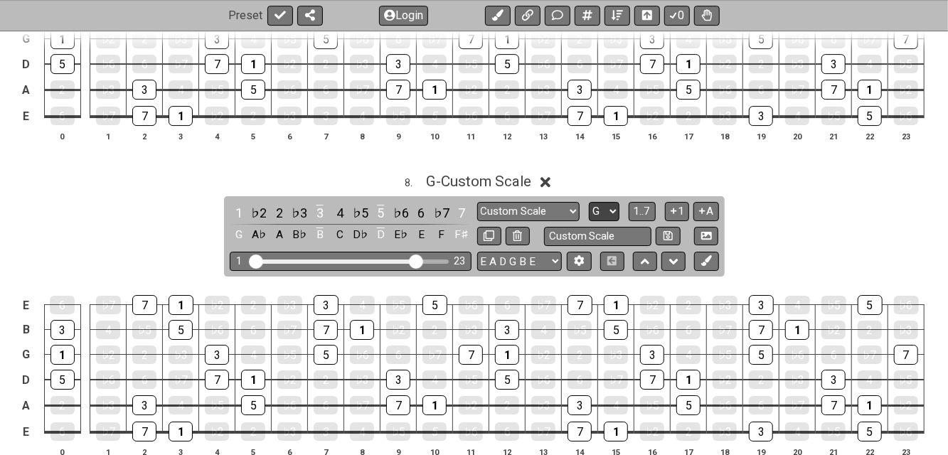
click at [614, 206] on select "A♭ A A♯ B♭ B C C♯ D♭ D D♯ E♭ E F F♯ G♭ G G♯" at bounding box center [604, 211] width 31 height 19
select select "A"
click at [589, 202] on select "A♭ A A♯ B♭ B C C♯ D♭ D D♯ E♭ E F F♯ G♭ G G♯" at bounding box center [604, 211] width 31 height 19
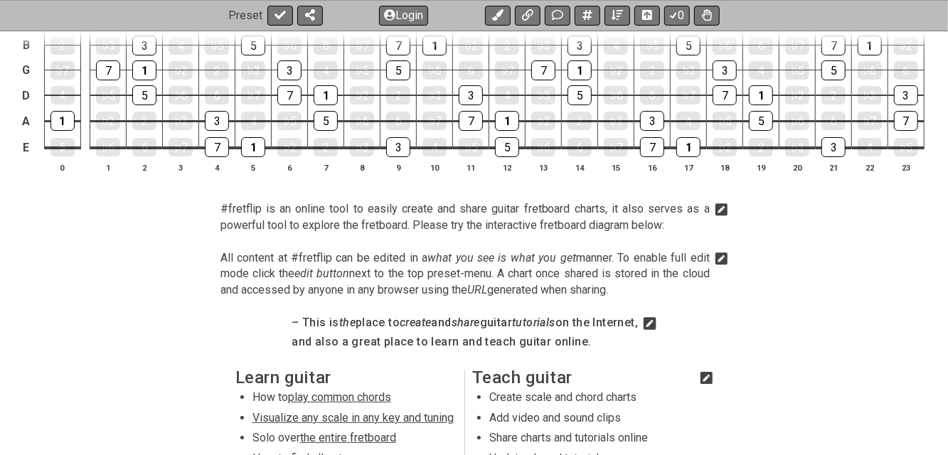
scroll to position [2561, 0]
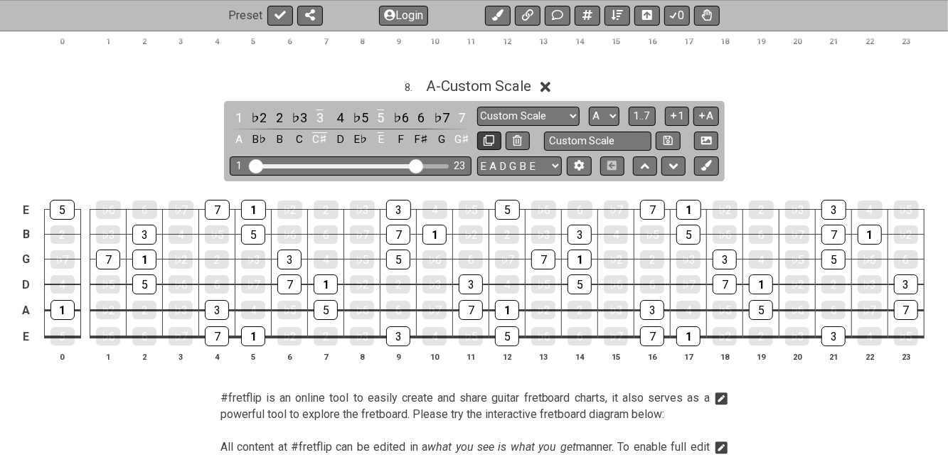
click at [494, 135] on icon at bounding box center [489, 140] width 11 height 11
select select "Custom Scale"
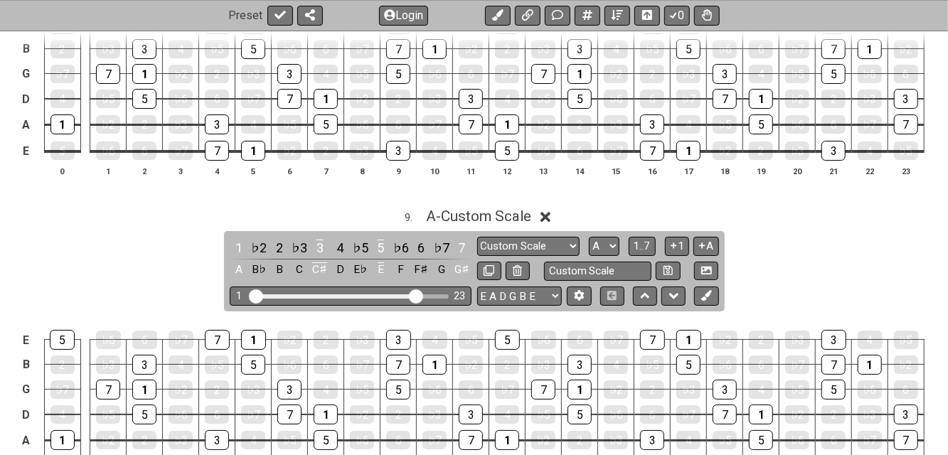
scroll to position [2751, 0]
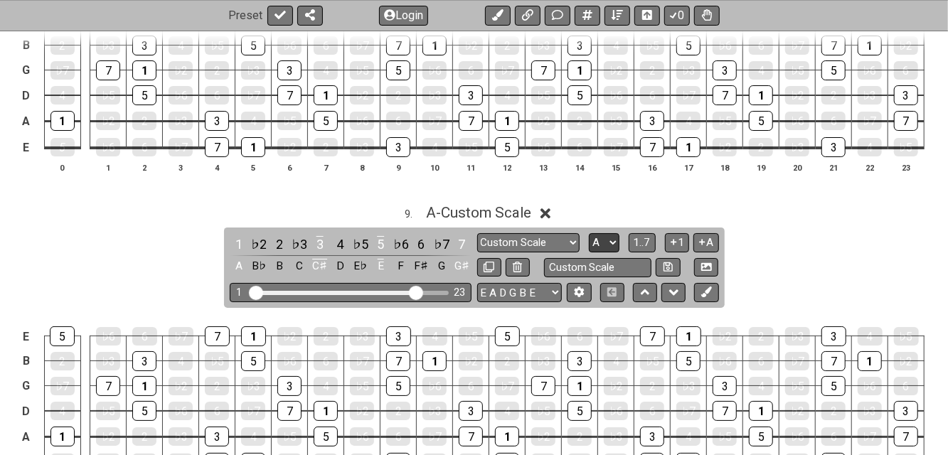
click at [613, 233] on select "A♭ A A♯ B♭ B C C♯ D♭ D D♯ E♭ E F F♯ G♭ G G♯" at bounding box center [604, 242] width 31 height 19
select select "B"
click at [589, 233] on select "A♭ A A♯ B♭ B C C♯ D♭ D D♯ E♭ E F F♯ G♭ G G♯" at bounding box center [604, 242] width 31 height 19
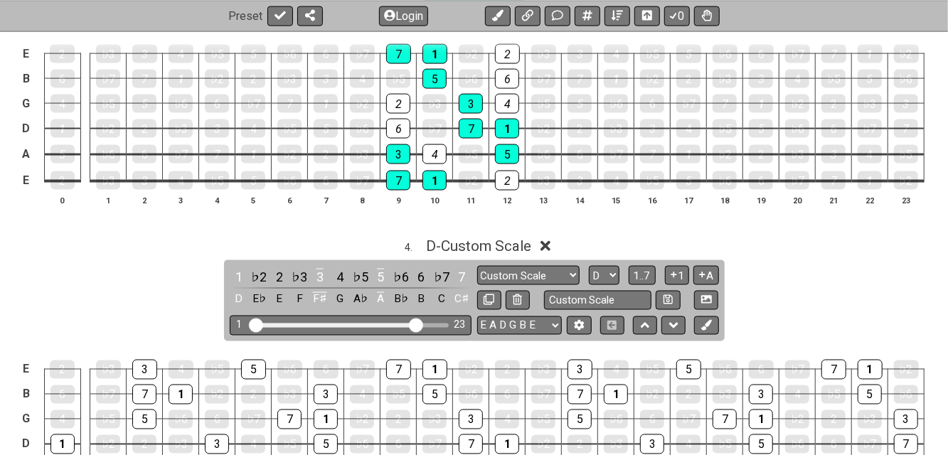
scroll to position [1328, 0]
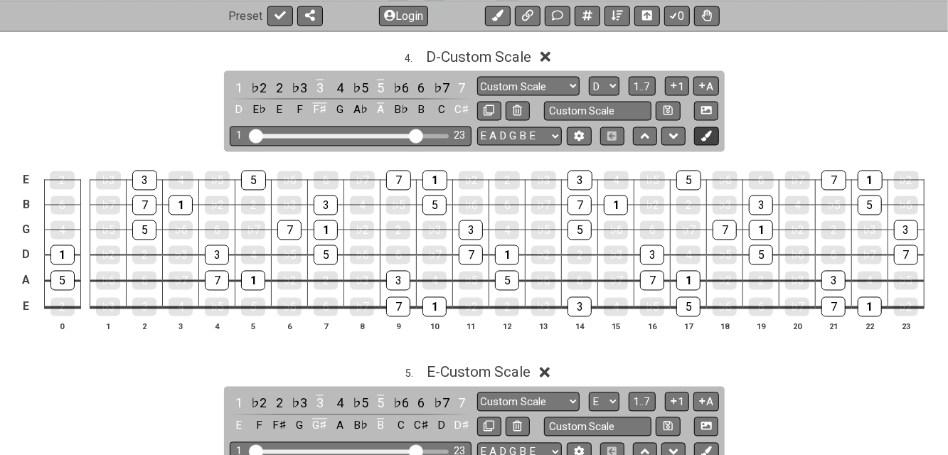
click at [716, 136] on button at bounding box center [706, 136] width 24 height 19
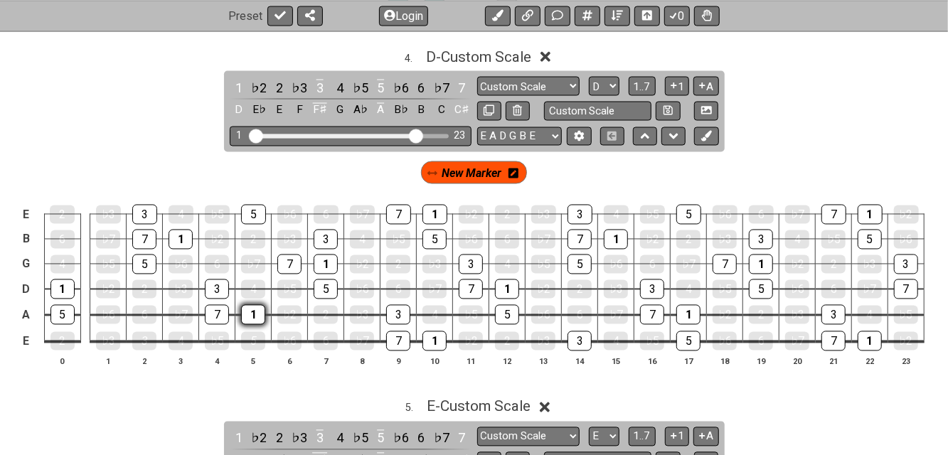
click at [251, 310] on div "1" at bounding box center [253, 315] width 24 height 20
click at [181, 232] on div "1" at bounding box center [181, 240] width 24 height 20
click at [327, 257] on div "1" at bounding box center [326, 265] width 24 height 20
click at [435, 210] on div "1" at bounding box center [435, 215] width 25 height 20
click at [432, 336] on div "1" at bounding box center [435, 342] width 24 height 20
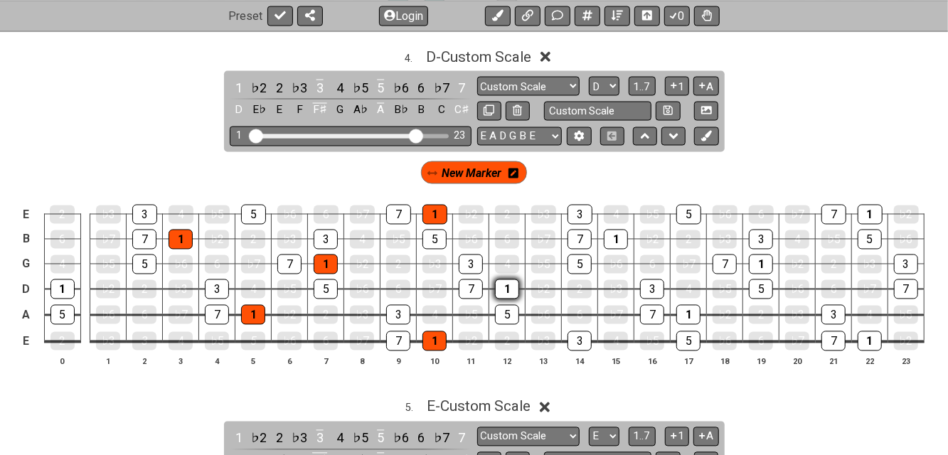
click at [503, 283] on div "1" at bounding box center [507, 290] width 24 height 20
click at [611, 233] on div "1" at bounding box center [616, 240] width 24 height 20
click at [684, 305] on div "1" at bounding box center [689, 315] width 24 height 20
drag, startPoint x: 758, startPoint y: 257, endPoint x: 768, endPoint y: 263, distance: 11.5
click at [758, 257] on div "1" at bounding box center [761, 265] width 24 height 20
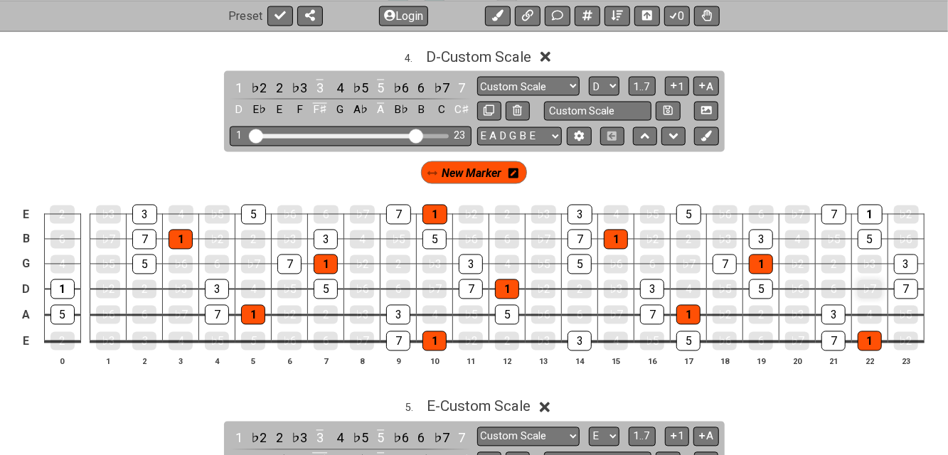
drag, startPoint x: 867, startPoint y: 336, endPoint x: 857, endPoint y: 284, distance: 52.8
click at [867, 336] on div "1" at bounding box center [870, 342] width 24 height 20
click at [870, 210] on div "1" at bounding box center [870, 215] width 25 height 20
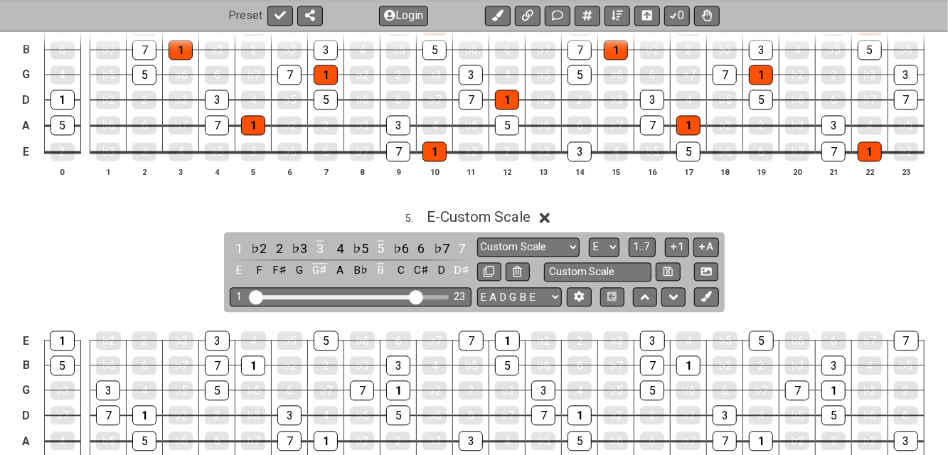
scroll to position [1612, 0]
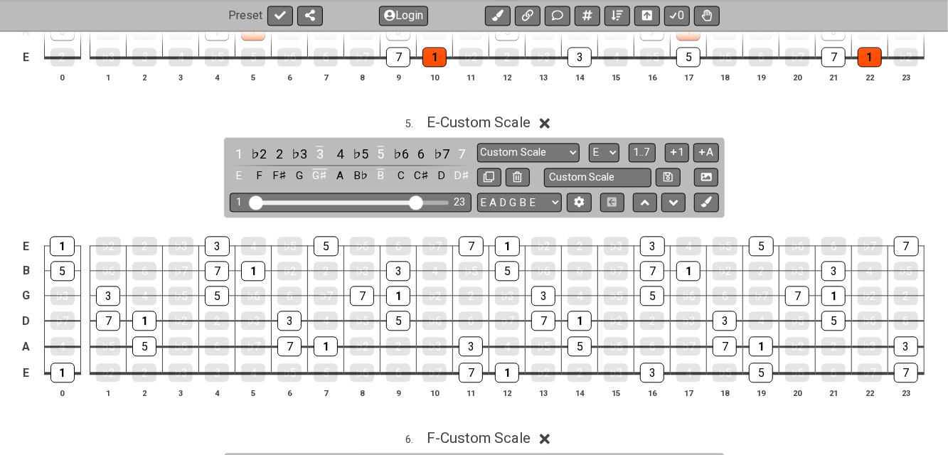
drag, startPoint x: 256, startPoint y: 265, endPoint x: 302, endPoint y: 303, distance: 59.7
click at [256, 265] on div "1" at bounding box center [253, 271] width 24 height 20
click at [329, 337] on div "1" at bounding box center [326, 346] width 24 height 18
click at [252, 261] on div "1" at bounding box center [253, 271] width 24 height 20
click at [333, 341] on div "1" at bounding box center [326, 346] width 24 height 18
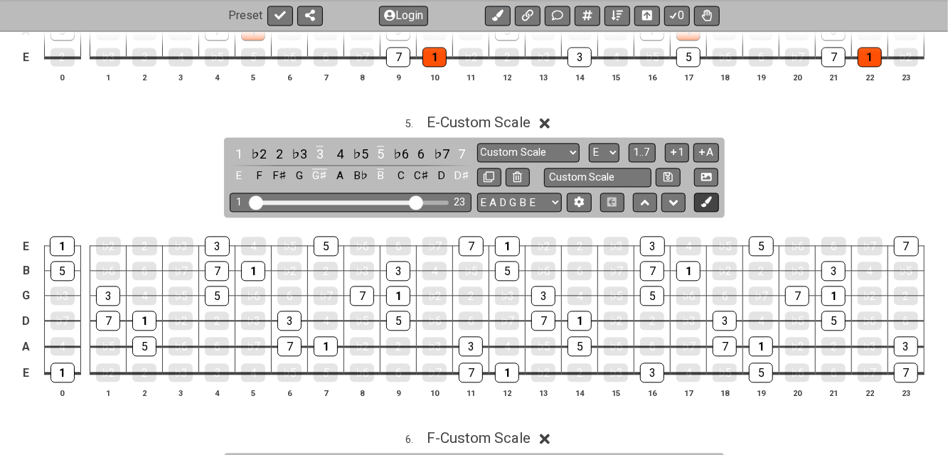
click at [719, 199] on button at bounding box center [706, 202] width 24 height 19
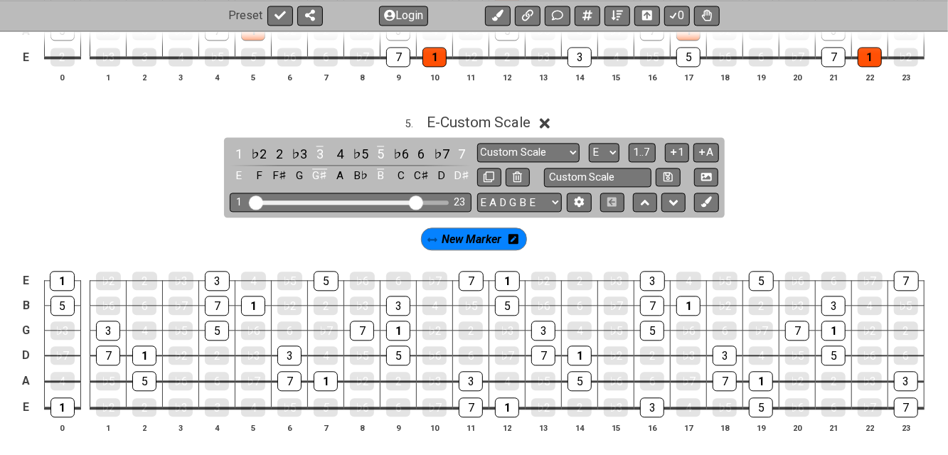
click at [514, 238] on icon at bounding box center [514, 238] width 10 height 11
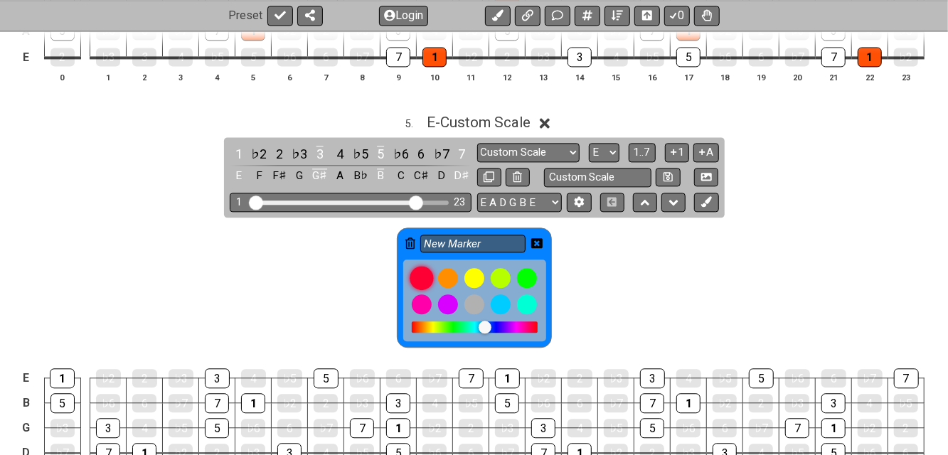
click at [418, 273] on div at bounding box center [422, 278] width 24 height 24
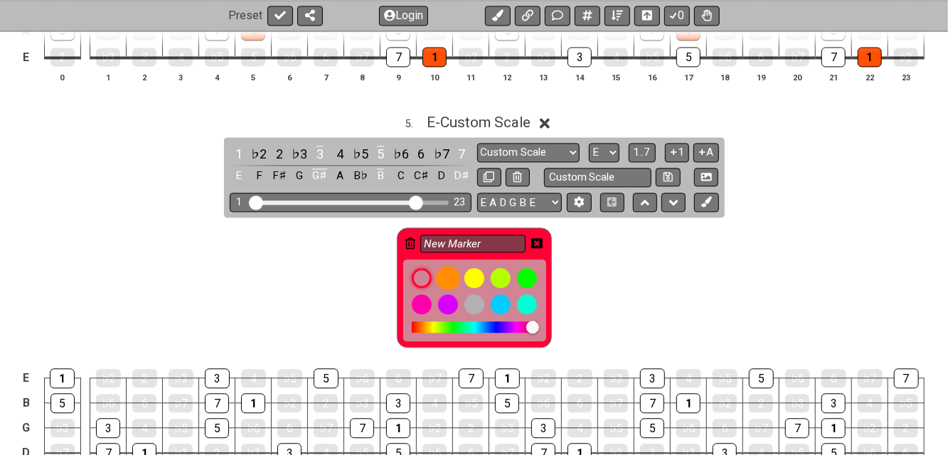
click at [446, 275] on div at bounding box center [448, 278] width 24 height 24
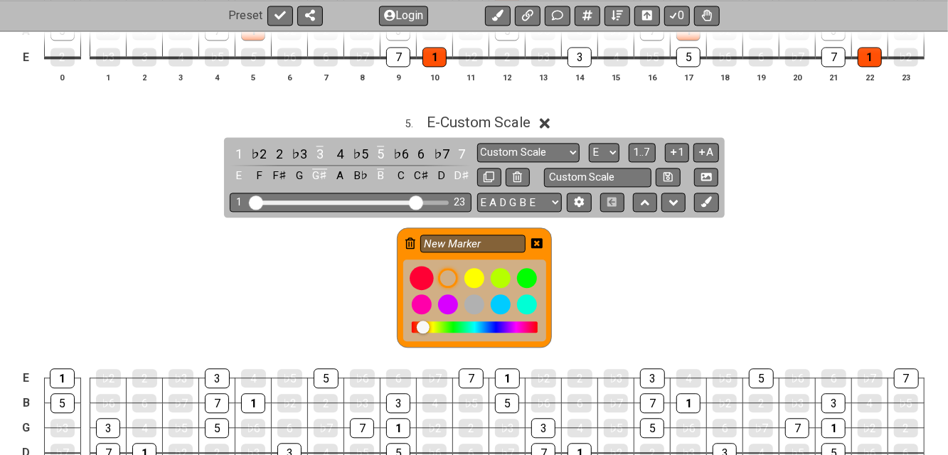
click at [418, 275] on div at bounding box center [422, 278] width 24 height 24
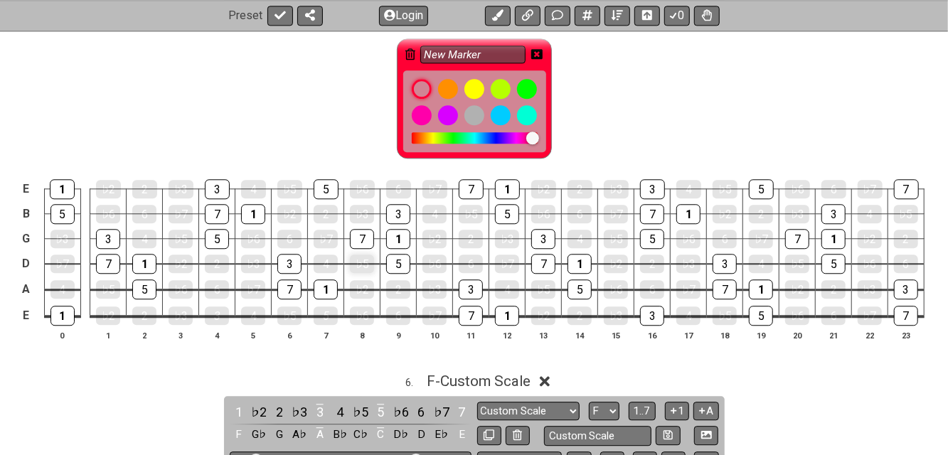
scroll to position [1802, 0]
click at [253, 204] on div "1" at bounding box center [253, 213] width 24 height 20
click at [328, 279] on div "1" at bounding box center [326, 289] width 24 height 20
click at [411, 225] on td "1" at bounding box center [399, 225] width 36 height 25
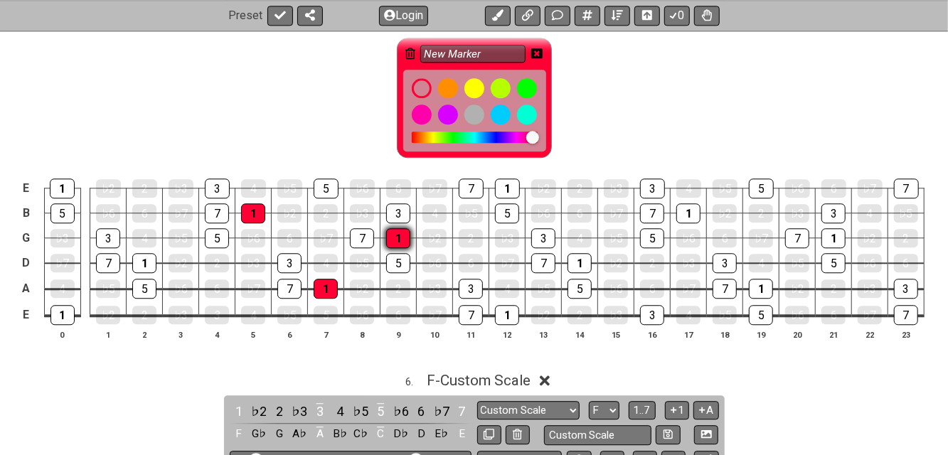
click at [391, 232] on div "1" at bounding box center [398, 238] width 24 height 20
click at [504, 180] on div "1" at bounding box center [507, 189] width 25 height 20
click at [502, 312] on div "1" at bounding box center [507, 315] width 24 height 20
click at [573, 258] on div "1" at bounding box center [580, 263] width 24 height 20
click at [689, 206] on div "1" at bounding box center [689, 213] width 24 height 20
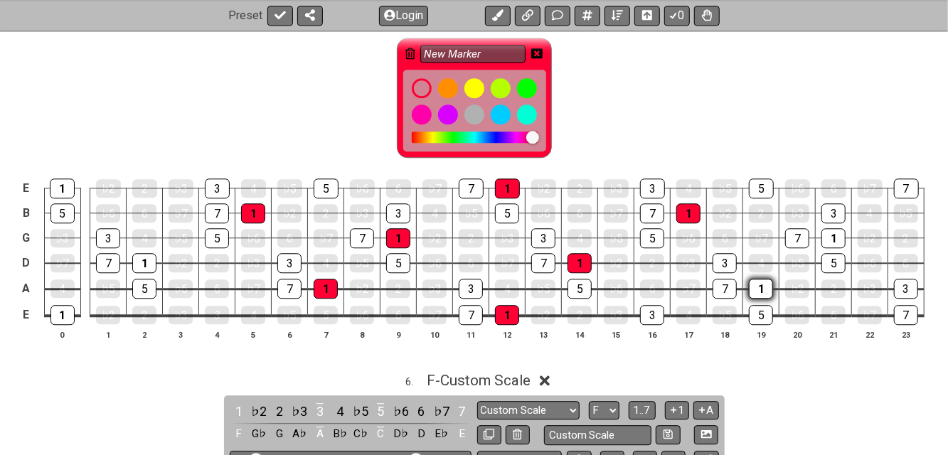
drag, startPoint x: 754, startPoint y: 282, endPoint x: 765, endPoint y: 282, distance: 10.7
click at [755, 282] on div "1" at bounding box center [761, 289] width 24 height 20
click at [835, 229] on div "1" at bounding box center [834, 238] width 24 height 20
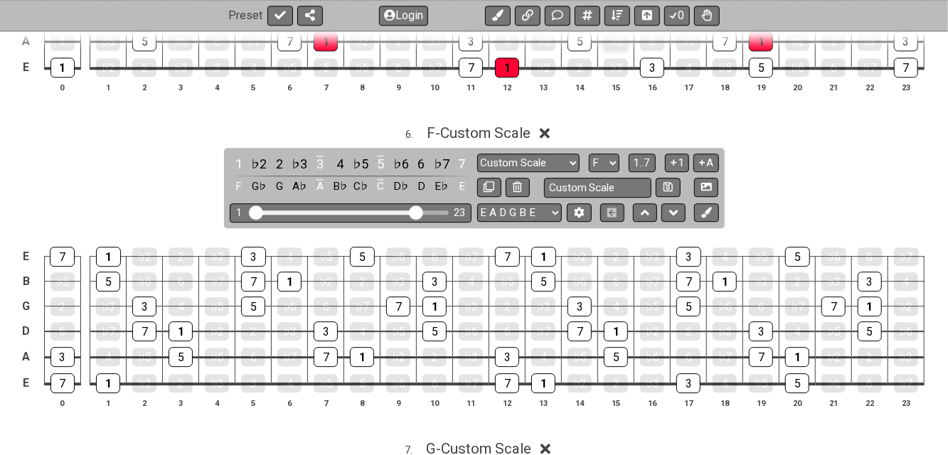
scroll to position [2087, 0]
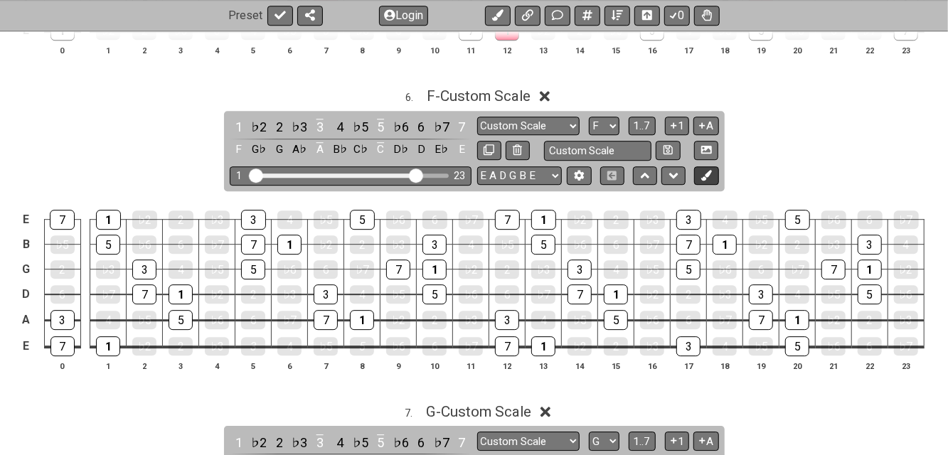
click at [710, 170] on icon at bounding box center [707, 175] width 11 height 11
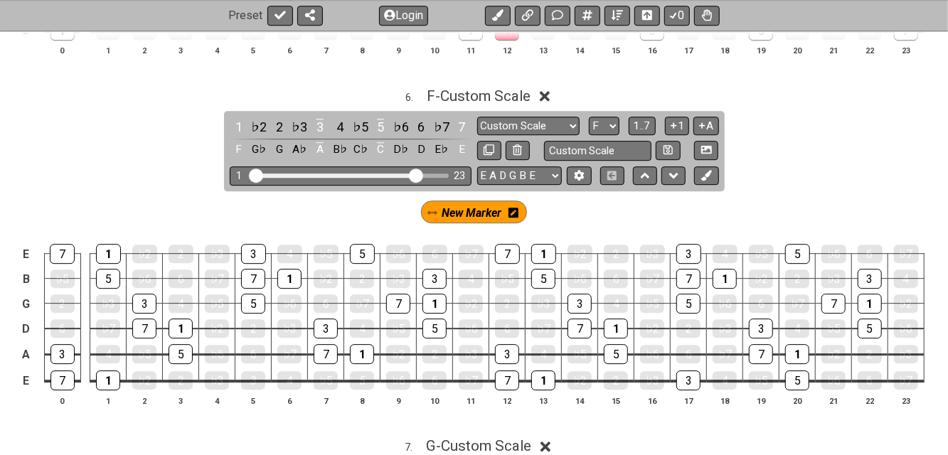
click at [517, 208] on icon at bounding box center [514, 213] width 10 height 10
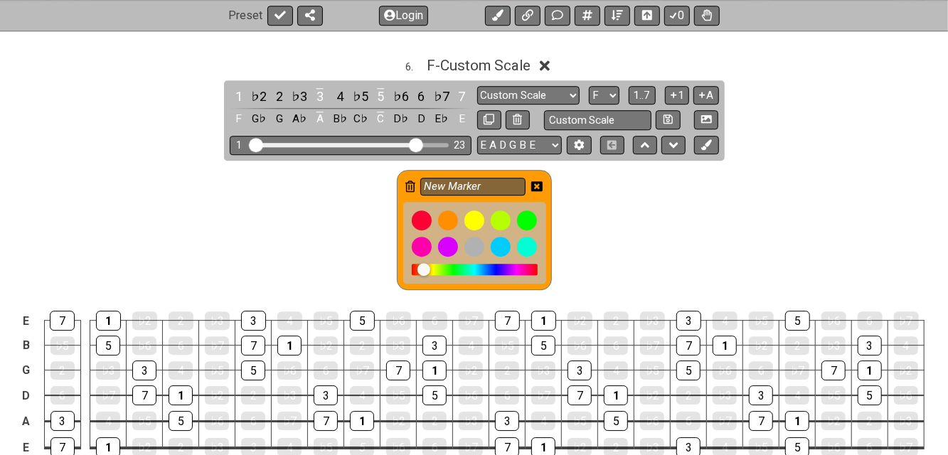
scroll to position [2181, 0]
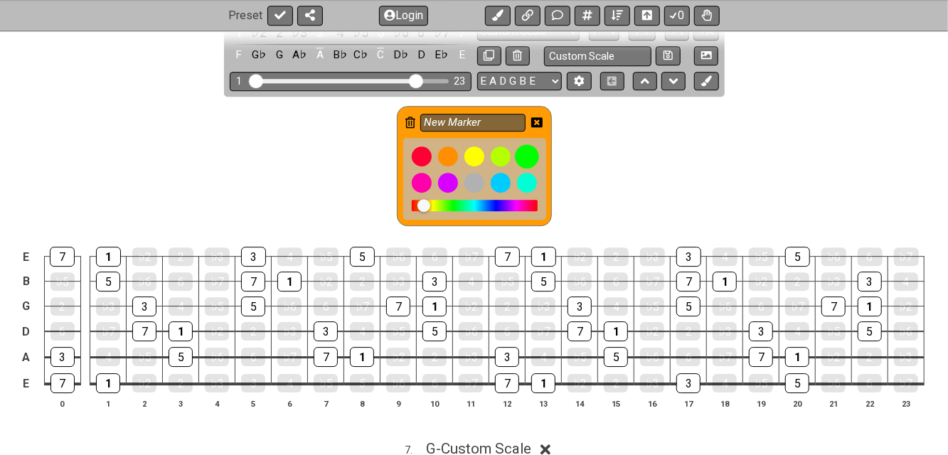
click at [530, 150] on div at bounding box center [527, 156] width 24 height 24
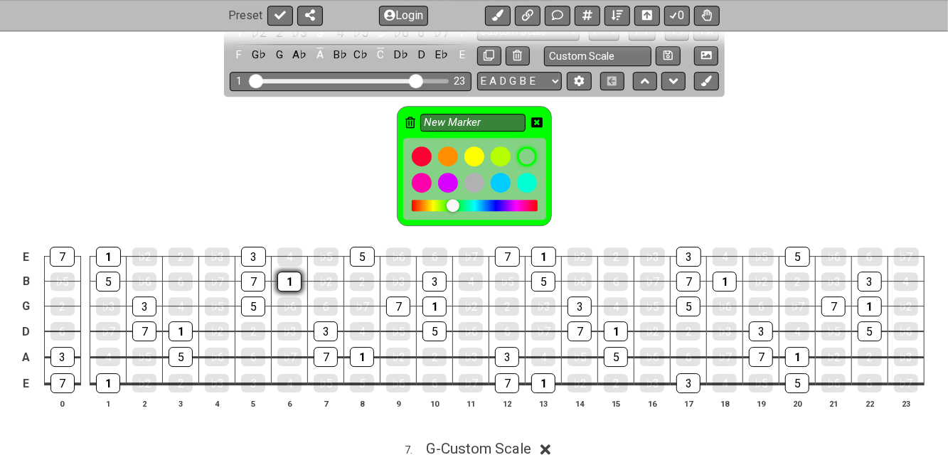
click at [295, 272] on div "1" at bounding box center [289, 282] width 24 height 20
click at [371, 347] on div "1" at bounding box center [362, 357] width 24 height 20
click at [437, 297] on div "1" at bounding box center [435, 307] width 24 height 20
click at [537, 247] on div "1" at bounding box center [543, 257] width 25 height 20
click at [539, 377] on div "1" at bounding box center [543, 384] width 24 height 20
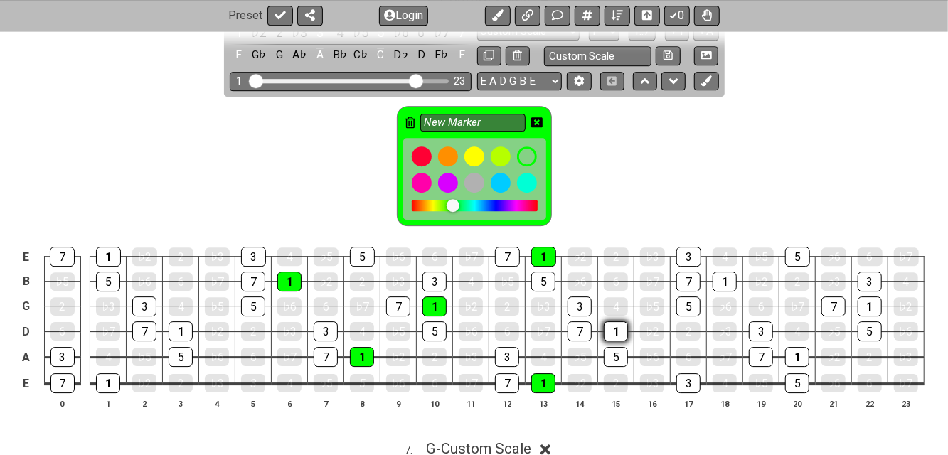
click at [615, 322] on div "1" at bounding box center [616, 332] width 24 height 20
click at [724, 275] on div "1" at bounding box center [725, 282] width 24 height 20
click at [800, 351] on div "1" at bounding box center [797, 357] width 24 height 20
click at [874, 297] on div "1" at bounding box center [870, 307] width 24 height 20
click at [181, 322] on div "1" at bounding box center [181, 332] width 24 height 20
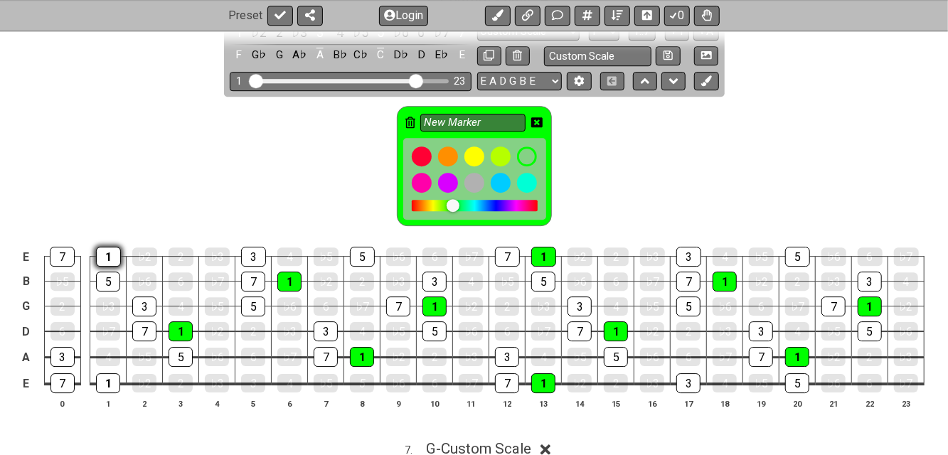
click at [102, 247] on div "1" at bounding box center [108, 257] width 25 height 20
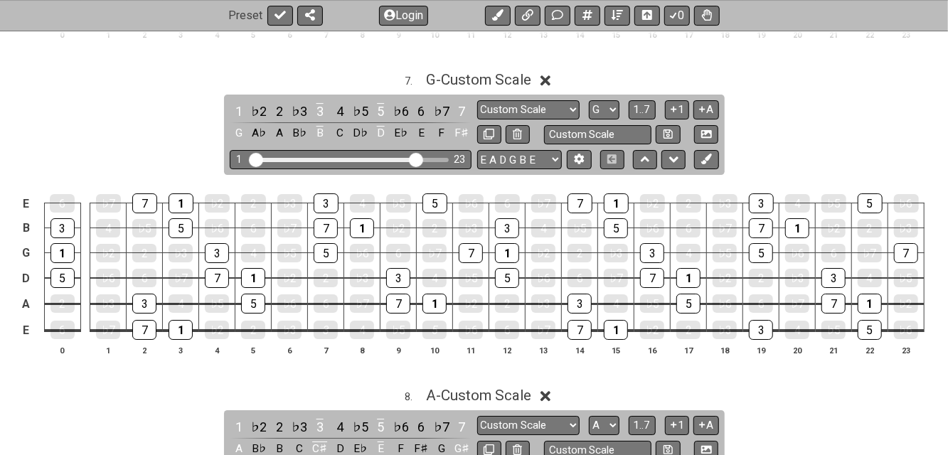
scroll to position [2561, 0]
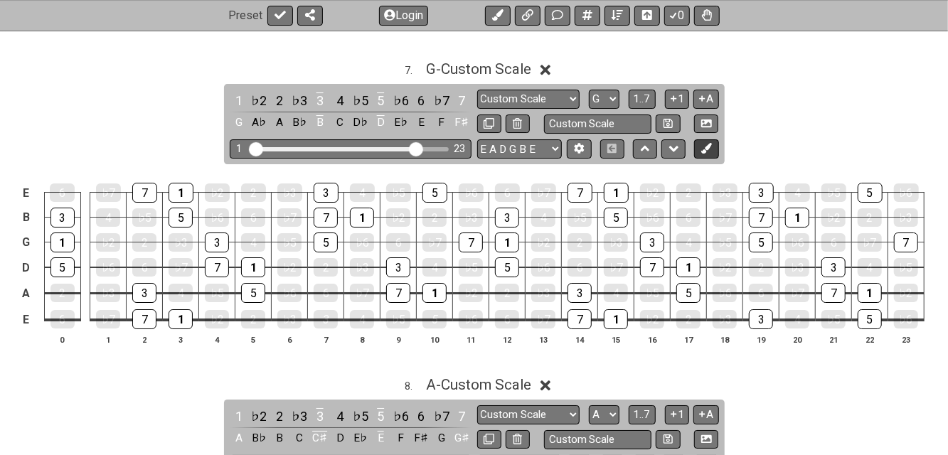
click at [714, 139] on button at bounding box center [706, 148] width 24 height 19
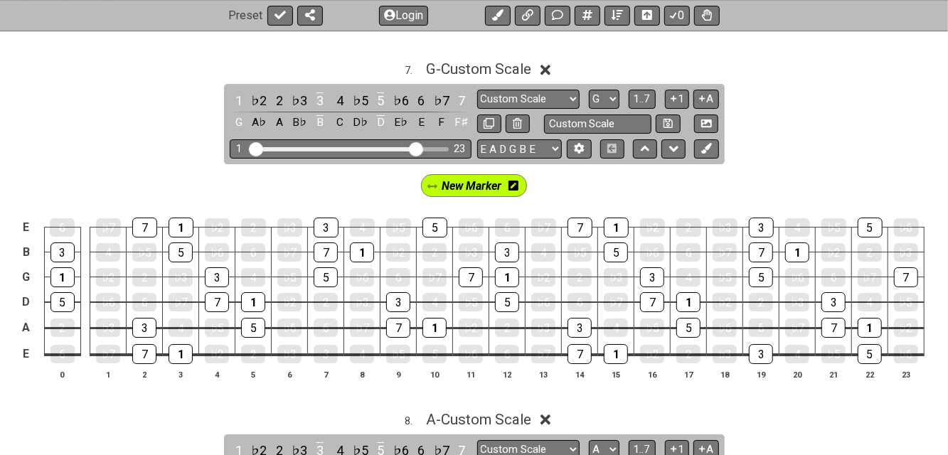
click at [514, 180] on icon at bounding box center [514, 185] width 10 height 11
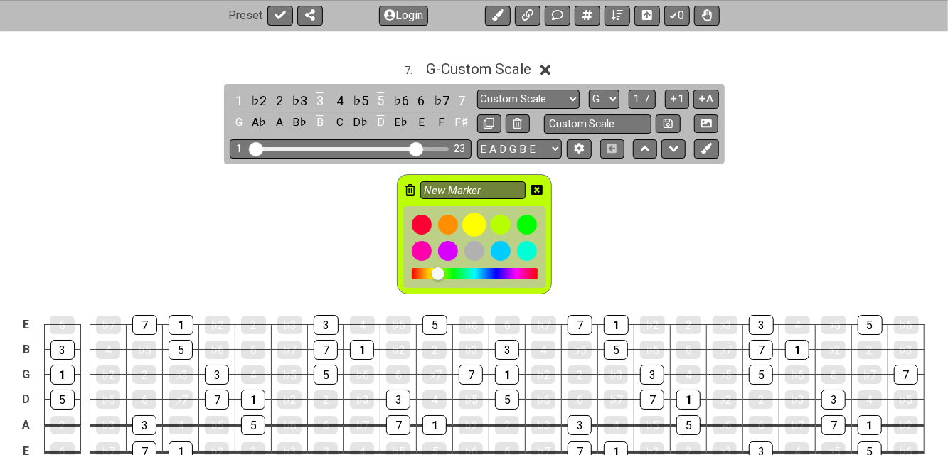
click at [475, 213] on div at bounding box center [474, 225] width 24 height 24
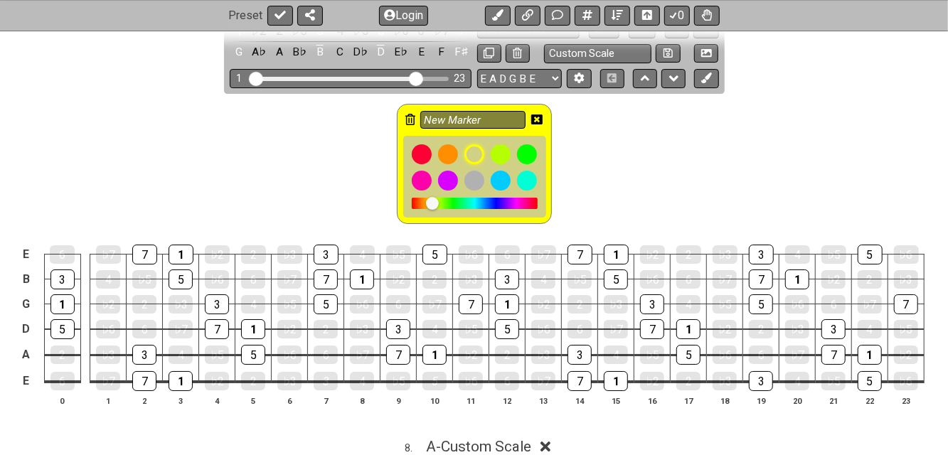
scroll to position [2656, 0]
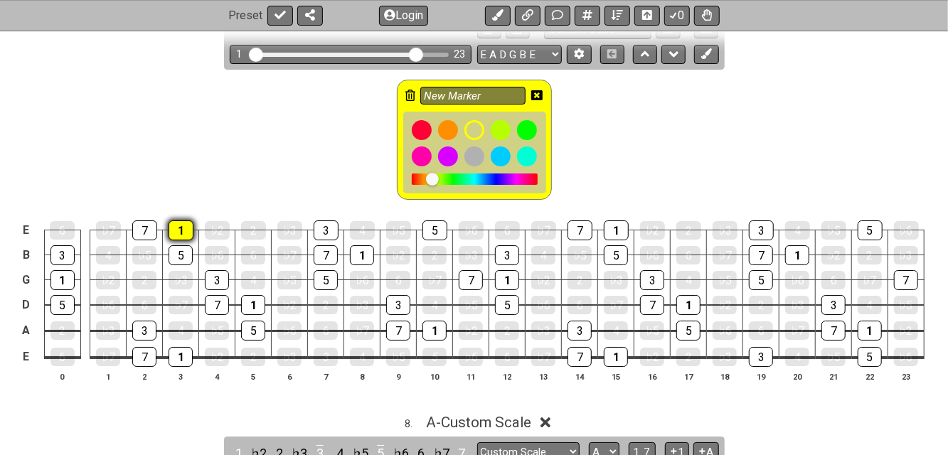
click at [182, 221] on div "1" at bounding box center [181, 231] width 25 height 20
click at [254, 295] on div "1" at bounding box center [253, 305] width 24 height 20
click at [184, 347] on div "1" at bounding box center [181, 357] width 24 height 20
click at [369, 245] on div "1" at bounding box center [362, 255] width 24 height 20
click at [433, 321] on div "1" at bounding box center [435, 331] width 24 height 20
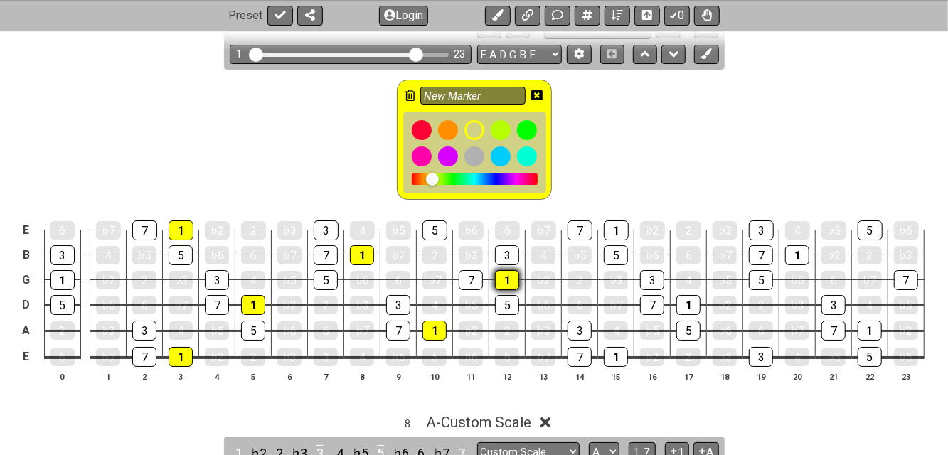
drag, startPoint x: 507, startPoint y: 264, endPoint x: 514, endPoint y: 265, distance: 7.3
click at [508, 270] on div "1" at bounding box center [507, 280] width 24 height 20
click at [613, 221] on div "1" at bounding box center [616, 231] width 25 height 20
click at [615, 349] on div "1" at bounding box center [616, 357] width 24 height 20
click at [684, 295] on div "1" at bounding box center [689, 305] width 24 height 20
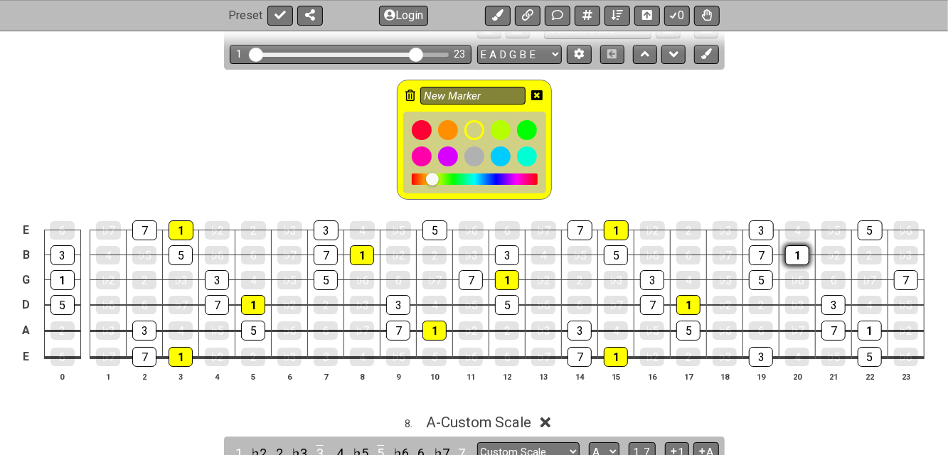
click at [799, 246] on div "1" at bounding box center [797, 255] width 24 height 20
click at [867, 322] on div "1" at bounding box center [870, 331] width 24 height 20
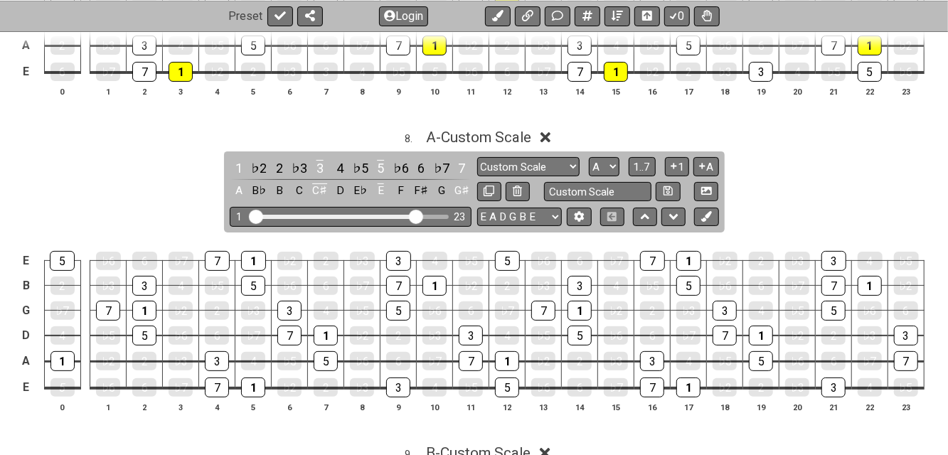
scroll to position [2846, 0]
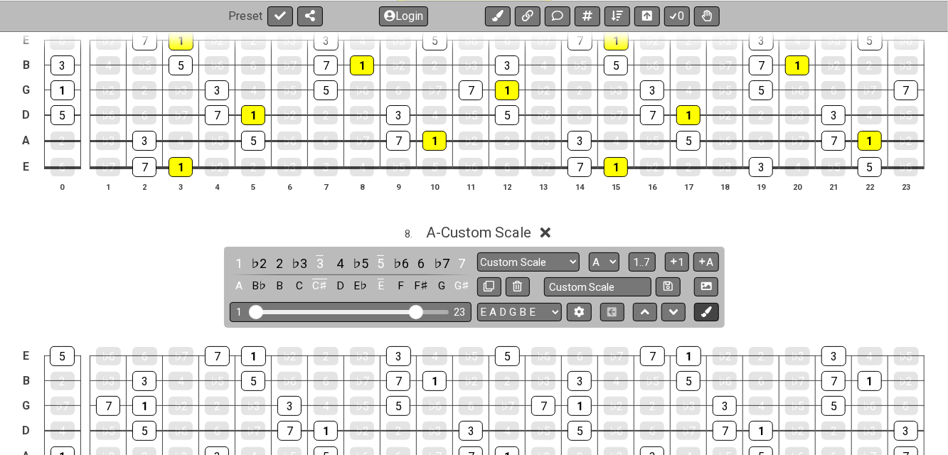
click at [711, 309] on button at bounding box center [706, 312] width 24 height 19
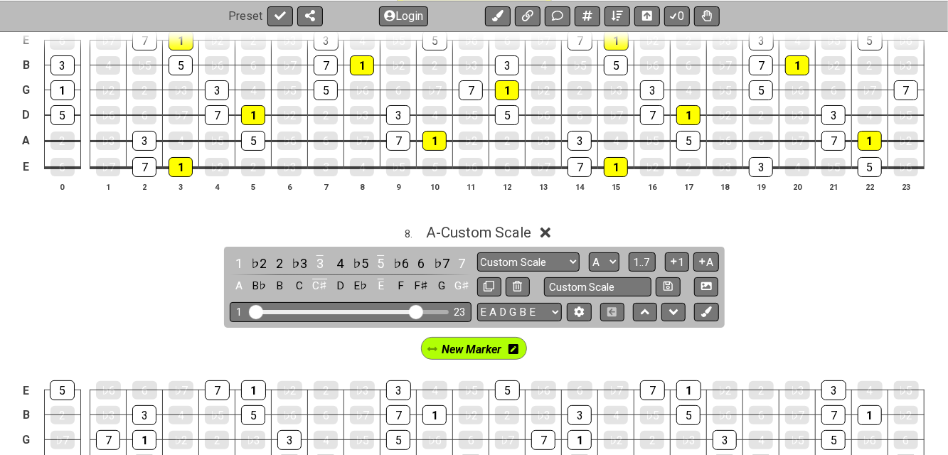
click at [520, 339] on div "New Marker" at bounding box center [474, 348] width 107 height 23
click at [517, 344] on icon at bounding box center [514, 349] width 10 height 10
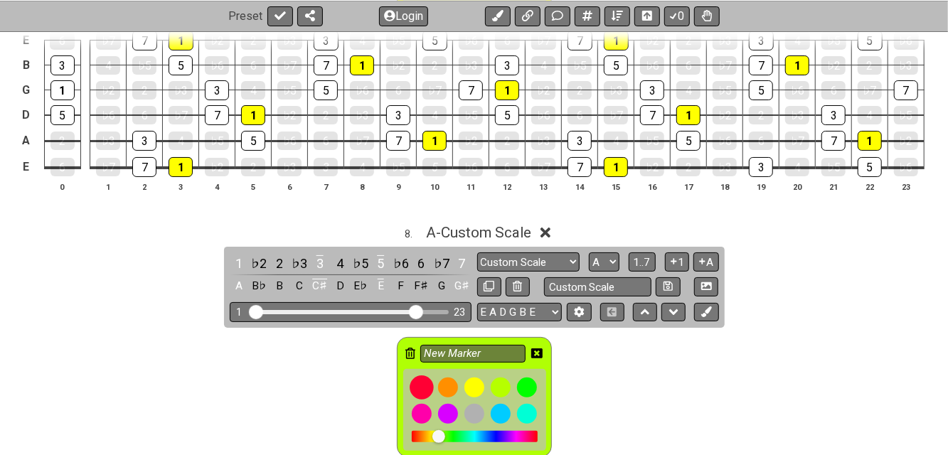
click at [428, 376] on div at bounding box center [422, 388] width 24 height 24
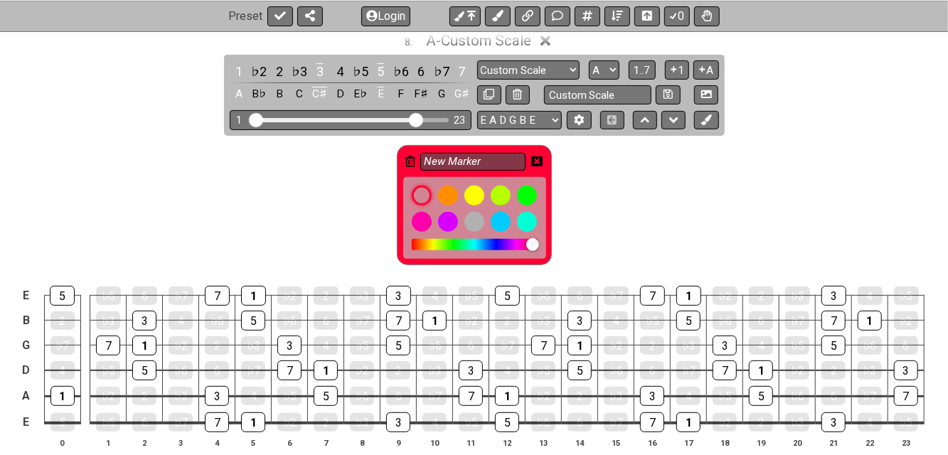
scroll to position [3035, 0]
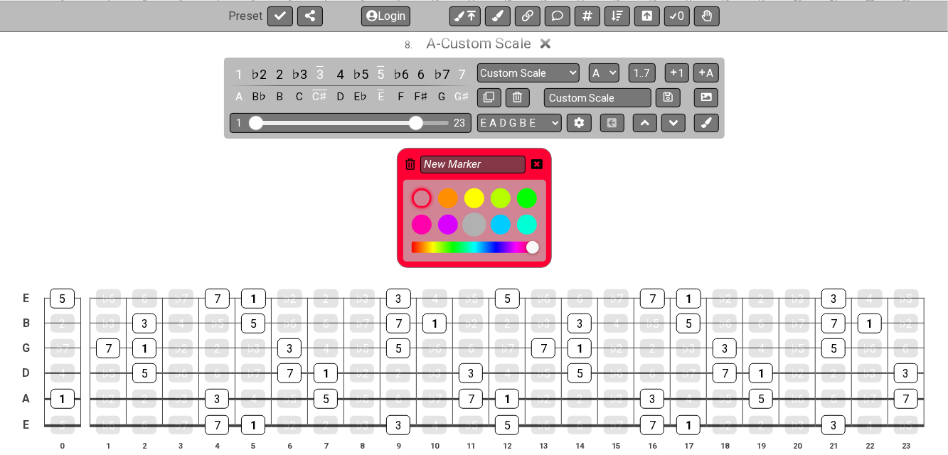
click at [474, 213] on div at bounding box center [474, 225] width 24 height 24
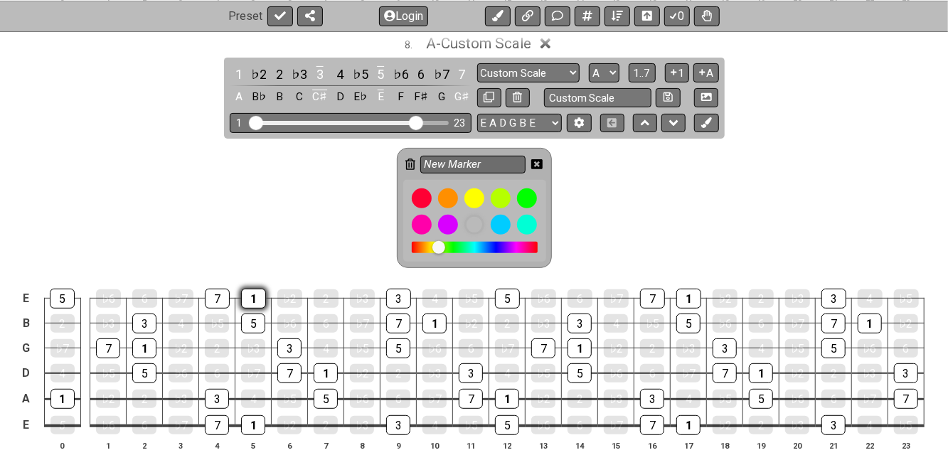
click at [255, 289] on div "1" at bounding box center [253, 299] width 25 height 20
click at [252, 416] on div "1" at bounding box center [253, 426] width 24 height 20
click at [327, 364] on div "1" at bounding box center [326, 374] width 24 height 20
click at [144, 339] on div "1" at bounding box center [144, 349] width 24 height 20
click at [437, 314] on div "1" at bounding box center [435, 324] width 24 height 20
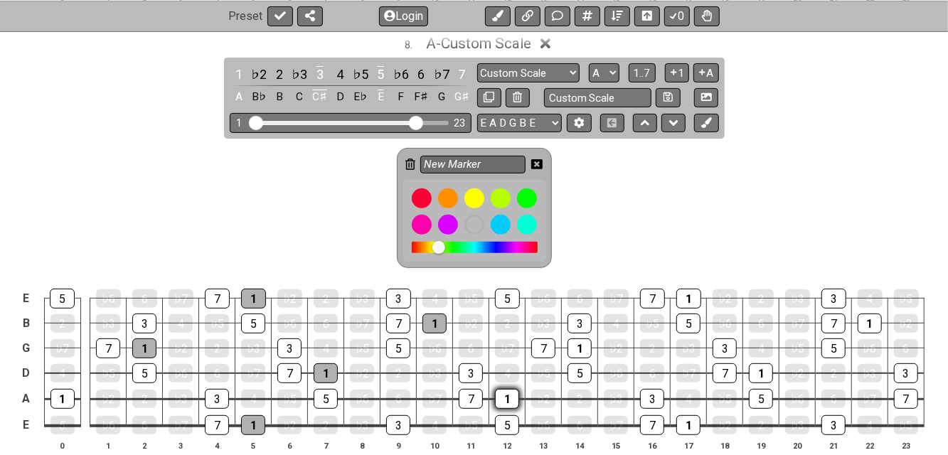
click at [514, 389] on div "1" at bounding box center [507, 399] width 24 height 20
click at [579, 339] on div "1" at bounding box center [580, 349] width 24 height 20
click at [684, 289] on div "1" at bounding box center [689, 299] width 25 height 20
click at [688, 419] on div "1" at bounding box center [689, 426] width 24 height 20
drag, startPoint x: 753, startPoint y: 355, endPoint x: 782, endPoint y: 355, distance: 28.5
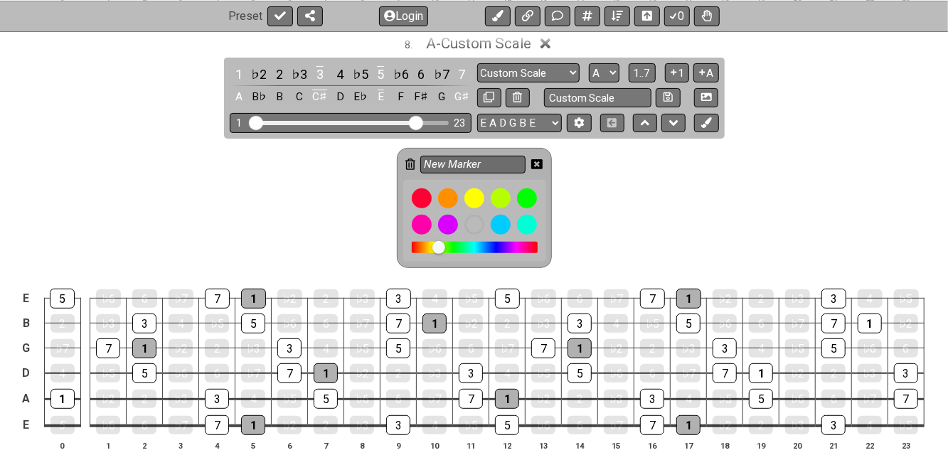
click at [755, 364] on div "1" at bounding box center [761, 374] width 24 height 20
click at [871, 314] on div "1" at bounding box center [870, 324] width 24 height 20
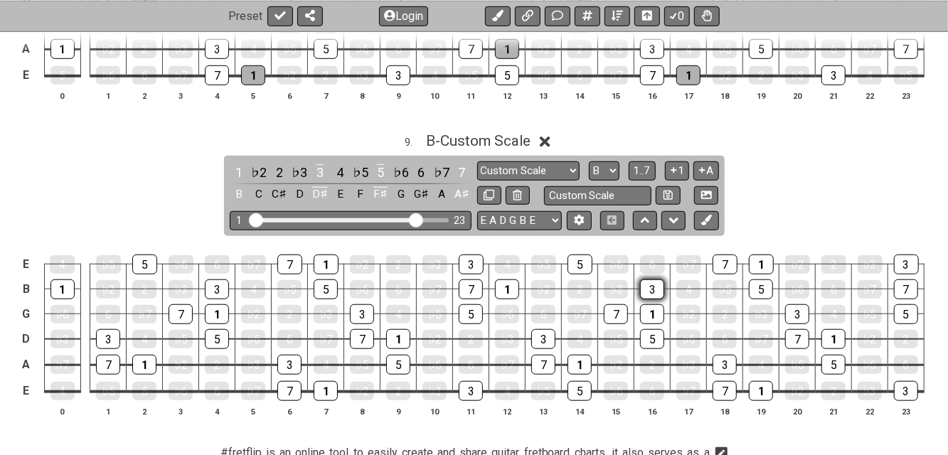
scroll to position [3415, 0]
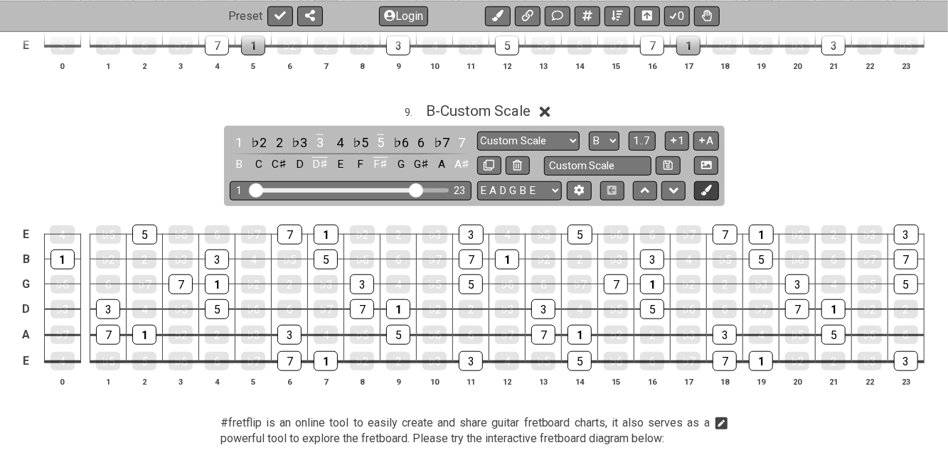
click at [711, 181] on button at bounding box center [706, 190] width 24 height 19
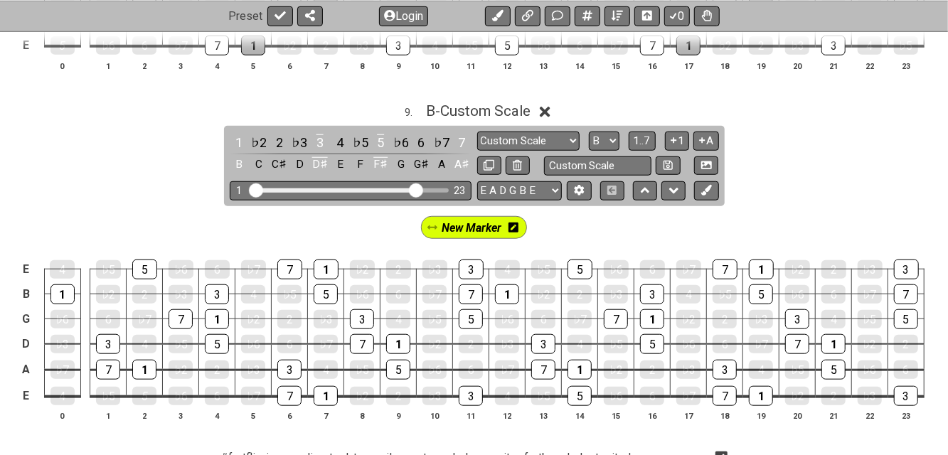
click at [517, 223] on icon at bounding box center [514, 228] width 10 height 10
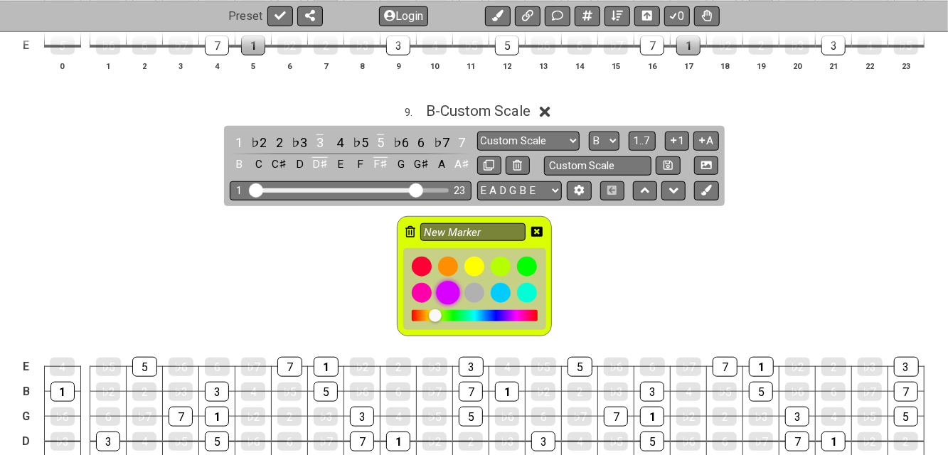
click at [443, 281] on div at bounding box center [448, 293] width 24 height 24
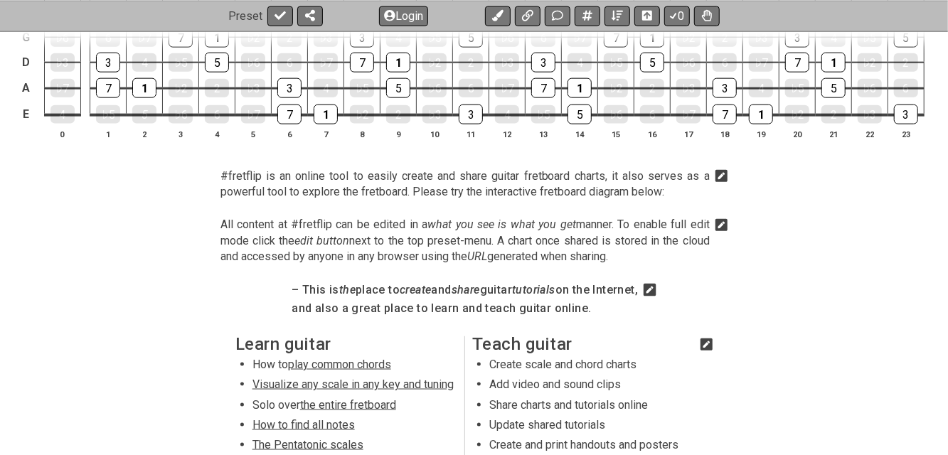
scroll to position [3604, 0]
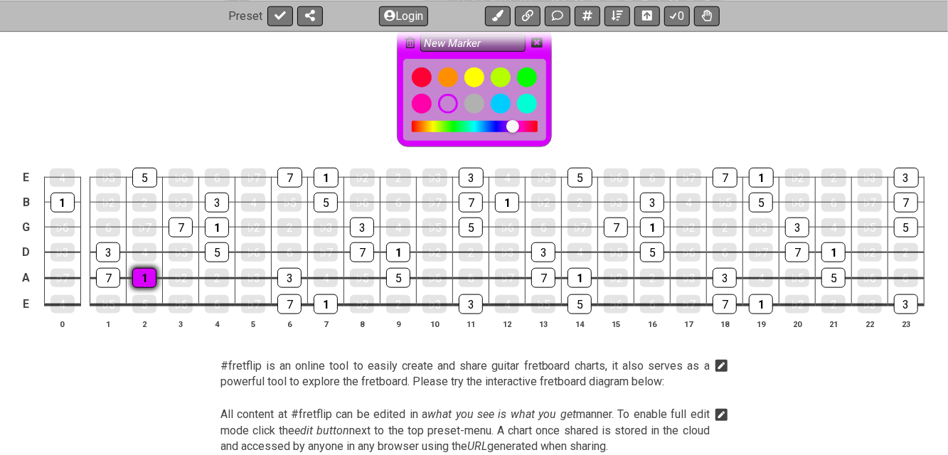
click at [144, 268] on div "1" at bounding box center [144, 278] width 24 height 20
click at [219, 218] on div "1" at bounding box center [217, 228] width 24 height 20
click at [324, 168] on div "1" at bounding box center [326, 178] width 25 height 20
click at [323, 295] on div "1" at bounding box center [326, 305] width 24 height 20
drag, startPoint x: 398, startPoint y: 233, endPoint x: 419, endPoint y: 228, distance: 21.4
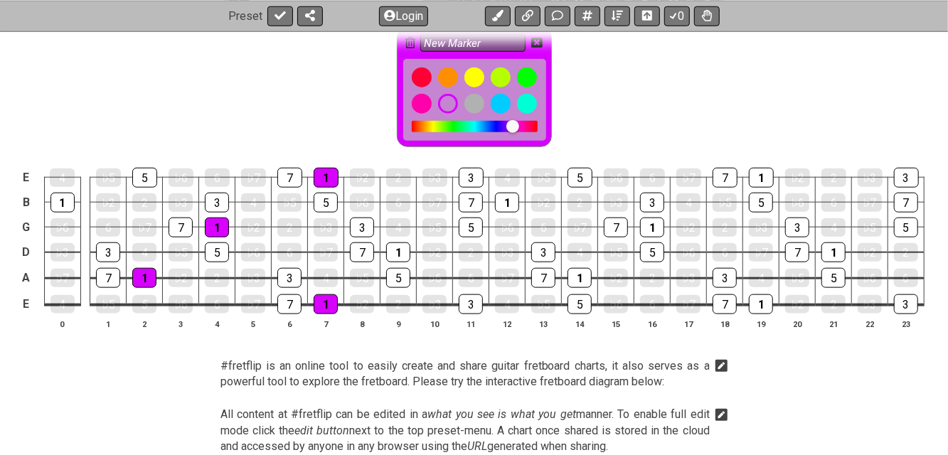
click at [400, 243] on div "1" at bounding box center [398, 253] width 24 height 20
click at [502, 193] on div "1" at bounding box center [507, 203] width 24 height 20
click at [583, 268] on div "1" at bounding box center [580, 278] width 24 height 20
click at [647, 218] on div "1" at bounding box center [652, 228] width 24 height 20
click at [762, 168] on div "1" at bounding box center [761, 178] width 25 height 20
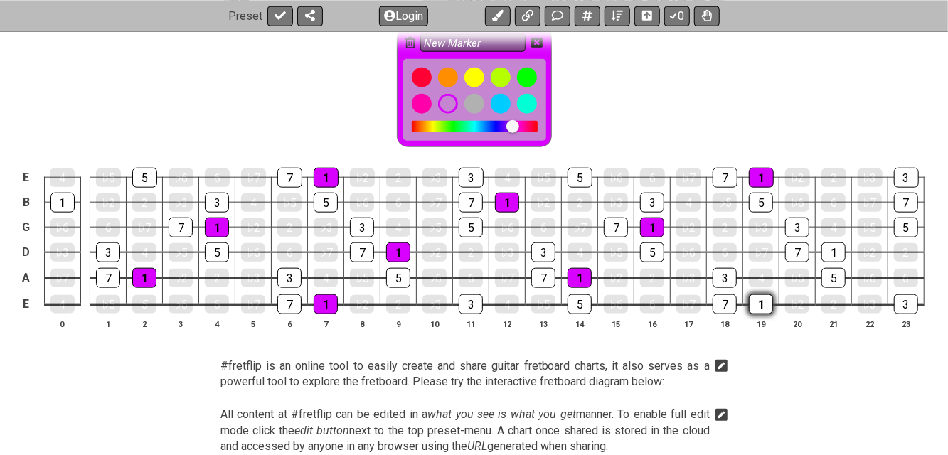
click at [753, 295] on div "1" at bounding box center [761, 305] width 24 height 20
click at [827, 243] on div "1" at bounding box center [834, 253] width 24 height 20
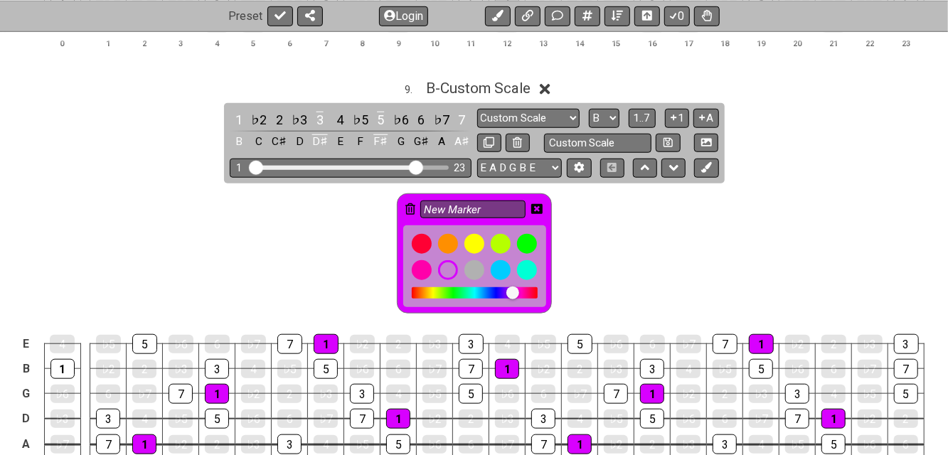
scroll to position [3415, 0]
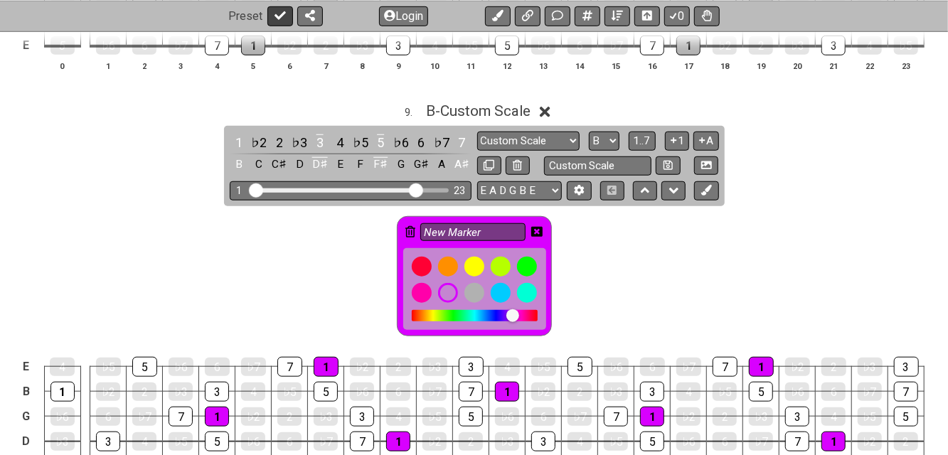
click at [276, 20] on icon at bounding box center [280, 15] width 11 height 11
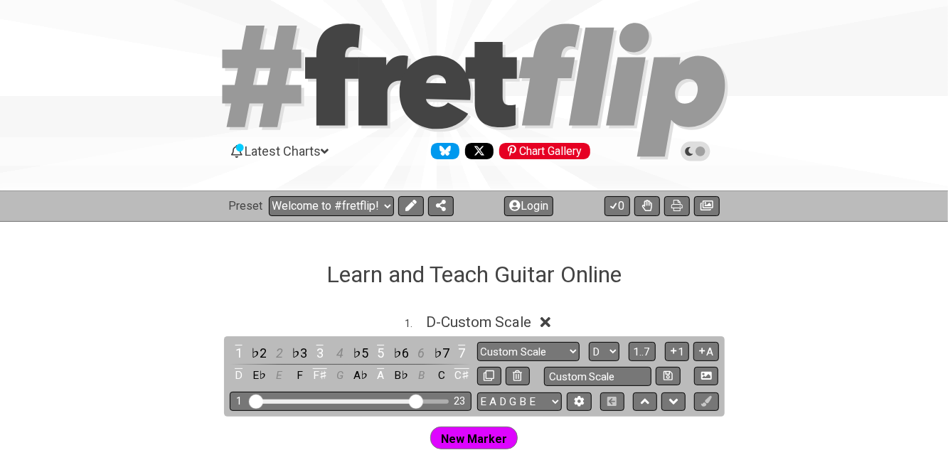
scroll to position [0, 0]
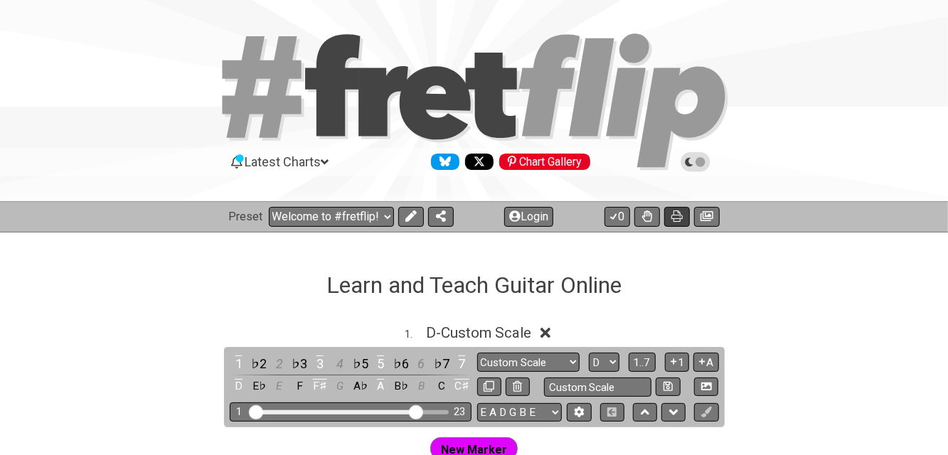
click at [678, 220] on icon at bounding box center [677, 216] width 11 height 11
